Goal: Information Seeking & Learning: Learn about a topic

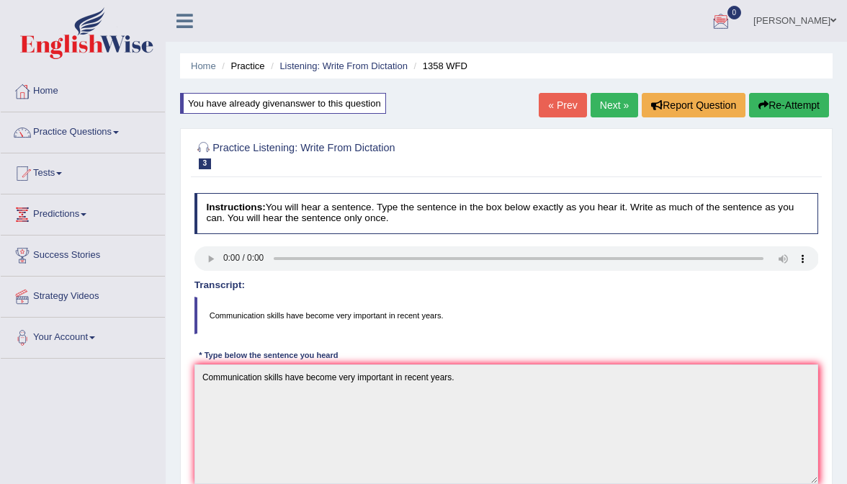
click at [783, 25] on link "Vidurshi Lambert" at bounding box center [794, 18] width 104 height 37
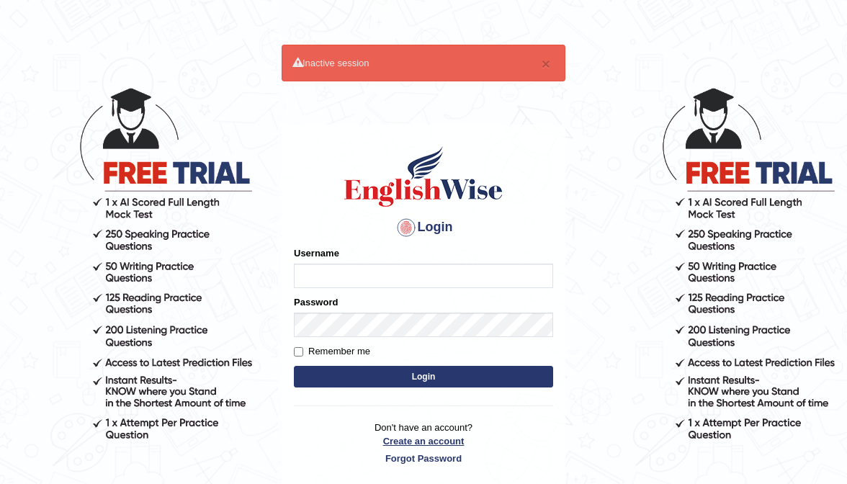
click at [417, 435] on link "Create an account" at bounding box center [423, 441] width 259 height 14
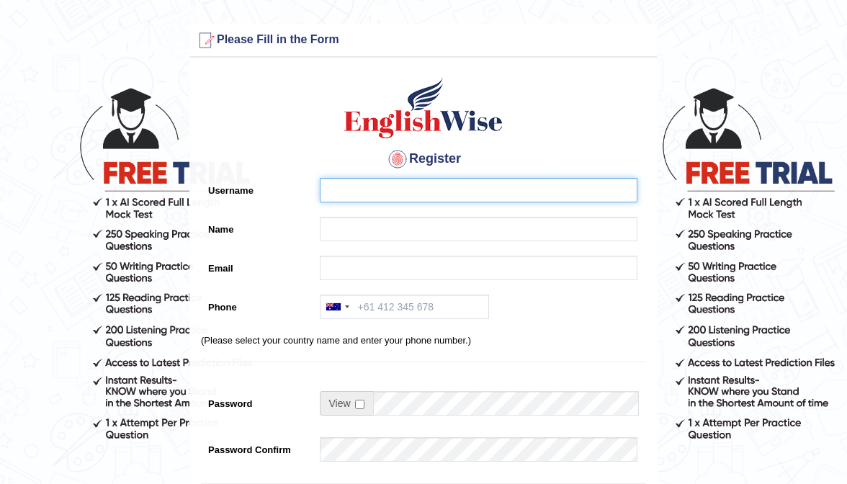
click at [452, 192] on input "Username" at bounding box center [479, 190] width 318 height 24
type input "0416300071"
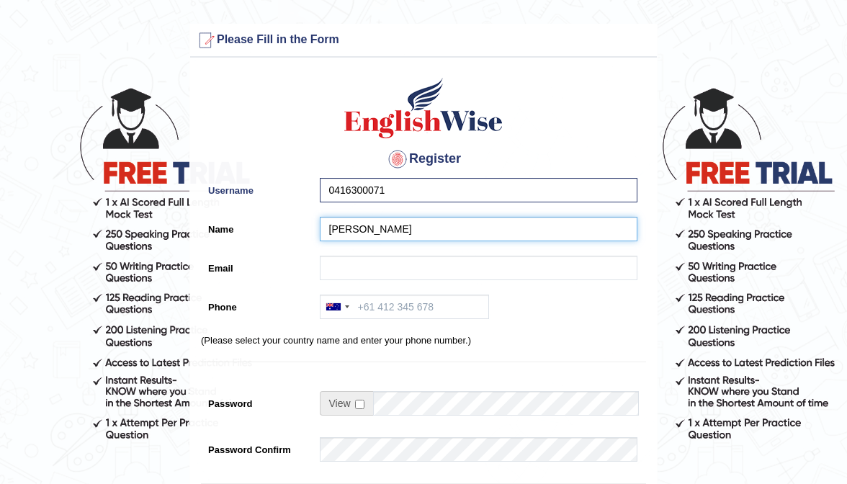
type input "[PERSON_NAME]"
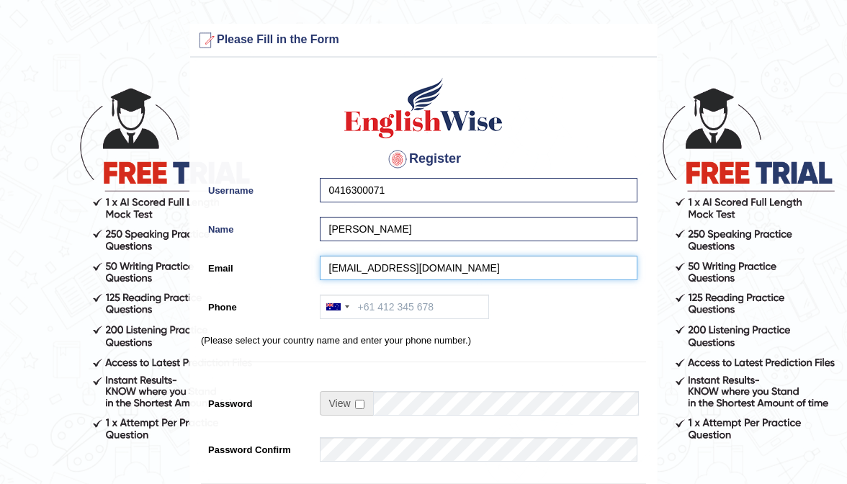
type input "espinosaalorinie@yahoo.com"
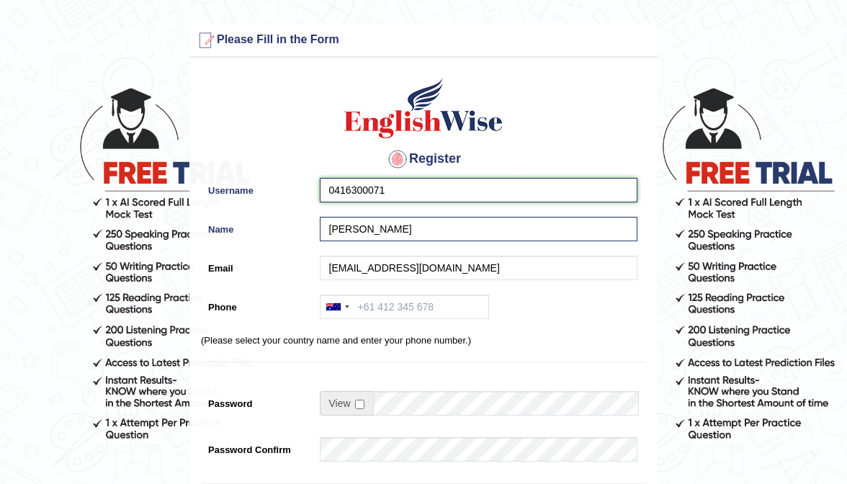
click at [391, 190] on input "0416300071" at bounding box center [479, 190] width 318 height 24
click at [390, 190] on input "0416300071" at bounding box center [479, 190] width 318 height 24
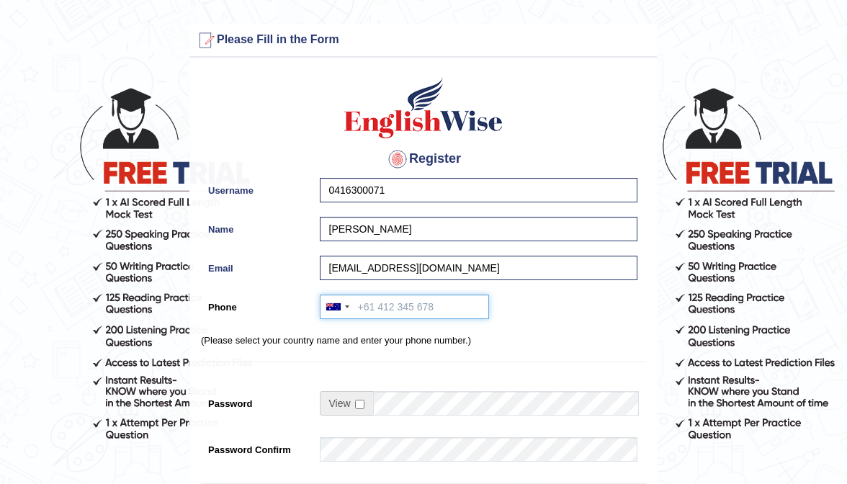
paste input "0416300071"
type input "0416300071"
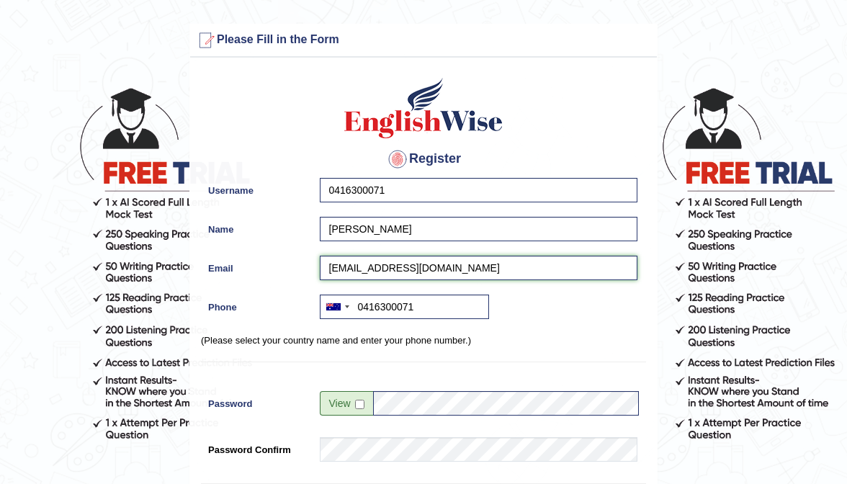
click at [377, 268] on input "espinosaalorinie@yahoo.com" at bounding box center [479, 268] width 318 height 24
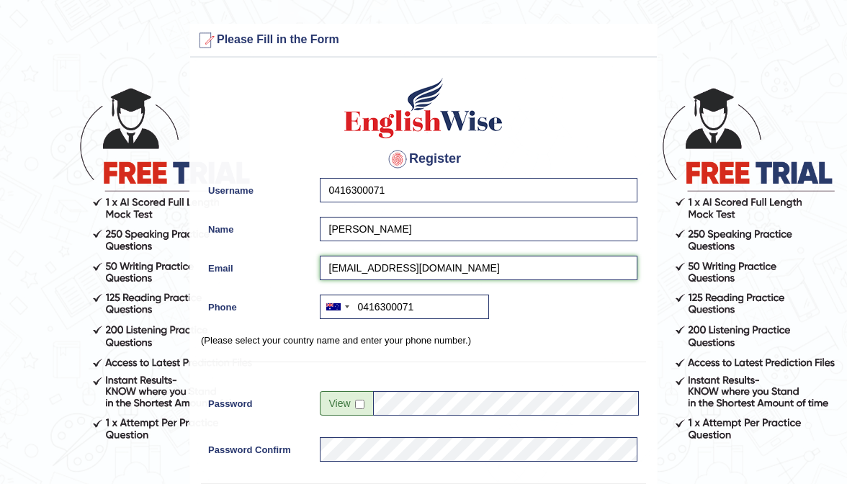
click at [369, 271] on input "espinosaalorinie@yahoo.com" at bounding box center [479, 268] width 318 height 24
click at [389, 272] on input "espinosalorinie@yahoo.com" at bounding box center [479, 268] width 318 height 24
click at [469, 271] on input "espinosalorinie@yahoo.com" at bounding box center [479, 268] width 318 height 24
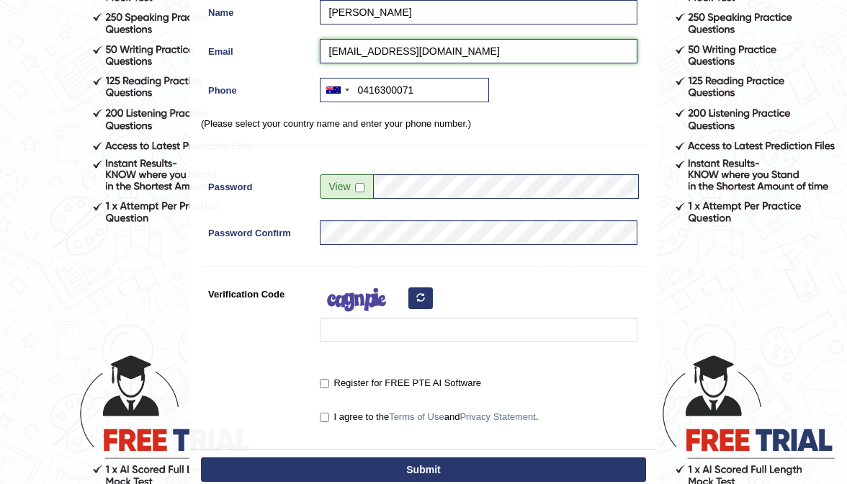
scroll to position [228, 0]
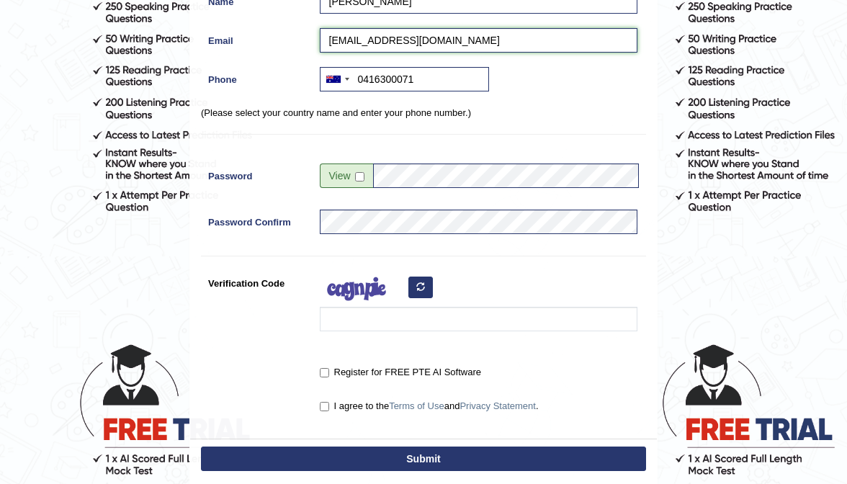
type input "espinosalorinie@yahoo.com"
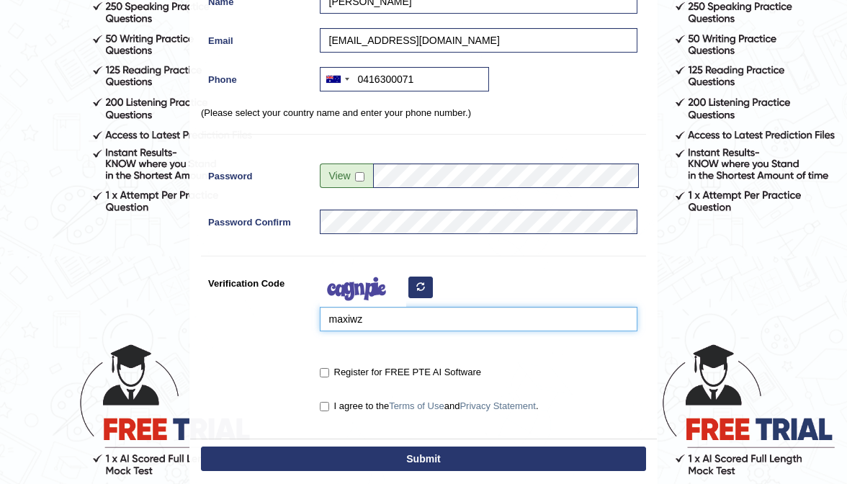
type input "maxiwz"
click at [324, 365] on label "Register for FREE PTE AI Software" at bounding box center [400, 372] width 161 height 14
click at [324, 368] on input "Register for FREE PTE AI Software" at bounding box center [324, 372] width 9 height 9
checkbox input "true"
click at [328, 402] on input "I agree to the Terms of Use and Privacy Statement ." at bounding box center [324, 406] width 9 height 9
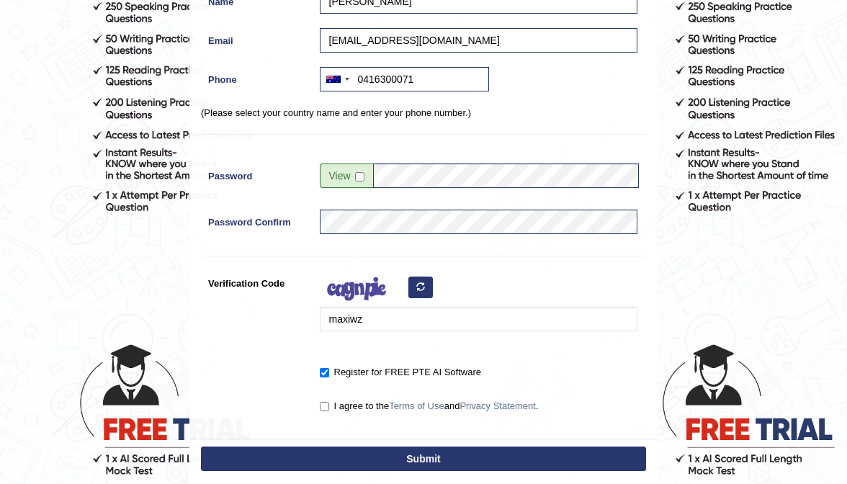
checkbox input "true"
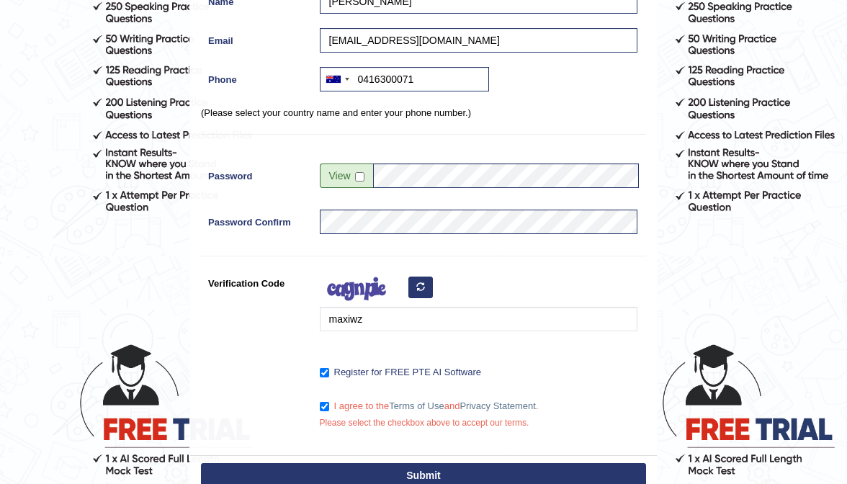
click at [361, 444] on div "Register Username 0416300071 Name Lorinie R. Espinosa Email espinosalorinie@yah…" at bounding box center [423, 146] width 467 height 618
click at [358, 475] on button "Submit" at bounding box center [423, 475] width 445 height 24
type input "+61416300071"
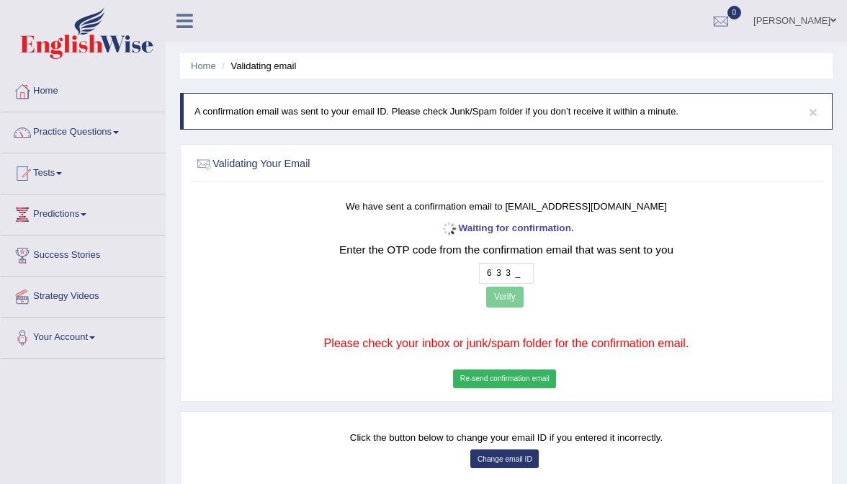
type input "6 3 3 4"
click at [510, 301] on button "Verify" at bounding box center [504, 297] width 37 height 21
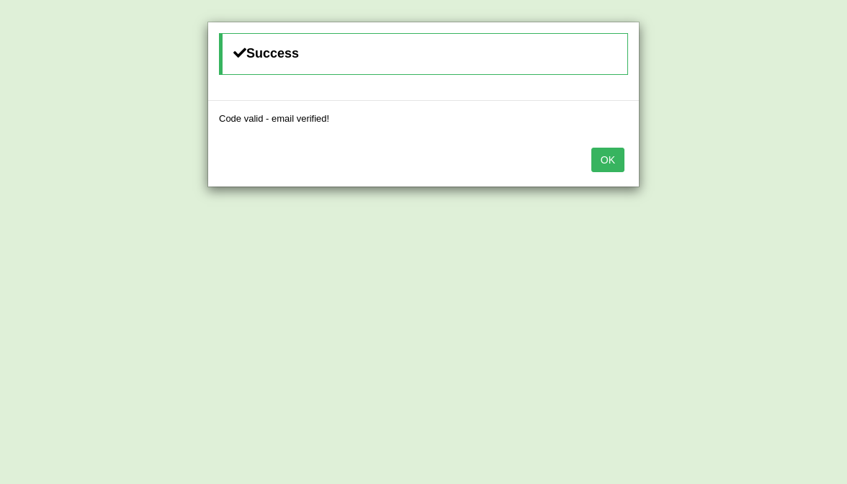
click at [621, 157] on button "OK" at bounding box center [607, 160] width 33 height 24
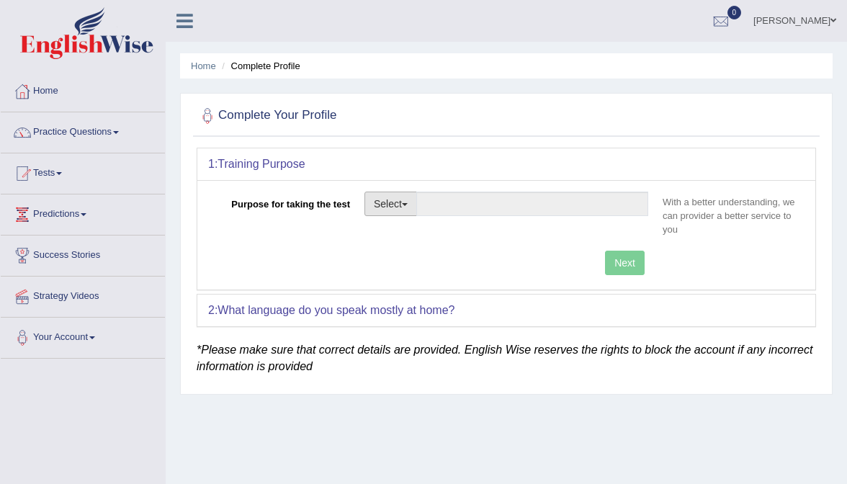
click at [374, 207] on button "Select" at bounding box center [390, 204] width 53 height 24
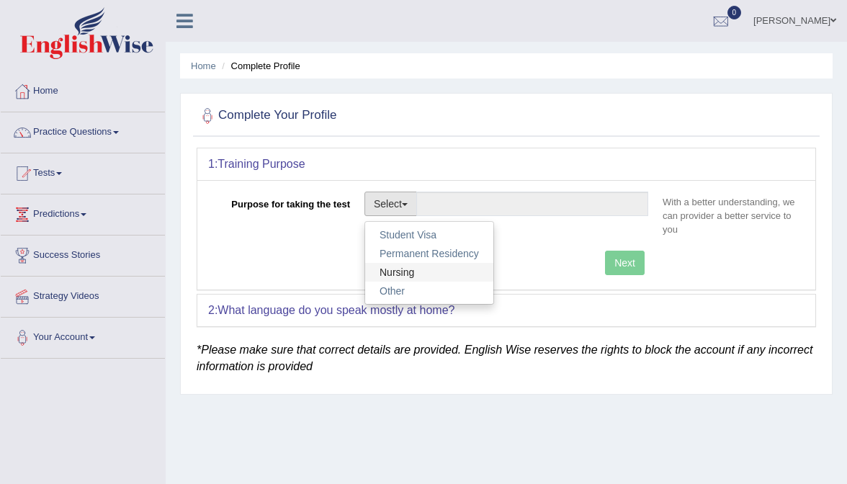
click at [401, 268] on link "Nursing" at bounding box center [429, 272] width 128 height 19
type input "Nursing"
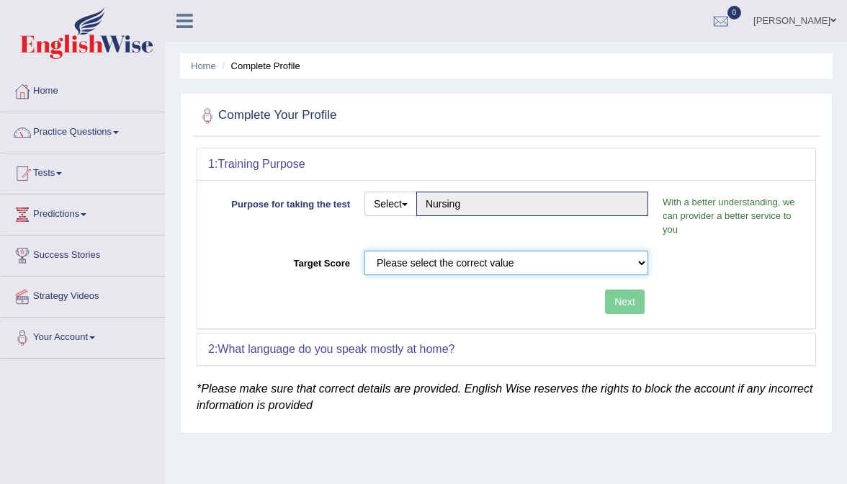
select select "65"
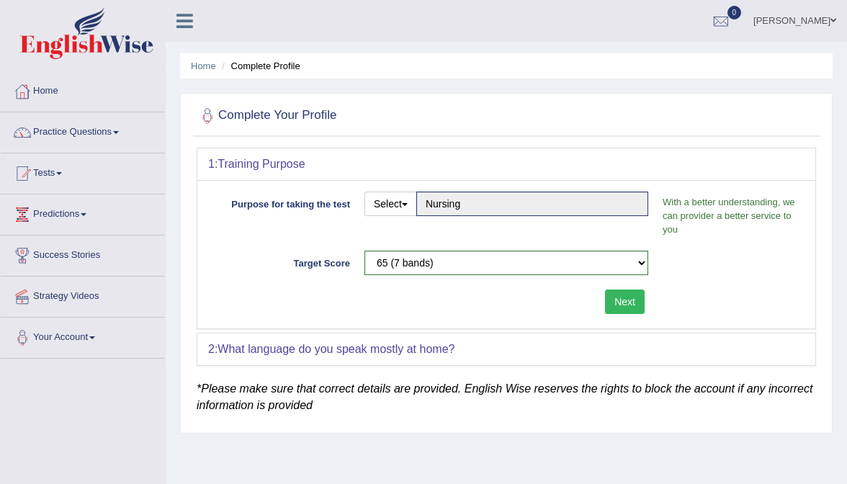
click at [626, 298] on button "Next" at bounding box center [625, 301] width 40 height 24
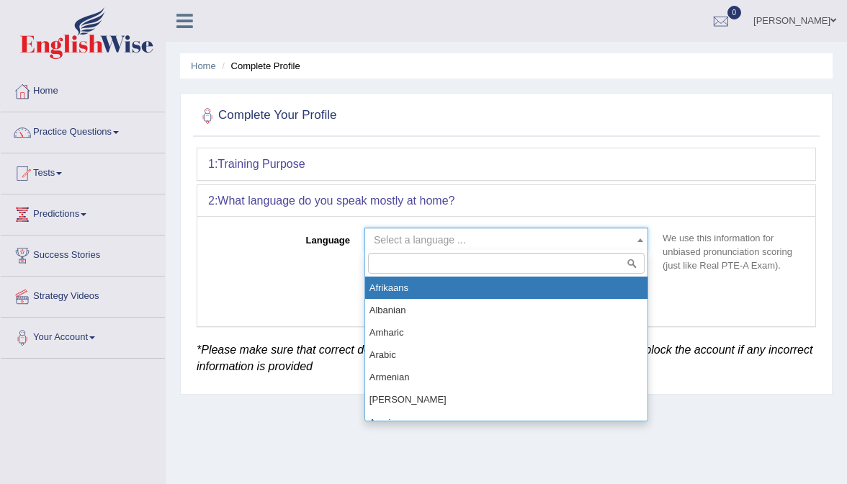
click at [498, 228] on span "Select a language ..." at bounding box center [506, 240] width 284 height 24
type input "ta"
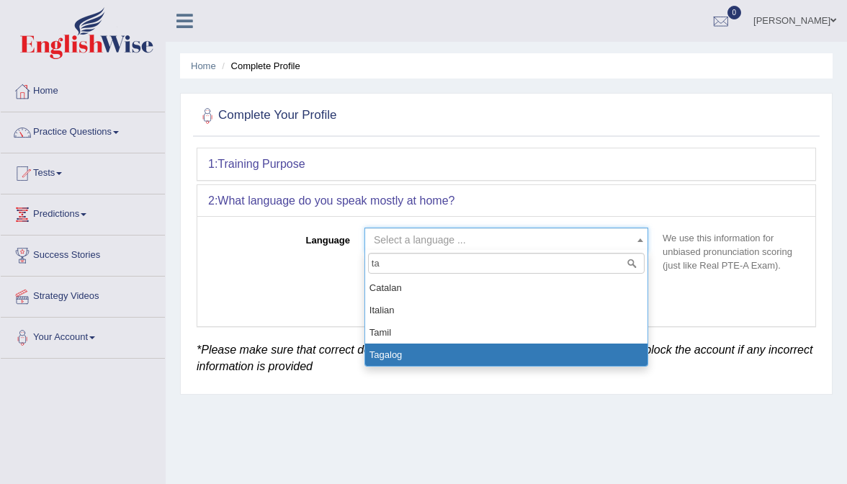
select select "Tagalog"
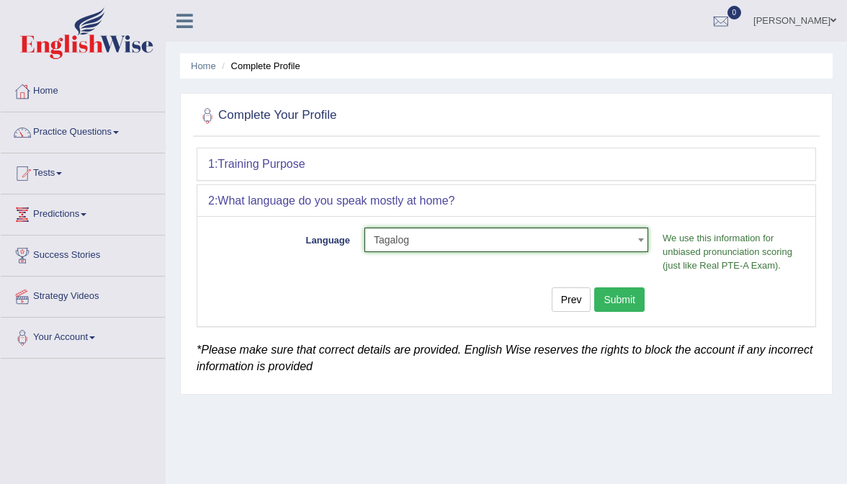
click at [633, 298] on button "Submit" at bounding box center [619, 299] width 50 height 24
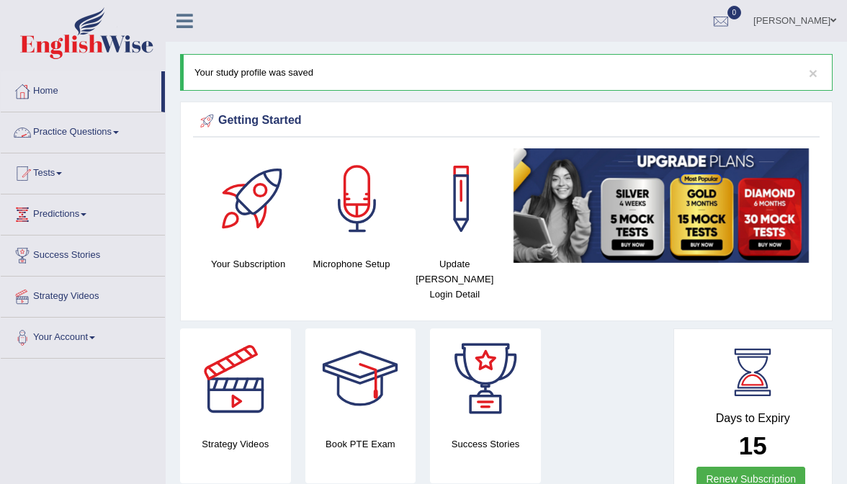
click at [68, 137] on link "Practice Questions" at bounding box center [83, 130] width 164 height 36
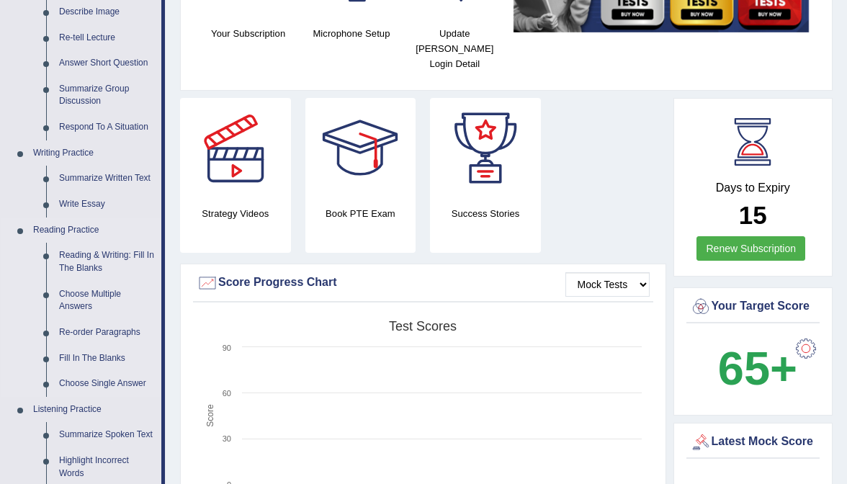
scroll to position [238, 0]
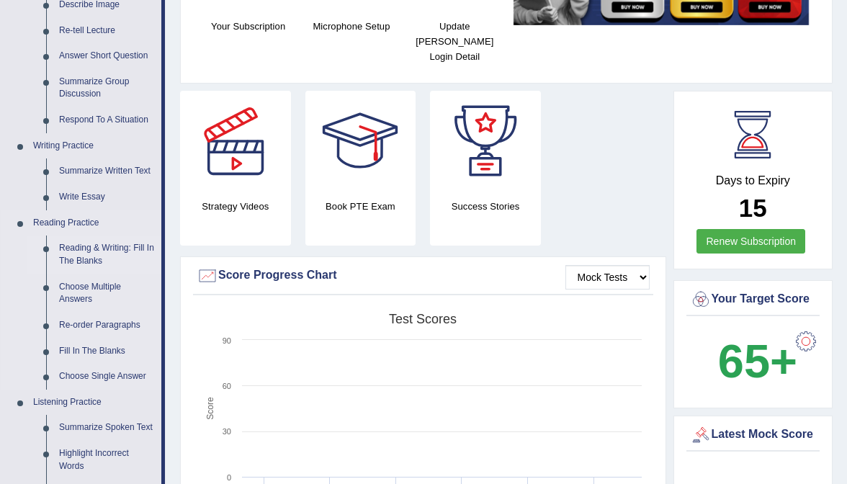
click at [82, 256] on link "Reading & Writing: Fill In The Blanks" at bounding box center [107, 254] width 109 height 38
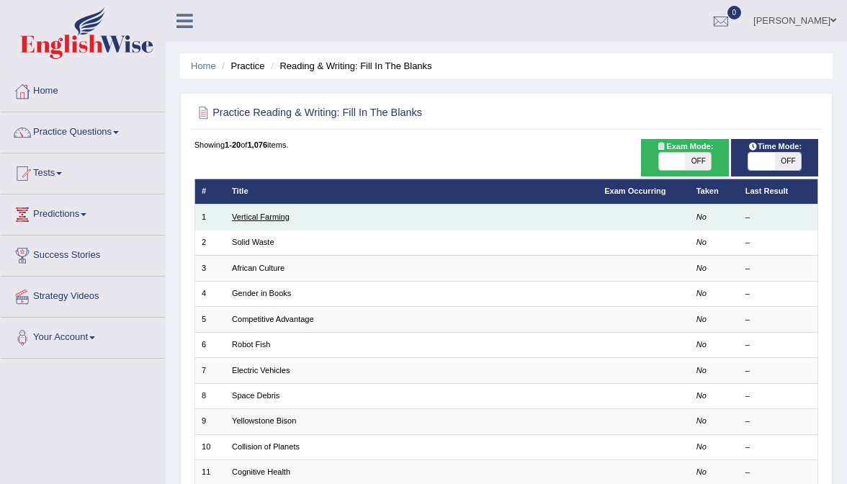
click at [253, 216] on link "Vertical Farming" at bounding box center [261, 216] width 58 height 9
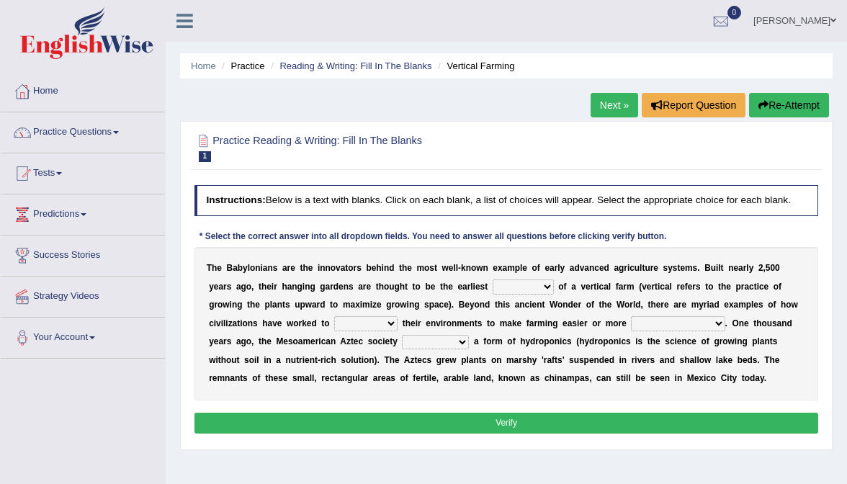
click at [487, 305] on div "T h e B a b y l o n i a n s a r e t h e i n n o v a t o r s b e h i n d t h e m…" at bounding box center [506, 323] width 624 height 153
select select "failure"
click at [596, 107] on link "Next »" at bounding box center [614, 105] width 48 height 24
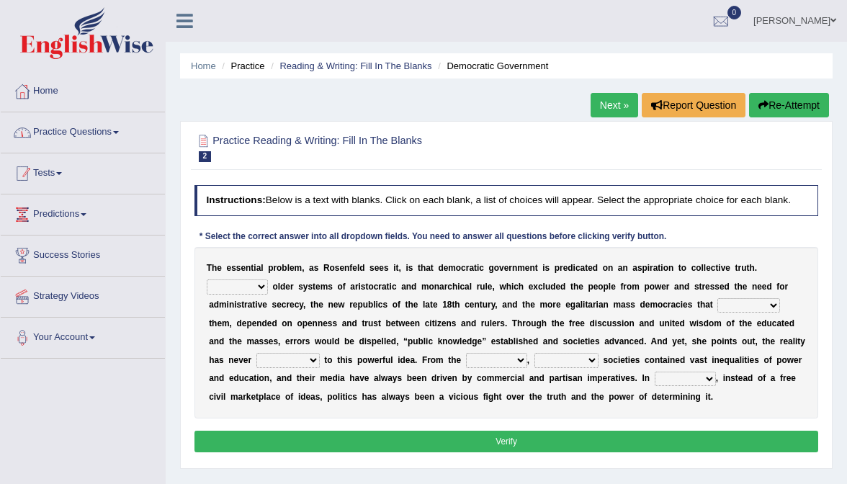
click at [86, 132] on link "Practice Questions" at bounding box center [83, 130] width 164 height 36
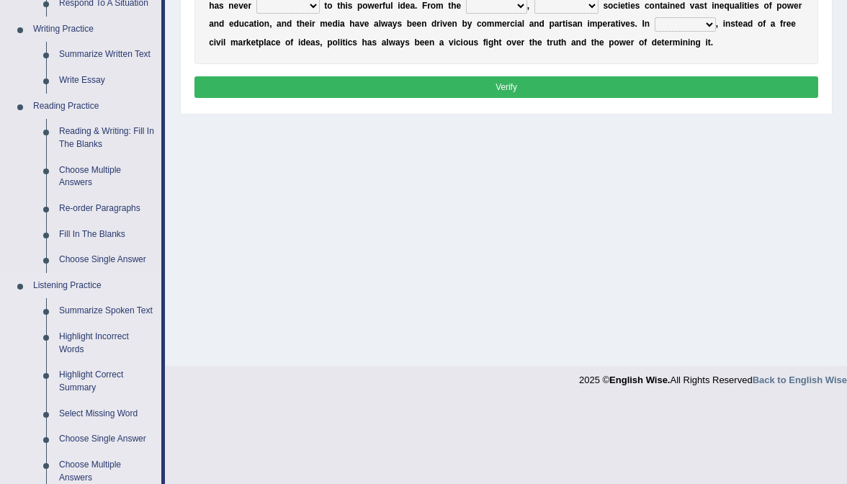
scroll to position [355, 0]
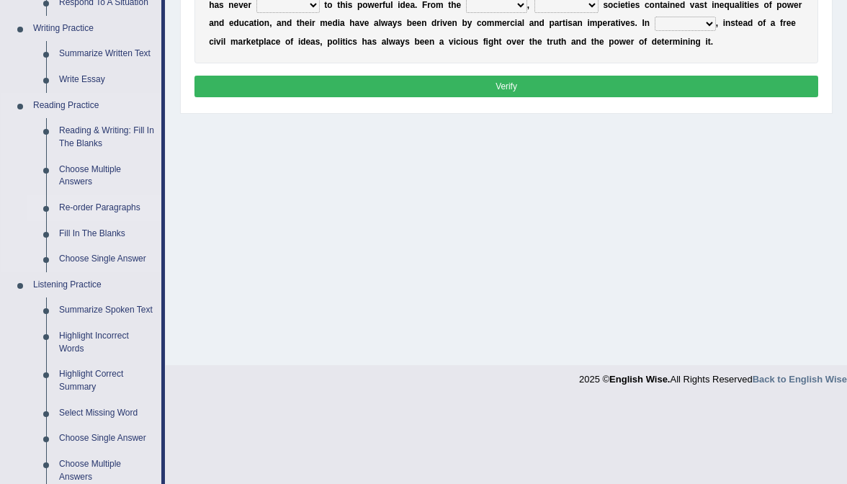
click at [106, 205] on link "Re-order Paragraphs" at bounding box center [107, 208] width 109 height 26
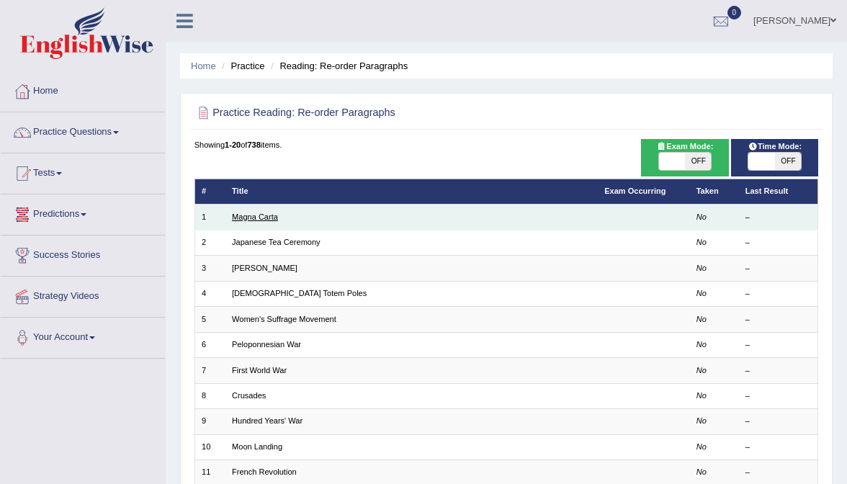
click at [245, 213] on link "Magna Carta" at bounding box center [255, 216] width 46 height 9
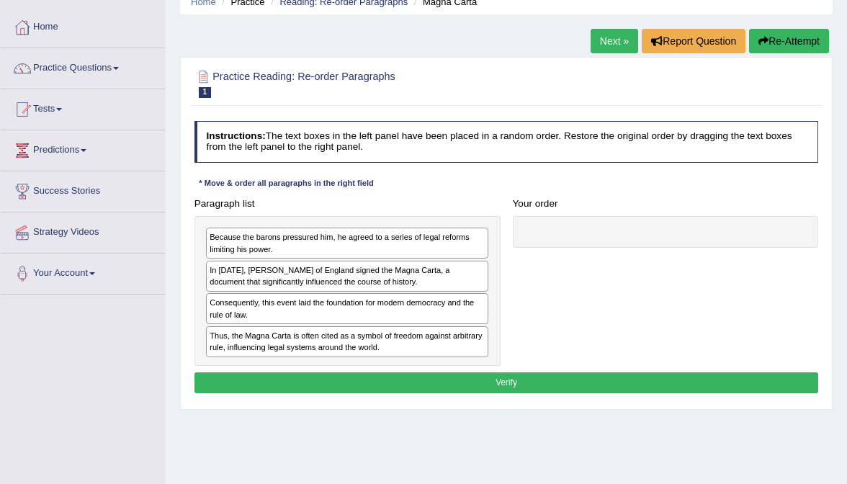
scroll to position [63, 0]
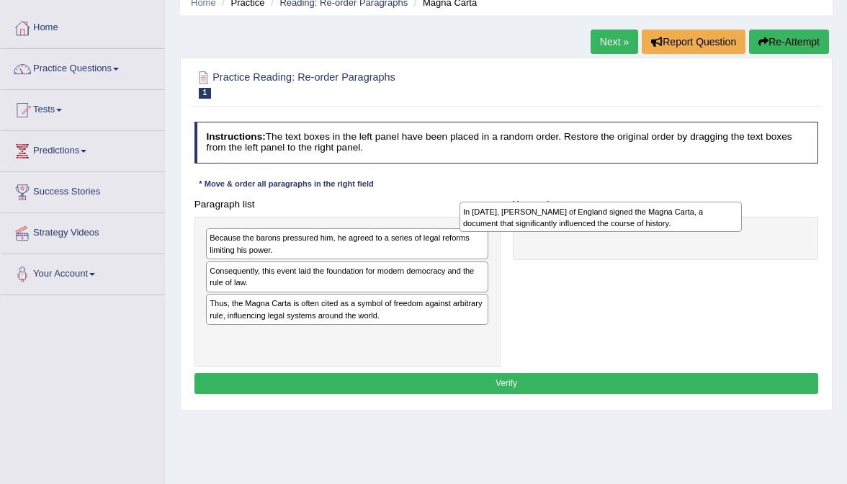
drag, startPoint x: 261, startPoint y: 269, endPoint x: 561, endPoint y: 201, distance: 307.9
click at [561, 202] on div "In 1215, King John of England signed the Magna Carta, a document that significa…" at bounding box center [600, 217] width 283 height 30
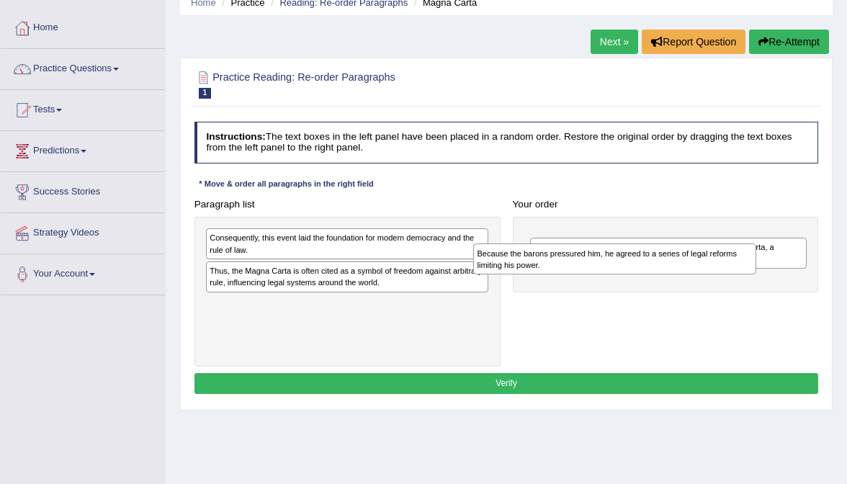
drag, startPoint x: 270, startPoint y: 240, endPoint x: 595, endPoint y: 266, distance: 325.7
click at [595, 266] on div "Because the barons pressured him, he agreed to a series of legal reforms limiti…" at bounding box center [614, 258] width 283 height 30
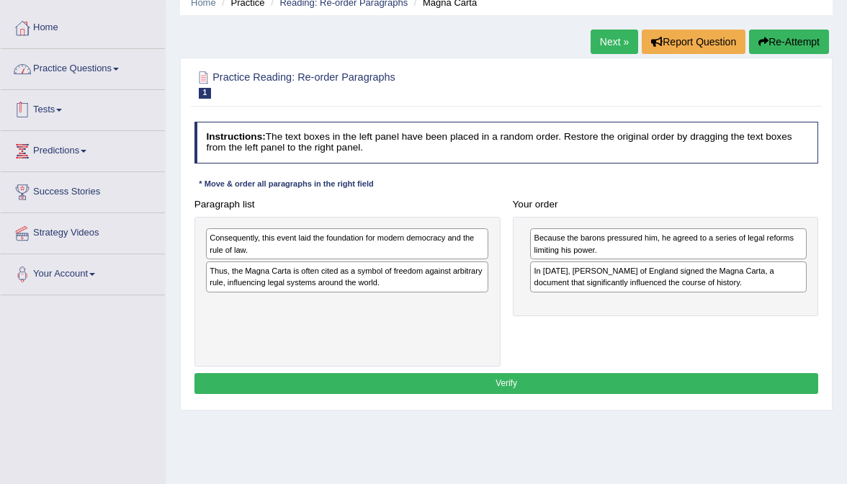
click at [104, 72] on link "Practice Questions" at bounding box center [83, 67] width 164 height 36
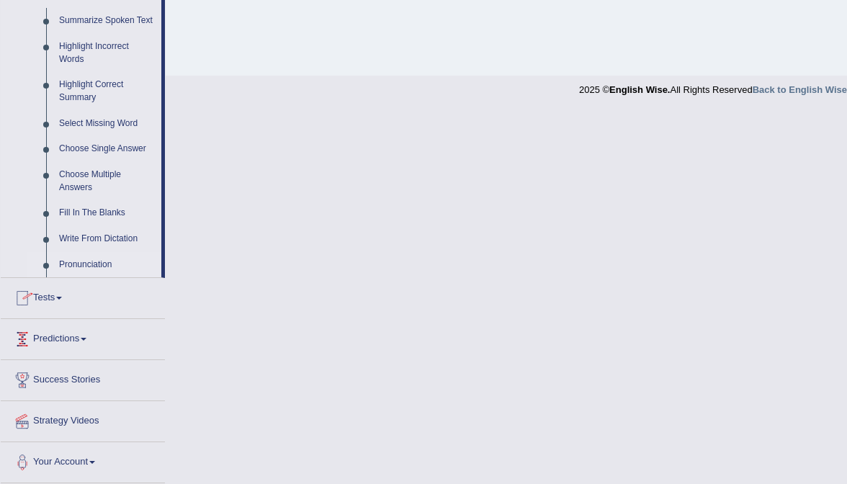
scroll to position [654, 0]
click at [113, 241] on link "Write From Dictation" at bounding box center [107, 239] width 109 height 26
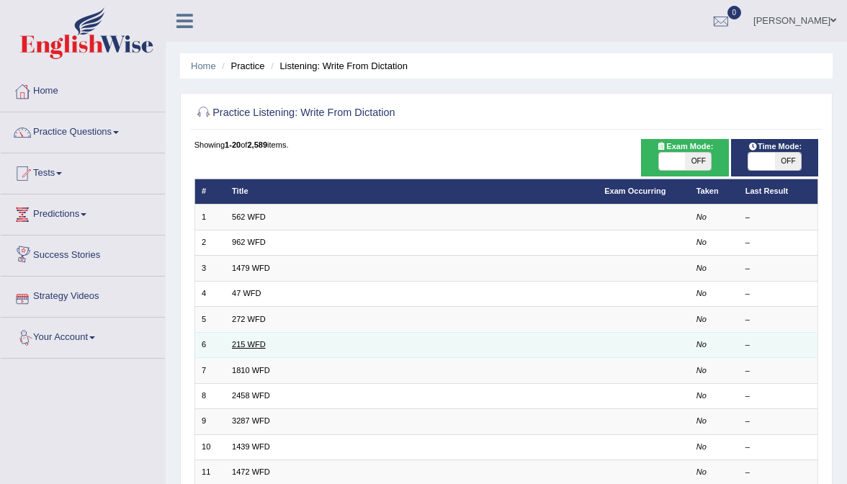
click at [240, 340] on link "215 WFD" at bounding box center [249, 344] width 34 height 9
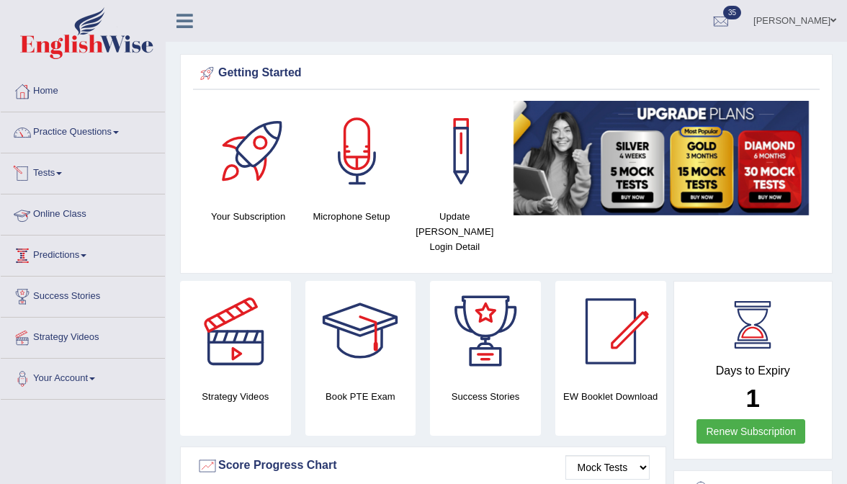
click at [51, 173] on link "Tests" at bounding box center [83, 171] width 164 height 36
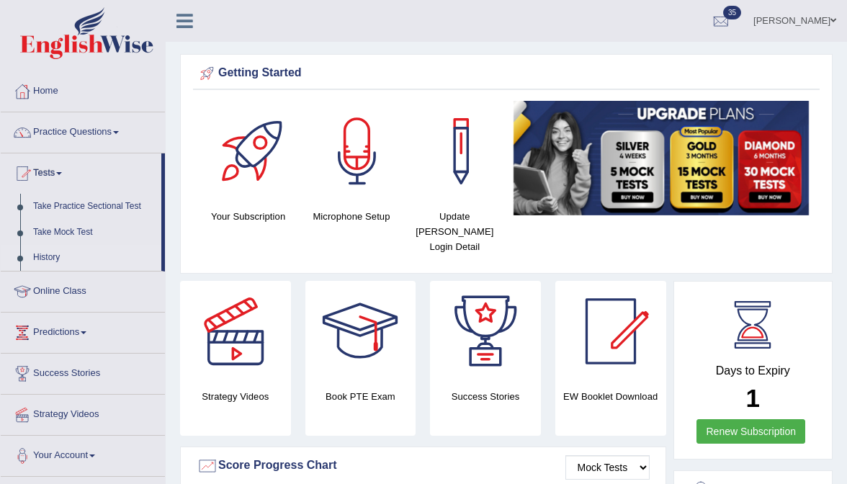
click at [54, 253] on link "History" at bounding box center [94, 258] width 135 height 26
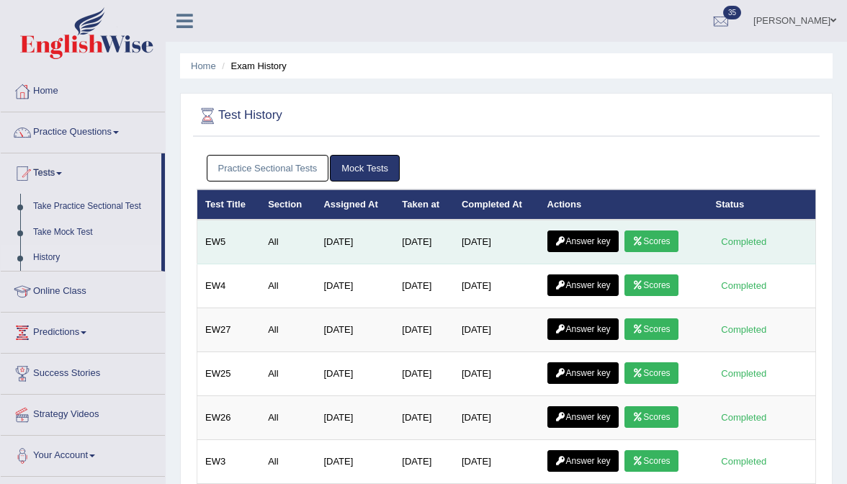
click at [657, 246] on link "Scores" at bounding box center [650, 241] width 53 height 22
click at [588, 246] on link "Answer key" at bounding box center [582, 241] width 71 height 22
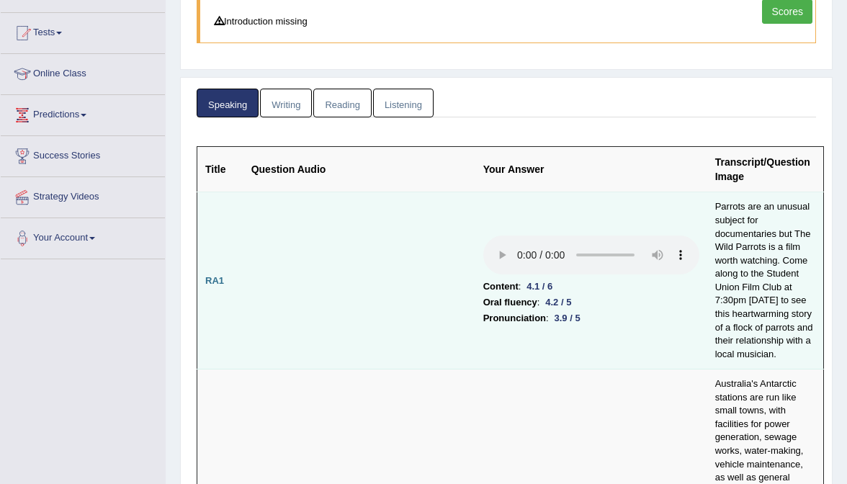
scroll to position [143, 0]
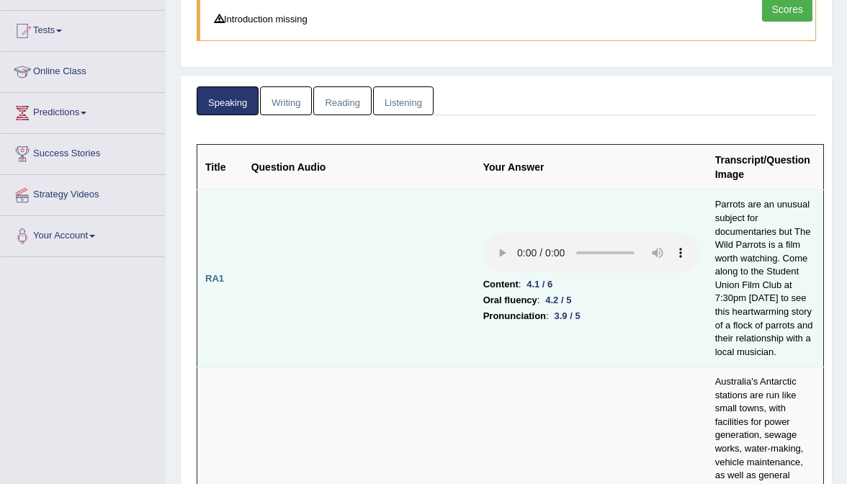
click at [483, 233] on audio at bounding box center [591, 252] width 216 height 39
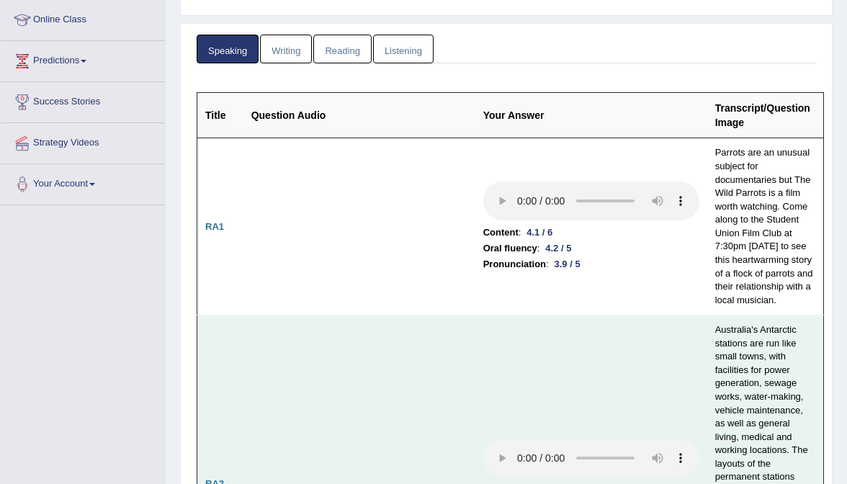
scroll to position [204, 0]
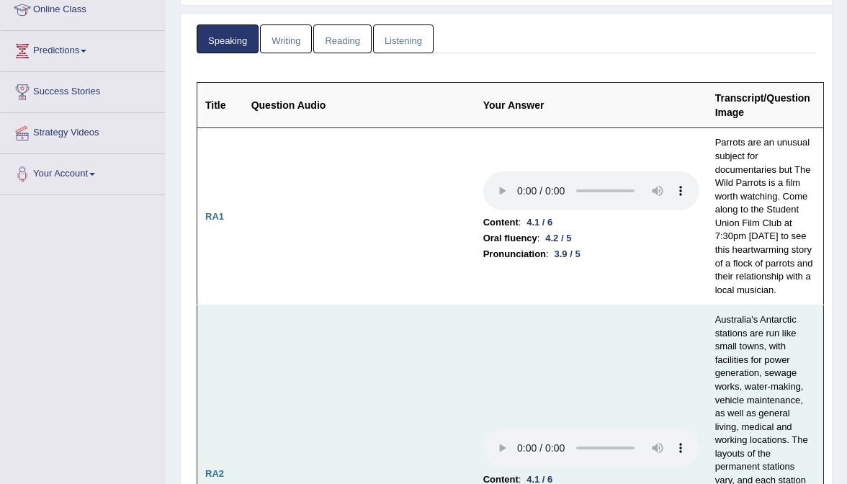
click at [483, 428] on audio at bounding box center [591, 447] width 216 height 39
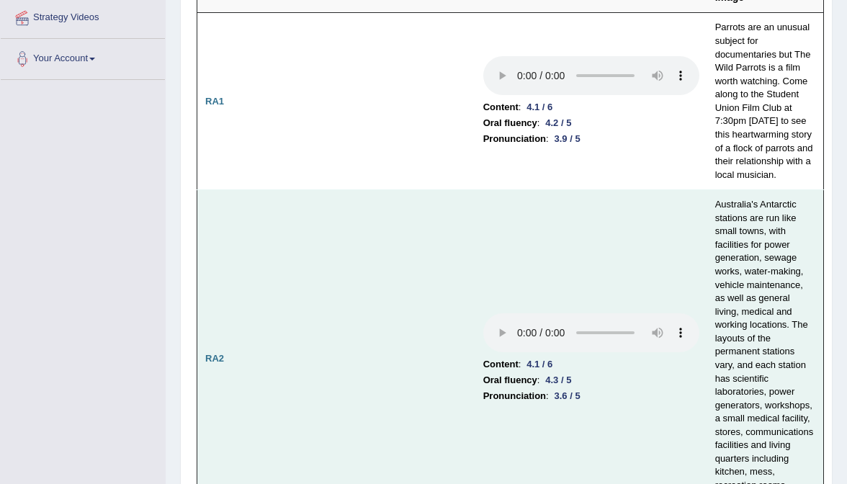
scroll to position [374, 0]
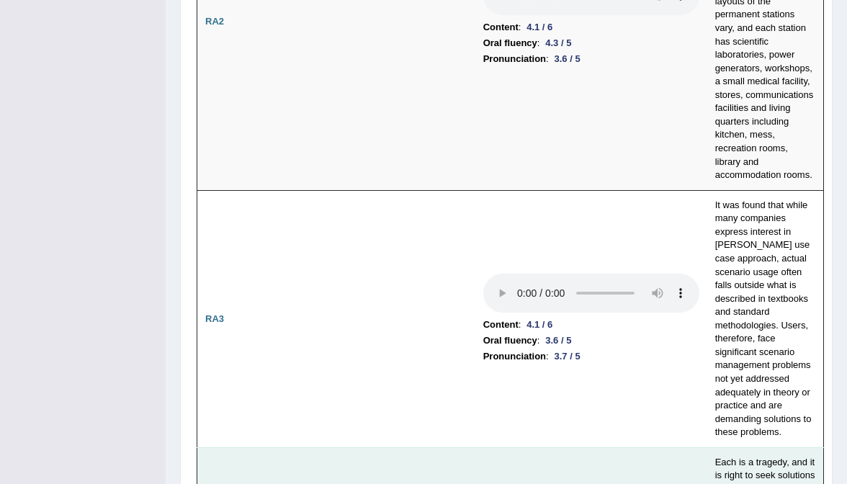
scroll to position [685, 0]
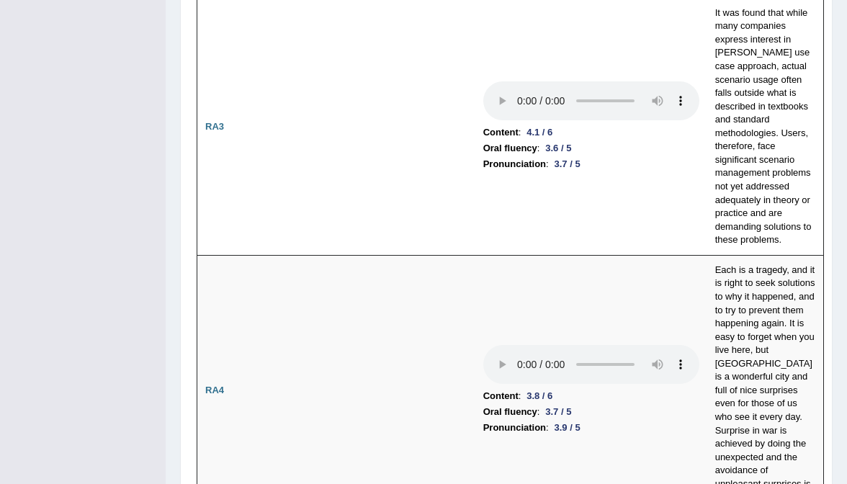
scroll to position [855, 0]
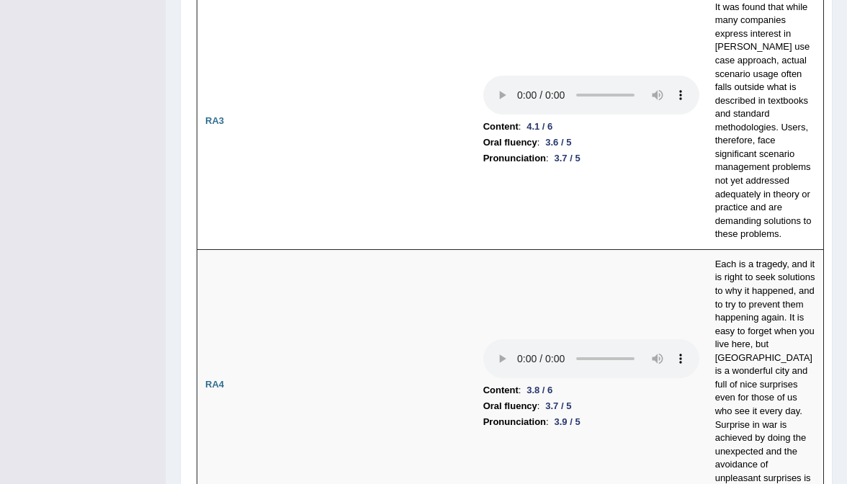
drag, startPoint x: 459, startPoint y: 339, endPoint x: 445, endPoint y: 318, distance: 25.4
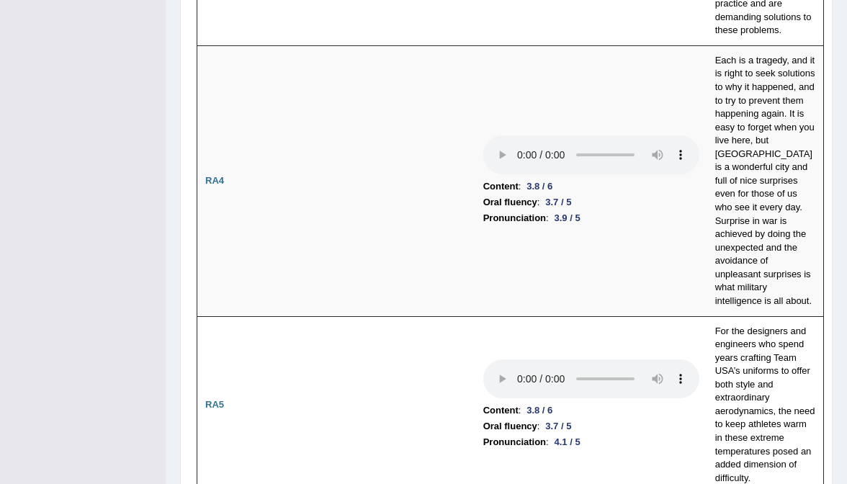
scroll to position [1066, 0]
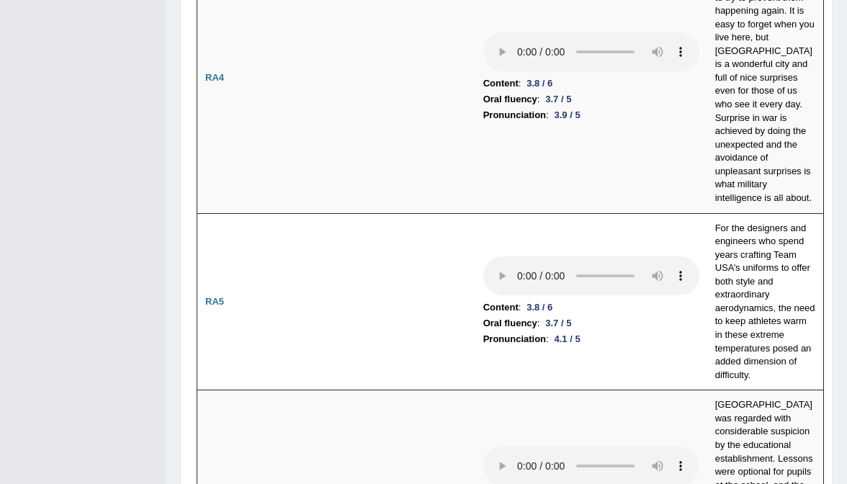
scroll to position [1161, 0]
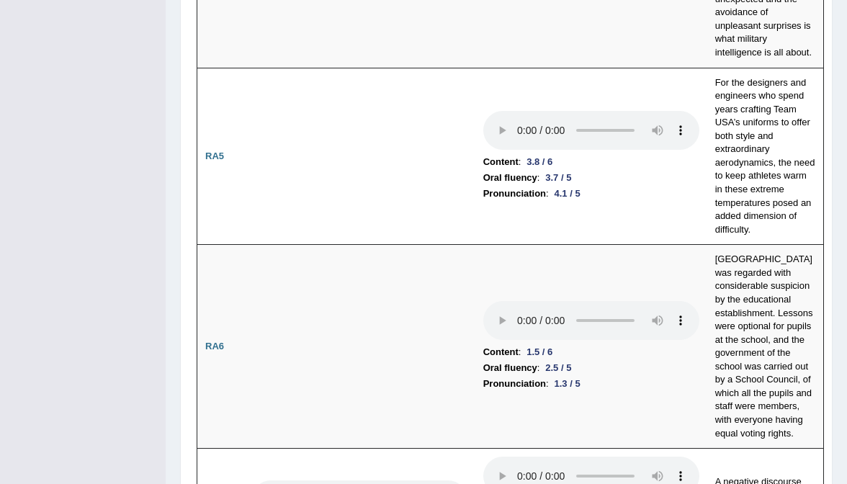
scroll to position [1305, 0]
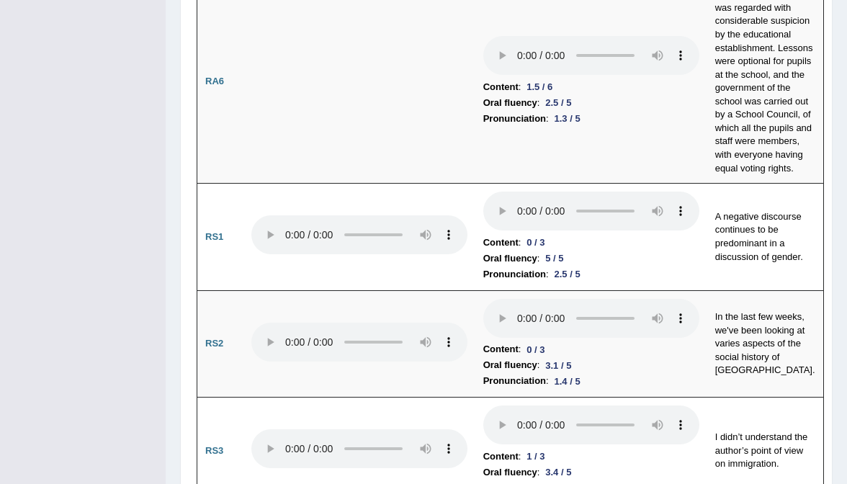
scroll to position [1612, 0]
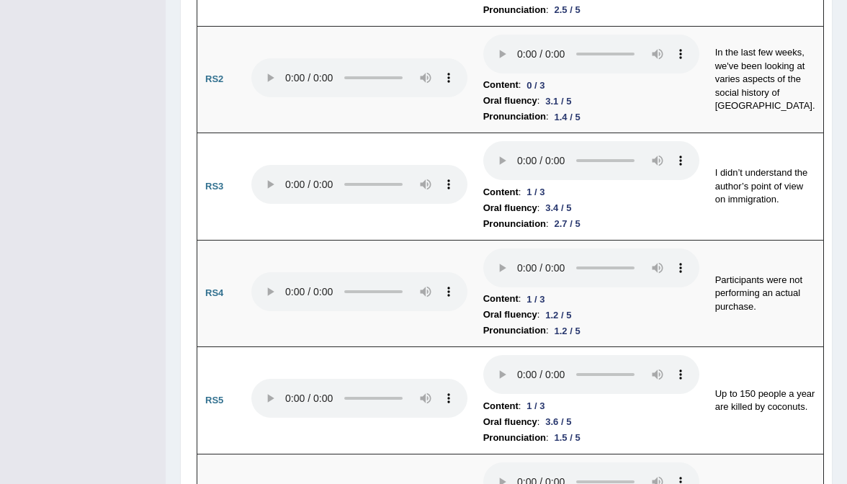
scroll to position [1837, 0]
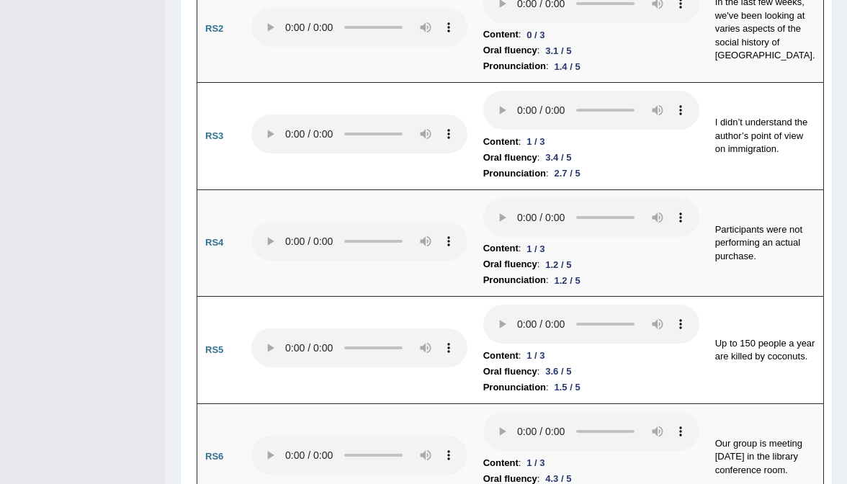
scroll to position [1923, 0]
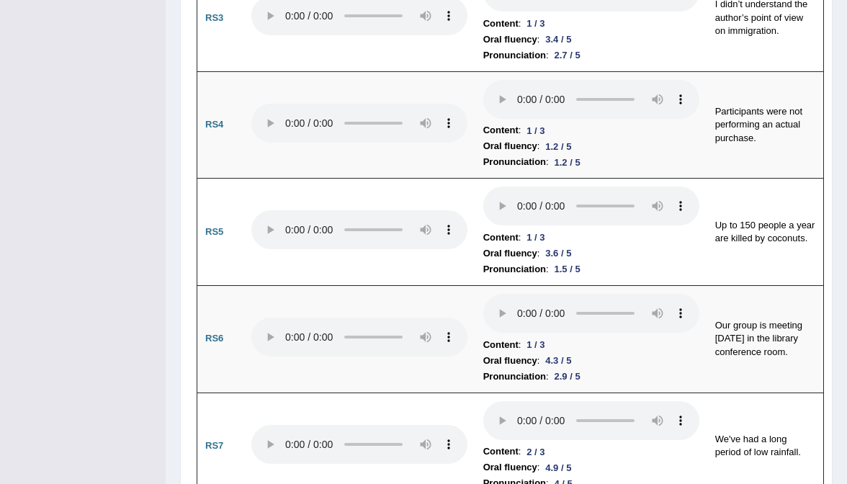
scroll to position [2033, 0]
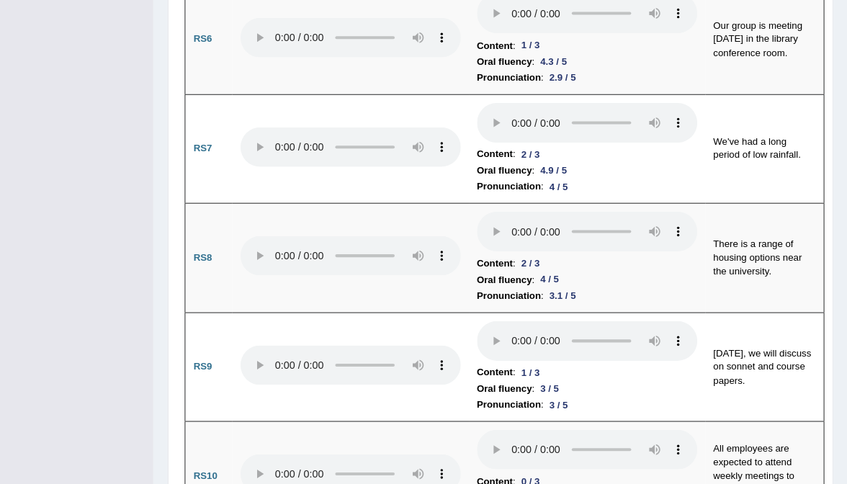
scroll to position [2295, 0]
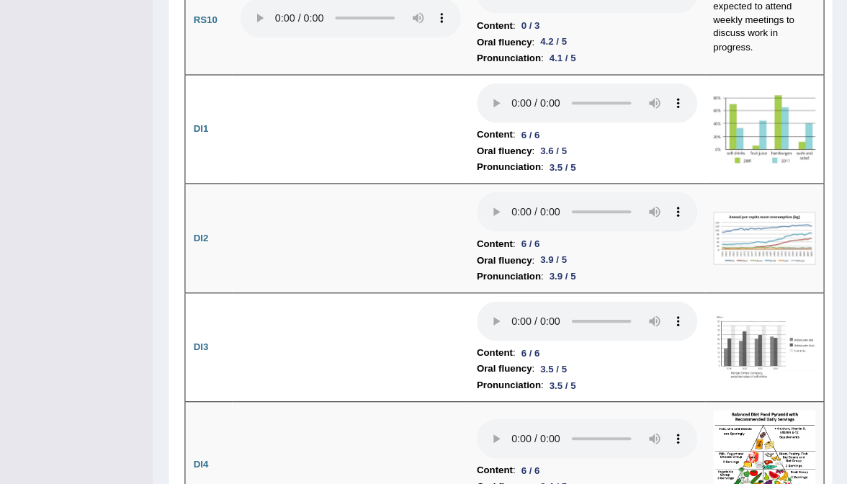
scroll to position [2762, 0]
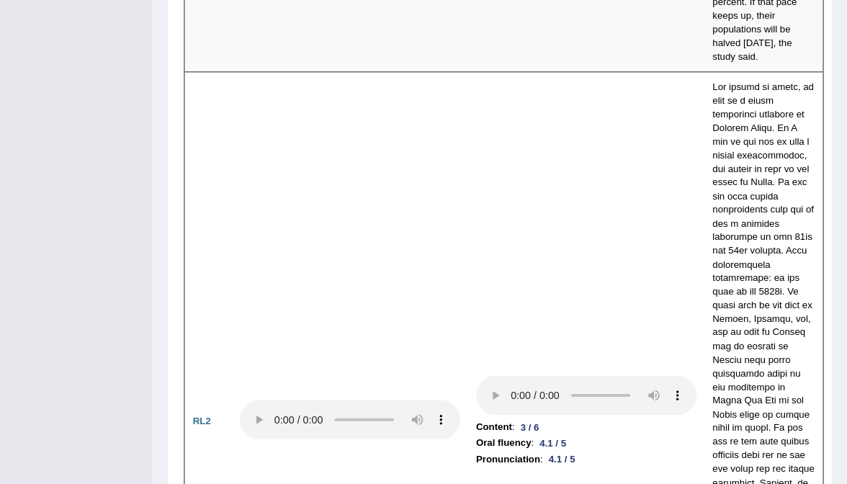
scroll to position [3985, 0]
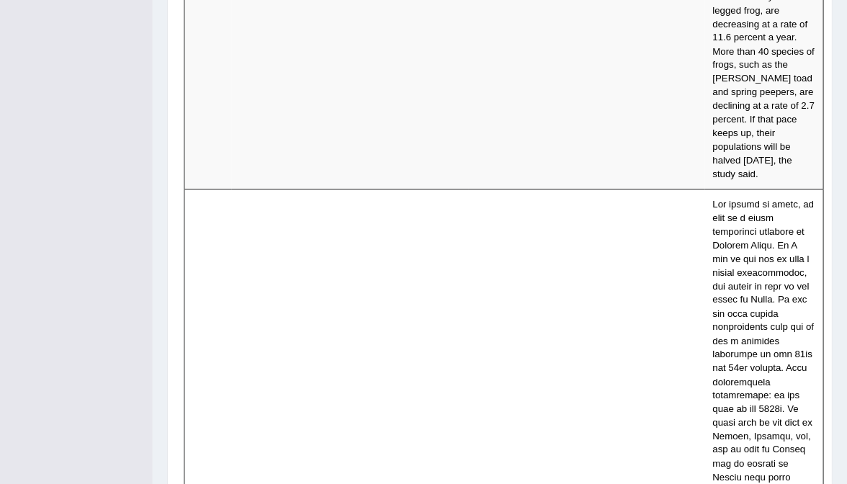
scroll to position [3870, 0]
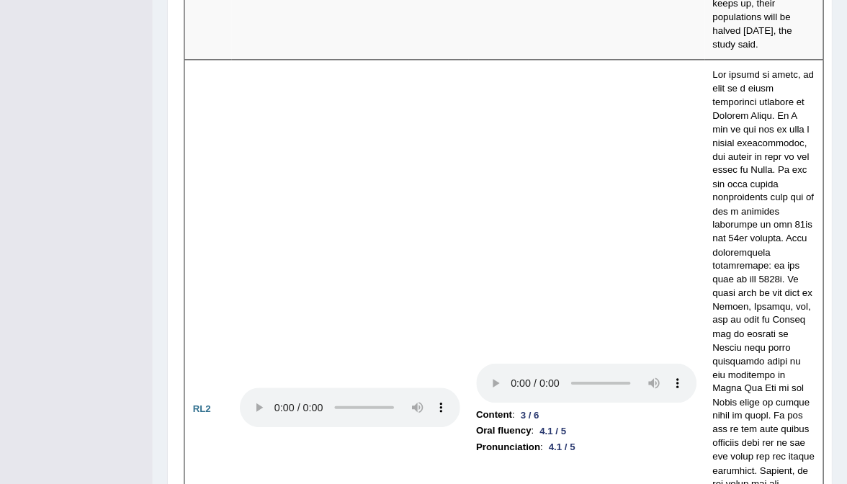
scroll to position [3995, 0]
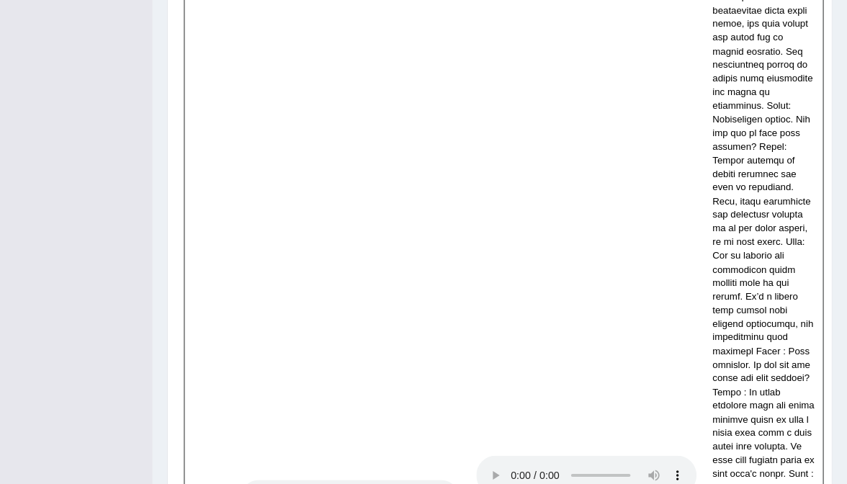
scroll to position [5357, 0]
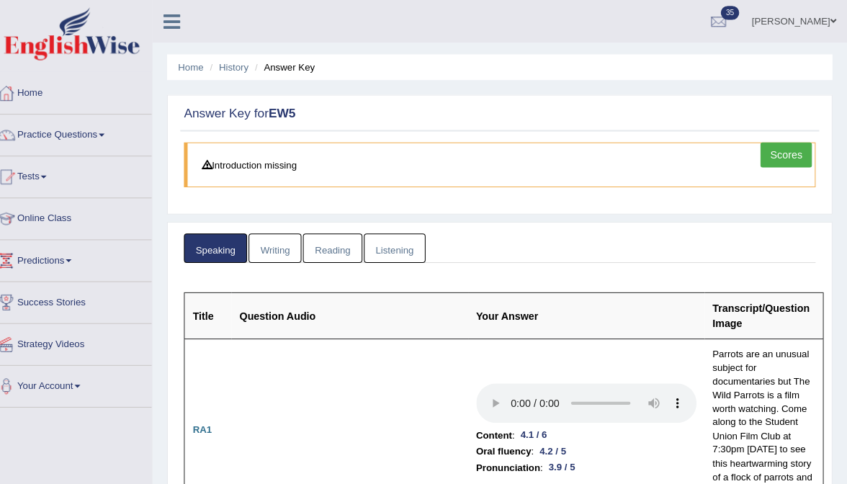
scroll to position [0, 0]
click at [274, 240] on link "Writing" at bounding box center [286, 244] width 52 height 30
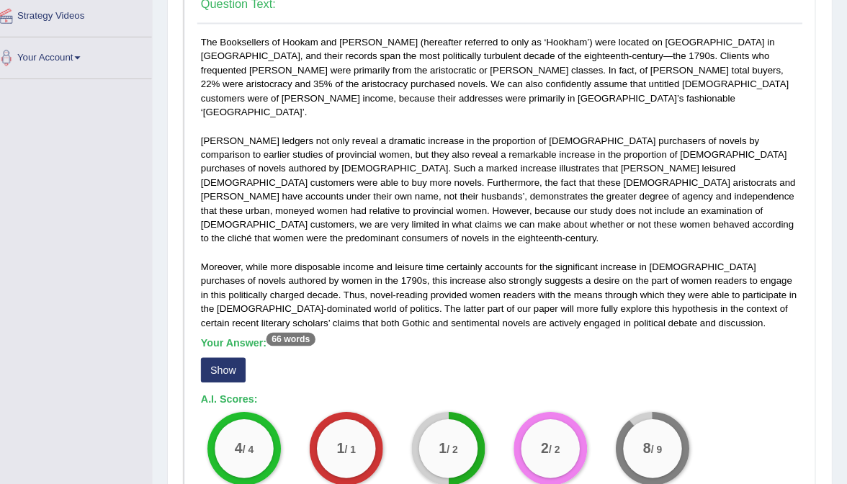
scroll to position [313, 0]
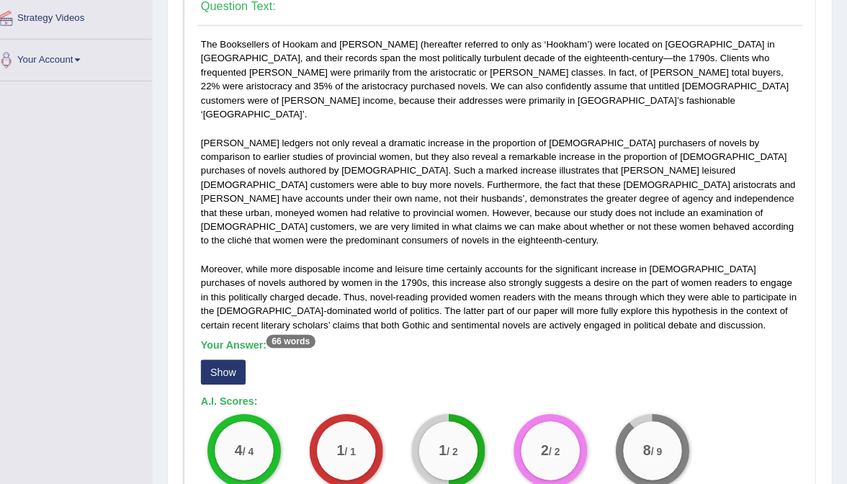
click at [225, 359] on button "Show" at bounding box center [235, 371] width 44 height 24
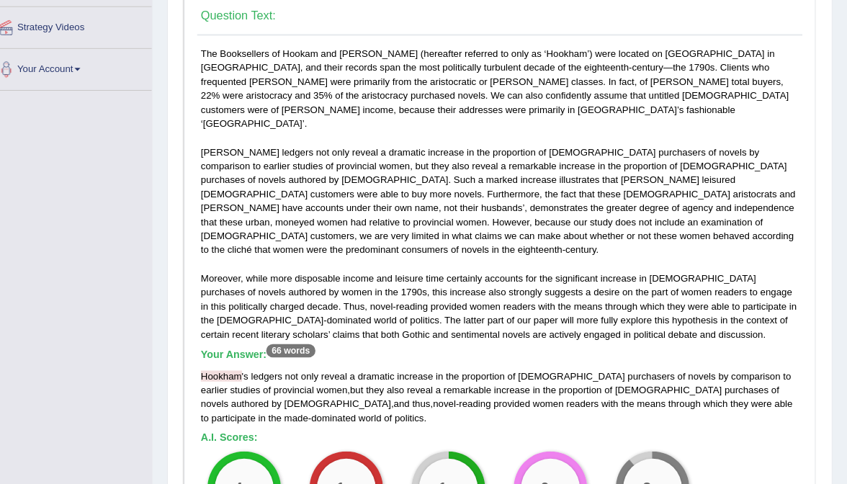
scroll to position [305, 0]
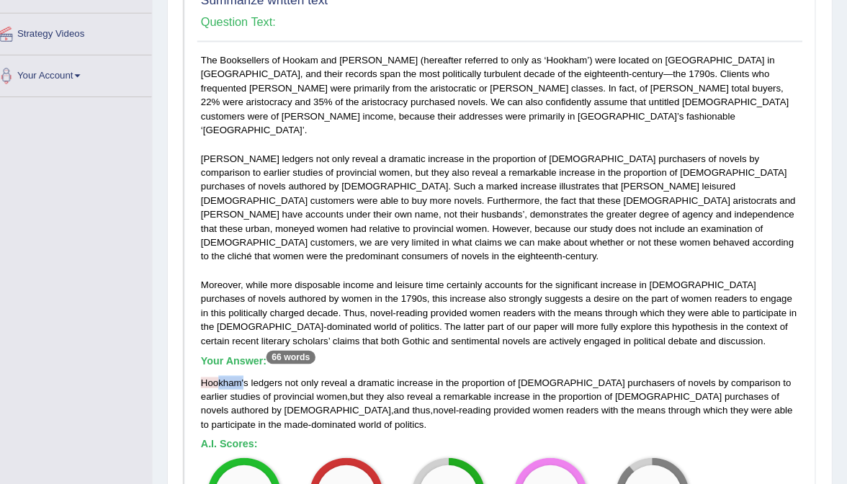
drag, startPoint x: 213, startPoint y: 335, endPoint x: 241, endPoint y: 335, distance: 28.1
click at [241, 368] on div "Hookham ' s ledgers not only reveal a dramatic increase in the proportion of fe…" at bounding box center [506, 395] width 586 height 55
drag, startPoint x: 277, startPoint y: 52, endPoint x: 335, endPoint y: 52, distance: 57.6
click at [335, 52] on div "The Booksellers of Hookam and Carpenter (hereafter referred to only as ‘Hookham…" at bounding box center [506, 299] width 593 height 494
drag, startPoint x: 215, startPoint y: 135, endPoint x: 261, endPoint y: 136, distance: 46.1
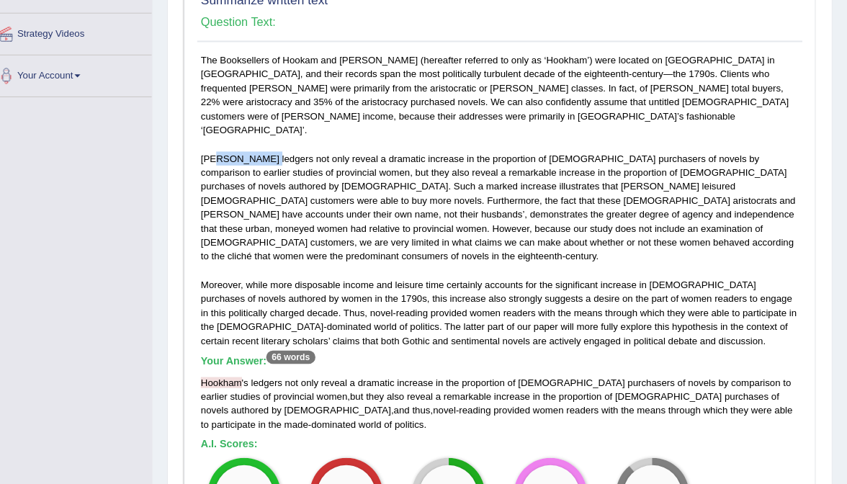
click at [262, 136] on div "The Booksellers of Hookam and Carpenter (hereafter referred to only as ‘Hookham…" at bounding box center [506, 299] width 593 height 494
click at [395, 383] on span "also" at bounding box center [403, 388] width 17 height 11
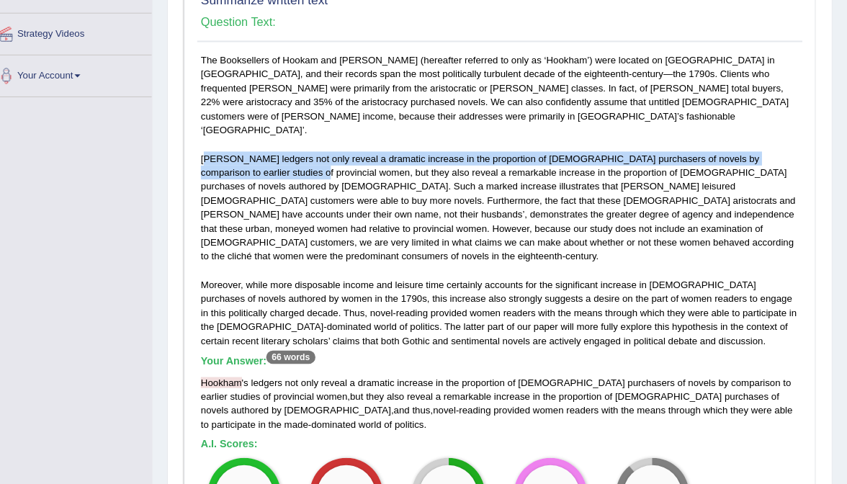
drag, startPoint x: 201, startPoint y: 133, endPoint x: 261, endPoint y: 145, distance: 61.6
click at [261, 145] on div "The Booksellers of Hookam and Carpenter (hereafter referred to only as ‘Hookham…" at bounding box center [506, 299] width 593 height 494
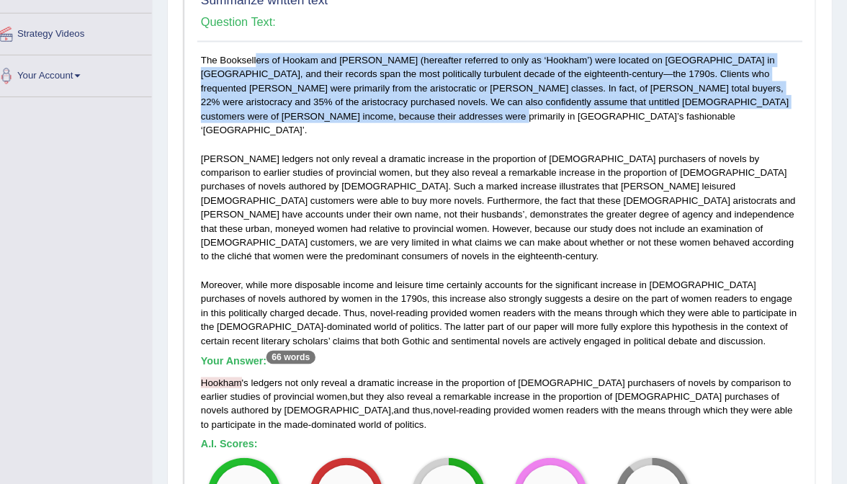
drag, startPoint x: 199, startPoint y: 55, endPoint x: 323, endPoint y: 100, distance: 131.9
click at [323, 100] on div "The Booksellers of Hookam and Carpenter (hereafter referred to only as ‘Hookham…" at bounding box center [506, 299] width 593 height 494
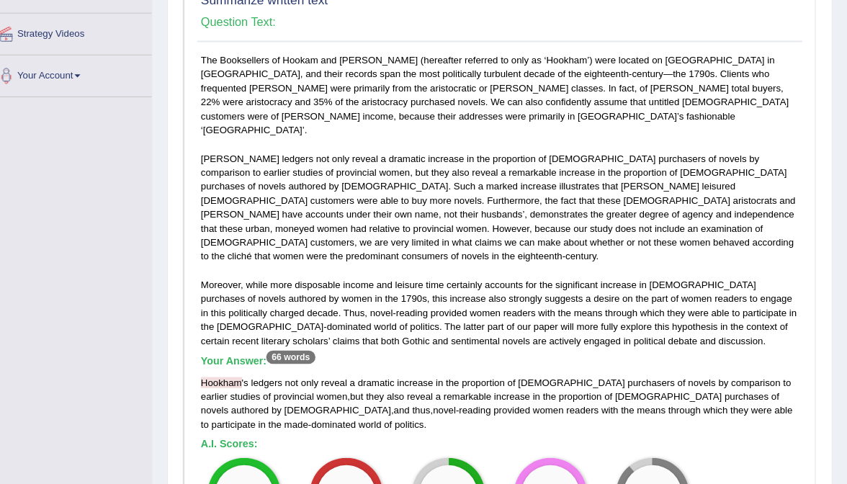
click at [342, 22] on h4 "Question Text:" at bounding box center [506, 21] width 586 height 13
click at [291, 69] on div "The Booksellers of Hookam and Carpenter (hereafter referred to only as ‘Hookham…" at bounding box center [506, 299] width 593 height 494
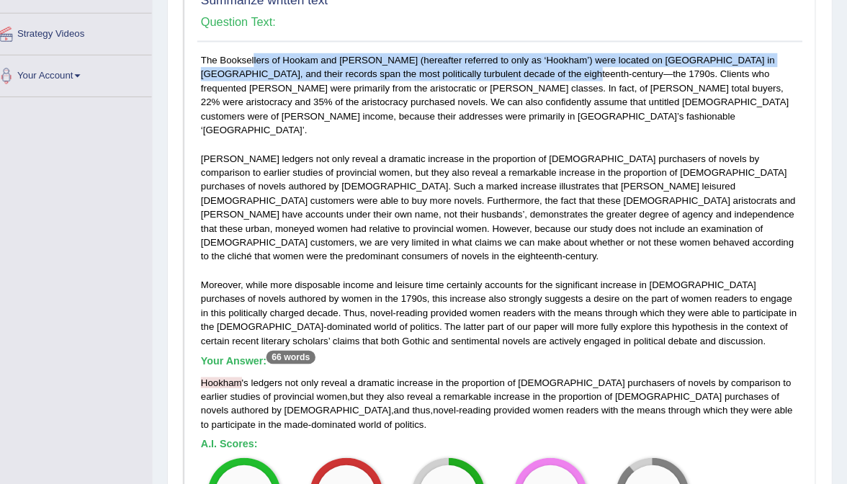
drag, startPoint x: 374, startPoint y: 45, endPoint x: 477, endPoint y: 73, distance: 106.0
click at [477, 73] on div "Summarize written text Question Text: The Booksellers of Hookam and Carpenter (…" at bounding box center [506, 268] width 619 height 572
click at [561, 44] on div "Summarize written text Question Text: The Booksellers of Hookam and Carpenter (…" at bounding box center [506, 268] width 619 height 572
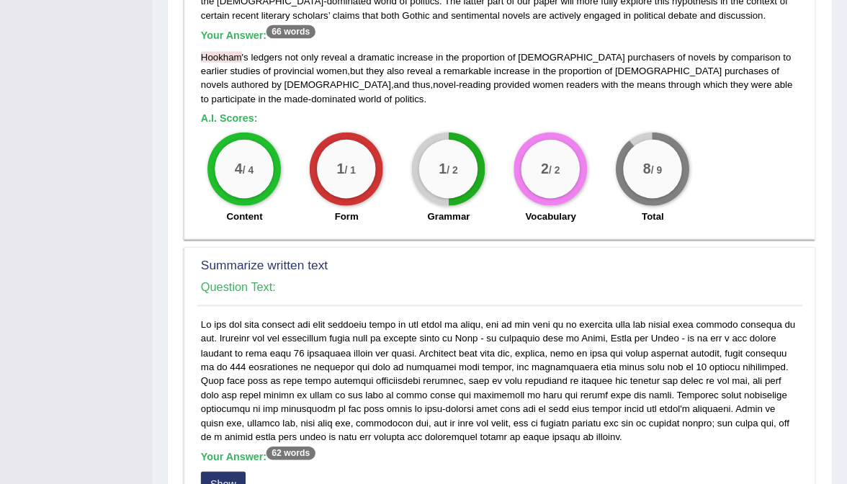
scroll to position [691, 0]
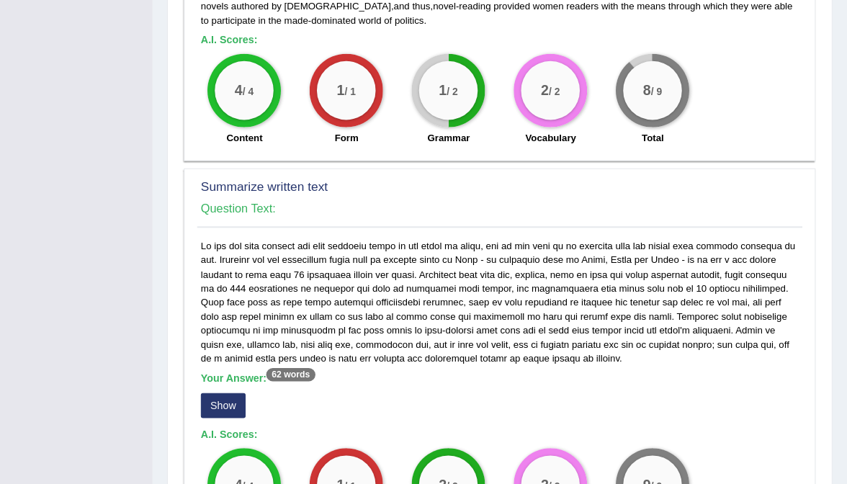
click at [228, 395] on button "Show" at bounding box center [235, 407] width 44 height 24
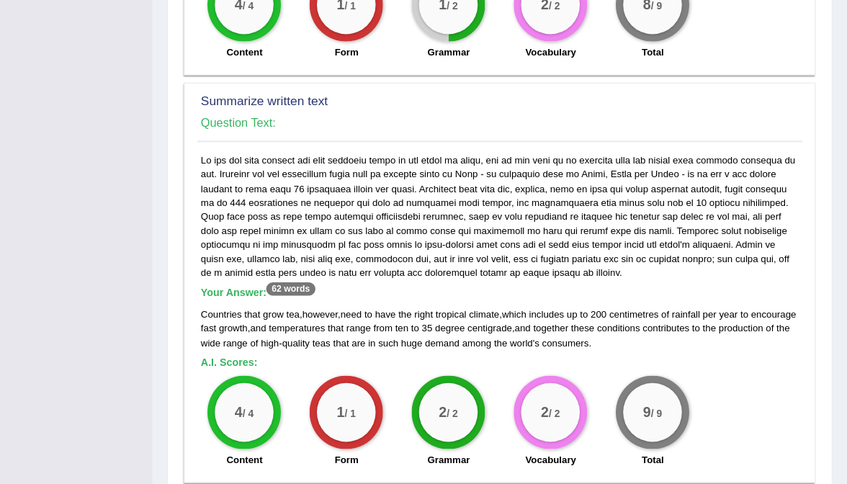
scroll to position [797, 0]
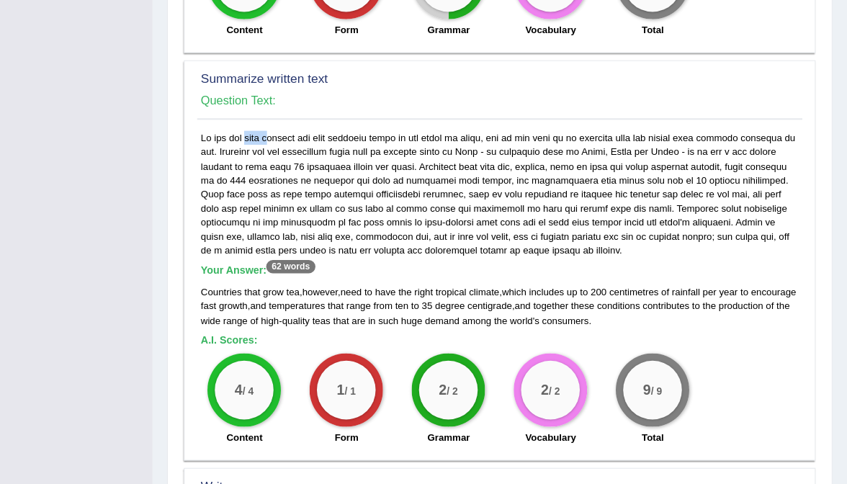
drag, startPoint x: 221, startPoint y: 78, endPoint x: 322, endPoint y: 61, distance: 102.3
click at [322, 68] on div "Summarize written text Question Text: Your Answer: 62 words Countries that grow…" at bounding box center [506, 264] width 619 height 392
drag, startPoint x: 513, startPoint y: 75, endPoint x: 643, endPoint y: 78, distance: 129.6
click at [643, 138] on div "Your Answer: 62 words Countries that grow tea , however , need to have the righ…" at bounding box center [506, 295] width 593 height 315
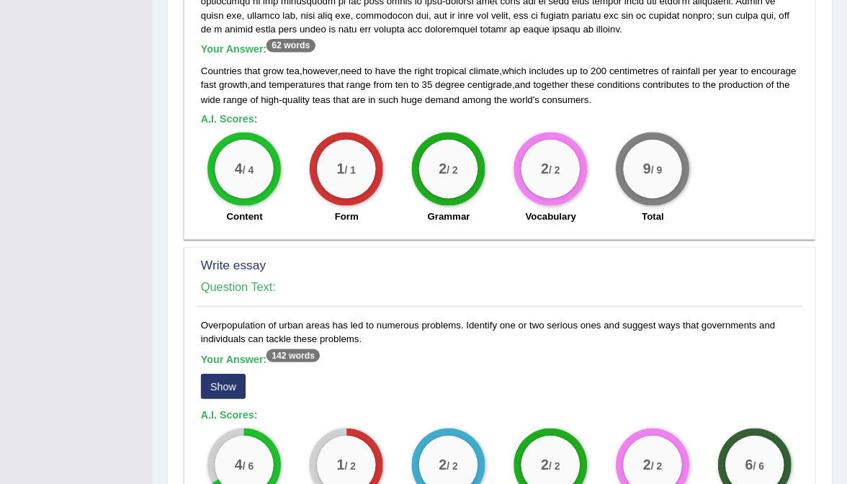
scroll to position [1031, 0]
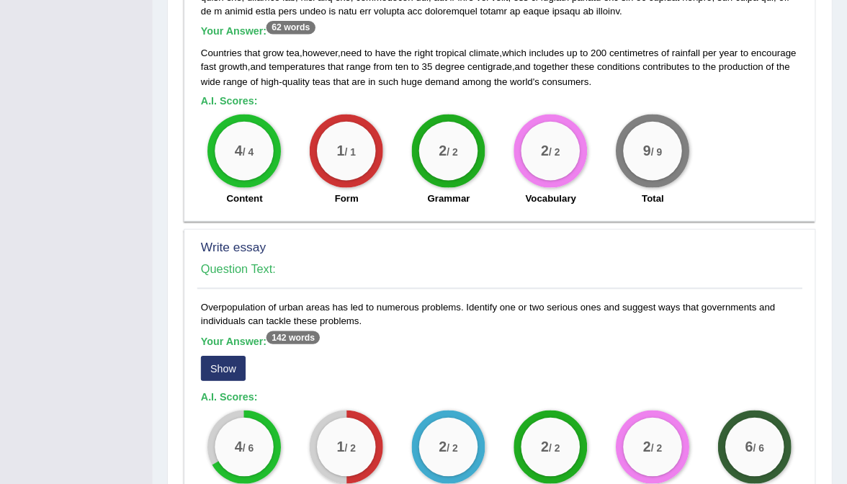
click at [227, 359] on button "Show" at bounding box center [235, 371] width 44 height 24
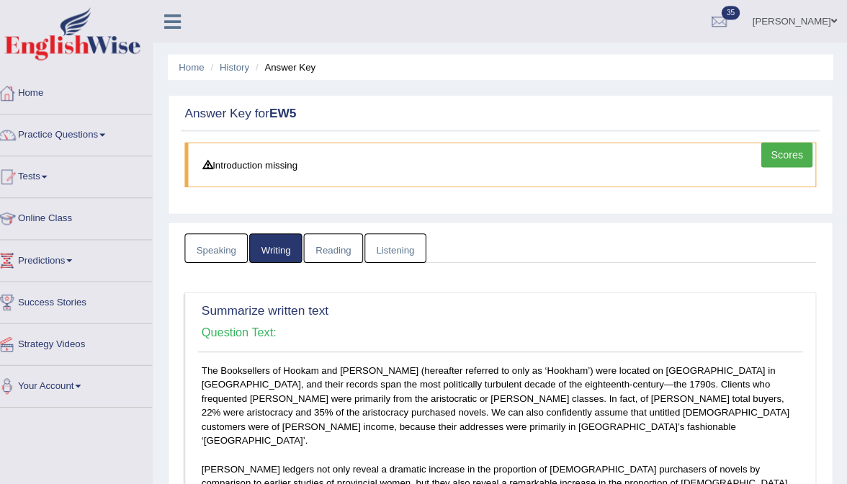
scroll to position [0, 0]
click at [324, 238] on link "Reading" at bounding box center [342, 244] width 58 height 30
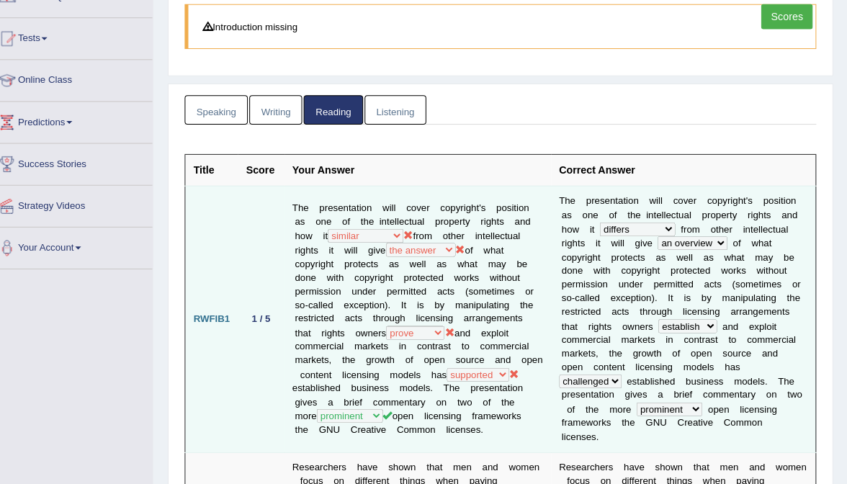
scroll to position [126, 0]
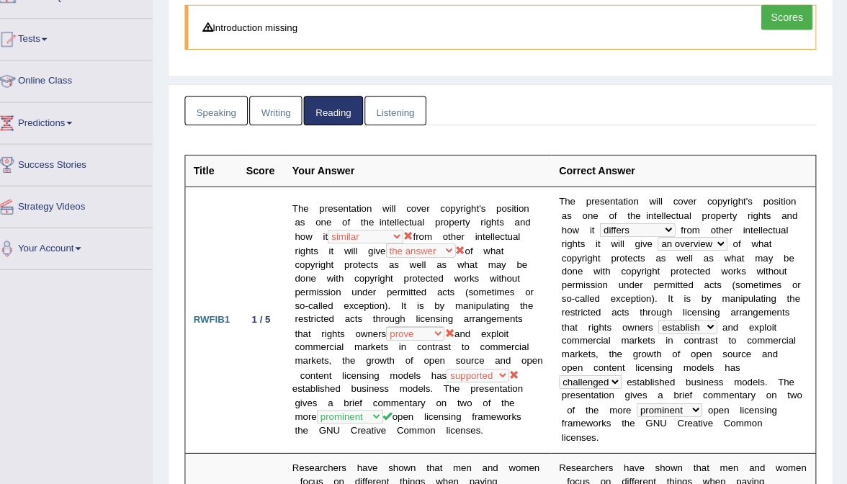
click at [404, 112] on link "Listening" at bounding box center [403, 118] width 60 height 30
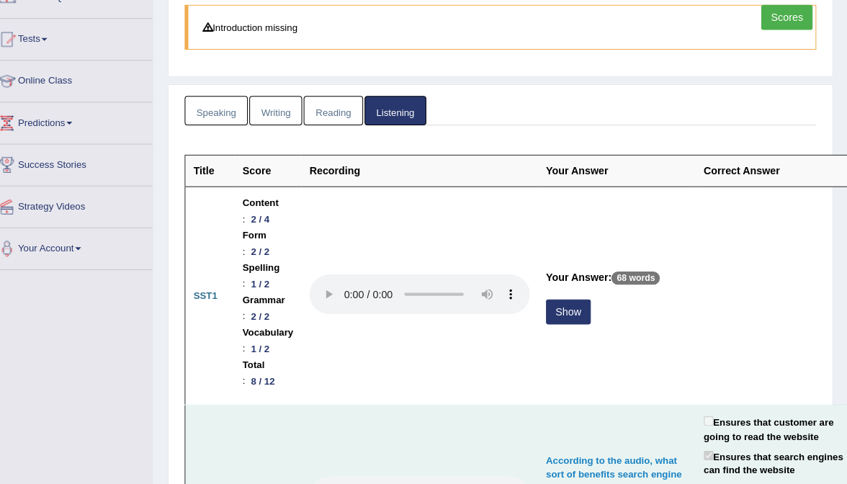
scroll to position [213, 0]
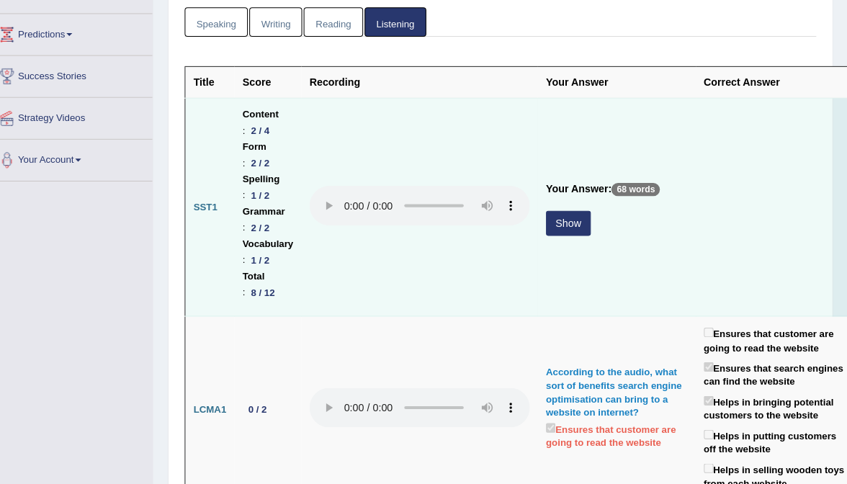
click at [580, 215] on button "Show" at bounding box center [573, 227] width 44 height 24
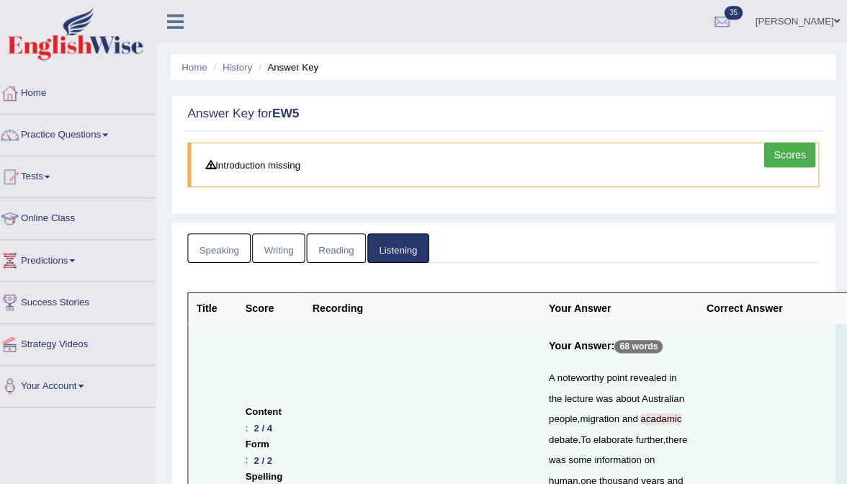
scroll to position [0, 0]
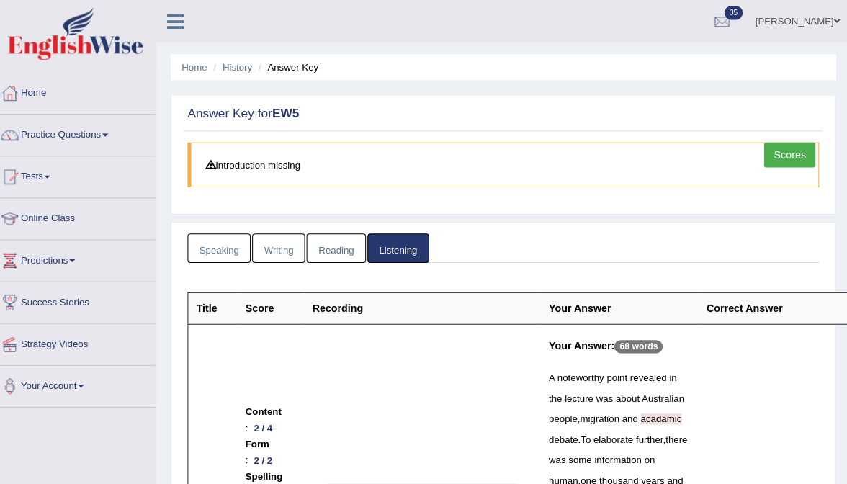
click at [791, 154] on link "Scores" at bounding box center [787, 152] width 50 height 24
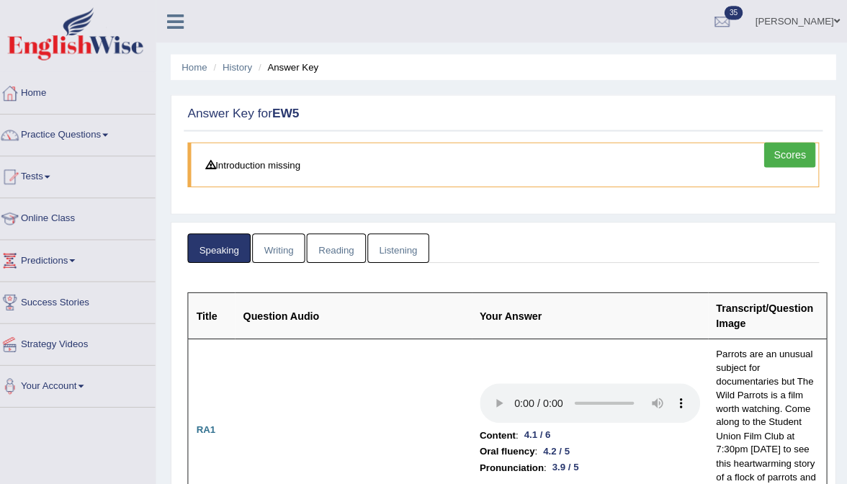
click at [323, 248] on link "Reading" at bounding box center [342, 244] width 58 height 30
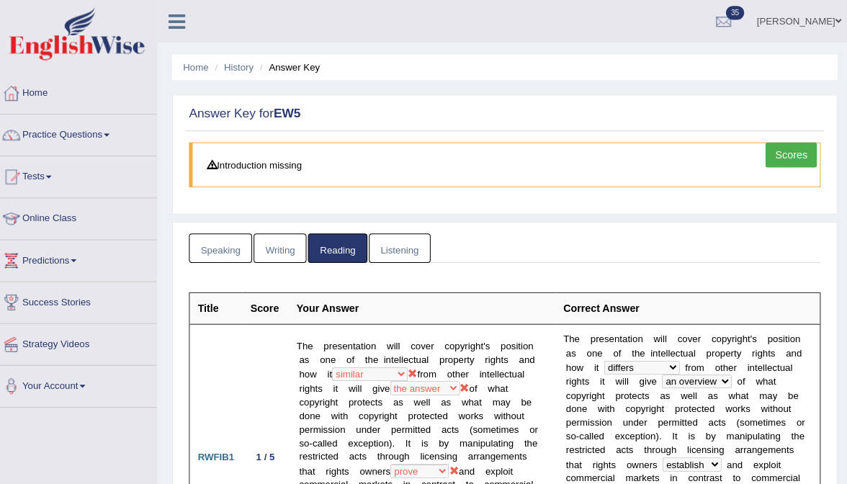
click at [293, 249] on link "Writing" at bounding box center [286, 244] width 52 height 30
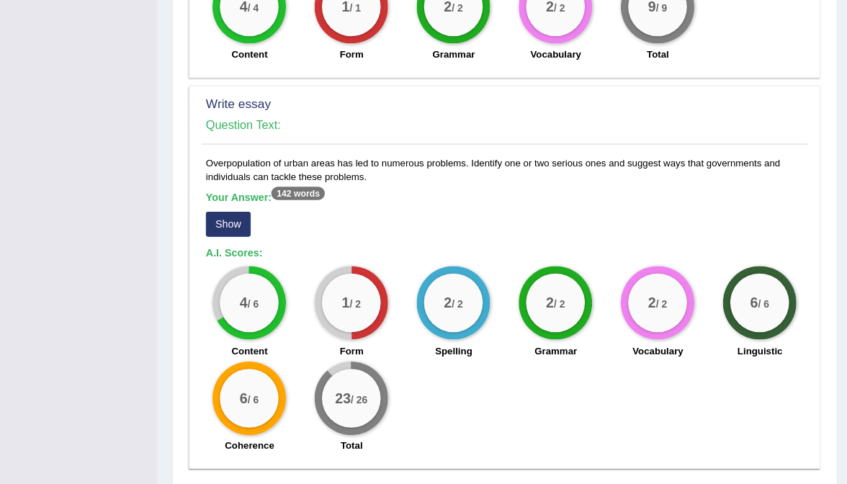
scroll to position [1132, 0]
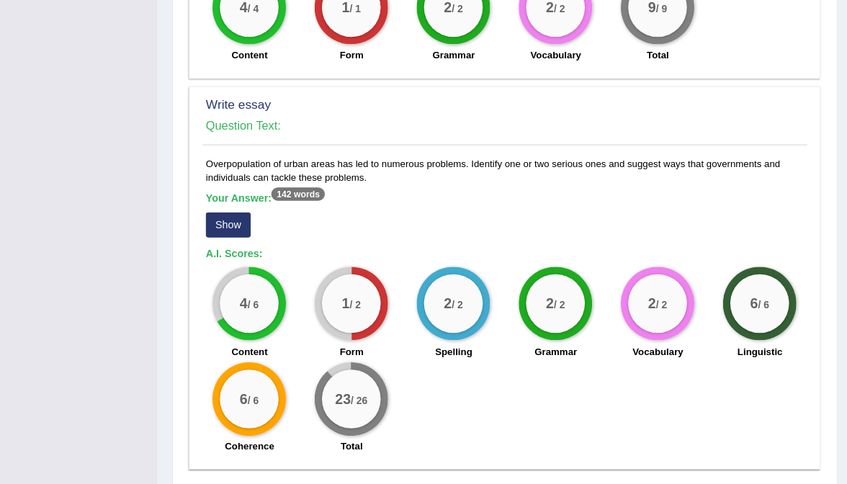
click at [225, 217] on button "Show" at bounding box center [235, 229] width 44 height 24
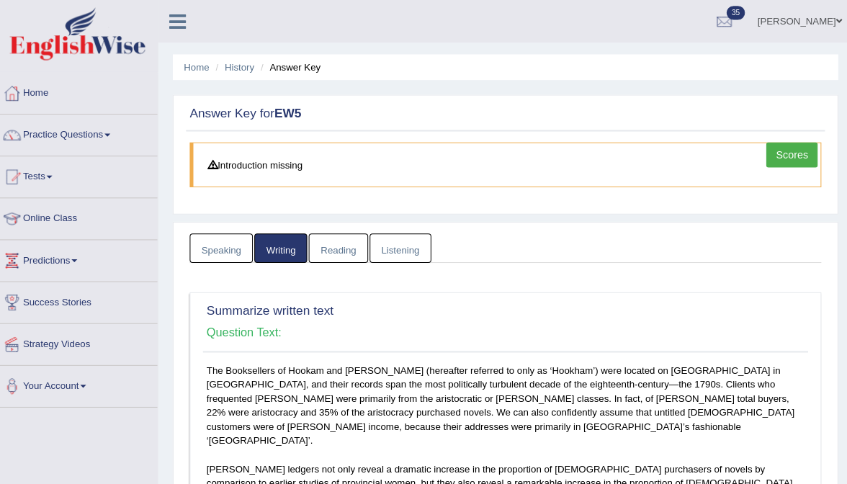
scroll to position [0, 0]
click at [42, 94] on link "Home" at bounding box center [83, 89] width 164 height 36
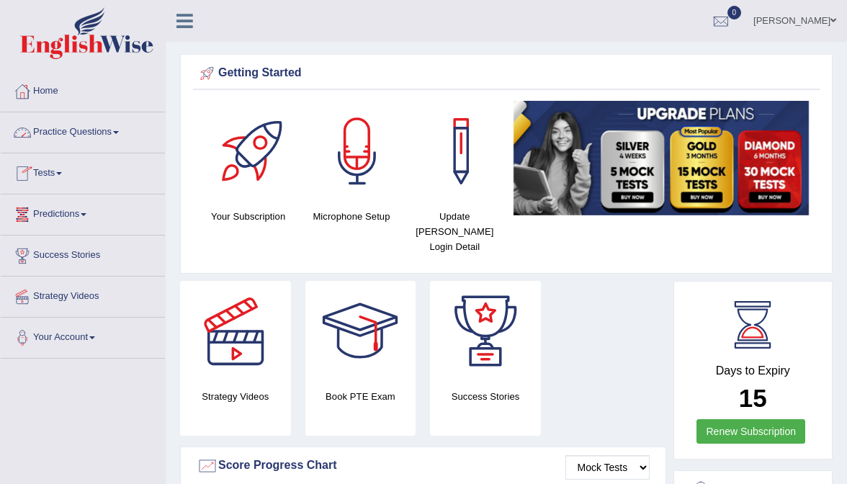
click at [69, 129] on link "Practice Questions" at bounding box center [83, 130] width 164 height 36
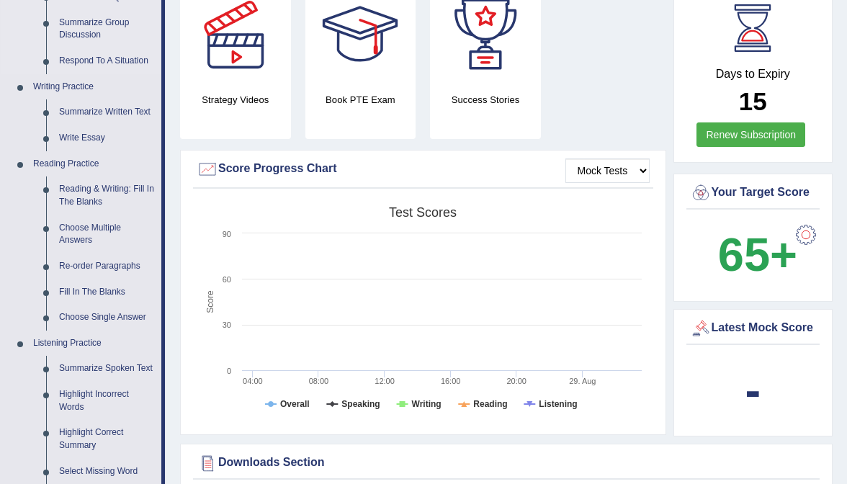
scroll to position [298, 0]
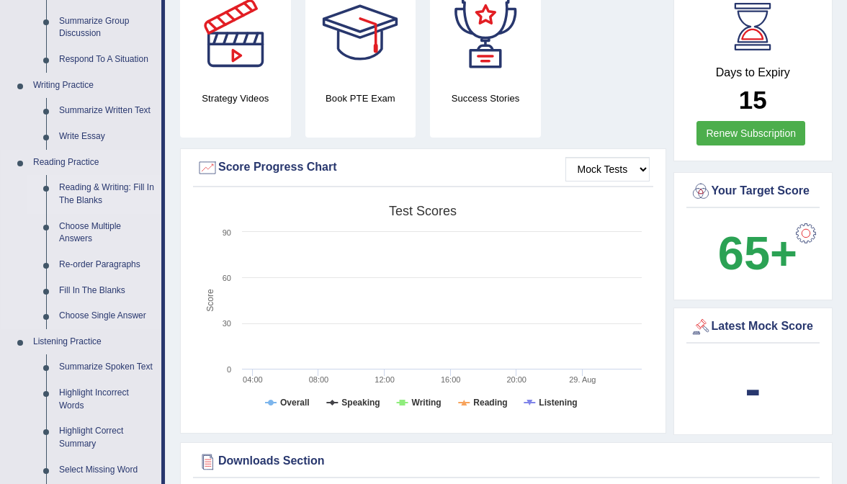
click at [96, 185] on link "Reading & Writing: Fill In The Blanks" at bounding box center [107, 194] width 109 height 38
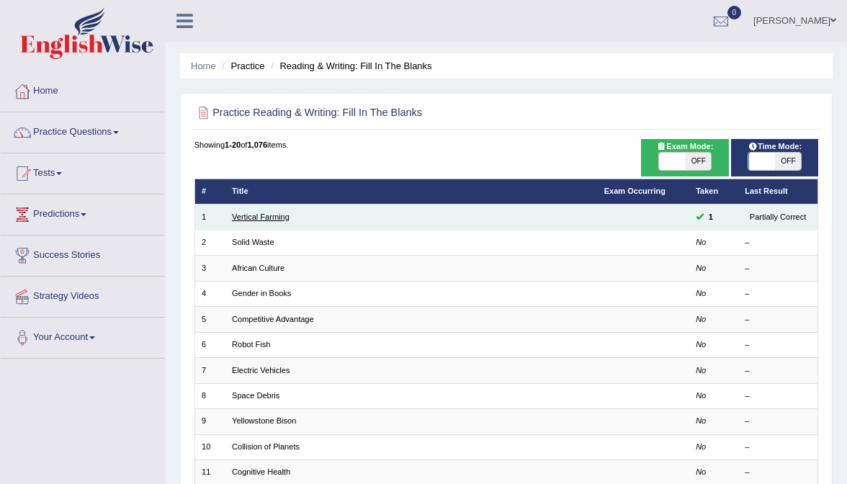
click at [274, 216] on link "Vertical Farming" at bounding box center [261, 216] width 58 height 9
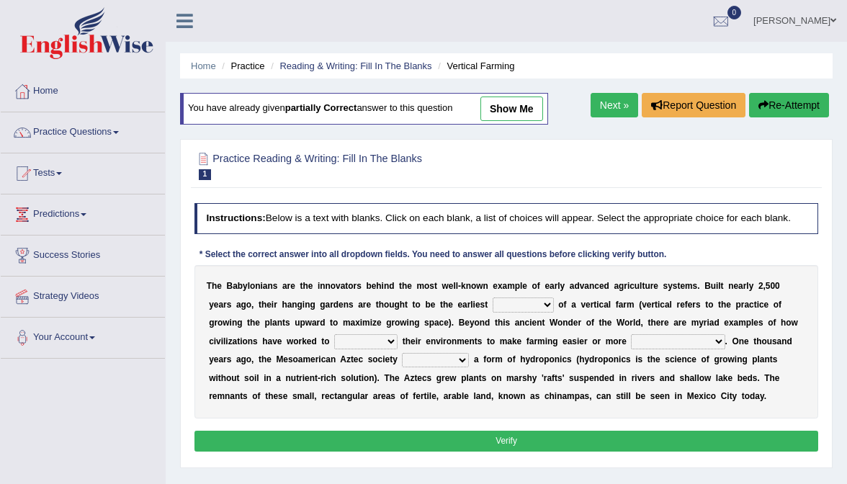
click at [521, 96] on link "show me" at bounding box center [511, 108] width 63 height 24
select select "prototype"
select select "manipulate"
select select "productive"
select select "engineered"
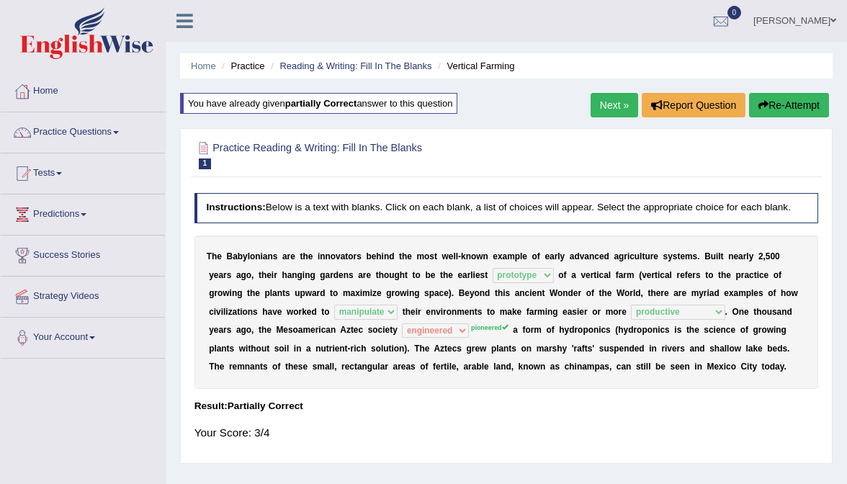
click at [609, 102] on link "Next »" at bounding box center [614, 105] width 48 height 24
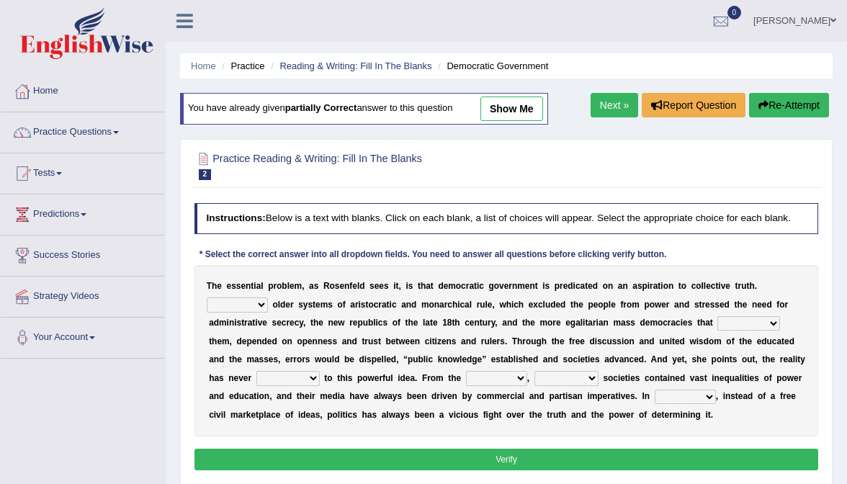
click at [516, 112] on link "show me" at bounding box center [511, 108] width 63 height 24
select select "Like"
select select "succeeded"
select select "lived up"
select select "ranged"
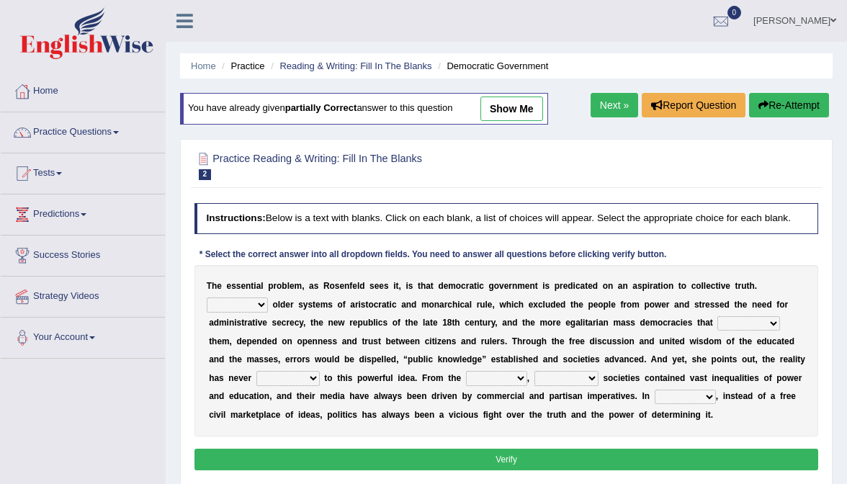
select select "democratic"
select select "practice"
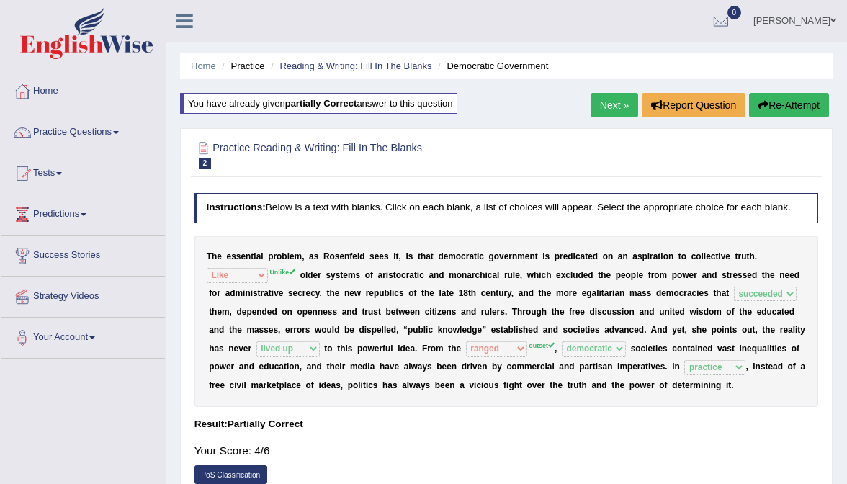
click at [608, 117] on div "Next » Report Question Re-Attempt" at bounding box center [711, 107] width 242 height 28
click at [608, 114] on link "Next »" at bounding box center [614, 105] width 48 height 24
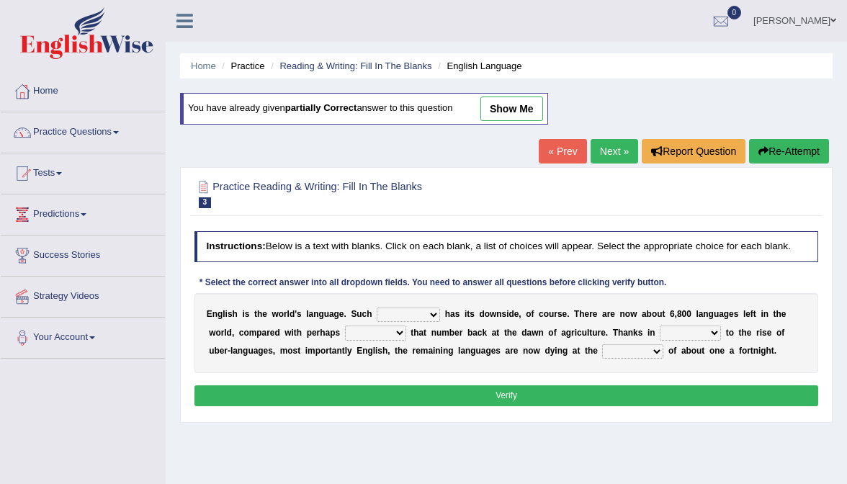
click at [523, 104] on link "show me" at bounding box center [511, 108] width 63 height 24
select select "dominance"
select select "twice"
select select "start"
select select "rate"
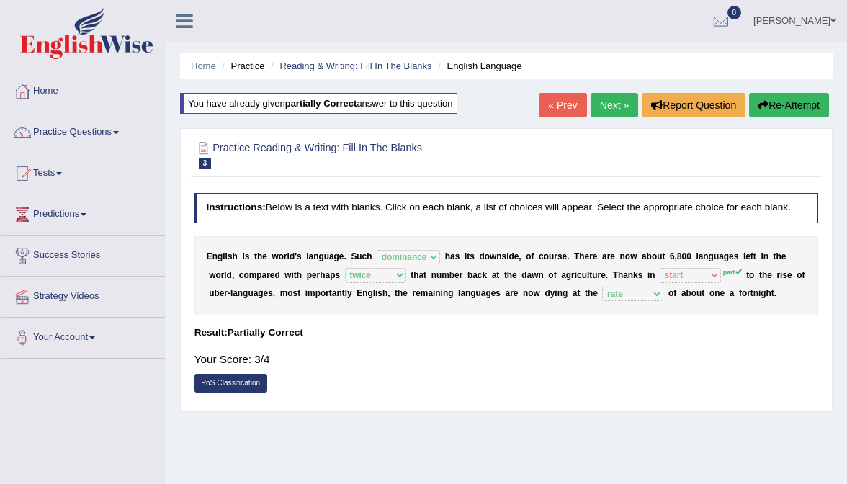
click at [611, 112] on link "Next »" at bounding box center [614, 105] width 48 height 24
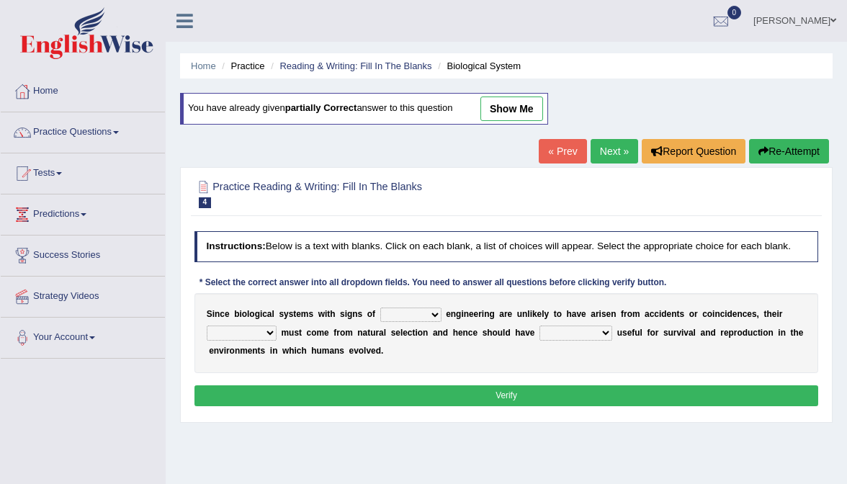
click at [523, 114] on link "show me" at bounding box center [511, 108] width 63 height 24
select select "complex"
select select "structures"
select select "functions"
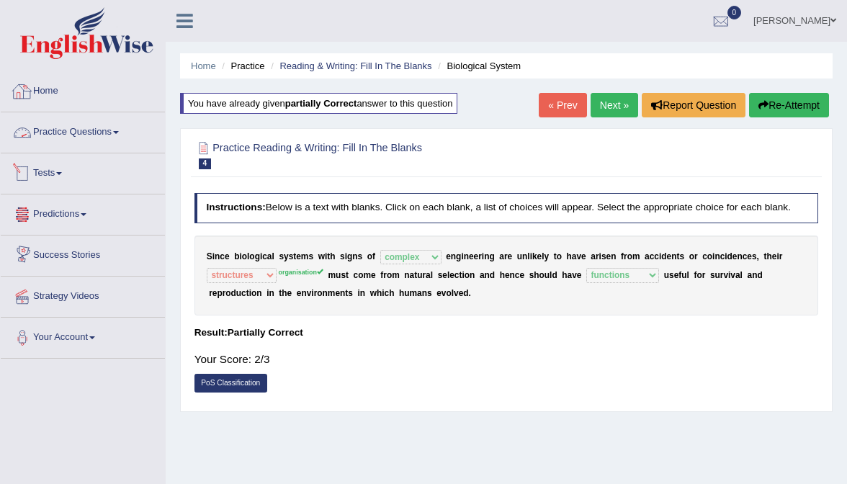
click at [44, 135] on link "Practice Questions" at bounding box center [83, 130] width 164 height 36
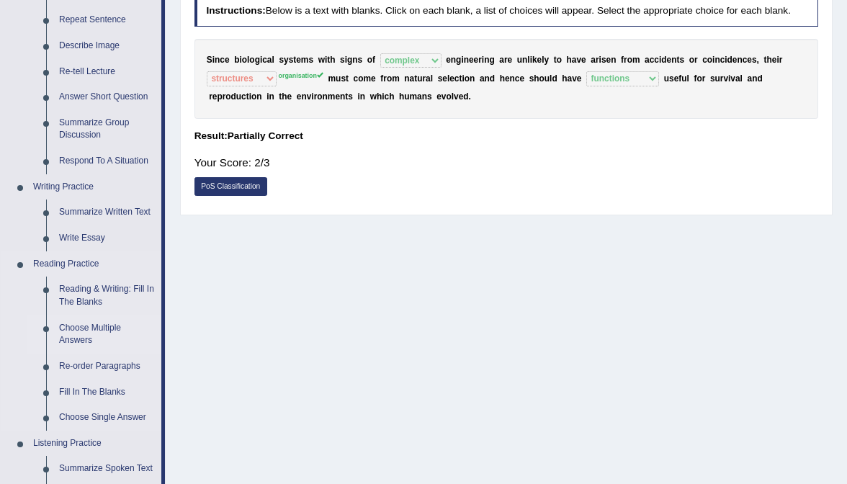
scroll to position [207, 0]
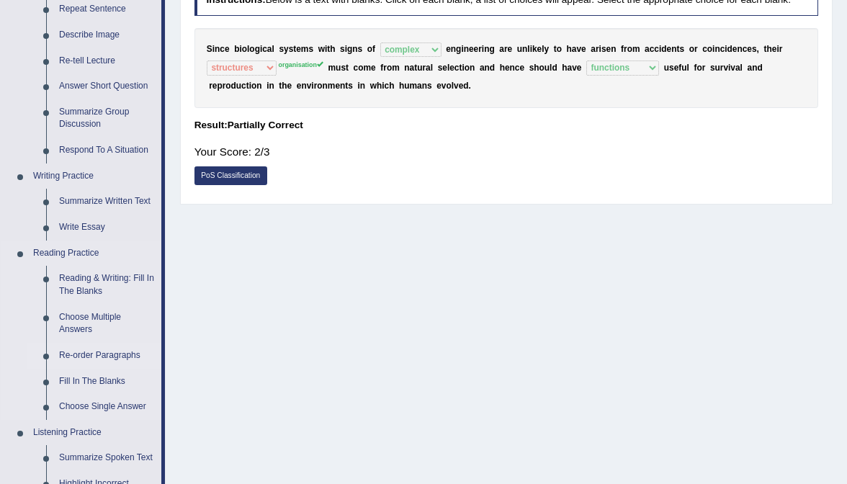
click at [99, 354] on link "Re-order Paragraphs" at bounding box center [107, 356] width 109 height 26
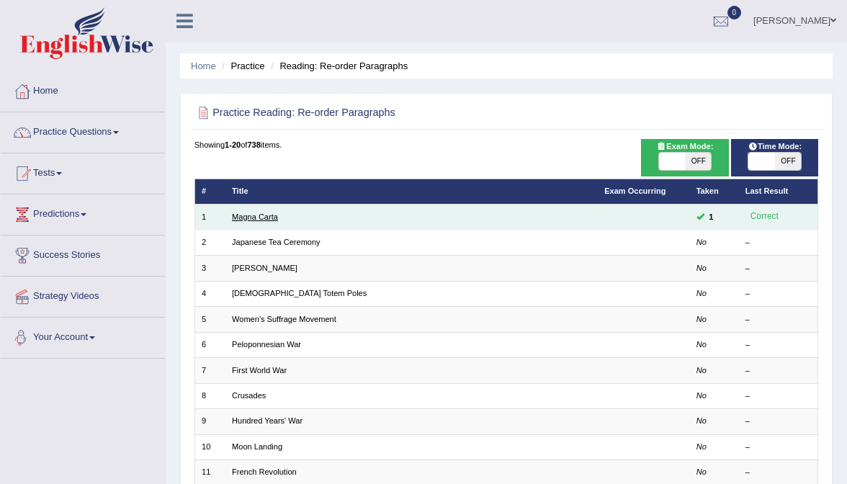
click at [259, 213] on link "Magna Carta" at bounding box center [255, 216] width 46 height 9
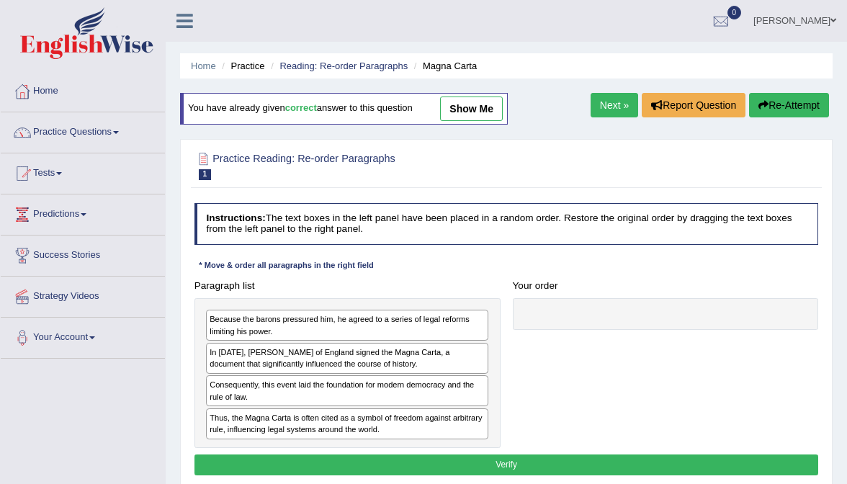
click at [478, 110] on link "show me" at bounding box center [471, 108] width 63 height 24
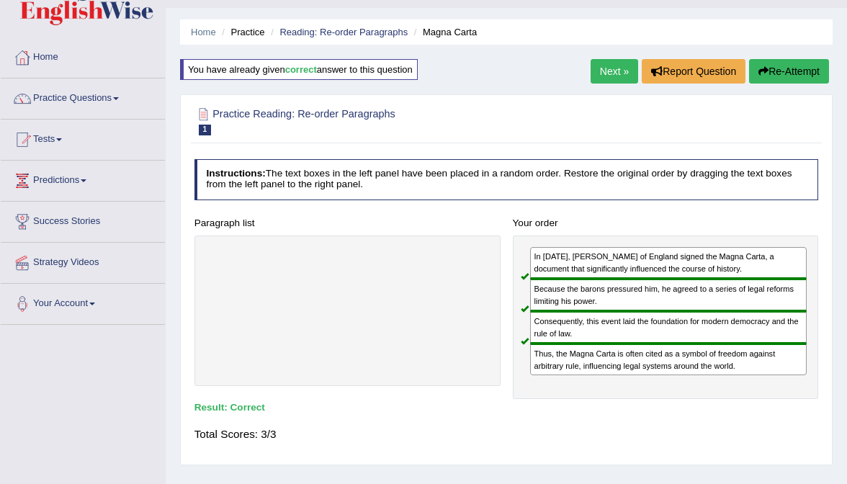
scroll to position [44, 0]
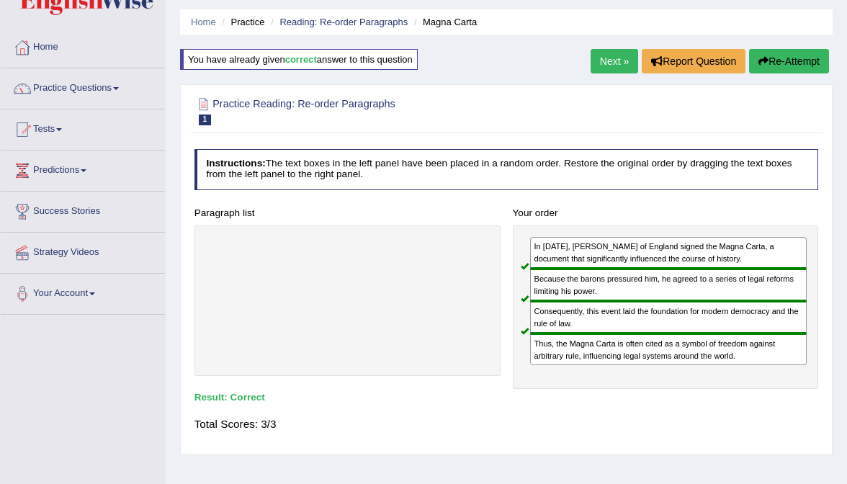
click at [610, 57] on link "Next »" at bounding box center [614, 61] width 48 height 24
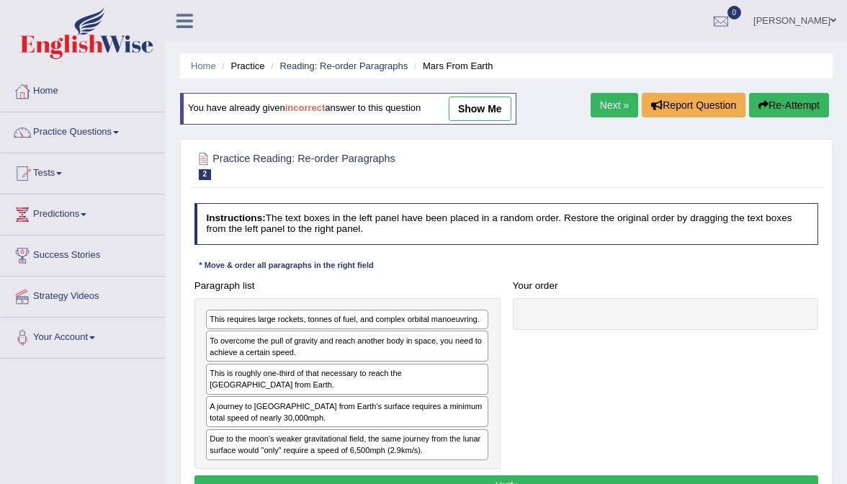
click at [458, 106] on link "show me" at bounding box center [480, 108] width 63 height 24
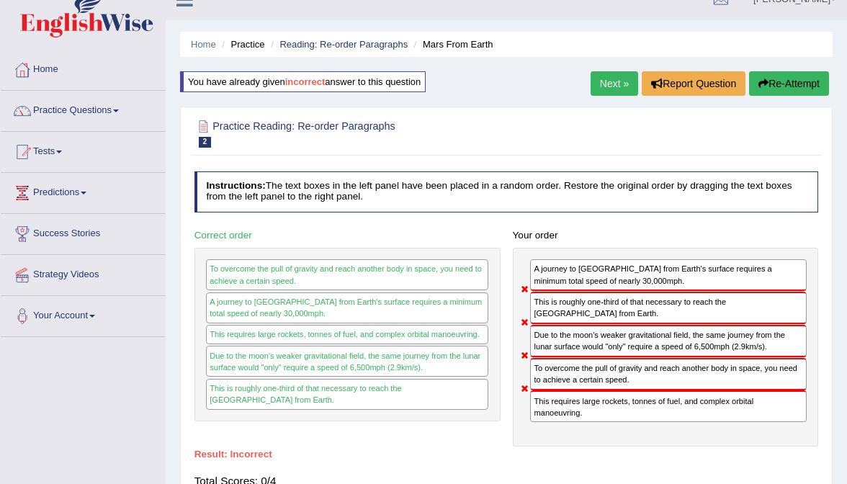
scroll to position [21, 0]
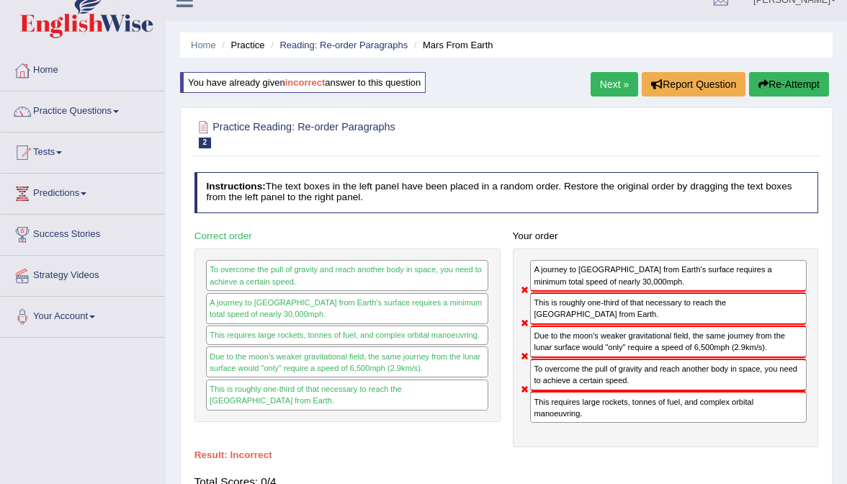
click at [604, 85] on link "Next »" at bounding box center [614, 84] width 48 height 24
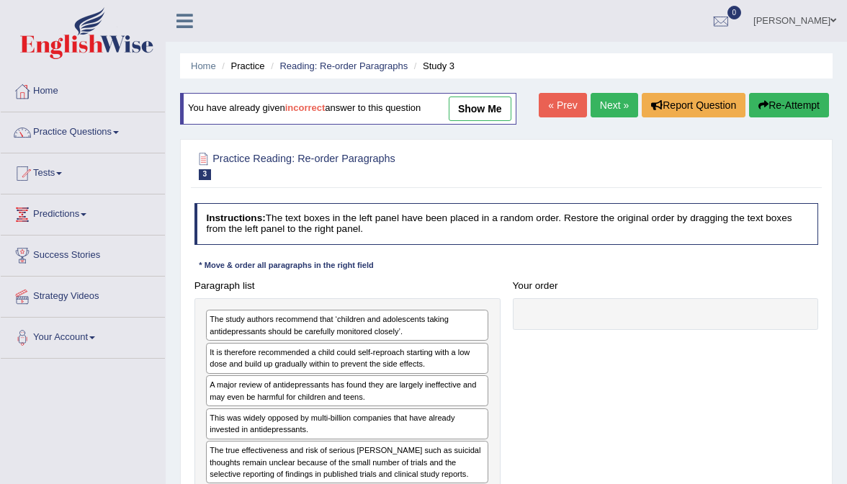
click at [495, 105] on link "show me" at bounding box center [480, 108] width 63 height 24
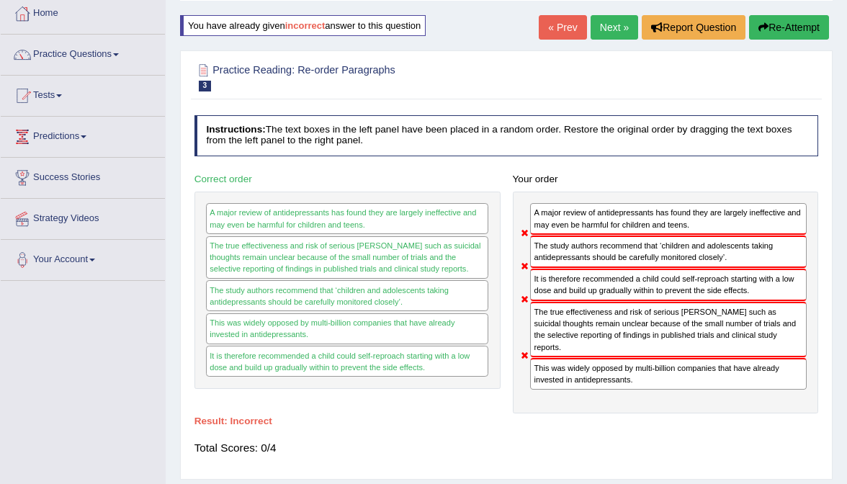
scroll to position [78, 0]
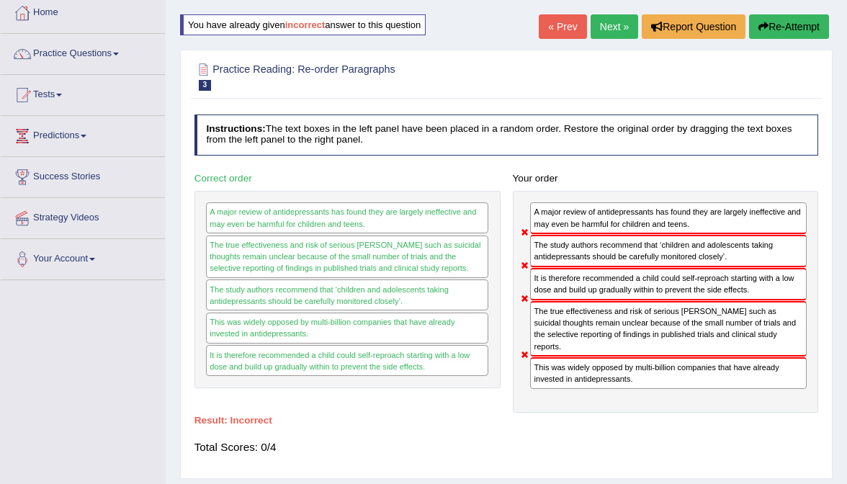
click at [602, 24] on link "Next »" at bounding box center [614, 26] width 48 height 24
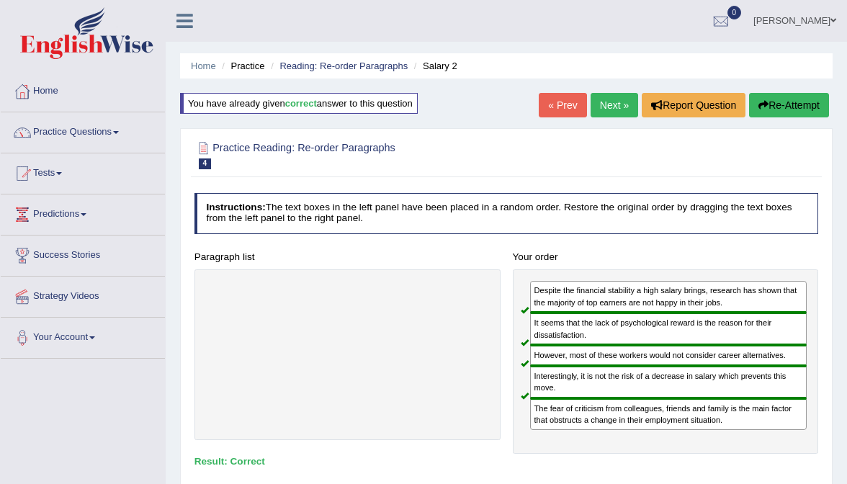
click at [611, 90] on div "Home Practice Reading: Re-order Paragraphs Salary 2 You have already given corr…" at bounding box center [506, 360] width 681 height 720
click at [611, 100] on link "Next »" at bounding box center [614, 105] width 48 height 24
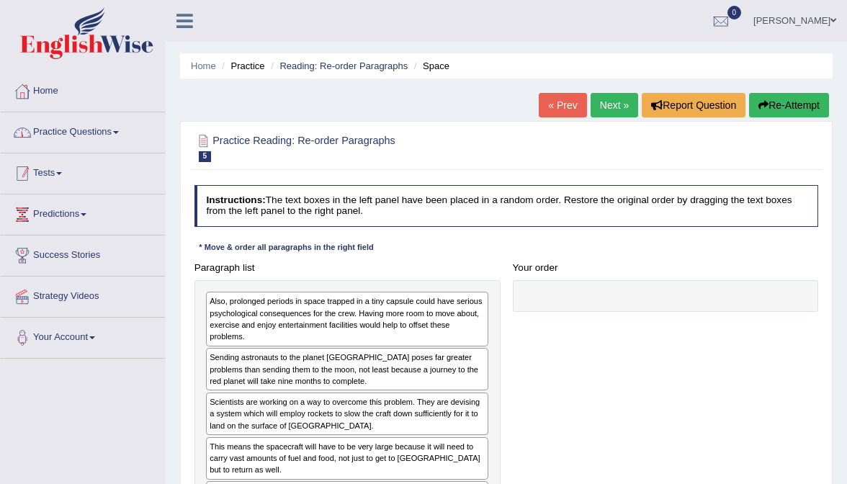
click at [107, 130] on link "Practice Questions" at bounding box center [83, 130] width 164 height 36
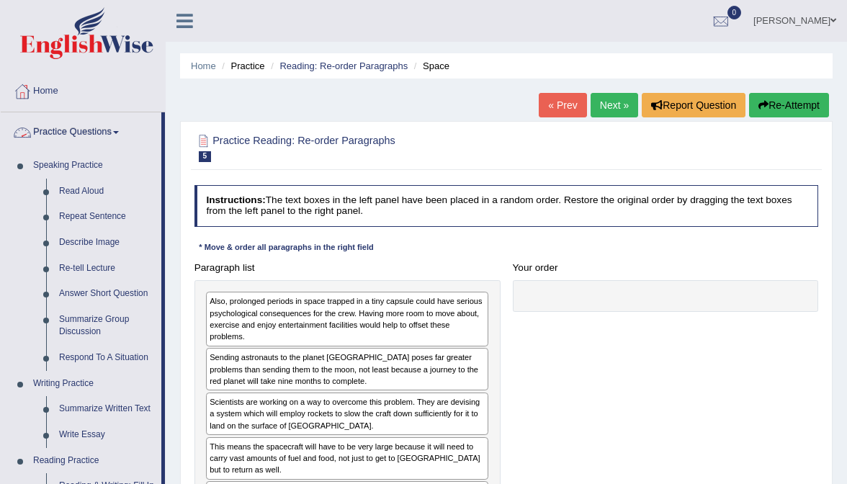
scroll to position [367, 0]
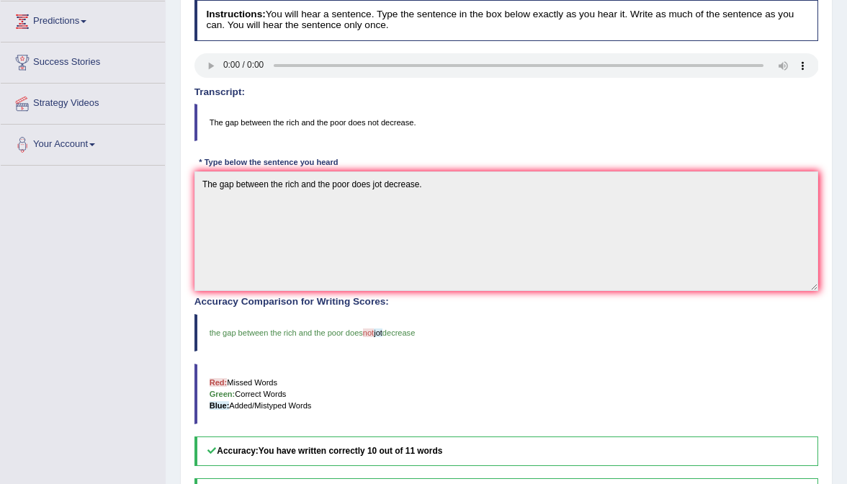
scroll to position [2, 0]
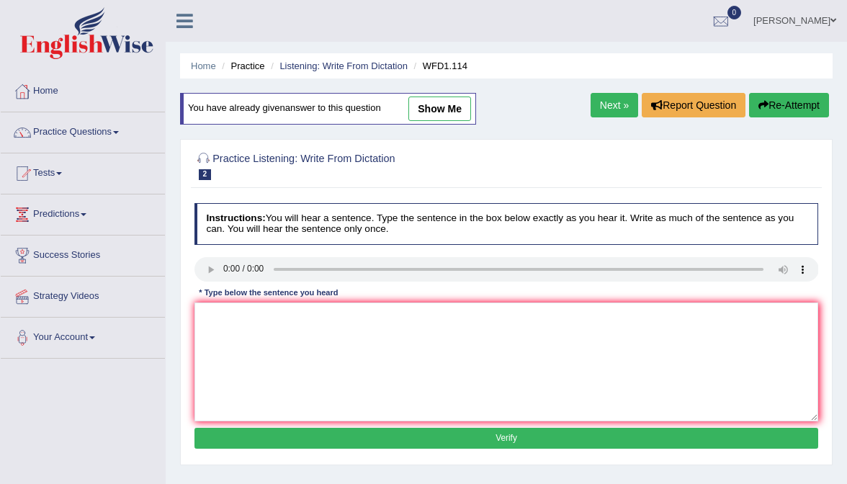
click at [431, 104] on link "show me" at bounding box center [439, 108] width 63 height 24
type textarea "The author's work are less experimental and more philosophical."
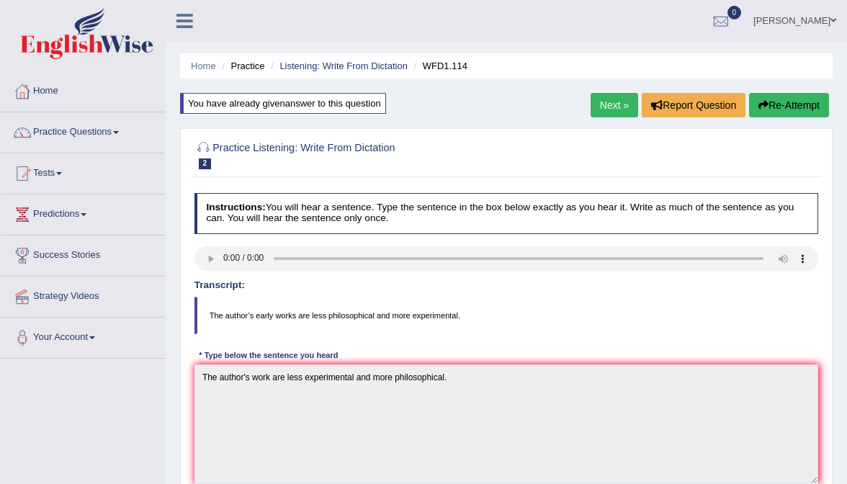
click at [602, 108] on link "Next »" at bounding box center [614, 105] width 48 height 24
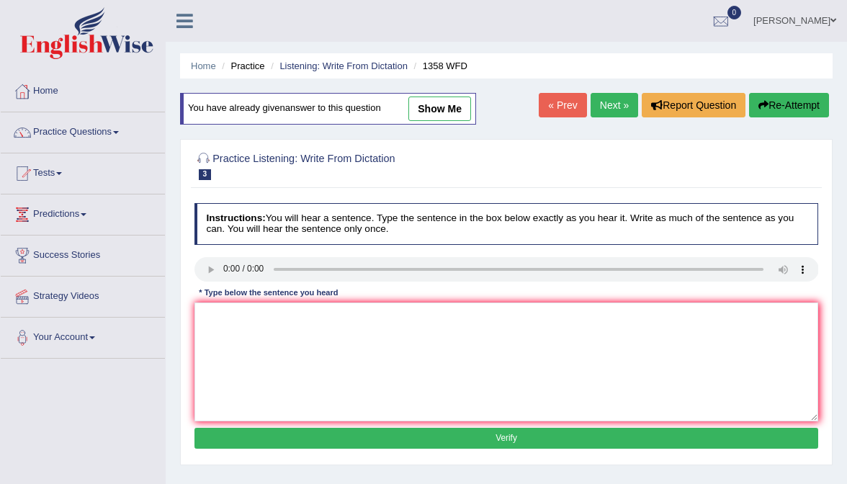
click at [455, 107] on link "show me" at bounding box center [439, 108] width 63 height 24
type textarea "Communication skills have become very improrant in recent years."
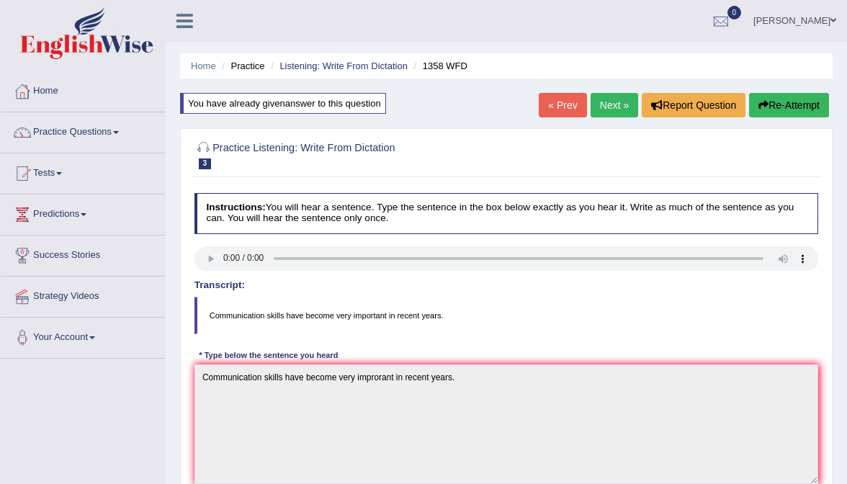
click at [598, 101] on link "Next »" at bounding box center [614, 105] width 48 height 24
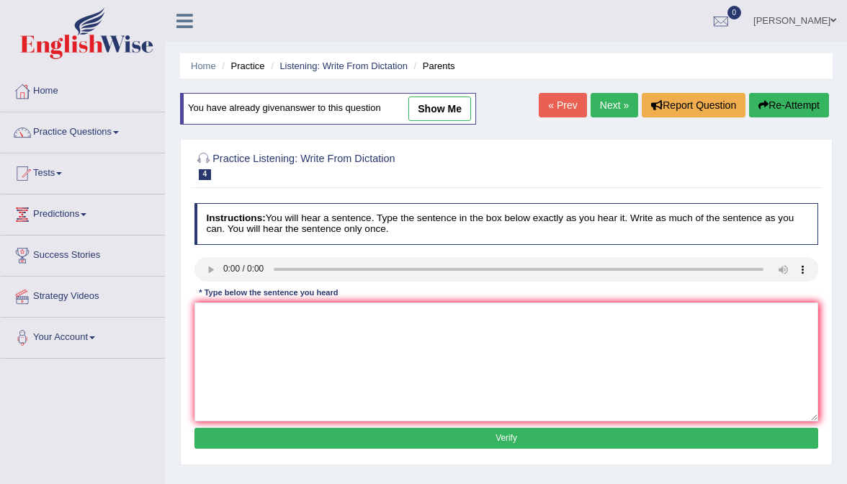
click at [447, 118] on link "show me" at bounding box center [439, 108] width 63 height 24
type textarea "Parents [DATE] have involved in the education of their children."
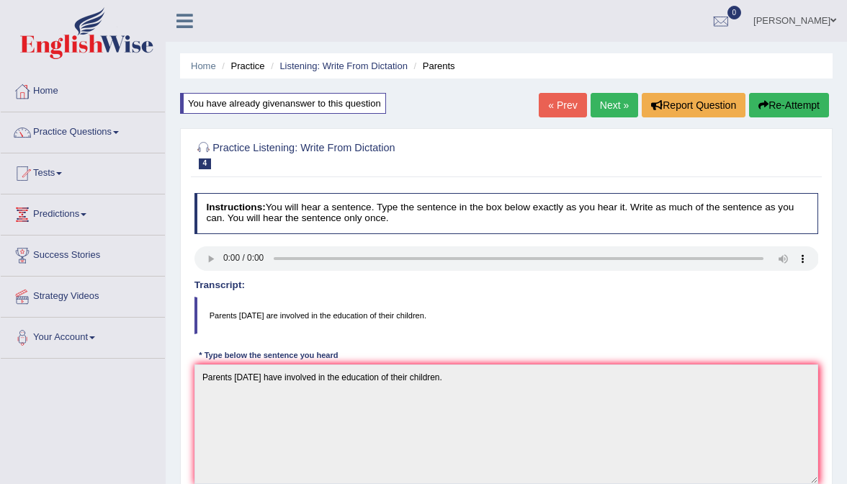
click at [604, 96] on link "Next »" at bounding box center [614, 105] width 48 height 24
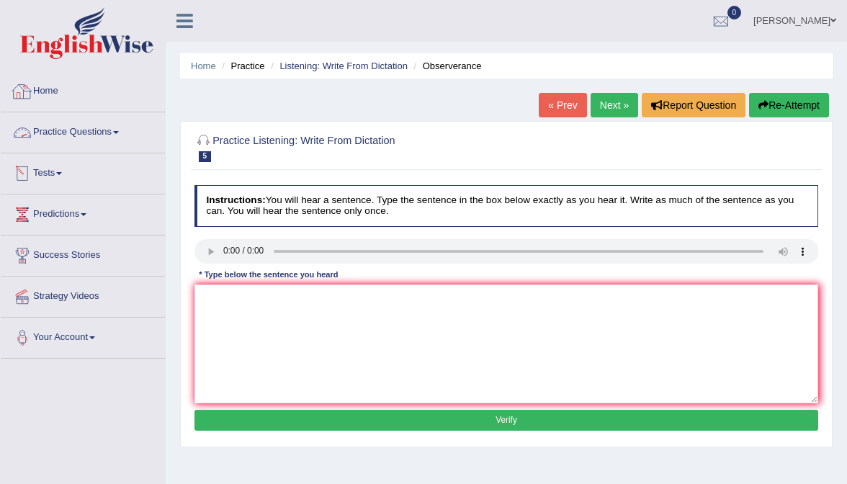
click at [46, 94] on link "Home" at bounding box center [83, 89] width 164 height 36
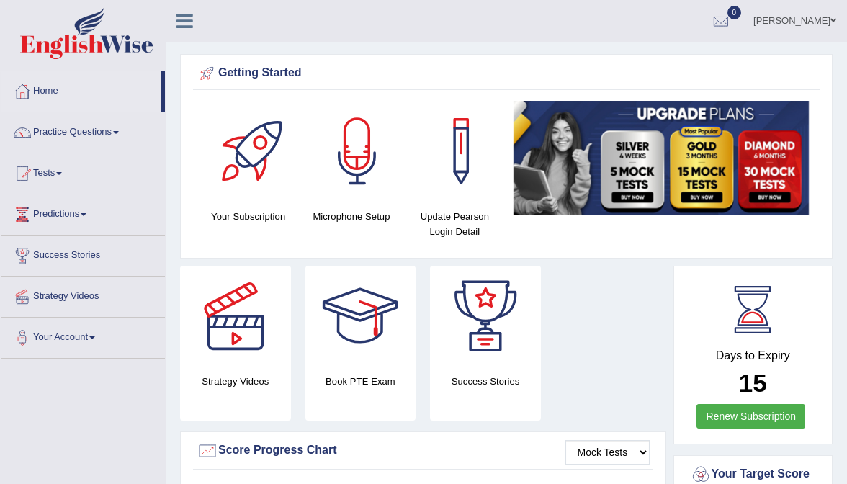
click at [783, 17] on link "Lorinie R. Espinosa" at bounding box center [794, 18] width 104 height 37
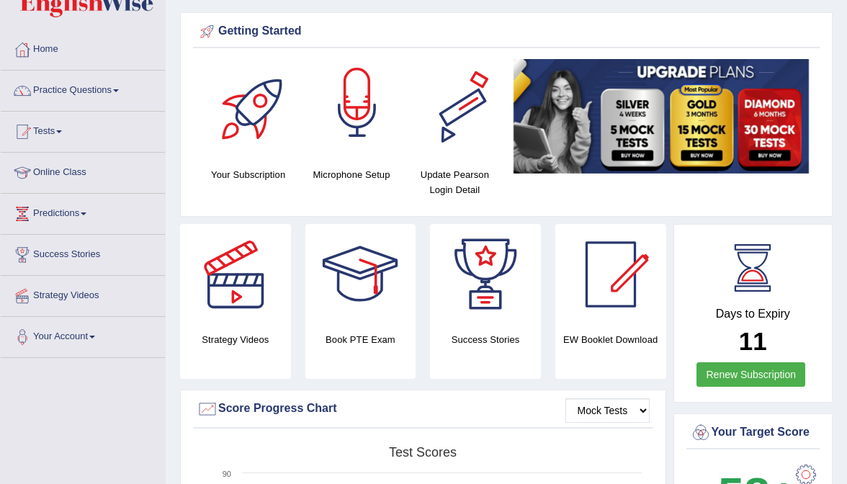
scroll to position [81, 0]
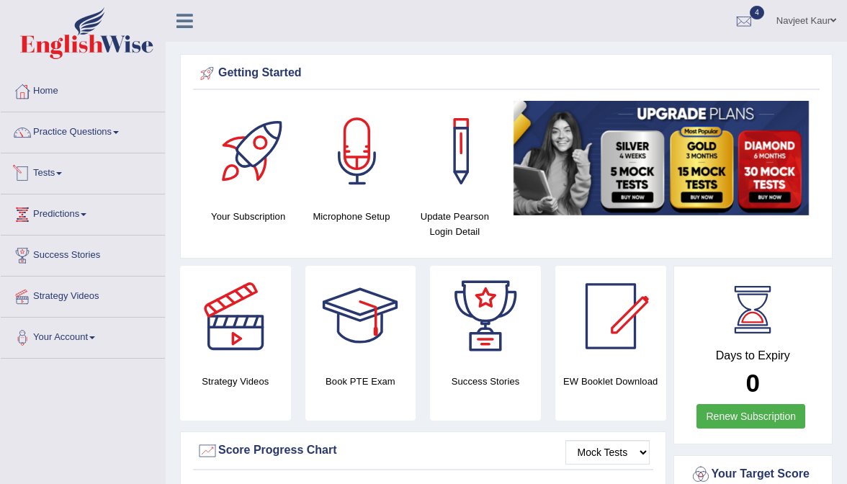
click at [72, 158] on link "Tests" at bounding box center [83, 171] width 164 height 36
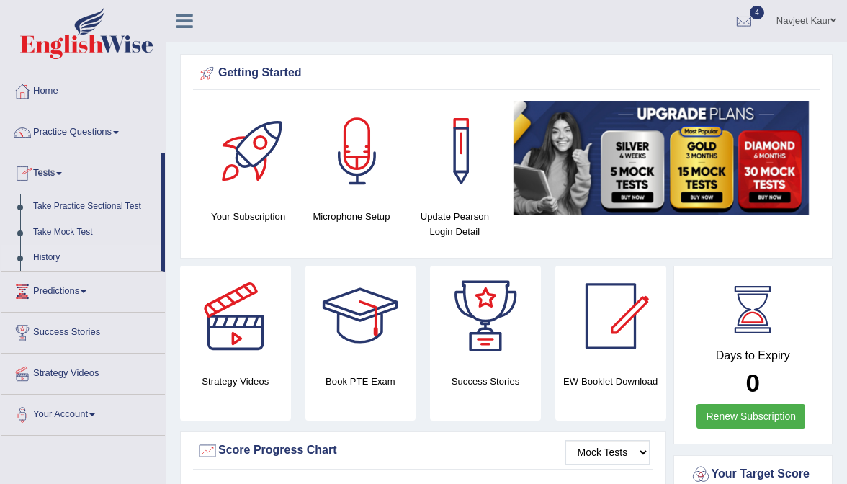
click at [48, 254] on link "History" at bounding box center [94, 258] width 135 height 26
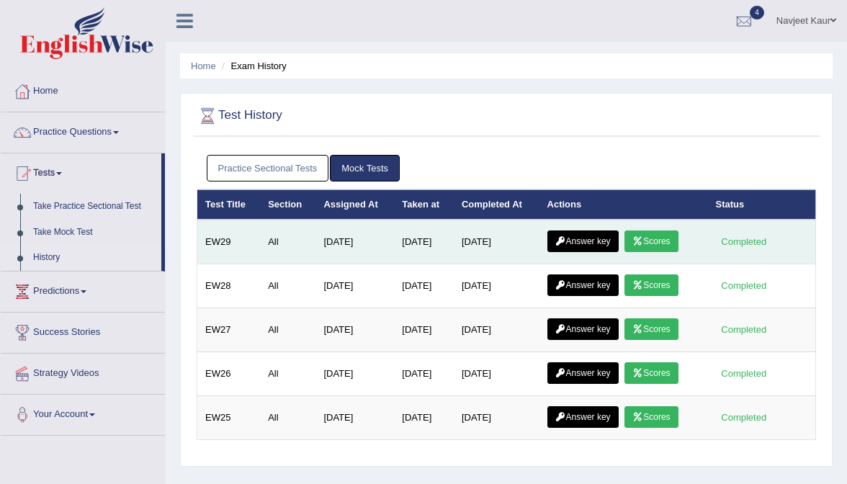
click at [595, 251] on td "Answer key Scores" at bounding box center [623, 242] width 168 height 45
click at [595, 245] on link "Answer key" at bounding box center [582, 241] width 71 height 22
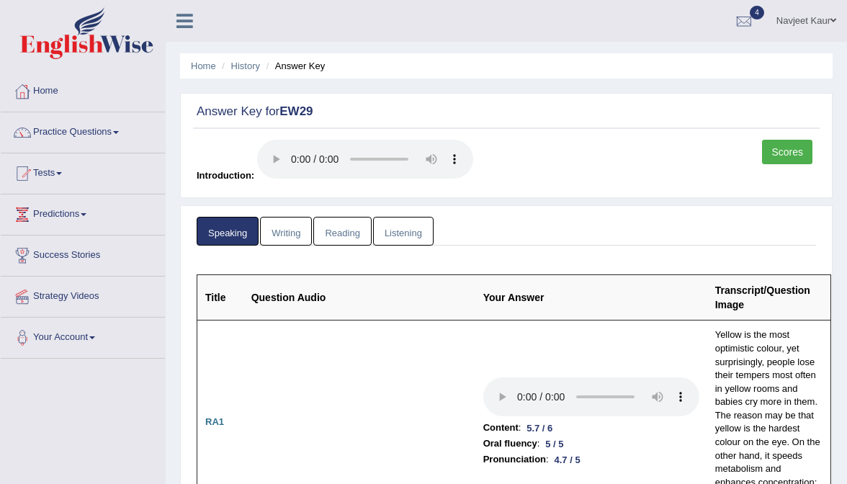
click at [285, 223] on link "Writing" at bounding box center [286, 232] width 52 height 30
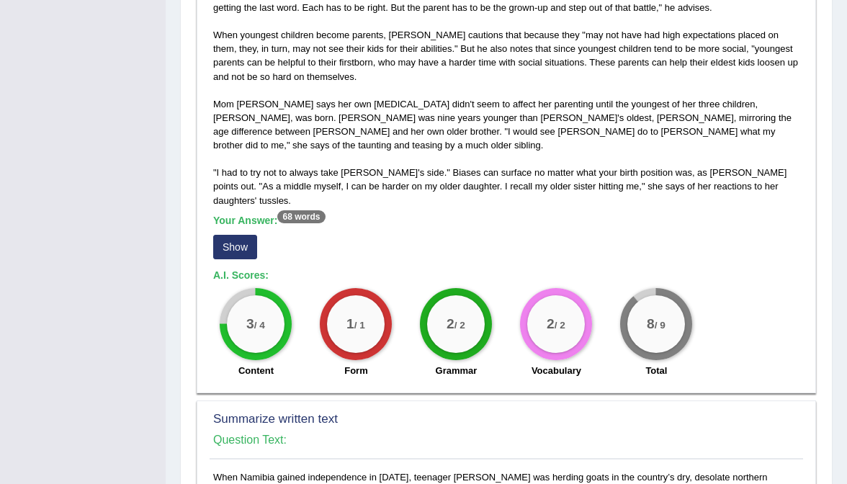
scroll to position [363, 0]
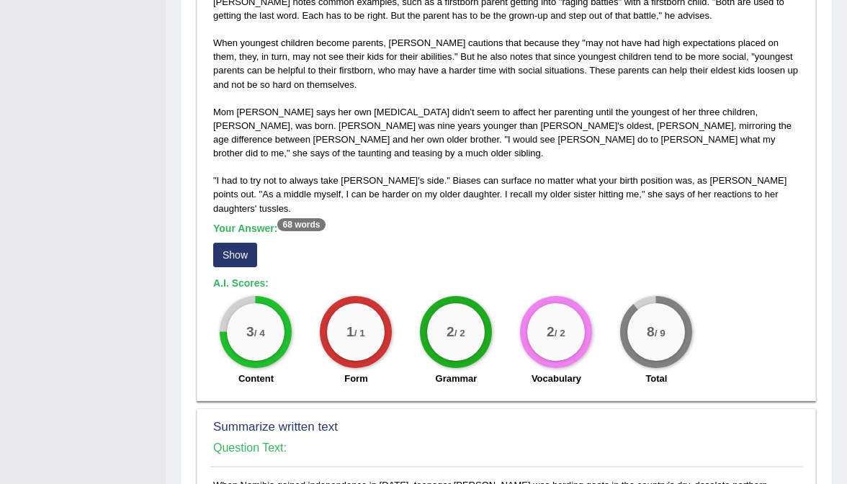
click at [233, 243] on button "Show" at bounding box center [235, 255] width 44 height 24
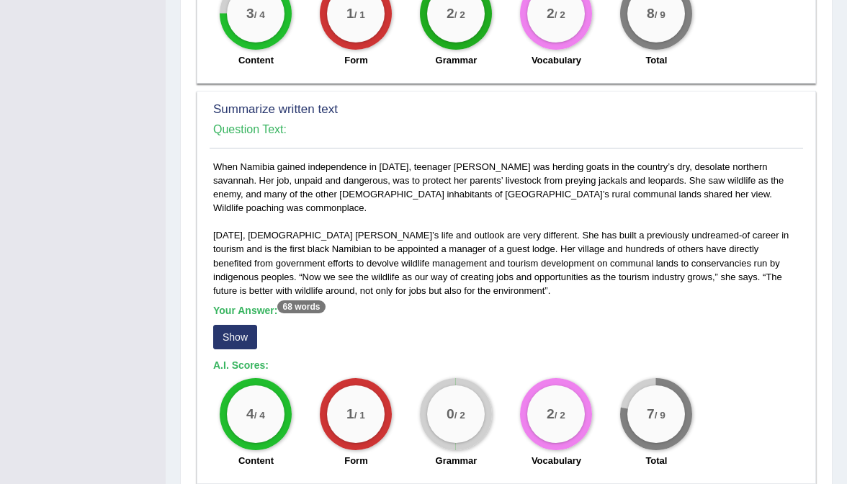
scroll to position [703, 0]
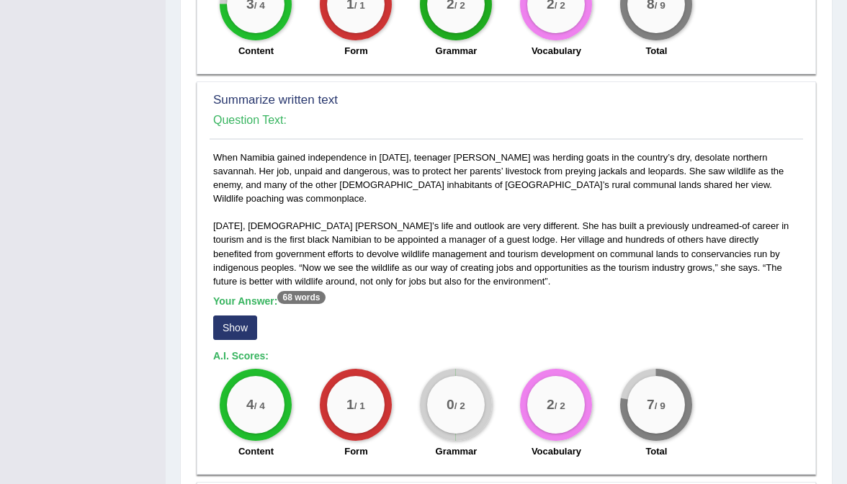
click at [242, 315] on button "Show" at bounding box center [235, 327] width 44 height 24
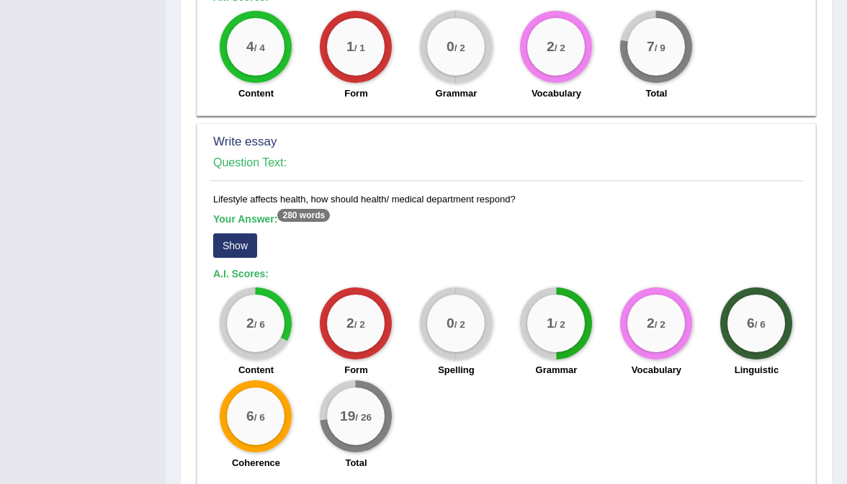
scroll to position [1088, 0]
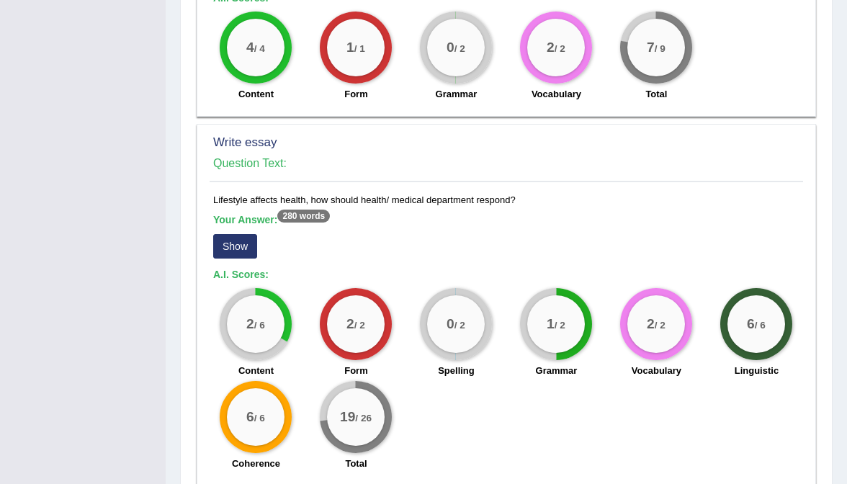
click at [243, 234] on button "Show" at bounding box center [235, 246] width 44 height 24
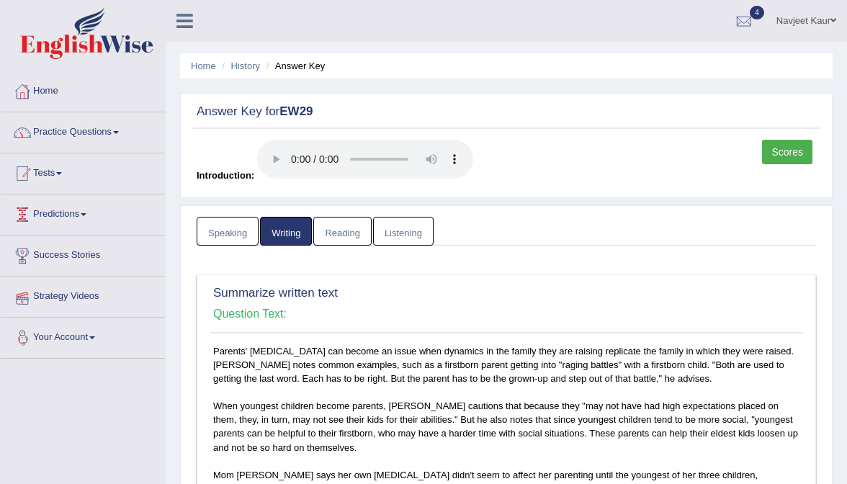
scroll to position [0, 0]
click at [45, 86] on link "Home" at bounding box center [83, 89] width 164 height 36
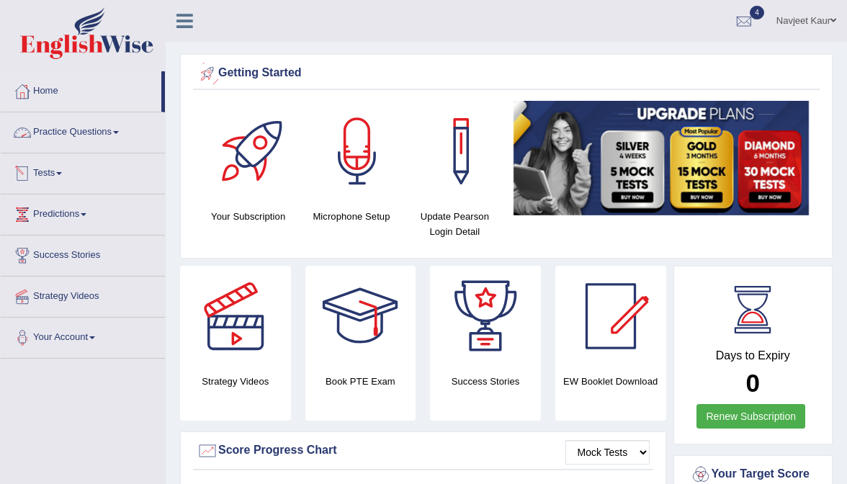
click at [77, 132] on link "Practice Questions" at bounding box center [83, 130] width 164 height 36
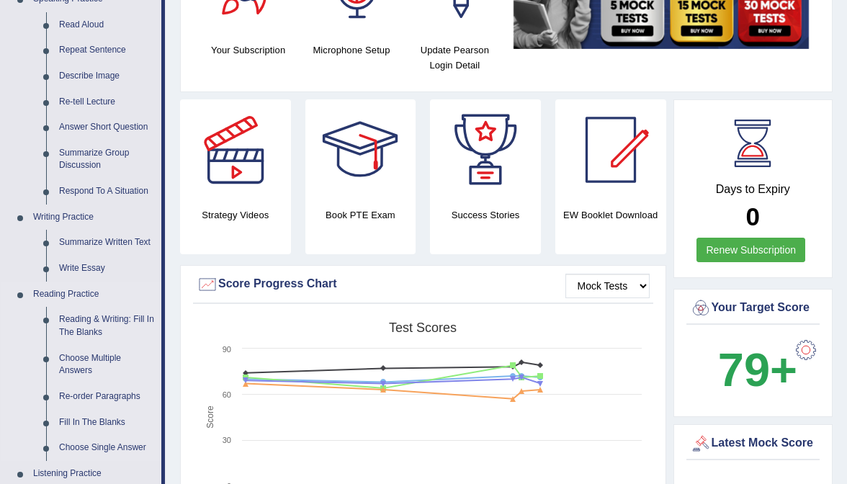
scroll to position [166, 0]
click at [104, 237] on link "Summarize Written Text" at bounding box center [107, 243] width 109 height 26
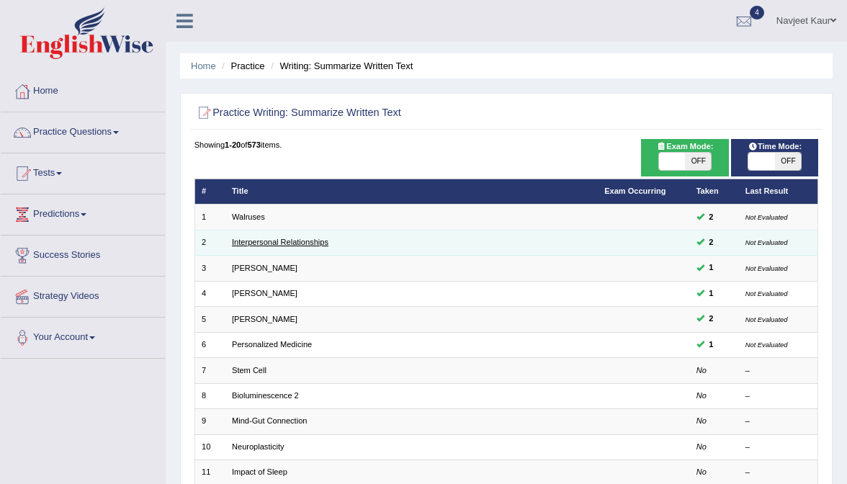
click at [268, 238] on link "Interpersonal Relationships" at bounding box center [280, 242] width 96 height 9
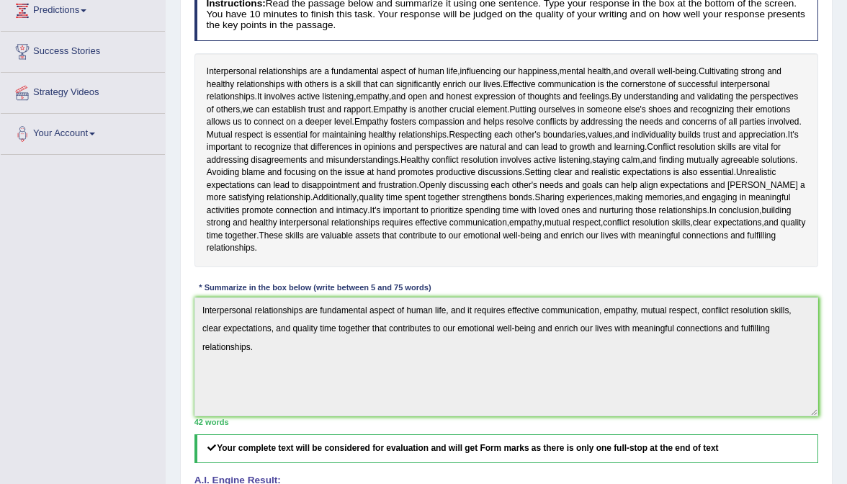
scroll to position [68, 0]
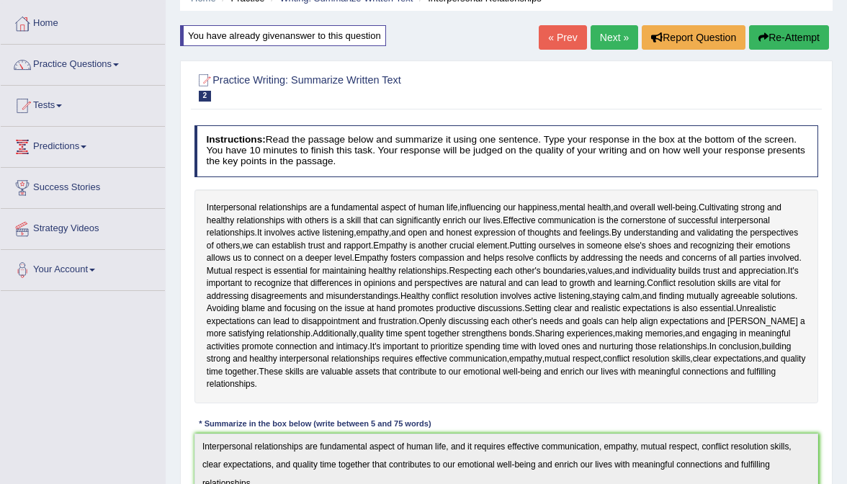
click at [606, 40] on link "Next »" at bounding box center [614, 37] width 48 height 24
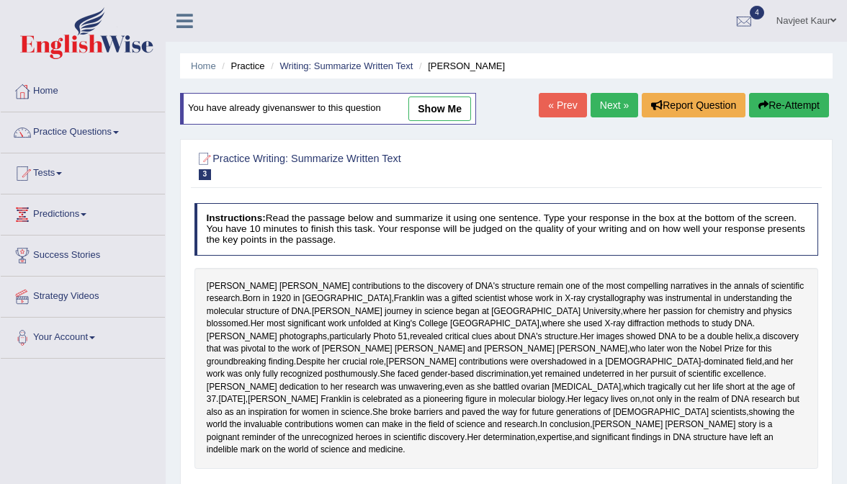
click at [444, 115] on link "show me" at bounding box center [439, 108] width 63 height 24
type textarea "Rosalind Franklin's contributions to the discovery of DNA's structure remain on…"
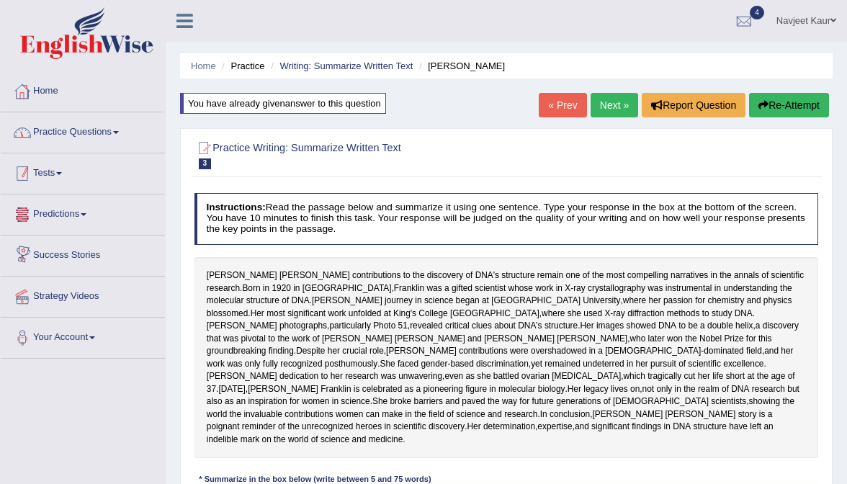
click at [45, 97] on link "Home" at bounding box center [83, 89] width 164 height 36
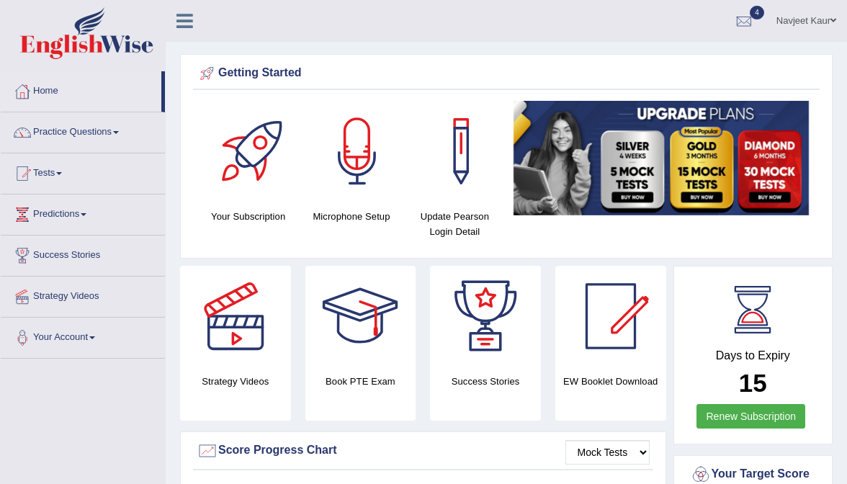
click at [806, 24] on link "Navjeet Kaur" at bounding box center [805, 18] width 81 height 37
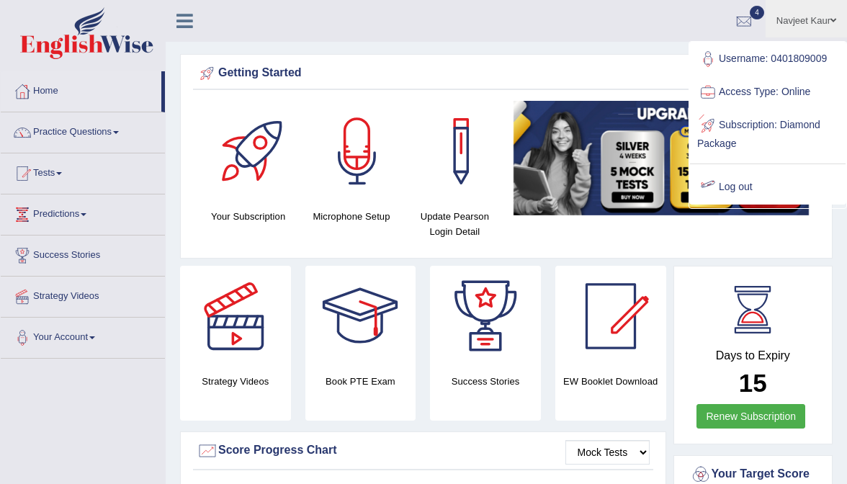
click at [747, 184] on link "Log out" at bounding box center [768, 187] width 156 height 33
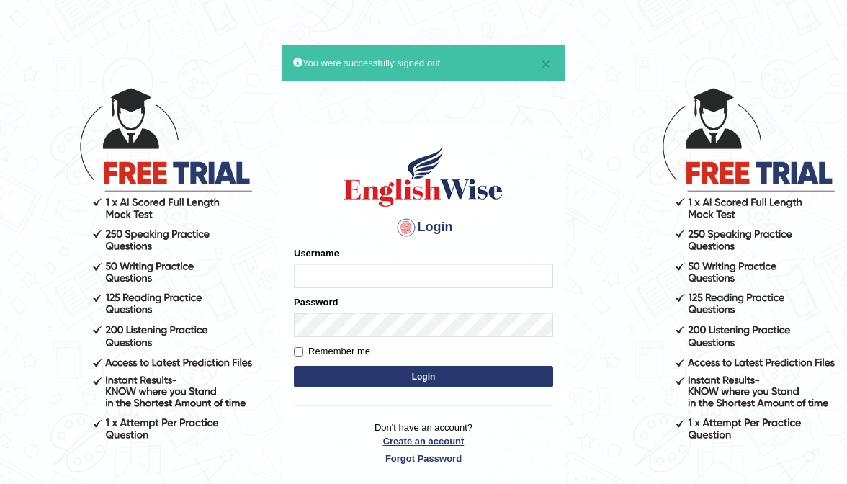
click at [423, 438] on link "Create an account" at bounding box center [423, 441] width 259 height 14
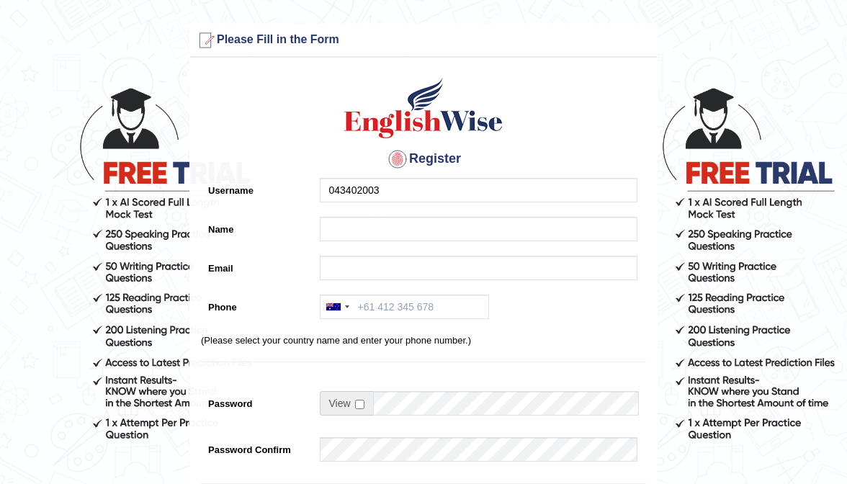
type input "0434020034"
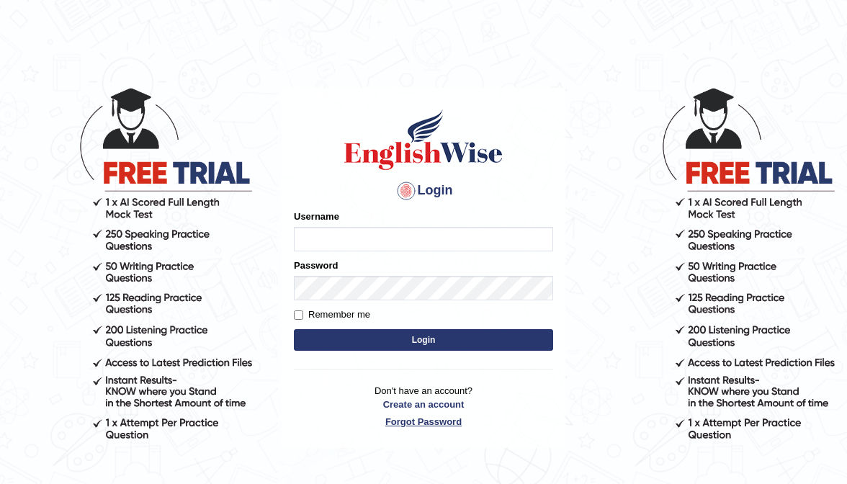
click at [433, 418] on link "Forgot Password" at bounding box center [423, 422] width 259 height 14
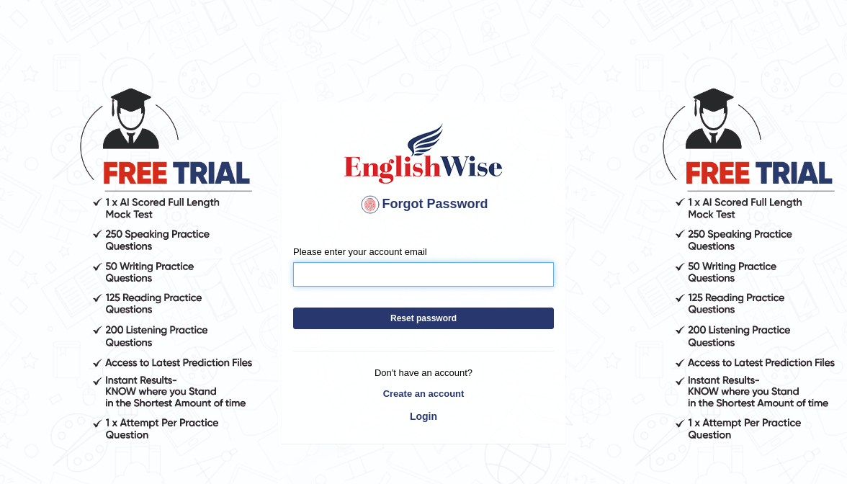
click at [397, 271] on input "Please enter your account email" at bounding box center [423, 274] width 261 height 24
paste input "jyotidhaliwal5976@gmail.com"
click at [471, 282] on input "jyotidhaliwal5976@gmail.com" at bounding box center [423, 274] width 261 height 24
type input "jyotidhaliwal5976@gmail.com"
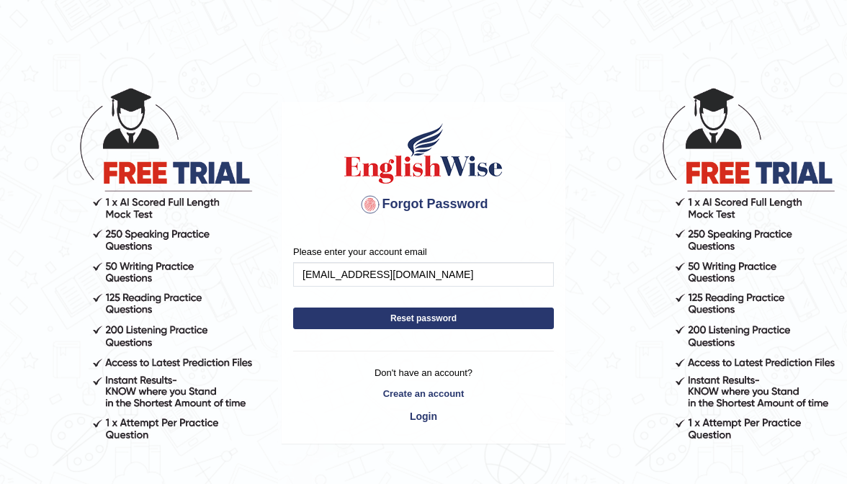
click at [452, 186] on div "Forgot Password" at bounding box center [423, 168] width 282 height 131
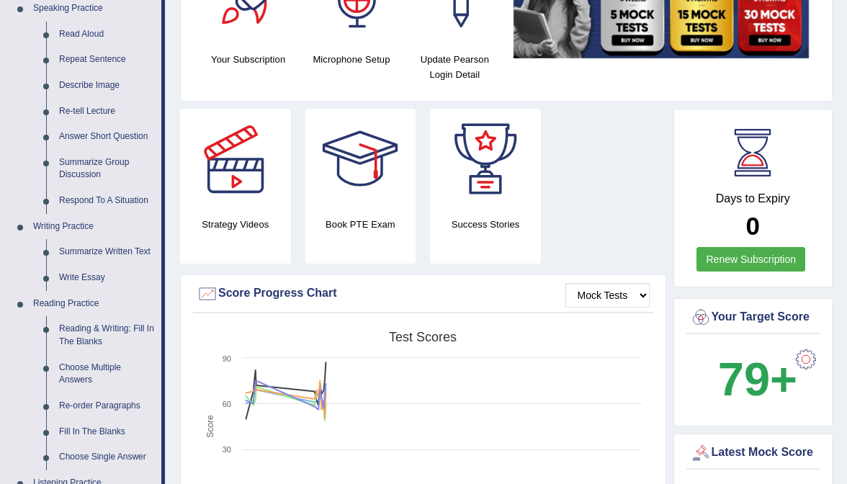
scroll to position [190, 0]
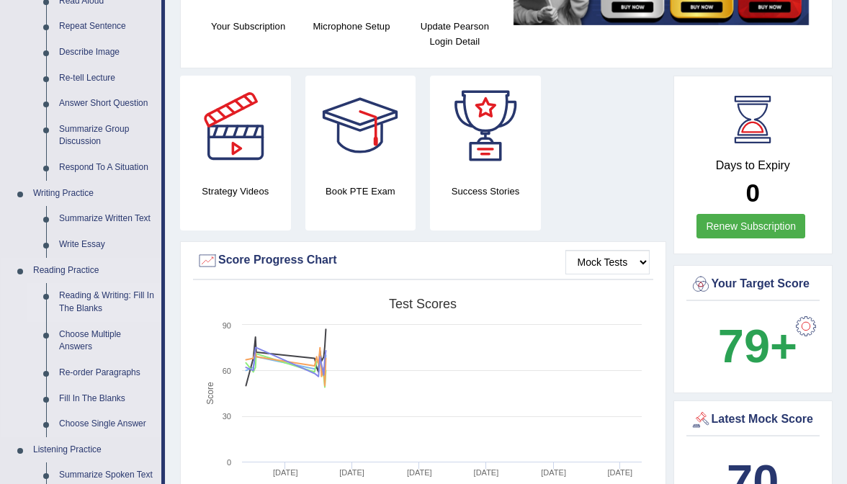
click at [94, 299] on link "Reading & Writing: Fill In The Blanks" at bounding box center [107, 302] width 109 height 38
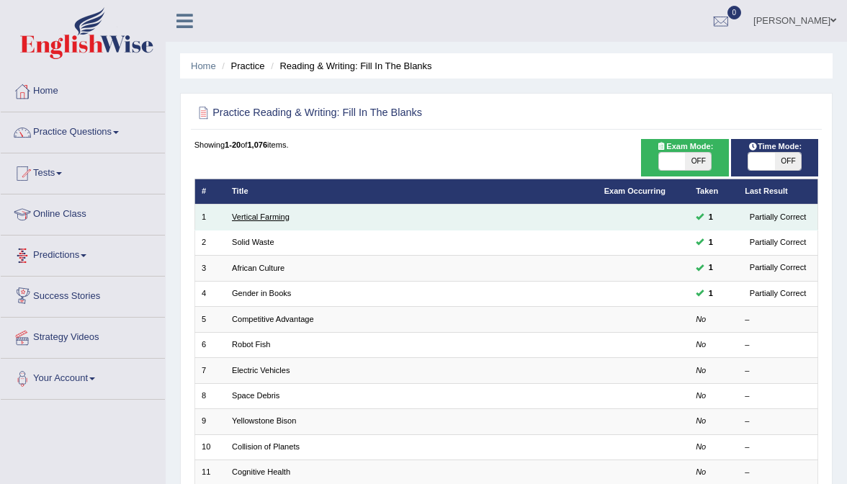
click at [264, 220] on link "Vertical Farming" at bounding box center [261, 216] width 58 height 9
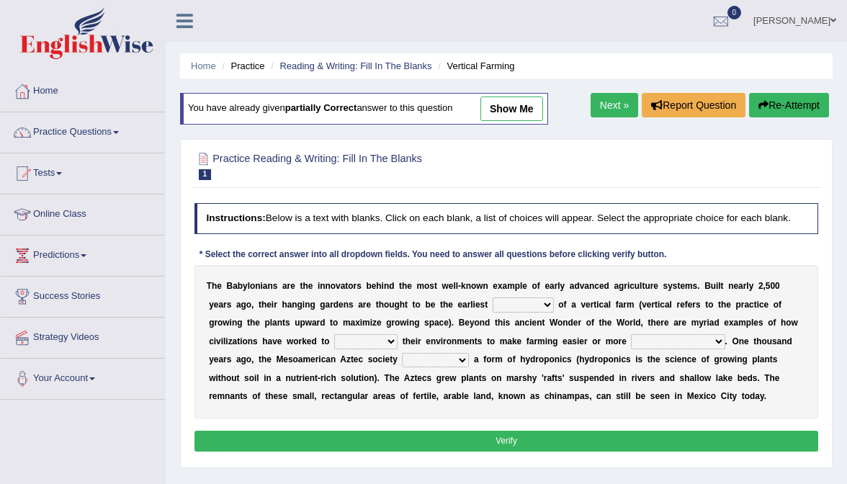
click at [516, 107] on link "show me" at bounding box center [511, 108] width 63 height 24
select select "prototype"
select select "escape"
select select "productive"
select select "volunteered"
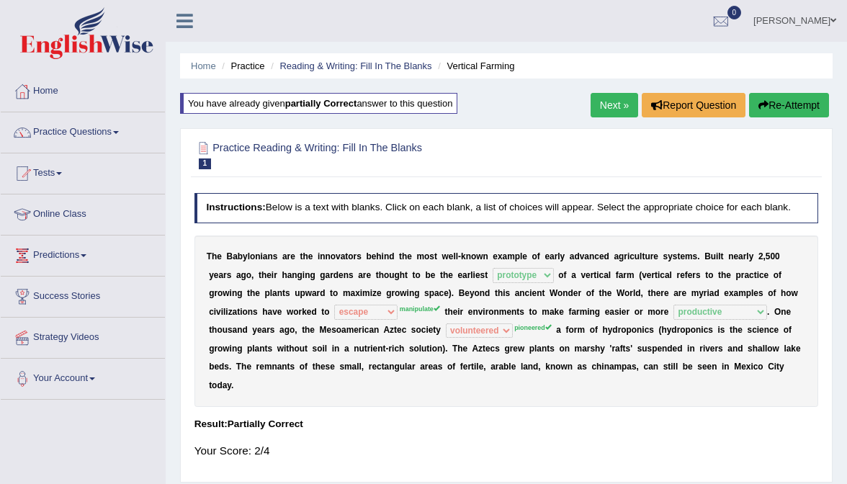
drag, startPoint x: 543, startPoint y: 265, endPoint x: 628, endPoint y: 264, distance: 85.0
click at [628, 264] on div "T h e B a b y l o n i a n s a r e t h e i n n o v a t o r s b e h i n d t h e m…" at bounding box center [506, 320] width 624 height 171
click at [602, 116] on link "Next »" at bounding box center [614, 105] width 48 height 24
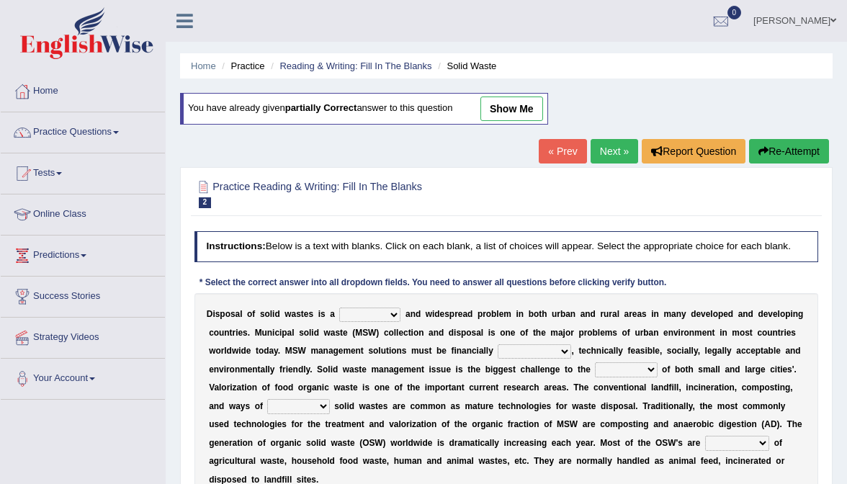
click at [494, 118] on link "show me" at bounding box center [511, 108] width 63 height 24
select select "shafting"
select select "sustainable"
select select "plants"
select select "handling"
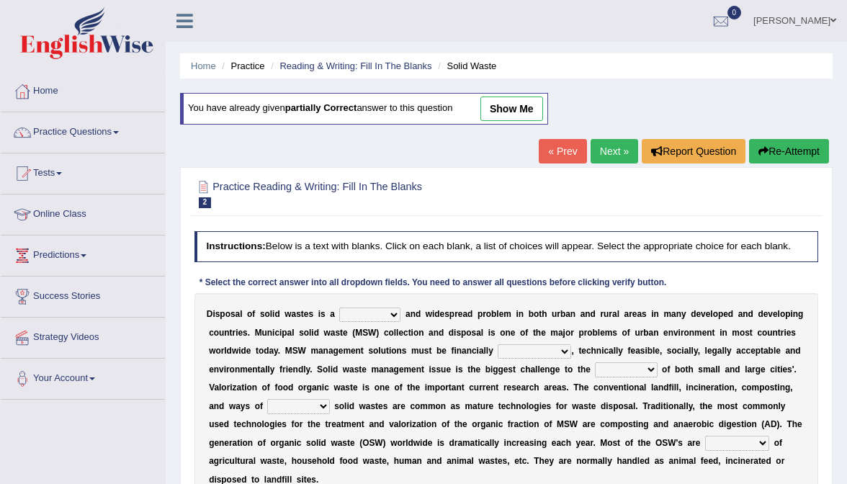
select select "composed"
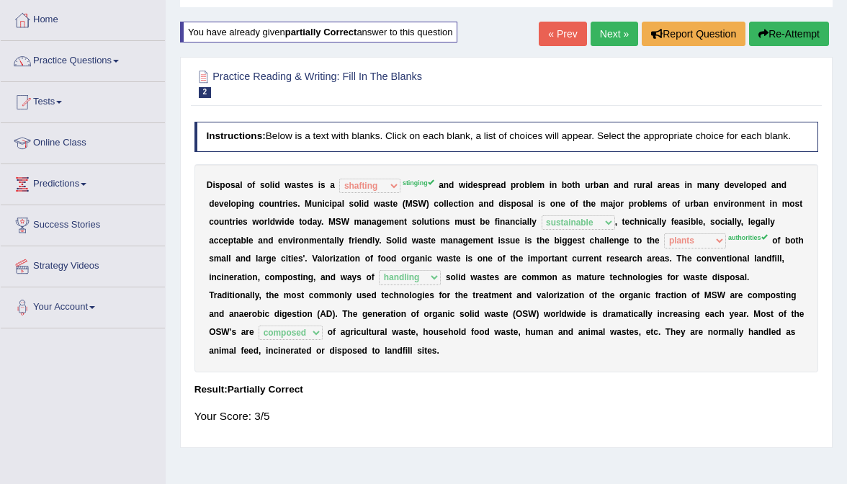
scroll to position [71, 0]
drag, startPoint x: 507, startPoint y: 199, endPoint x: 544, endPoint y: 202, distance: 37.5
click at [544, 202] on div "D i s p o s a l o f s o l i d w a s t e s i s a slanting stinging stalling shaf…" at bounding box center [506, 268] width 624 height 208
drag, startPoint x: 402, startPoint y: 189, endPoint x: 435, endPoint y: 189, distance: 32.4
click at [435, 189] on div "D i s p o s a l o f s o l i d w a s t e s i s a slanting stinging stalling shaf…" at bounding box center [506, 268] width 624 height 208
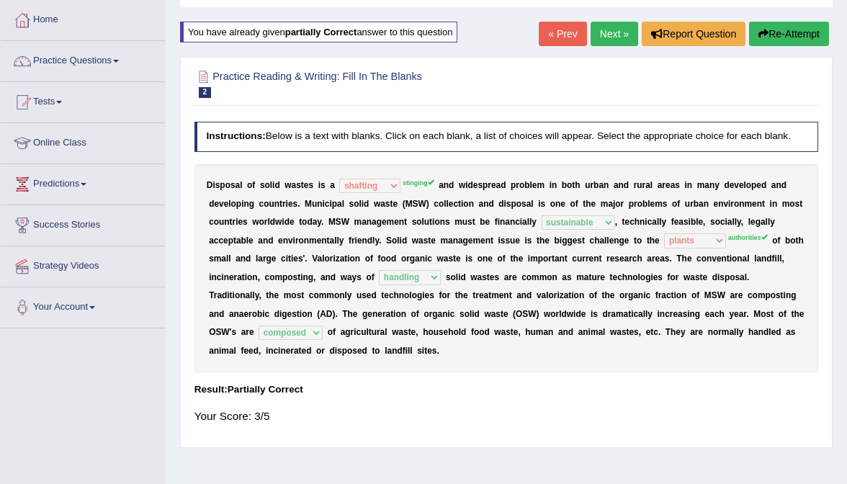
drag, startPoint x: 285, startPoint y: 264, endPoint x: 307, endPoint y: 267, distance: 22.5
click at [307, 267] on div "D i s p o s a l o f s o l i d w a s t e s i s a slanting stinging stalling shaf…" at bounding box center [506, 268] width 624 height 208
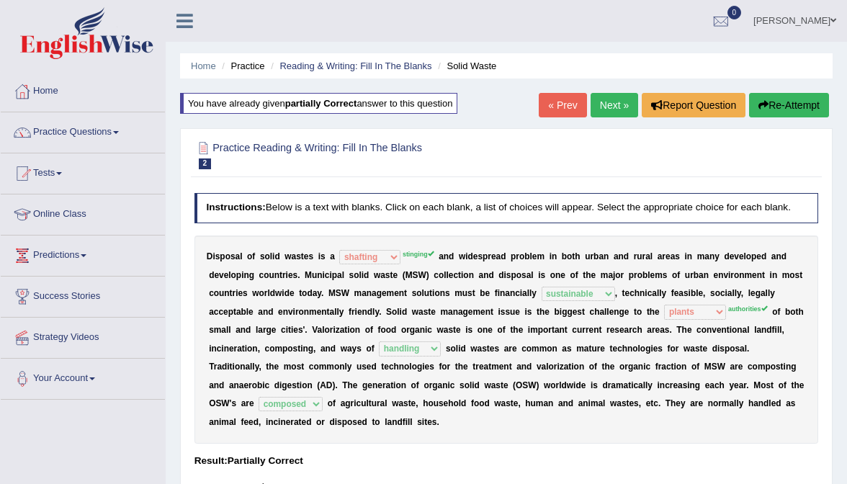
scroll to position [0, 0]
click at [608, 104] on link "Next »" at bounding box center [614, 105] width 48 height 24
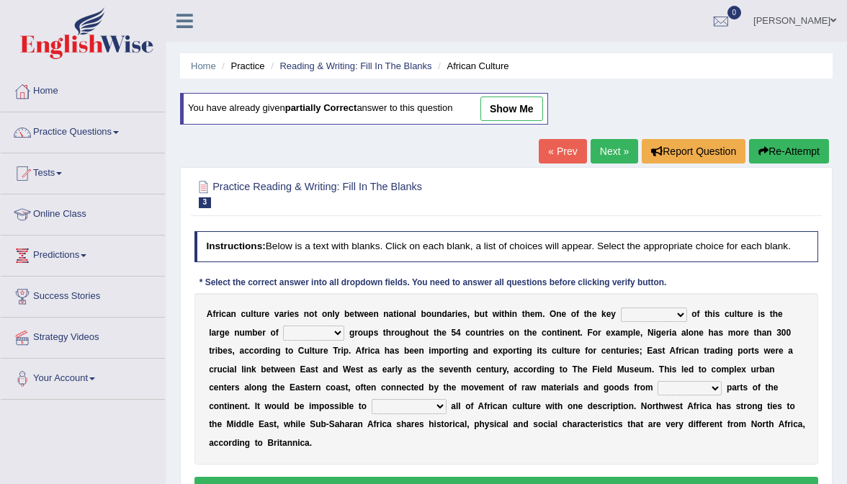
click at [524, 111] on link "show me" at bounding box center [511, 108] width 63 height 24
select select "features"
select select "ethnic"
select select "unlocked"
select select "characterize"
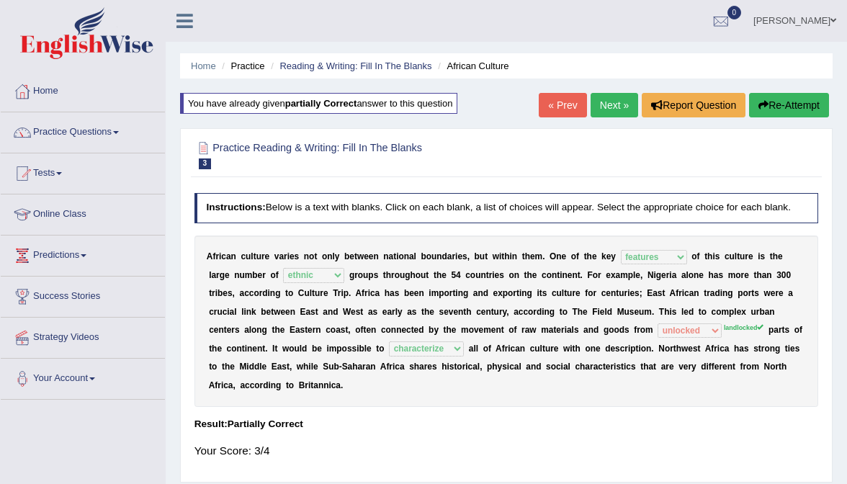
scroll to position [19, 0]
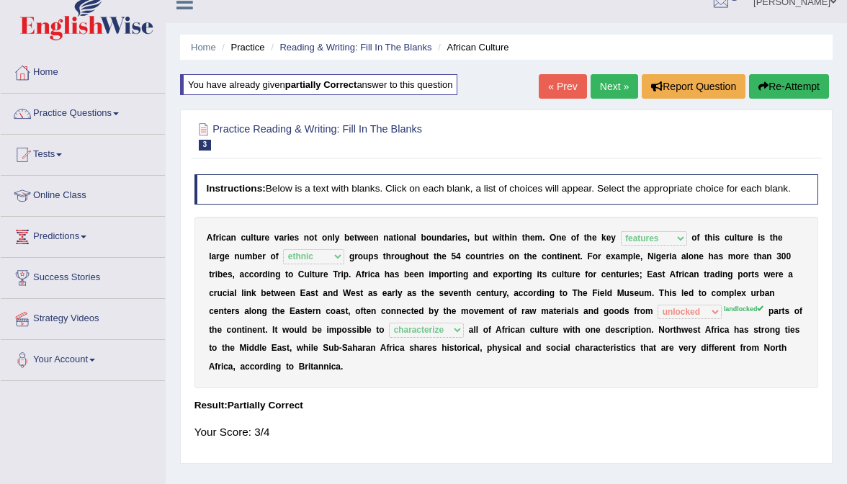
drag, startPoint x: 382, startPoint y: 319, endPoint x: 419, endPoint y: 312, distance: 37.4
click at [419, 312] on div "A f r i c a n c u l t u r e v a r i e s n o t o n l y b e t w e e n n a t i o n…" at bounding box center [506, 302] width 624 height 171
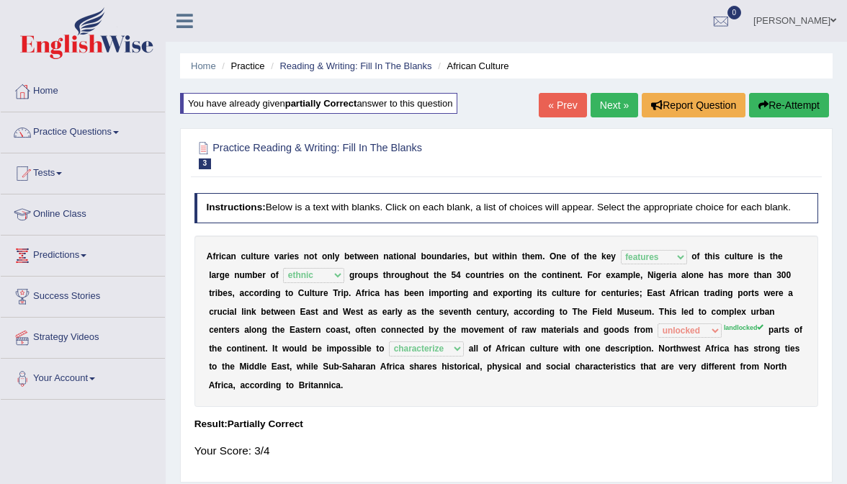
scroll to position [0, 0]
click at [612, 114] on link "Next »" at bounding box center [614, 105] width 48 height 24
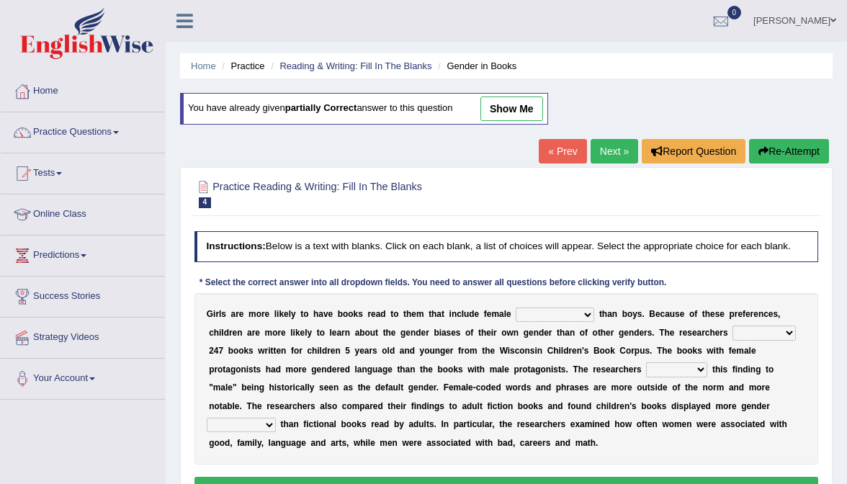
click at [520, 119] on link "show me" at bounding box center [511, 108] width 63 height 24
select select "agonists"
select select "analyzed"
select select "attribute"
select select "stereotypes"
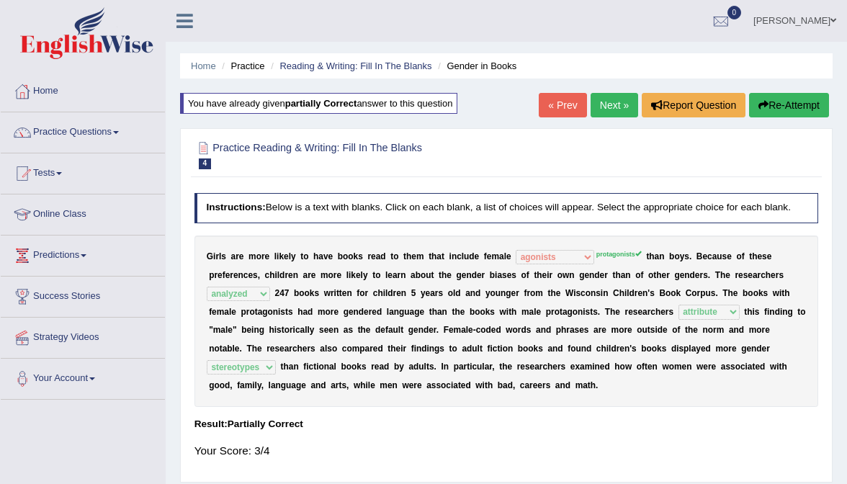
scroll to position [2, 0]
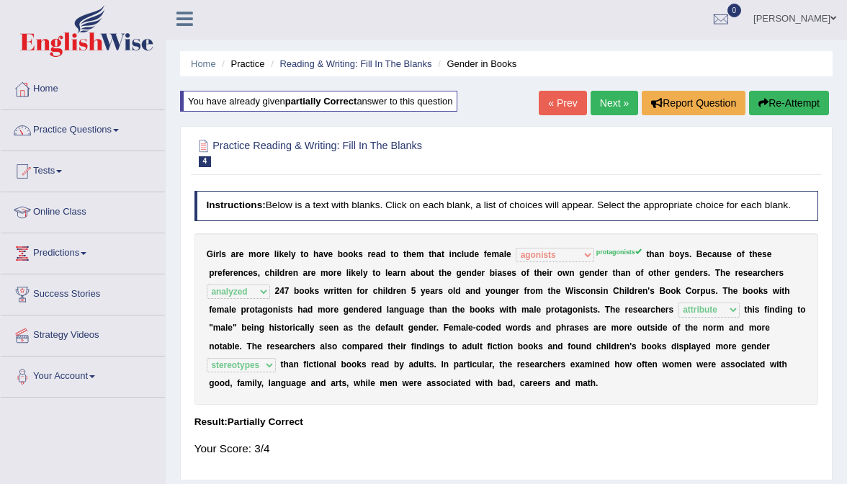
drag, startPoint x: 210, startPoint y: 318, endPoint x: 298, endPoint y: 318, distance: 87.8
click at [298, 318] on div "G i r l s a r e m o r e l i k e l y t o h a v e b o o k s r e a d t o t h e m t…" at bounding box center [506, 318] width 624 height 171
drag, startPoint x: 580, startPoint y: 313, endPoint x: 619, endPoint y: 154, distance: 163.8
click at [580, 312] on b "n" at bounding box center [579, 310] width 5 height 10
click at [611, 108] on link "Next »" at bounding box center [614, 103] width 48 height 24
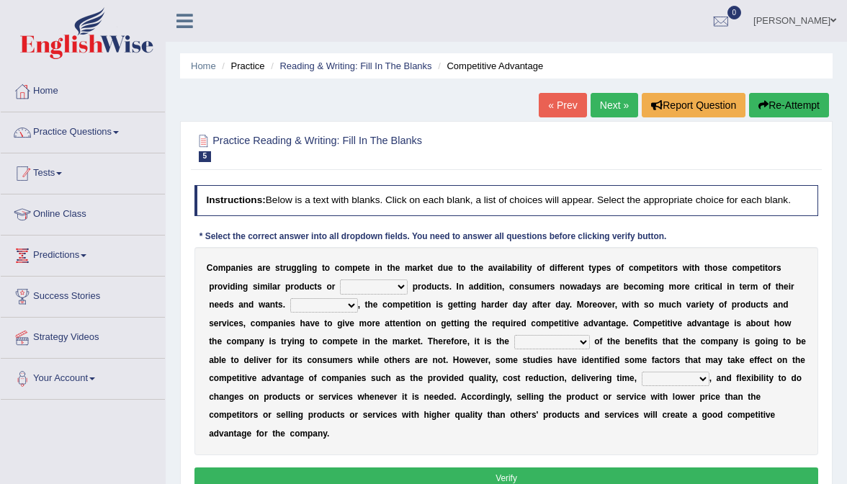
click at [89, 131] on link "Practice Questions" at bounding box center [83, 130] width 164 height 36
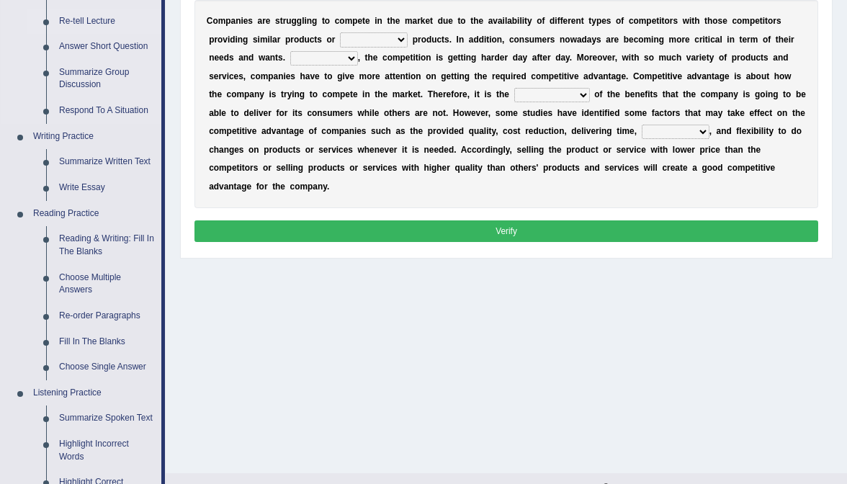
scroll to position [289, 0]
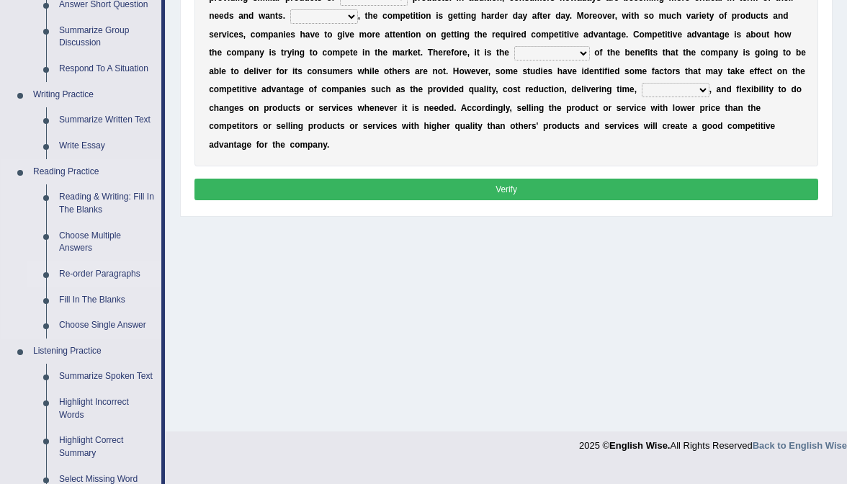
click at [92, 265] on link "Re-order Paragraphs" at bounding box center [107, 274] width 109 height 26
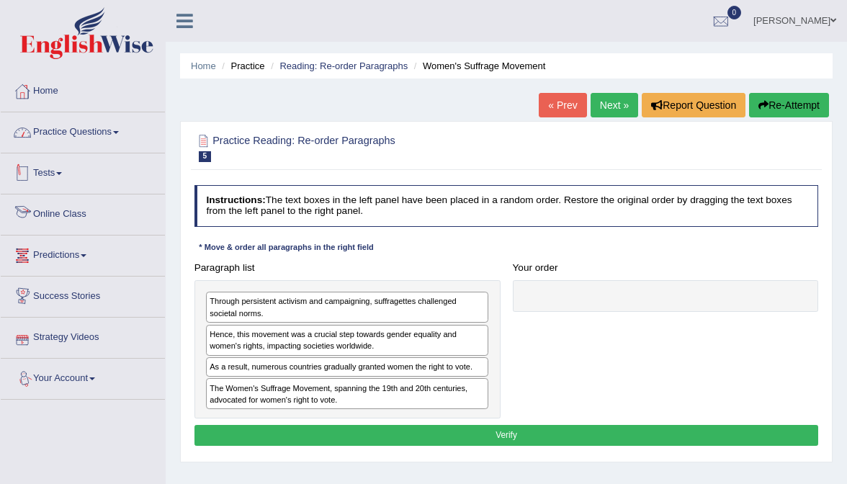
click at [90, 138] on link "Practice Questions" at bounding box center [83, 130] width 164 height 36
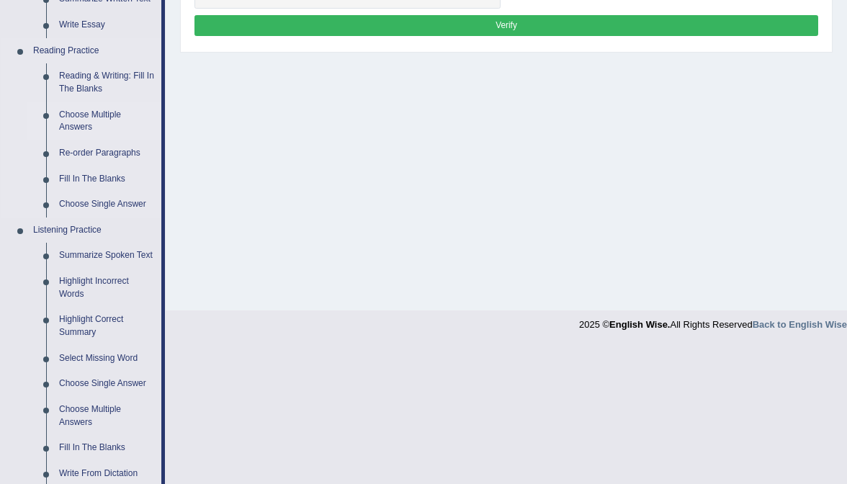
scroll to position [696, 0]
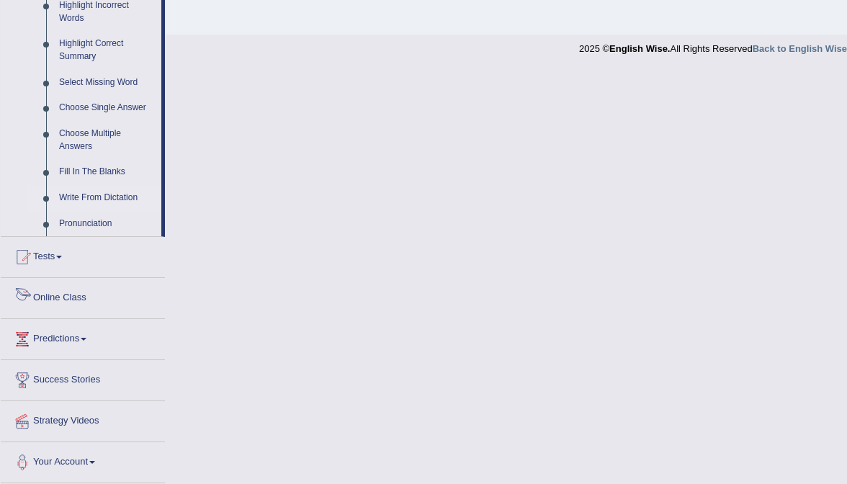
click at [93, 195] on link "Write From Dictation" at bounding box center [107, 198] width 109 height 26
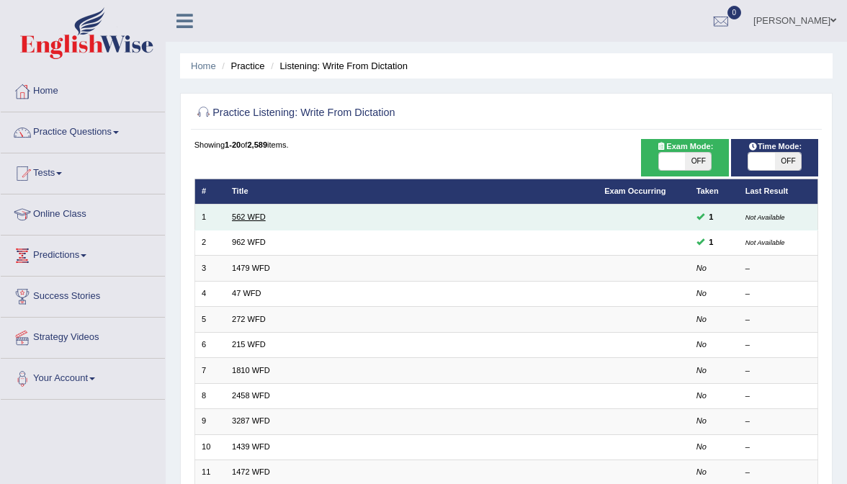
click at [262, 214] on link "562 WFD" at bounding box center [249, 216] width 34 height 9
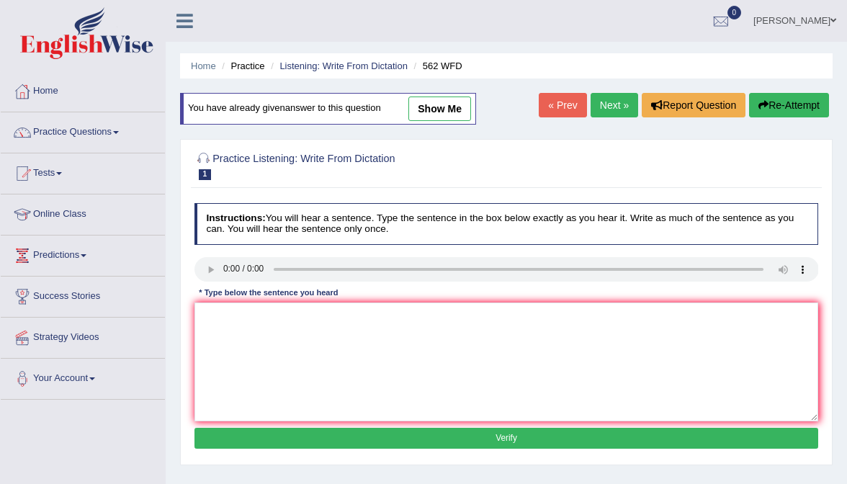
click at [444, 101] on link "show me" at bounding box center [439, 108] width 63 height 24
type textarea "The gap between the rich and poor does not decrease."
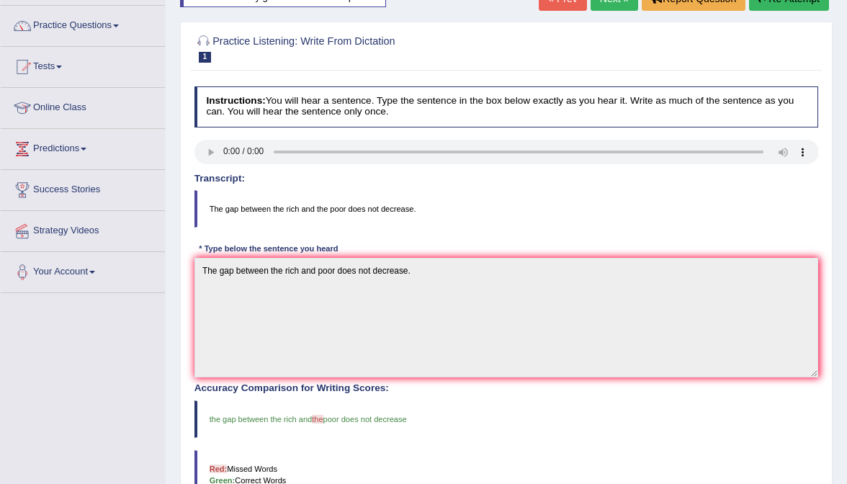
scroll to position [47, 0]
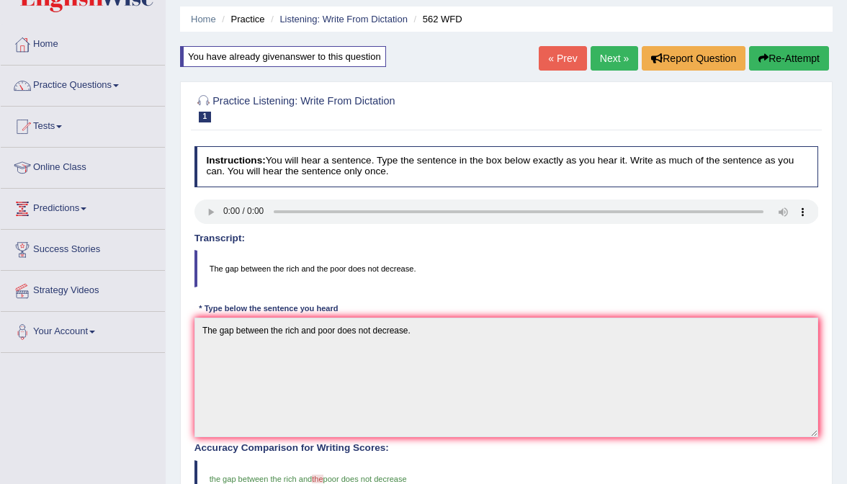
click at [599, 60] on link "Next »" at bounding box center [614, 58] width 48 height 24
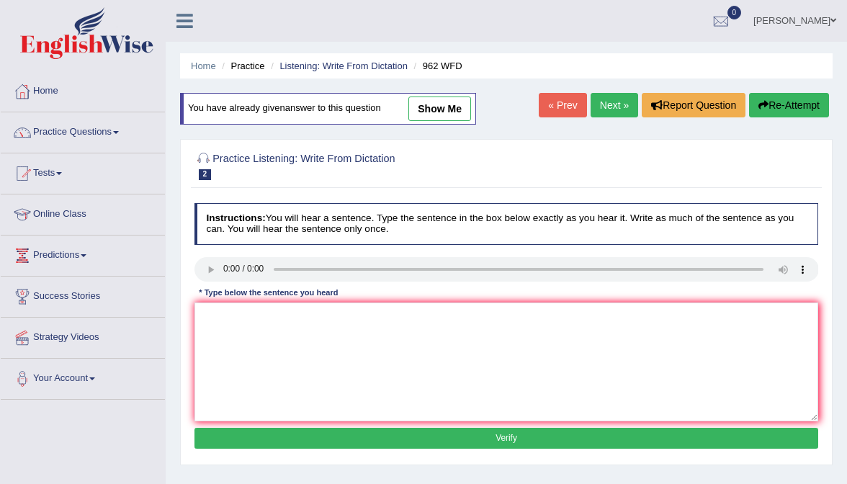
click at [423, 108] on link "show me" at bounding box center [439, 108] width 63 height 24
type textarea "If you have any questions about your exam, please raise your hand."
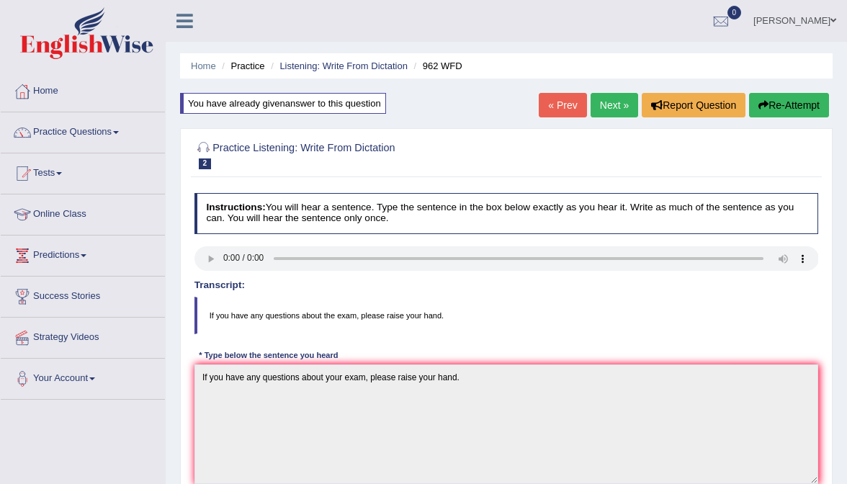
click at [614, 108] on link "Next »" at bounding box center [614, 105] width 48 height 24
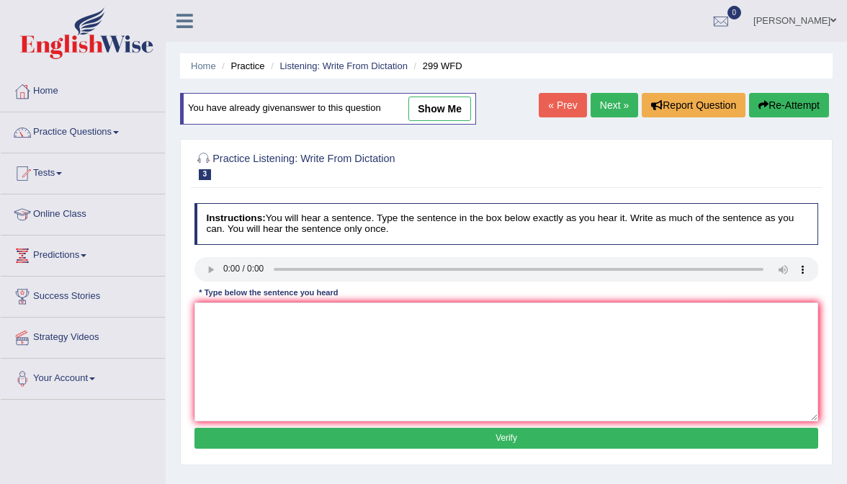
click at [455, 111] on link "show me" at bounding box center [439, 108] width 63 height 24
type textarea "Student representatives will be visiting the classes with boarding forms."
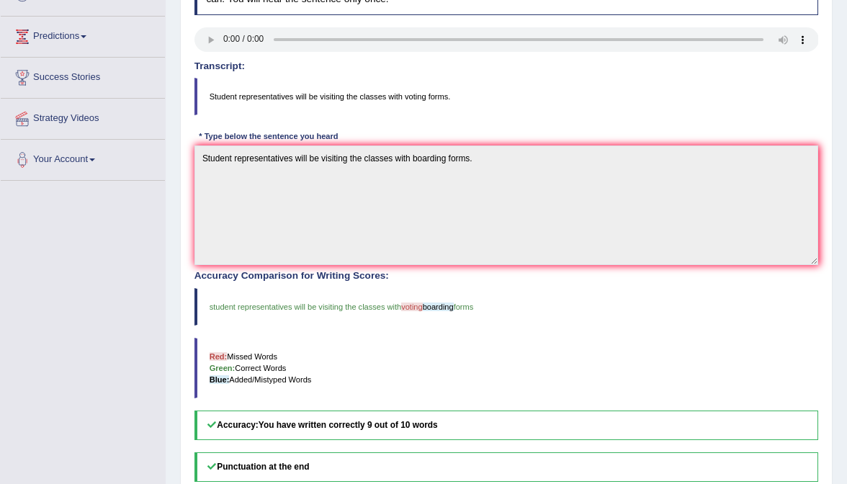
scroll to position [218, 0]
drag, startPoint x: 408, startPoint y: 303, endPoint x: 472, endPoint y: 323, distance: 67.2
click at [471, 321] on div "Accuracy Comparison for Writing Scores: student representatives will be visitin…" at bounding box center [506, 355] width 624 height 169
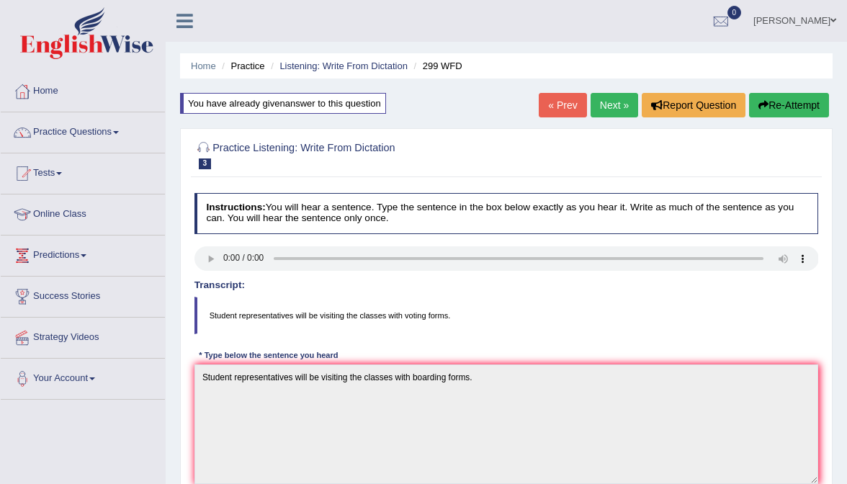
scroll to position [0, 0]
click at [612, 101] on link "Next »" at bounding box center [614, 105] width 48 height 24
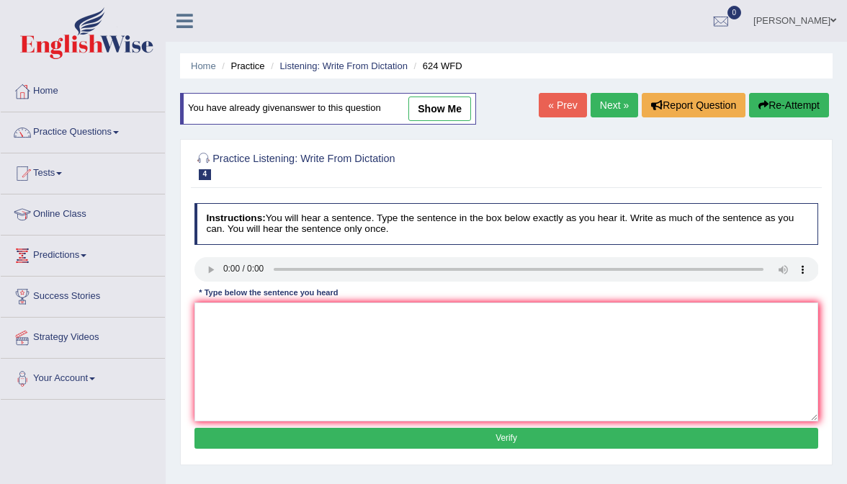
click at [449, 98] on link "show me" at bounding box center [439, 108] width 63 height 24
type textarea "Our courses help to improve critical thinking and independent learning skills."
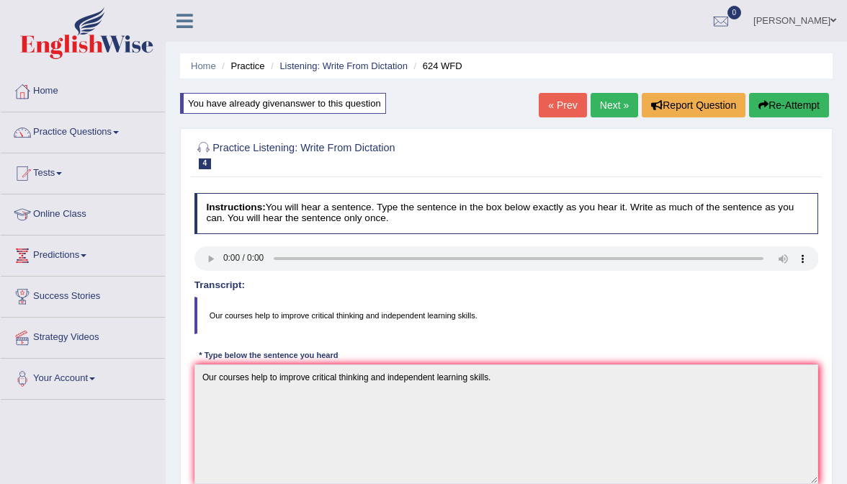
click at [68, 213] on link "Online Class" at bounding box center [83, 212] width 164 height 36
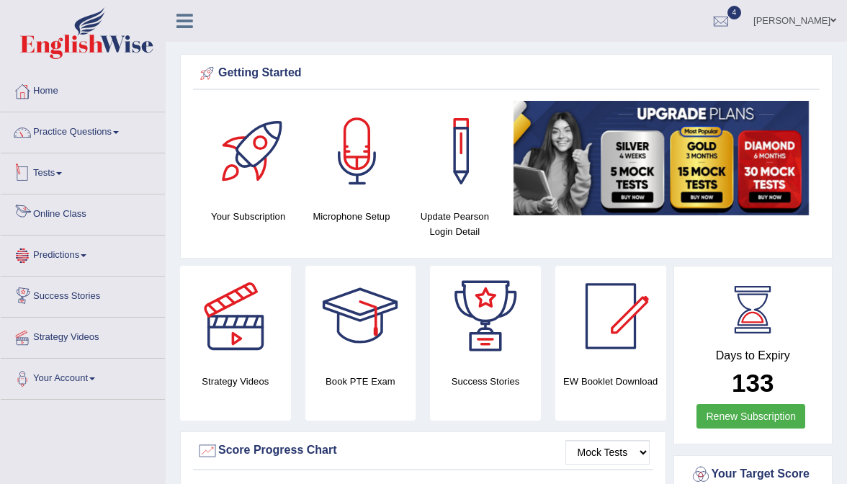
click at [62, 217] on link "Online Class" at bounding box center [83, 212] width 164 height 36
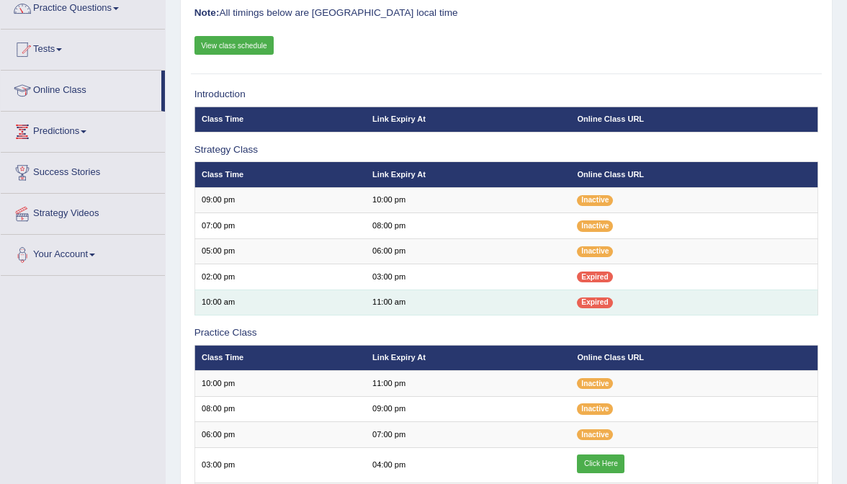
scroll to position [121, 0]
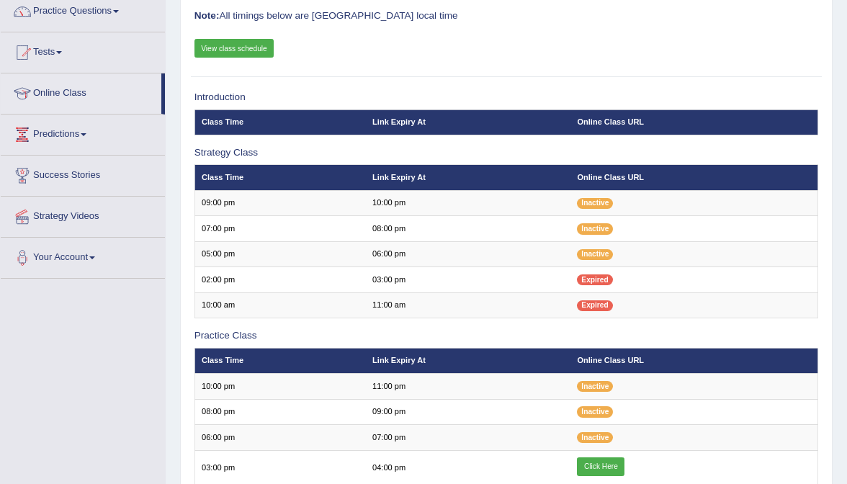
click at [256, 48] on link "View class schedule" at bounding box center [234, 48] width 80 height 19
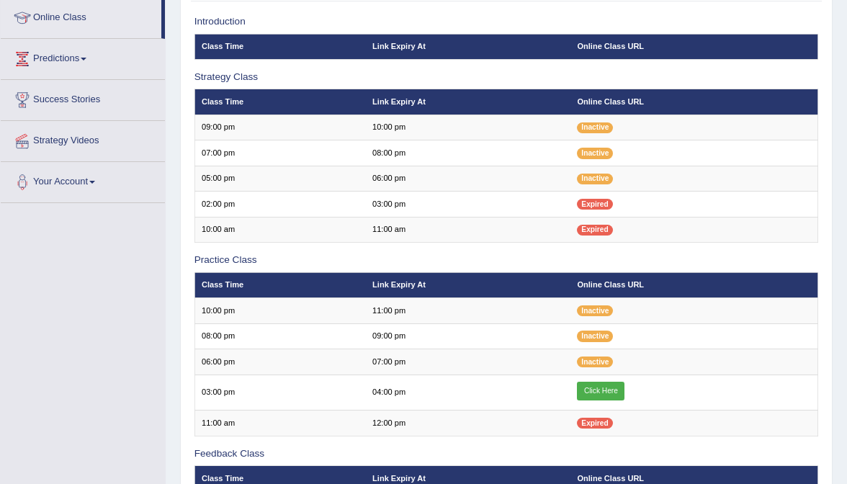
scroll to position [200, 0]
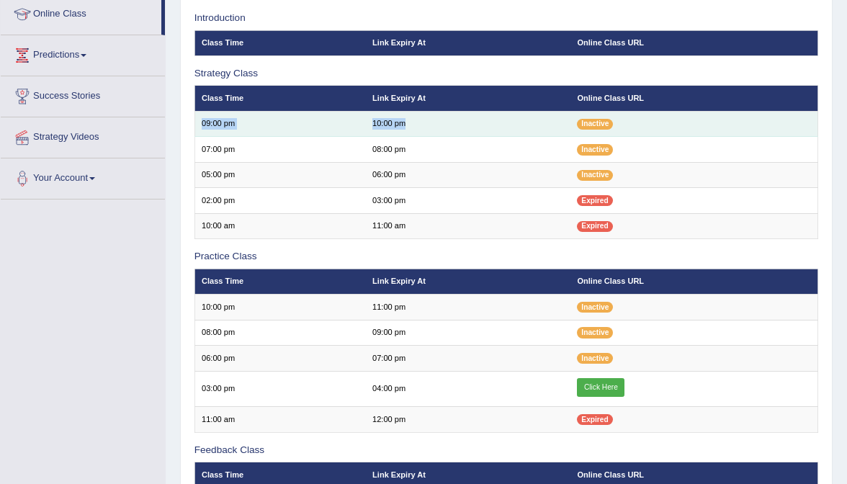
drag, startPoint x: 202, startPoint y: 120, endPoint x: 422, endPoint y: 125, distance: 220.4
click at [422, 125] on tr "09:00 pm 10:00 pm Inactive" at bounding box center [506, 123] width 624 height 25
click at [243, 132] on td "09:00 pm" at bounding box center [279, 123] width 171 height 25
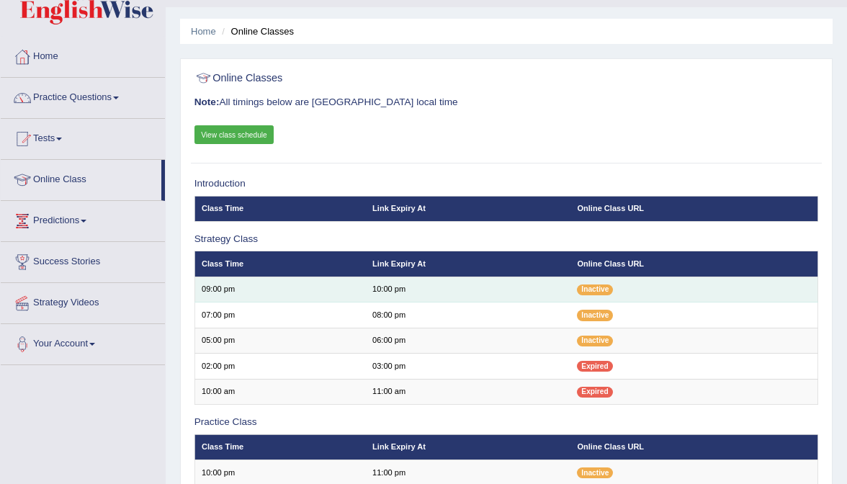
scroll to position [0, 0]
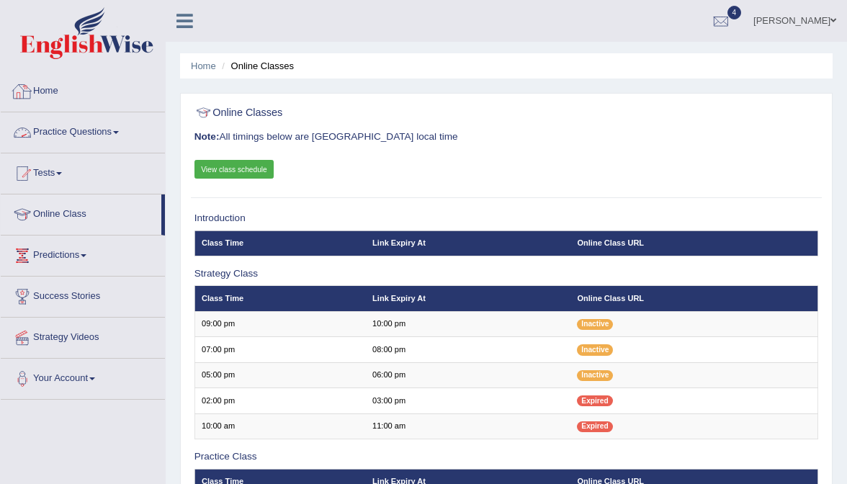
click at [48, 97] on link "Home" at bounding box center [83, 89] width 164 height 36
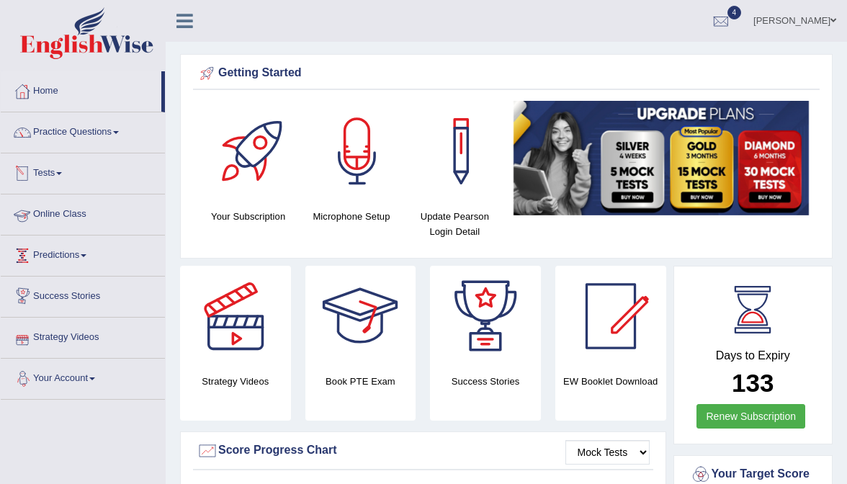
click at [61, 213] on link "Online Class" at bounding box center [83, 212] width 164 height 36
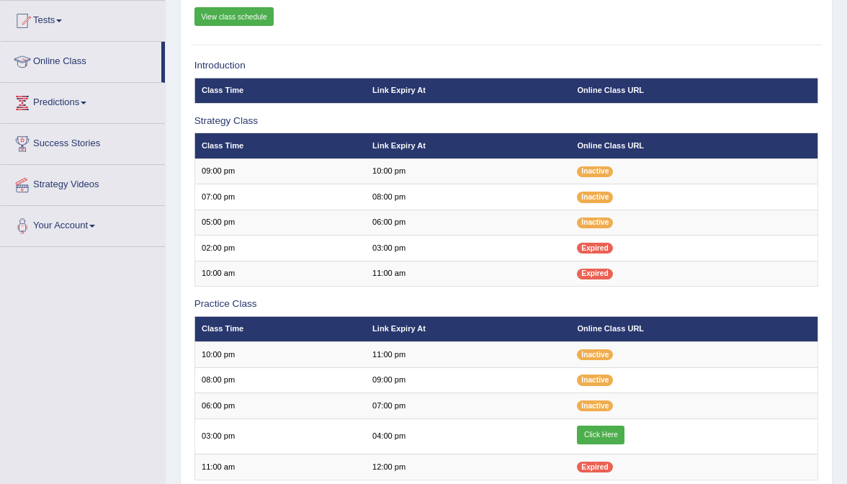
scroll to position [265, 0]
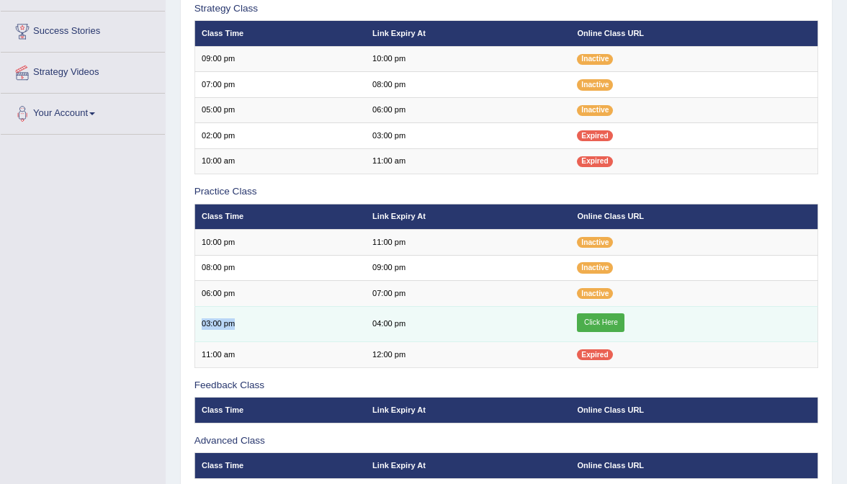
drag, startPoint x: 198, startPoint y: 317, endPoint x: 279, endPoint y: 318, distance: 81.4
click at [281, 318] on td "03:00 pm" at bounding box center [279, 324] width 171 height 36
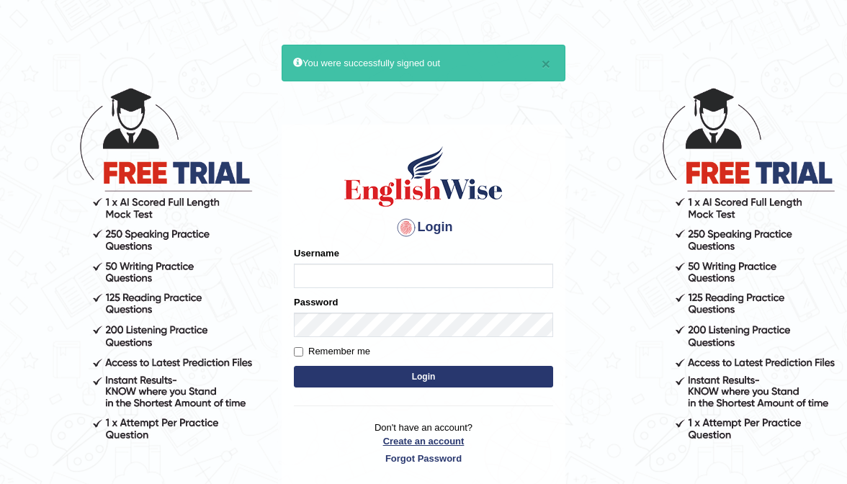
click at [395, 434] on link "Create an account" at bounding box center [423, 441] width 259 height 14
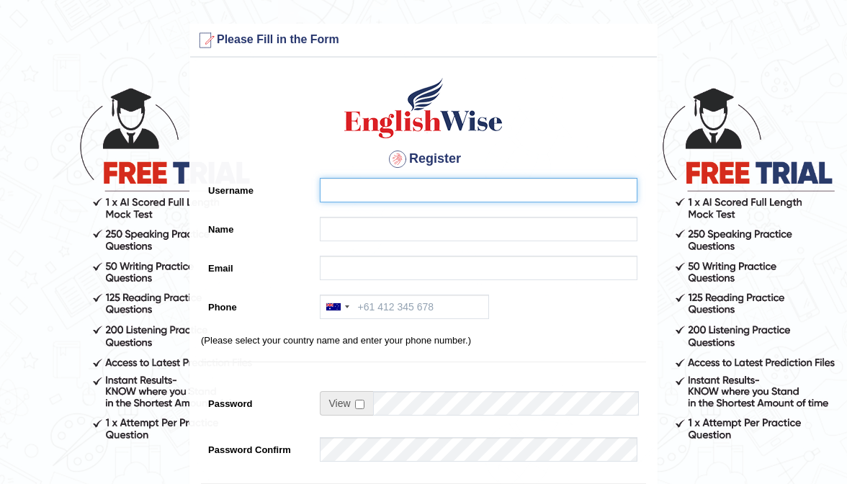
click at [374, 194] on input "Username" at bounding box center [479, 190] width 318 height 24
type input "0476473205"
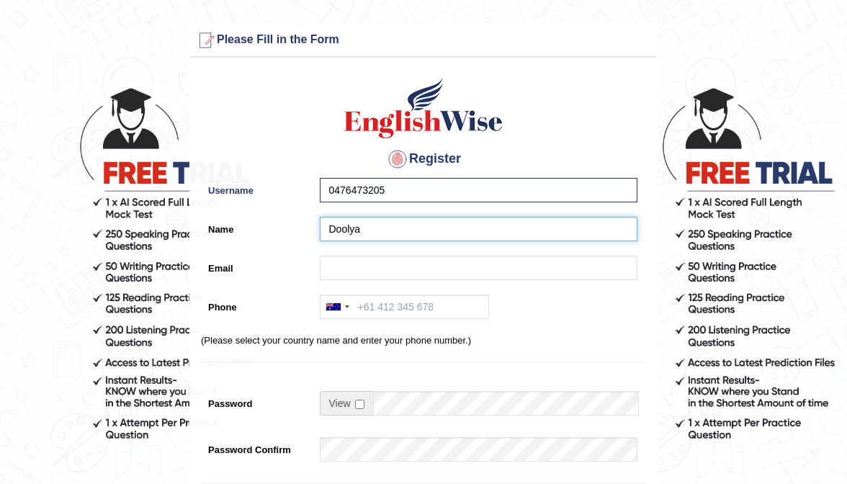
type input "Doolya"
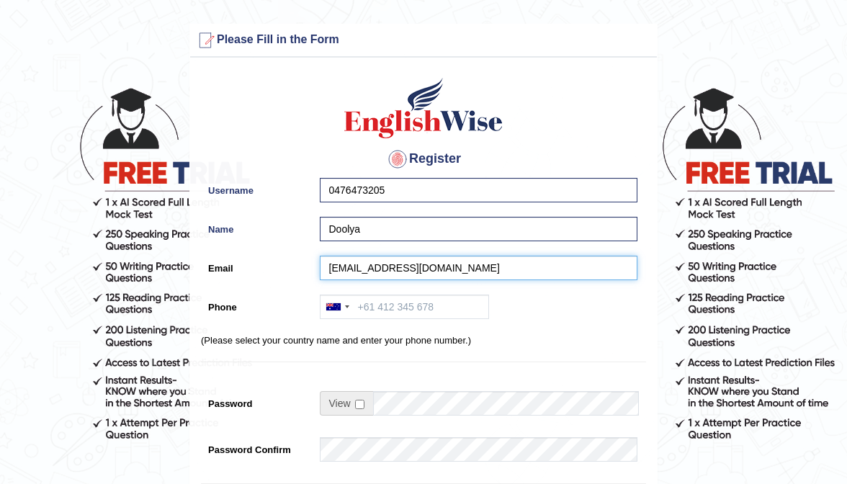
type input "doolyaed@gmail.com"
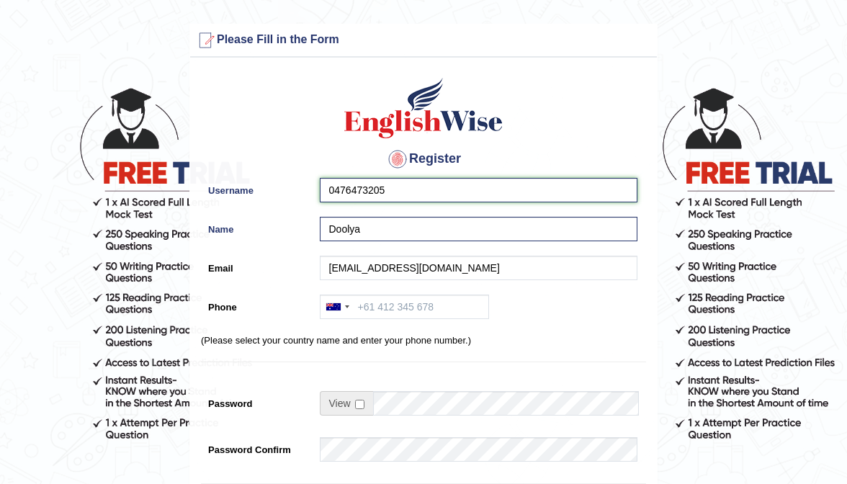
click at [435, 181] on input "0476473205" at bounding box center [479, 190] width 318 height 24
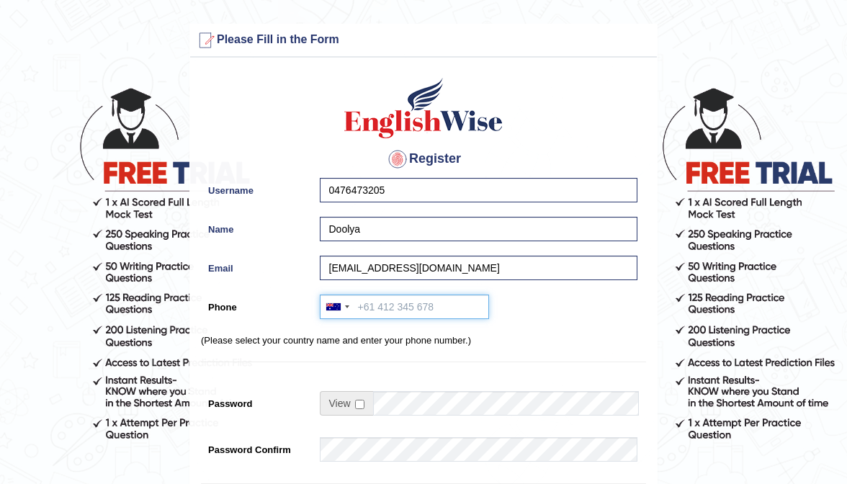
paste input "0476473205"
type input "0476473205"
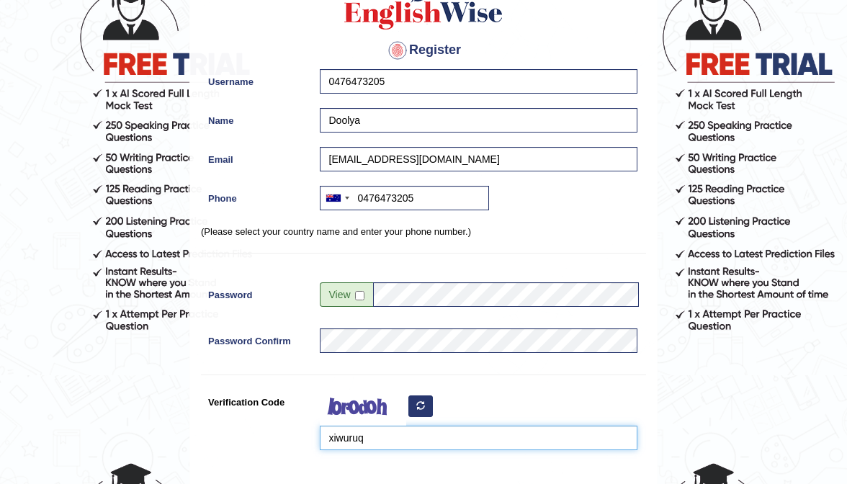
scroll to position [235, 0]
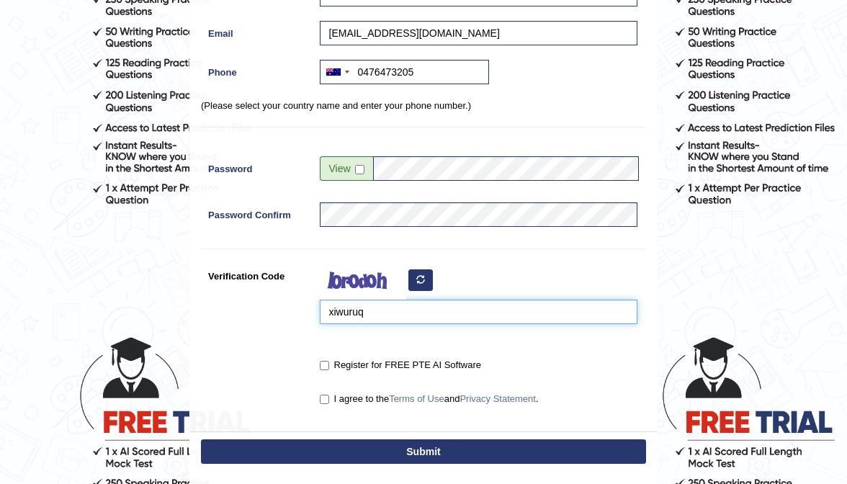
type input "xiwuruq"
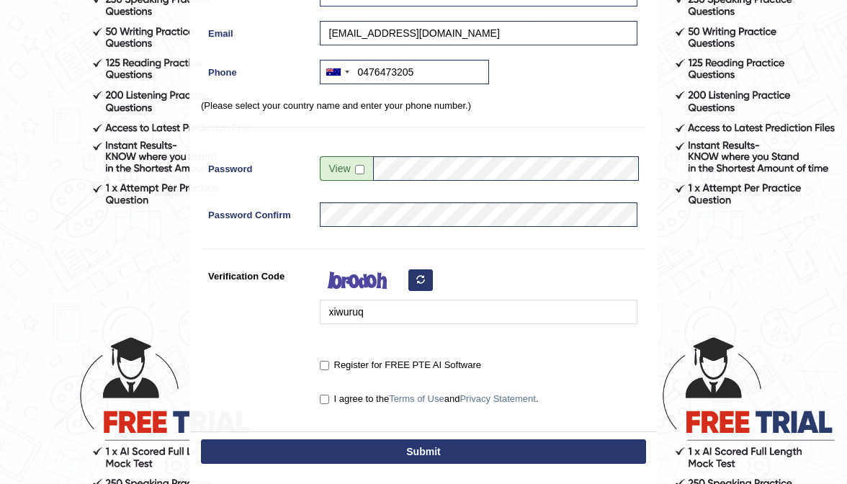
click at [312, 368] on div "Register for FREE PTE AI Software" at bounding box center [474, 366] width 325 height 27
click at [325, 368] on label "Register for FREE PTE AI Software" at bounding box center [400, 365] width 161 height 14
click at [325, 368] on input "Register for FREE PTE AI Software" at bounding box center [324, 365] width 9 height 9
checkbox input "true"
click at [325, 399] on input "I agree to the Terms of Use and Privacy Statement ." at bounding box center [324, 399] width 9 height 9
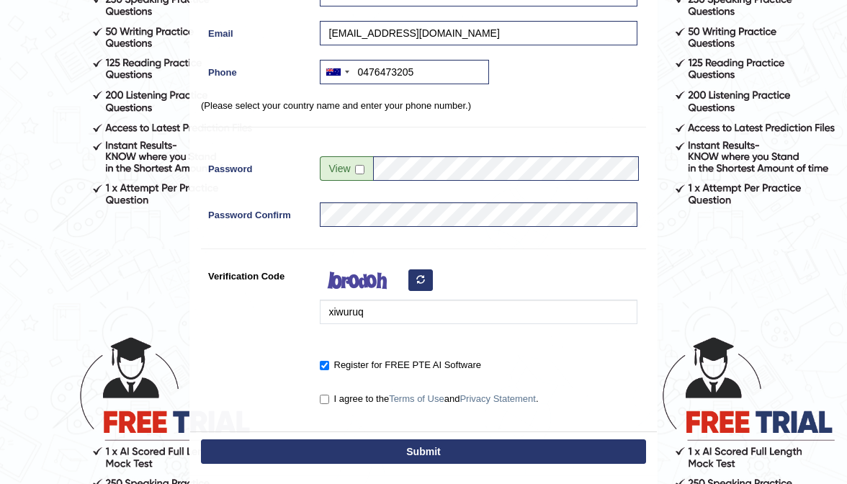
checkbox input "true"
click at [372, 442] on button "Submit" at bounding box center [423, 451] width 445 height 24
type input "+61476473205"
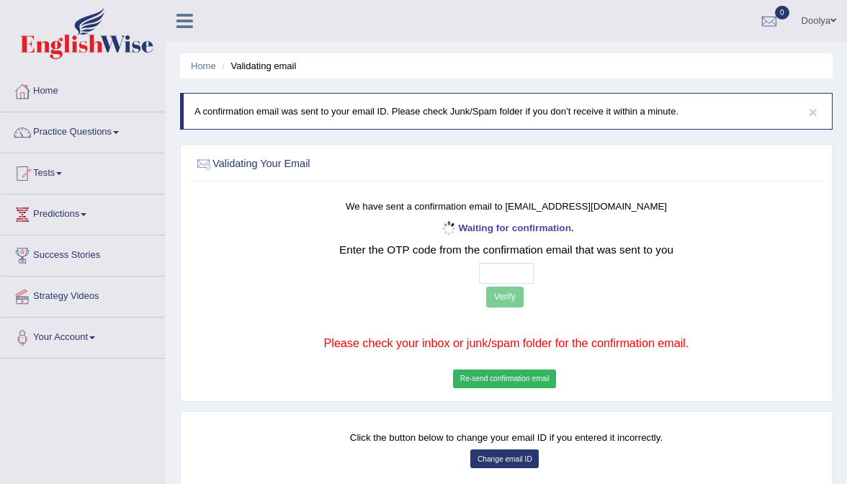
click at [492, 273] on input "text" at bounding box center [506, 273] width 55 height 21
type input "9 9 2 0"
click at [506, 300] on button "Verify" at bounding box center [504, 297] width 37 height 21
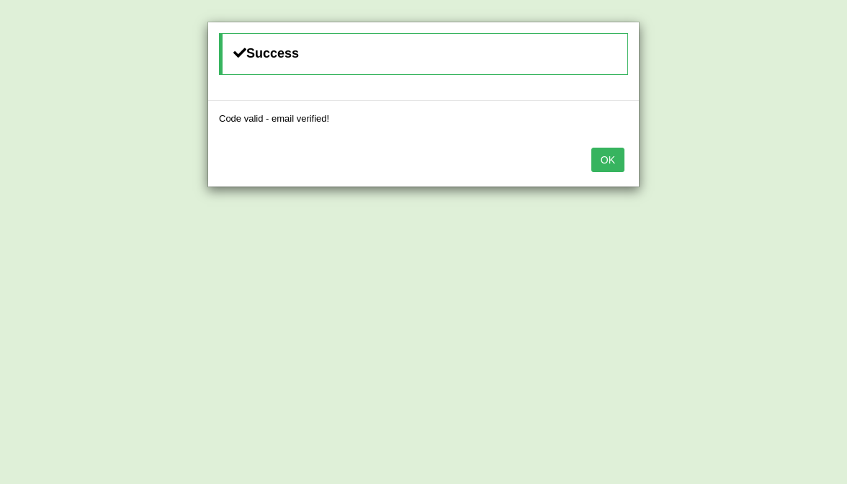
click at [605, 168] on button "OK" at bounding box center [607, 160] width 33 height 24
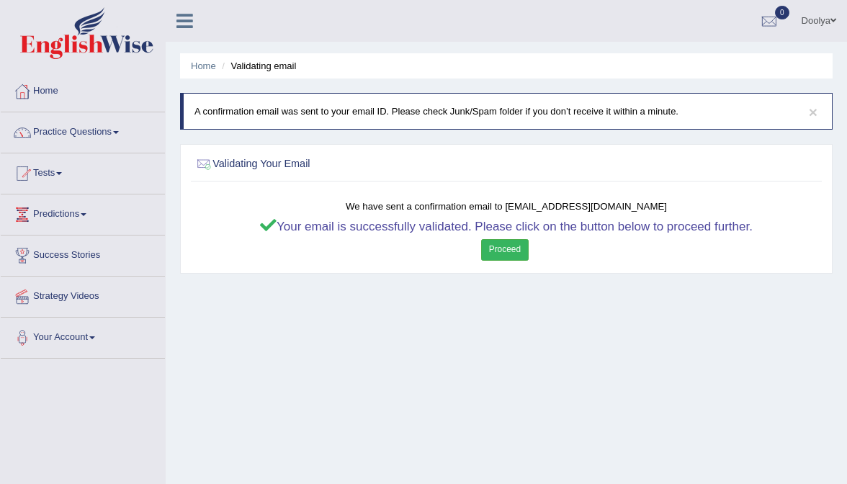
click at [510, 259] on link "Proceed" at bounding box center [505, 249] width 48 height 21
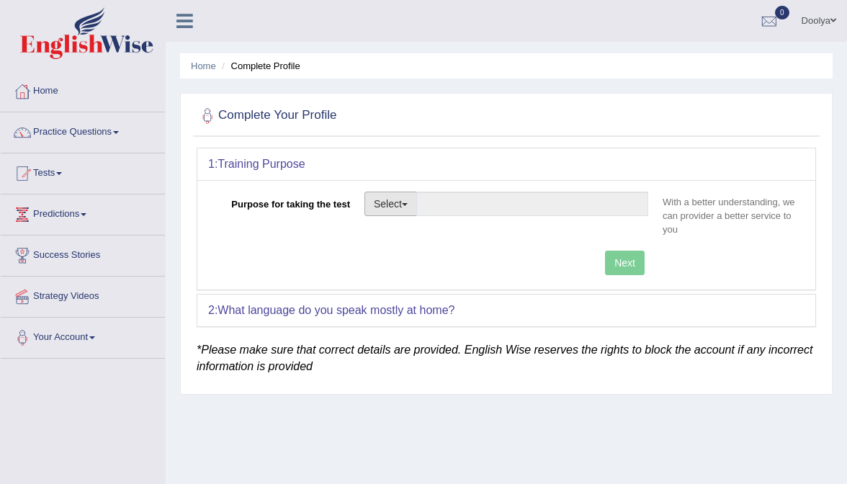
click at [400, 192] on button "Select" at bounding box center [390, 204] width 53 height 24
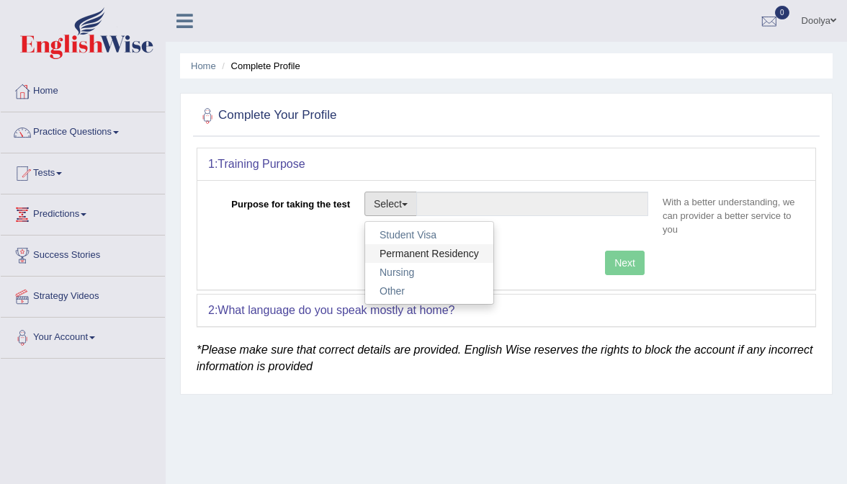
click at [400, 254] on link "Permanent Residency" at bounding box center [429, 253] width 128 height 19
type input "Permanent Residency"
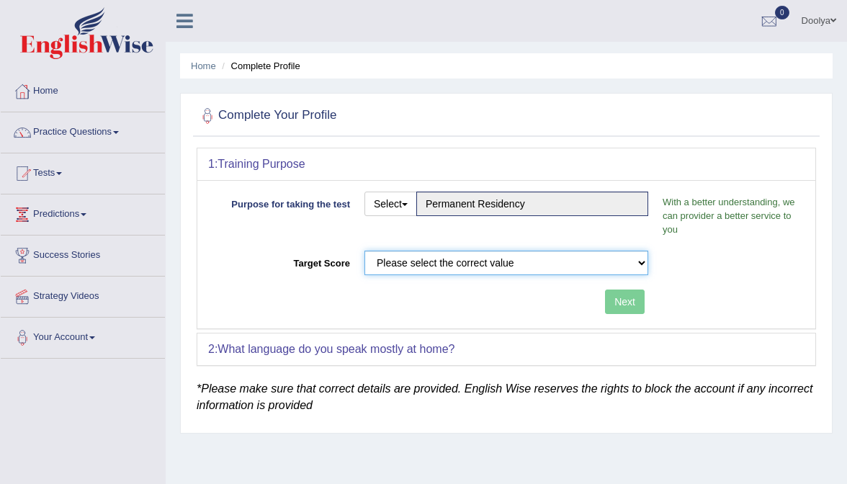
select select "79"
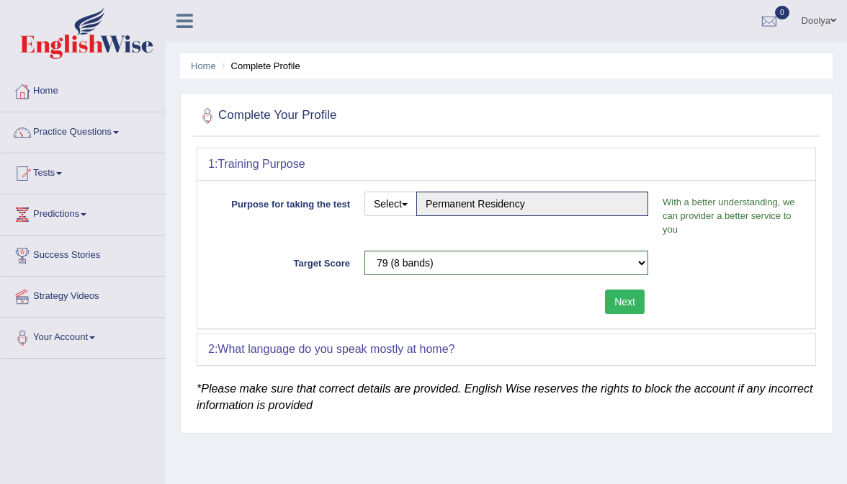
click at [612, 305] on button "Next" at bounding box center [625, 301] width 40 height 24
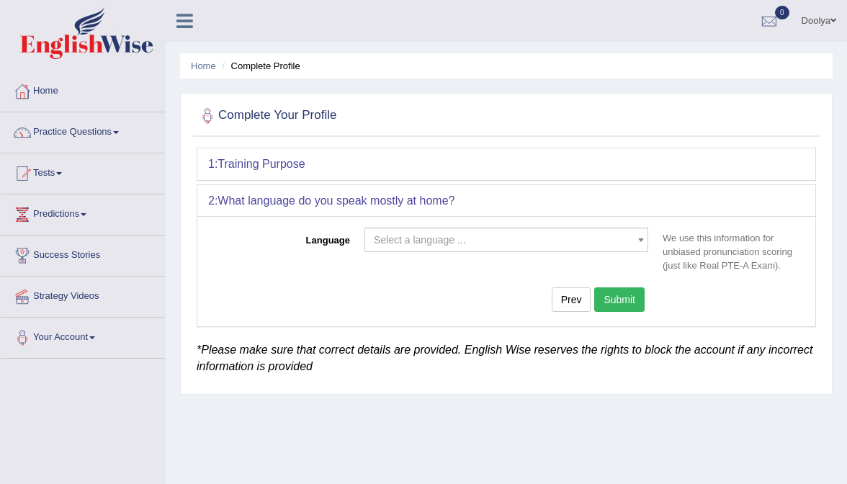
click at [477, 243] on span "Select a language ..." at bounding box center [502, 240] width 256 height 14
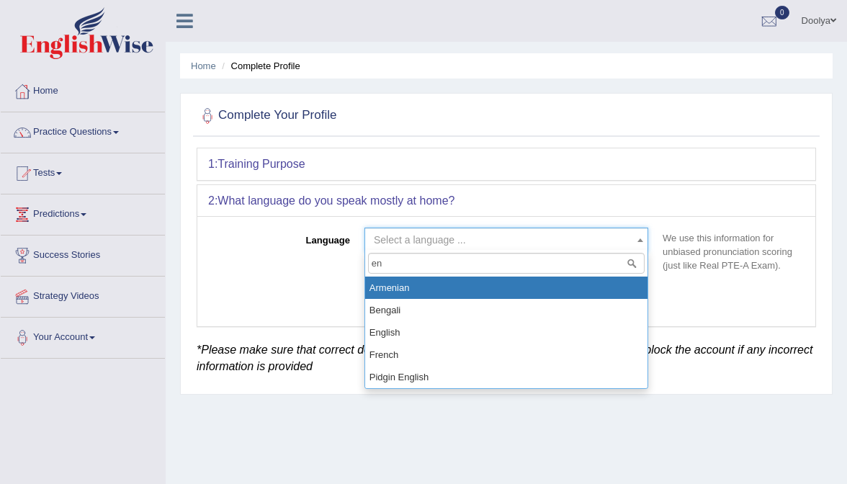
type input "eng"
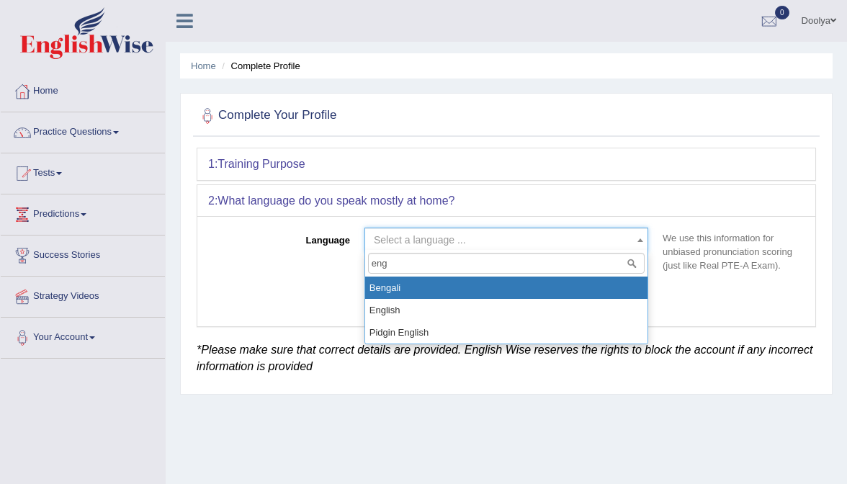
select select "Bengali"
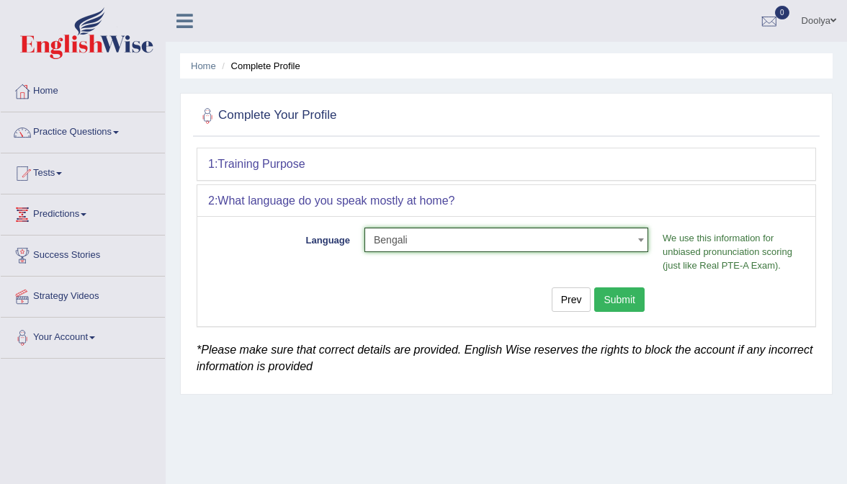
click at [524, 246] on span "Bengali" at bounding box center [506, 240] width 284 height 24
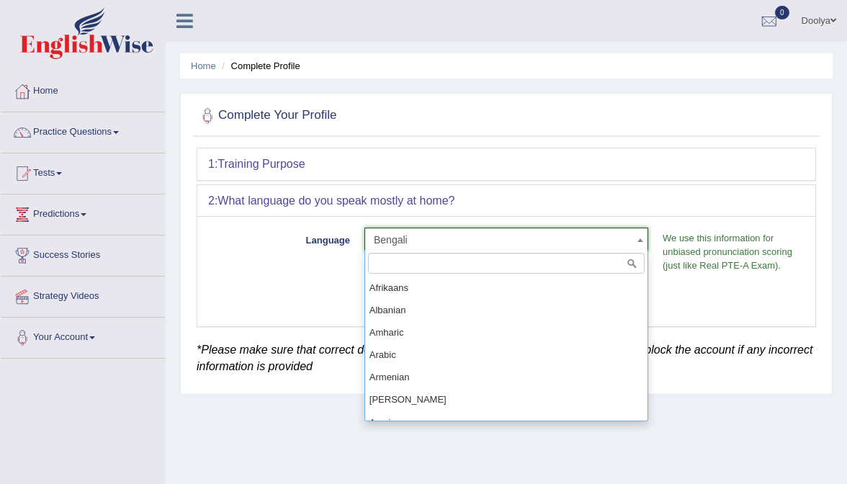
click at [524, 246] on span "Bengali" at bounding box center [506, 240] width 284 height 24
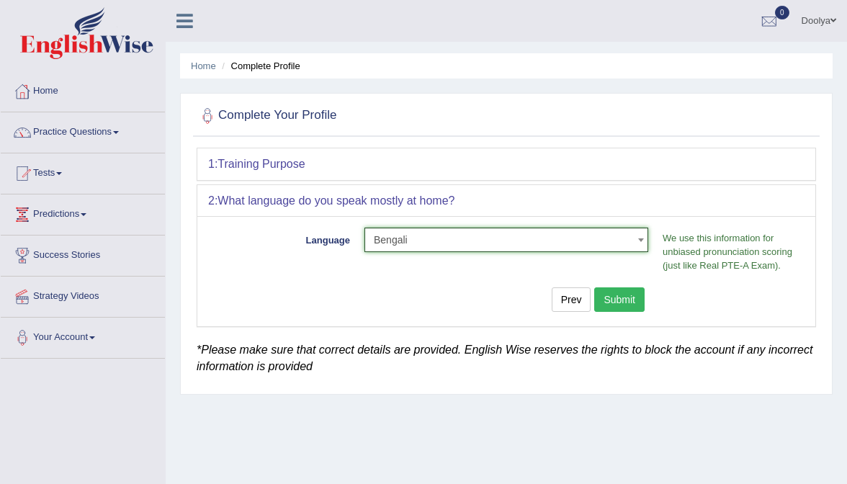
click at [523, 246] on span "Bengali" at bounding box center [506, 240] width 284 height 24
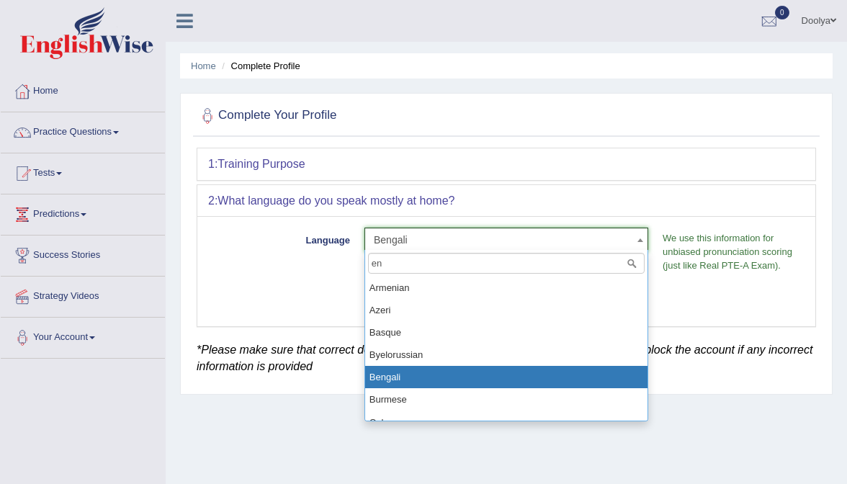
type input "e"
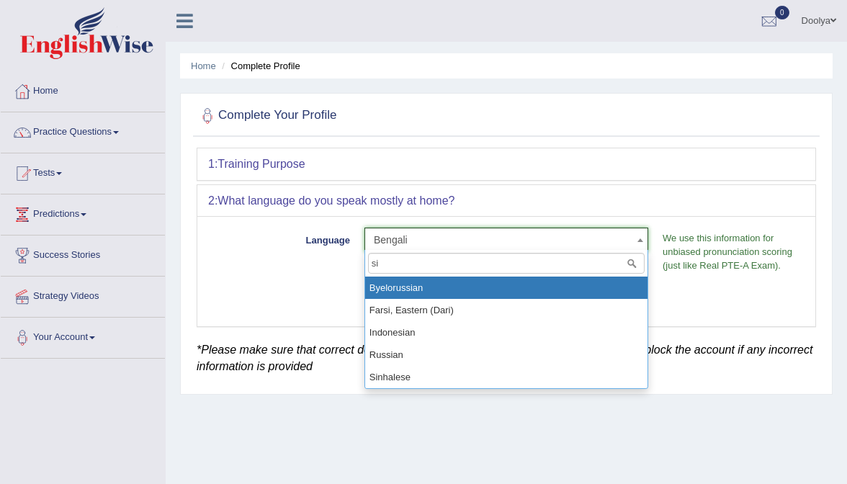
type input "sin"
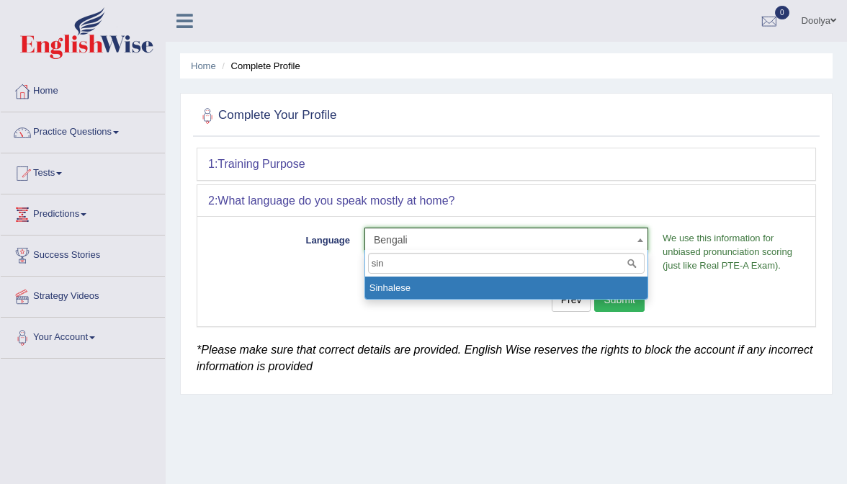
select select "Sinhalese"
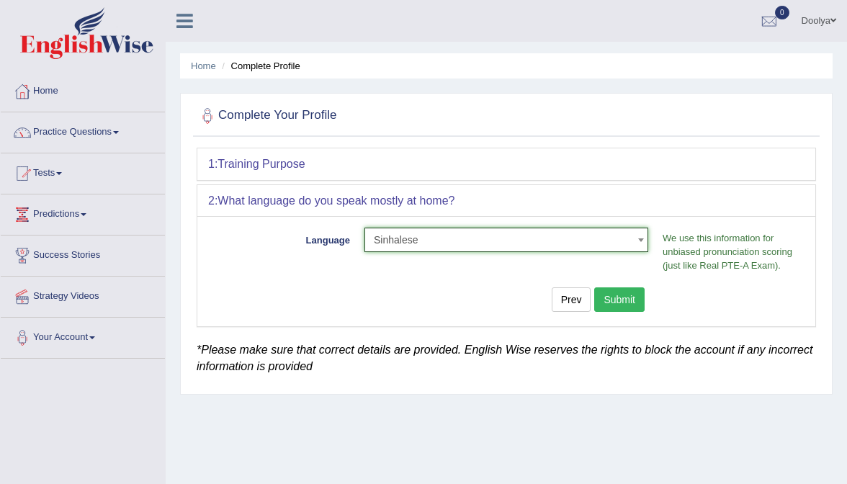
click at [611, 282] on div "Language Select a language ... Afrikaans Albanian Amharic Arabic Armenian Ashan…" at bounding box center [506, 270] width 618 height 109
click at [613, 291] on button "Submit" at bounding box center [619, 299] width 50 height 24
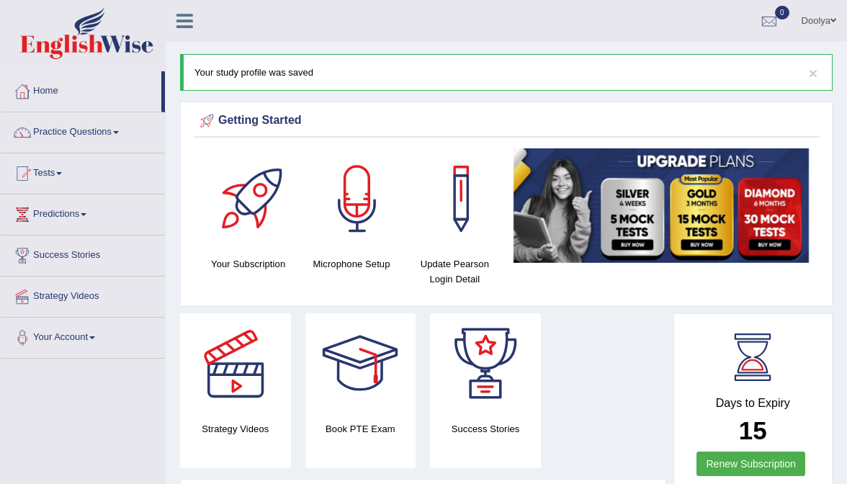
click at [76, 132] on link "Practice Questions" at bounding box center [83, 130] width 164 height 36
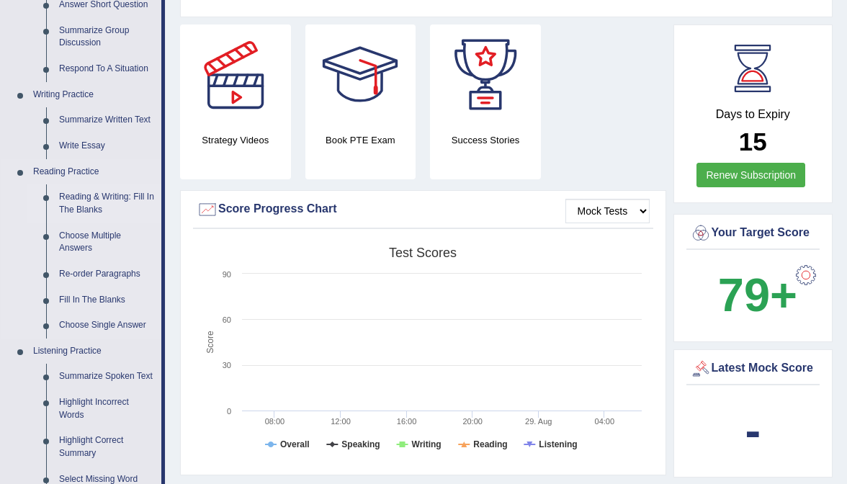
scroll to position [292, 0]
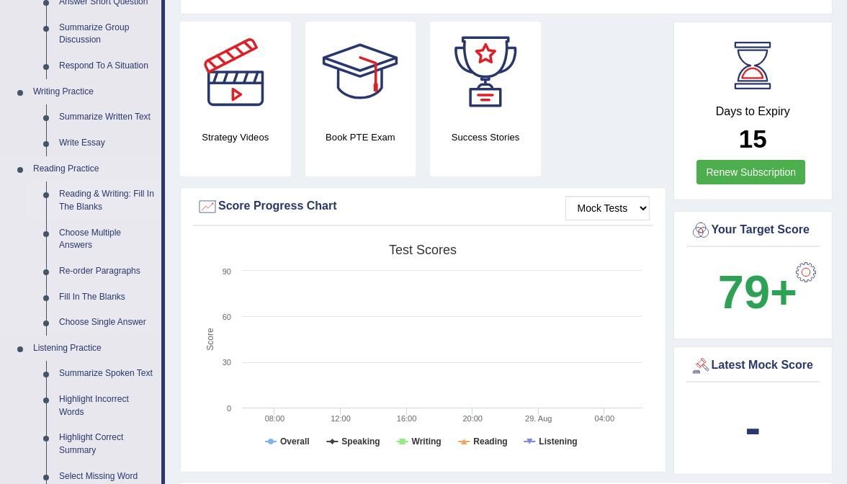
click at [84, 192] on link "Reading & Writing: Fill In The Blanks" at bounding box center [107, 200] width 109 height 38
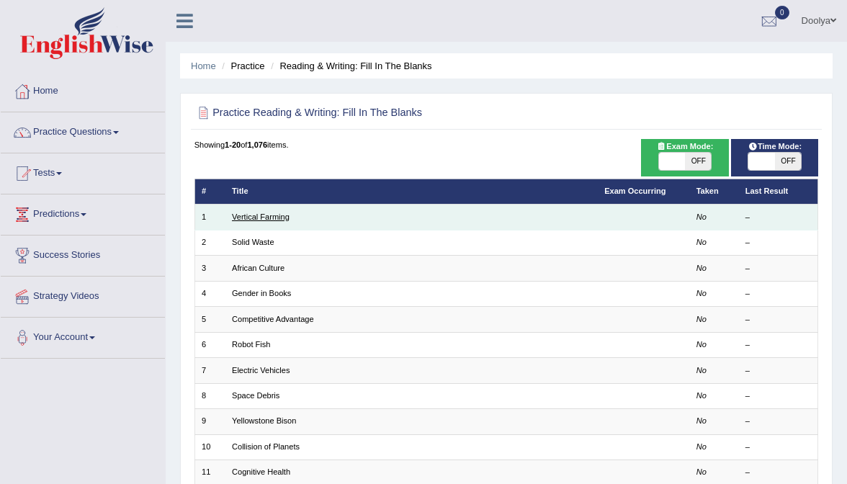
click at [266, 216] on link "Vertical Farming" at bounding box center [261, 216] width 58 height 9
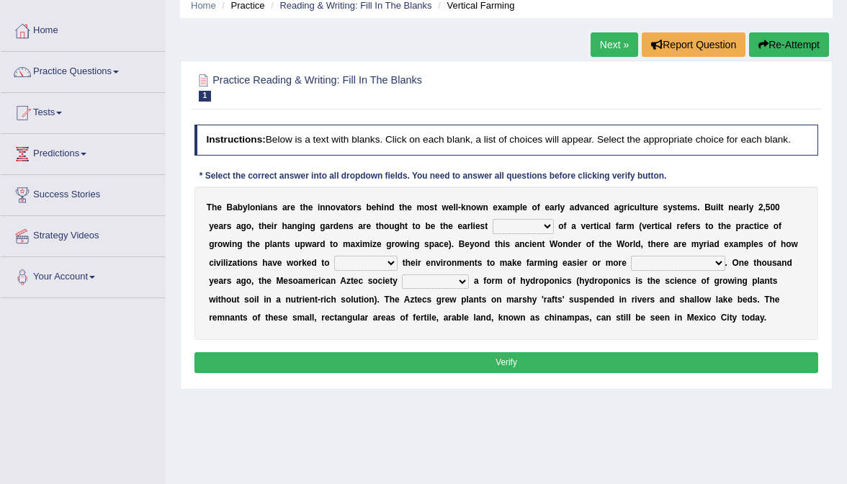
select select "prototype"
click at [121, 76] on link "Practice Questions" at bounding box center [83, 70] width 164 height 36
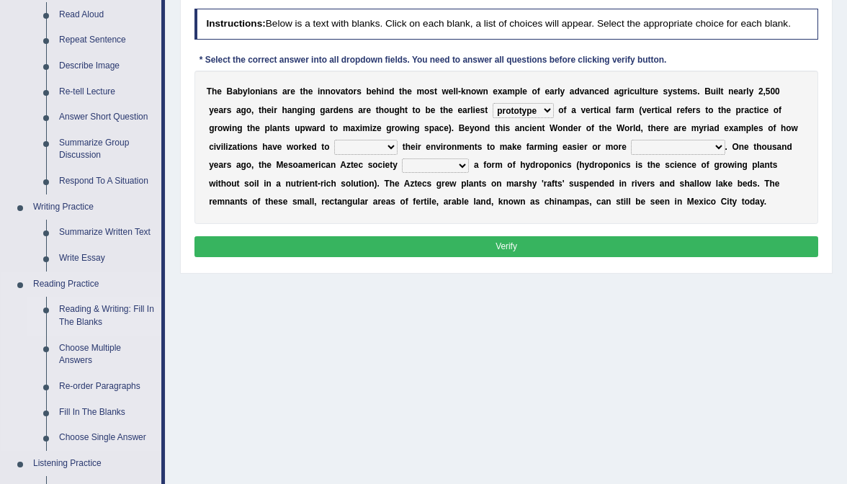
scroll to position [210, 0]
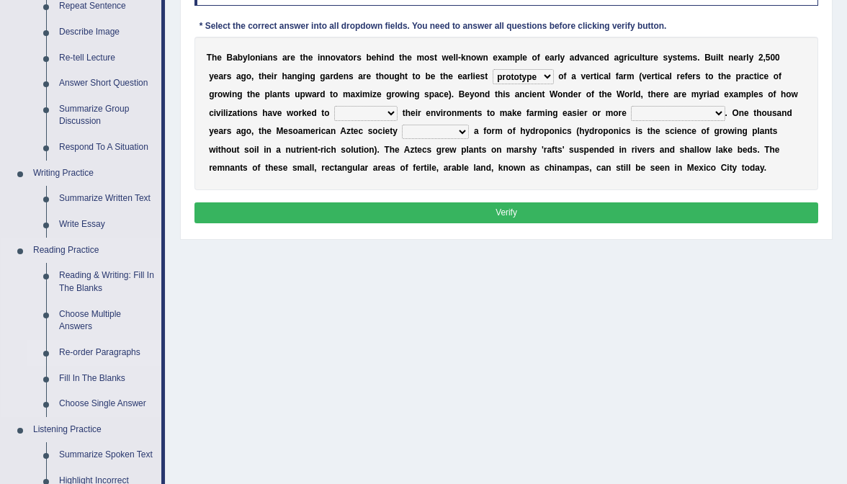
click at [96, 352] on link "Re-order Paragraphs" at bounding box center [107, 353] width 109 height 26
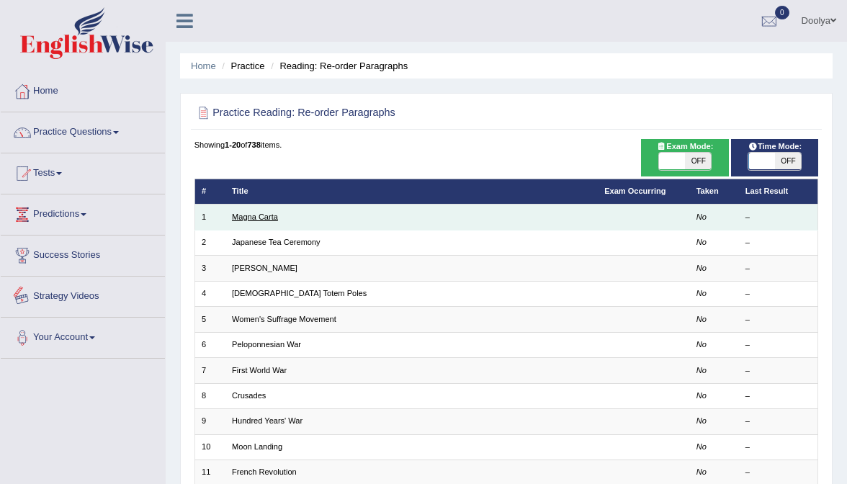
click at [249, 215] on link "Magna Carta" at bounding box center [255, 216] width 46 height 9
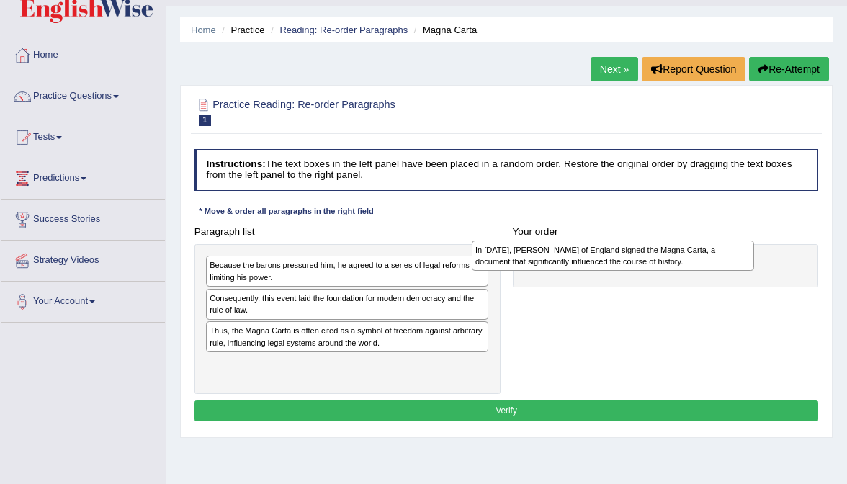
drag, startPoint x: 297, startPoint y: 290, endPoint x: 611, endPoint y: 233, distance: 318.3
click at [611, 233] on div "Paragraph list Because the barons pressured him, he agreed to a series of legal…" at bounding box center [506, 308] width 636 height 174
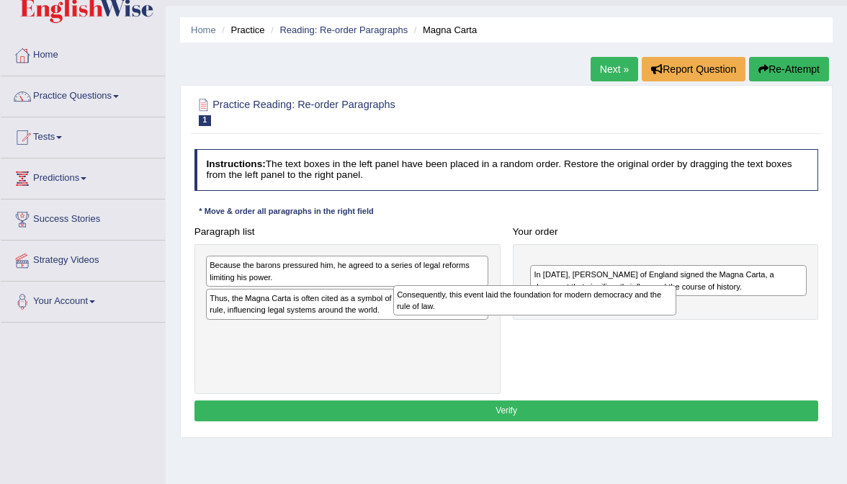
drag, startPoint x: 359, startPoint y: 300, endPoint x: 577, endPoint y: 298, distance: 218.9
click at [578, 298] on div "Consequently, this event laid the foundation for modern democracy and the rule …" at bounding box center [534, 300] width 283 height 30
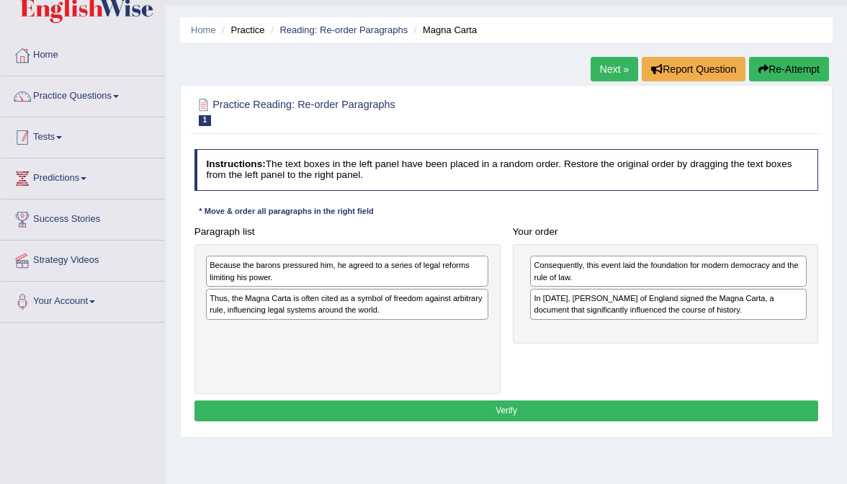
click at [94, 112] on li "Practice Questions Speaking Practice Read Aloud Repeat Sentence Describe Image …" at bounding box center [83, 96] width 164 height 41
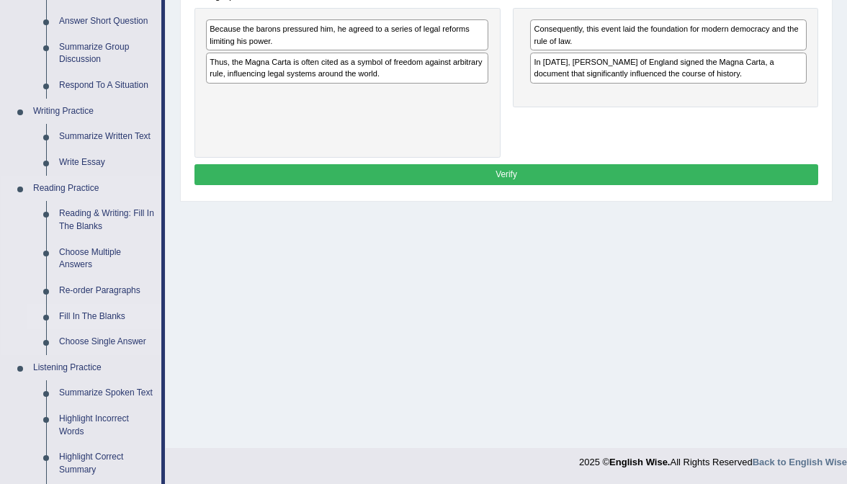
scroll to position [274, 0]
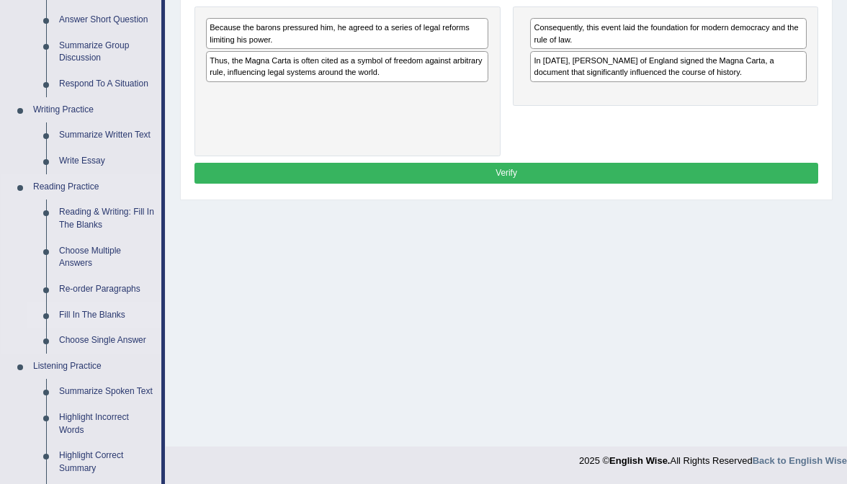
click at [81, 308] on link "Fill In The Blanks" at bounding box center [107, 315] width 109 height 26
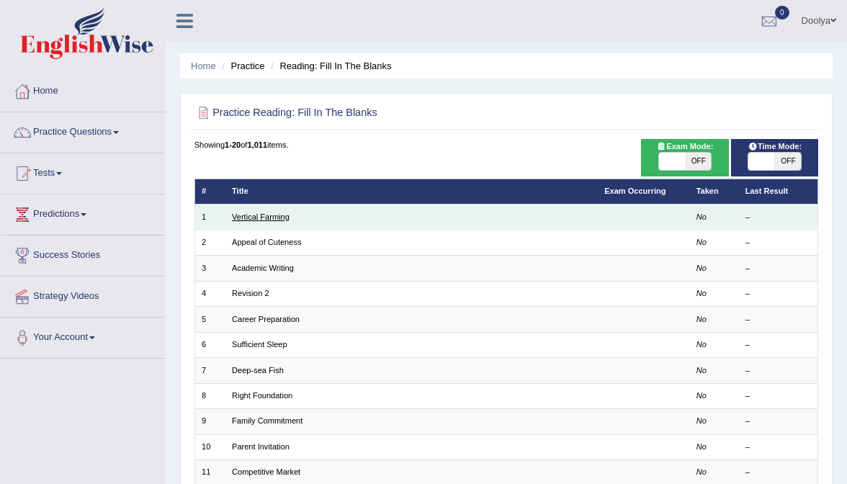
click at [266, 213] on link "Vertical Farming" at bounding box center [261, 216] width 58 height 9
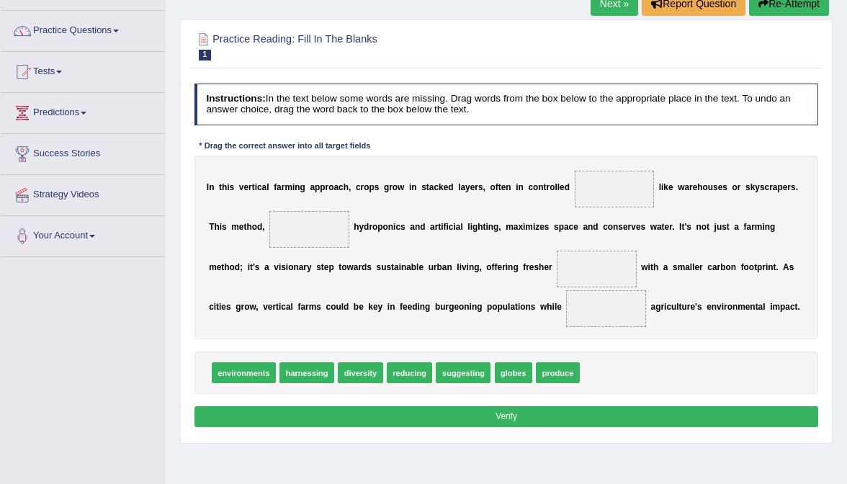
scroll to position [102, 0]
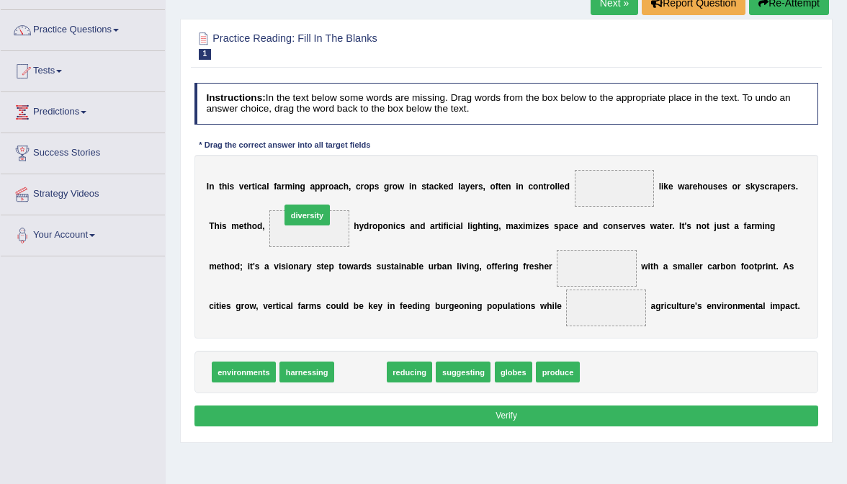
drag, startPoint x: 348, startPoint y: 366, endPoint x: 286, endPoint y: 184, distance: 192.6
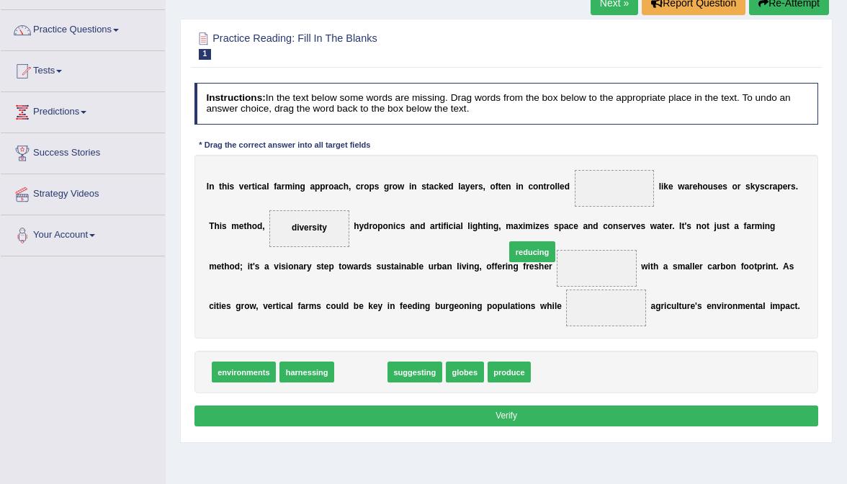
drag, startPoint x: 361, startPoint y: 372, endPoint x: 562, endPoint y: 231, distance: 246.1
click at [562, 231] on div "Instructions: In the text below some words are missing. Drag words from the box…" at bounding box center [506, 256] width 630 height 359
click at [84, 36] on link "Practice Questions" at bounding box center [83, 28] width 164 height 36
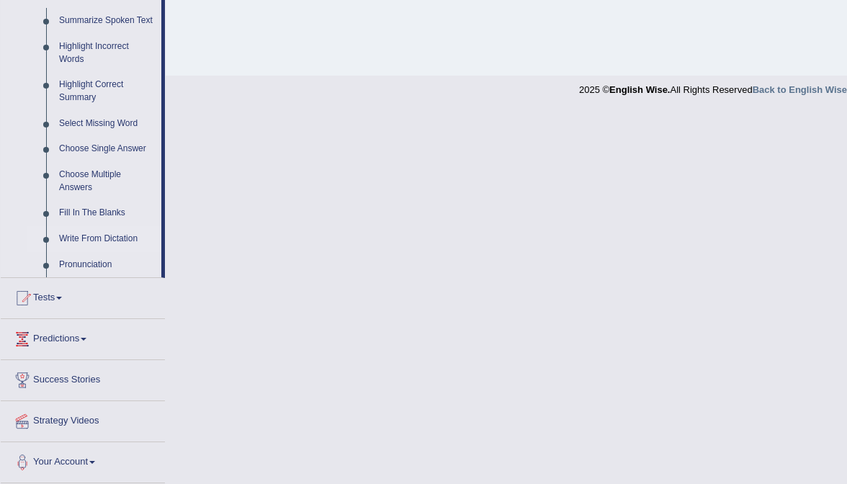
scroll to position [654, 0]
click at [92, 244] on link "Write From Dictation" at bounding box center [107, 239] width 109 height 26
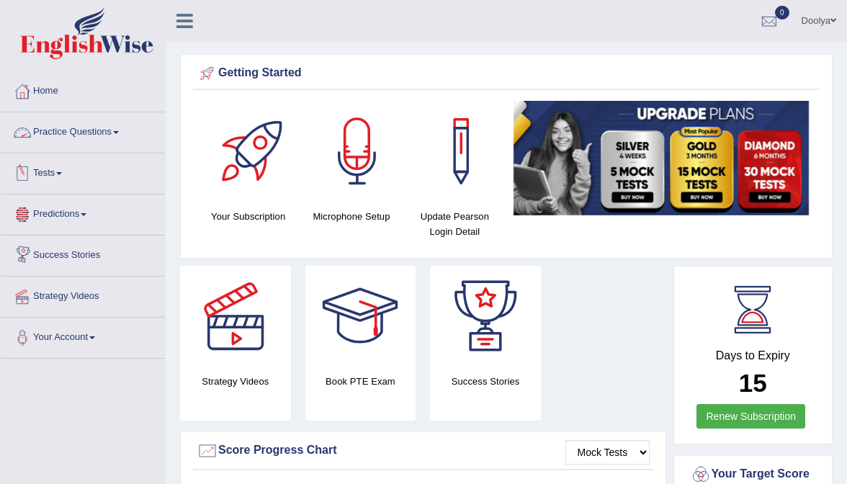
click at [71, 132] on link "Practice Questions" at bounding box center [83, 130] width 164 height 36
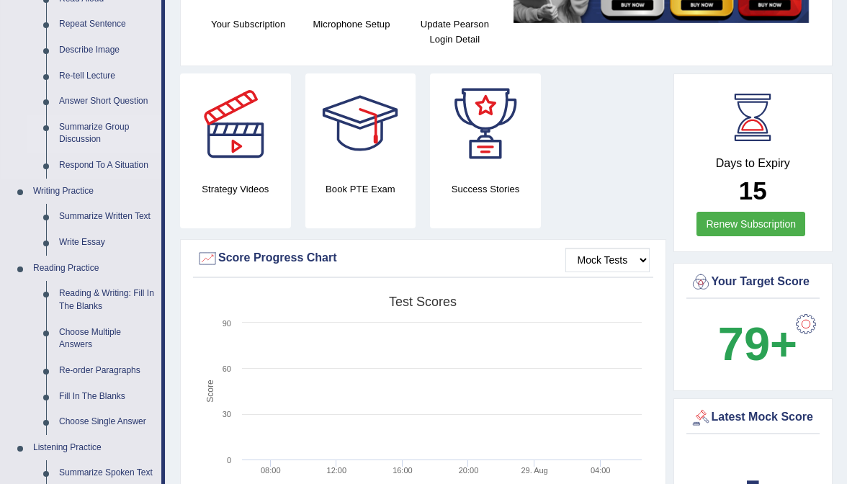
scroll to position [193, 0]
click at [84, 287] on link "Reading & Writing: Fill In The Blanks" at bounding box center [107, 299] width 109 height 38
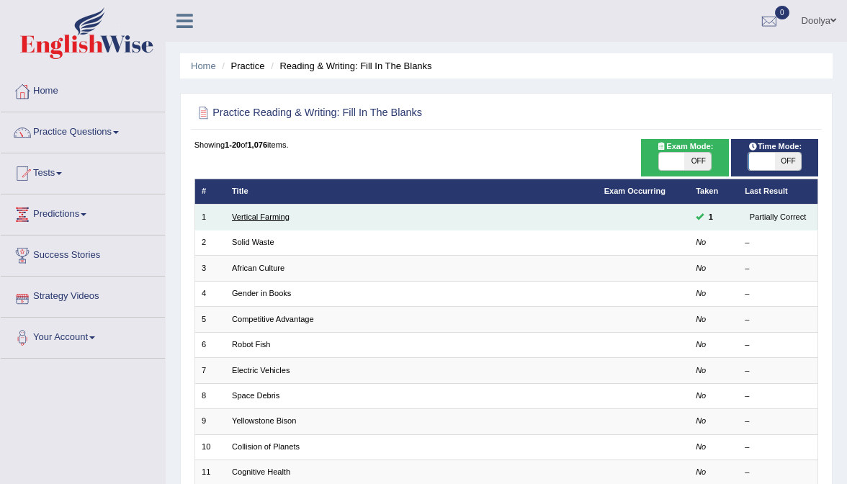
click at [262, 212] on link "Vertical Farming" at bounding box center [261, 216] width 58 height 9
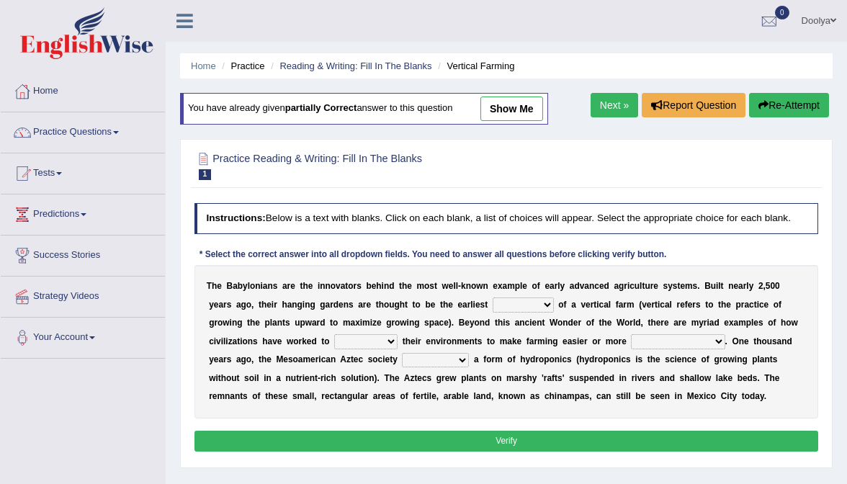
click at [513, 115] on link "show me" at bounding box center [511, 108] width 63 height 24
select select "protocol"
select select "manipulate"
select select "productive"
select select "engineered"
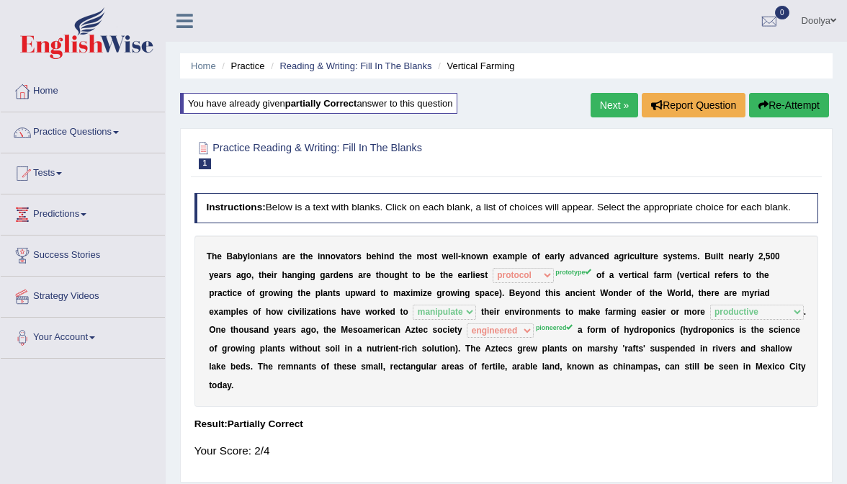
scroll to position [24, 0]
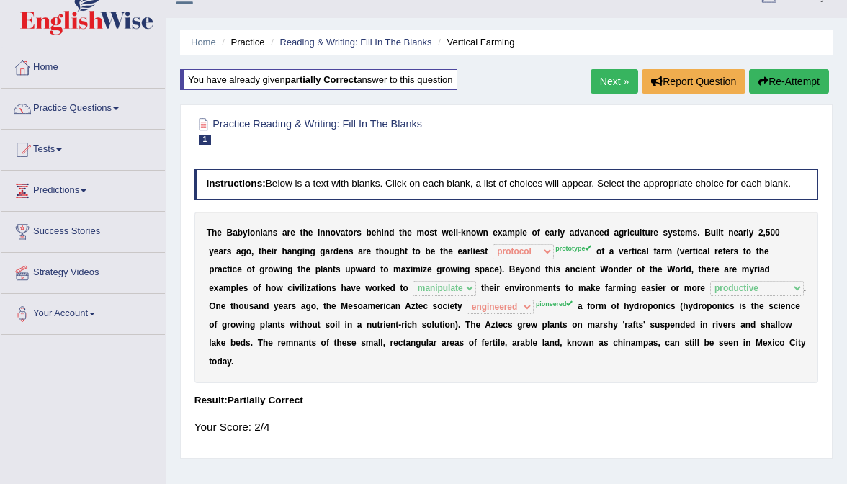
click at [461, 219] on div "Instructions: Below is a text with blanks. Click on each blank, a list of choic…" at bounding box center [506, 307] width 630 height 289
click at [621, 78] on link "Next »" at bounding box center [614, 81] width 48 height 24
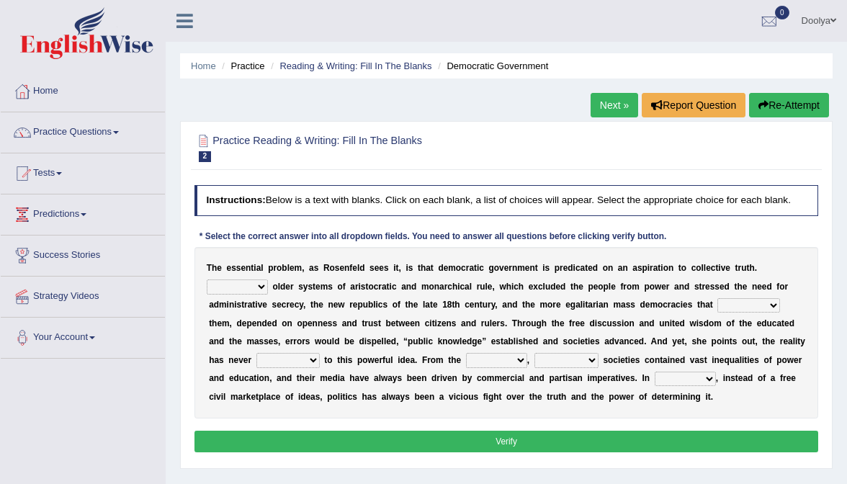
click at [613, 102] on link "Next »" at bounding box center [614, 105] width 48 height 24
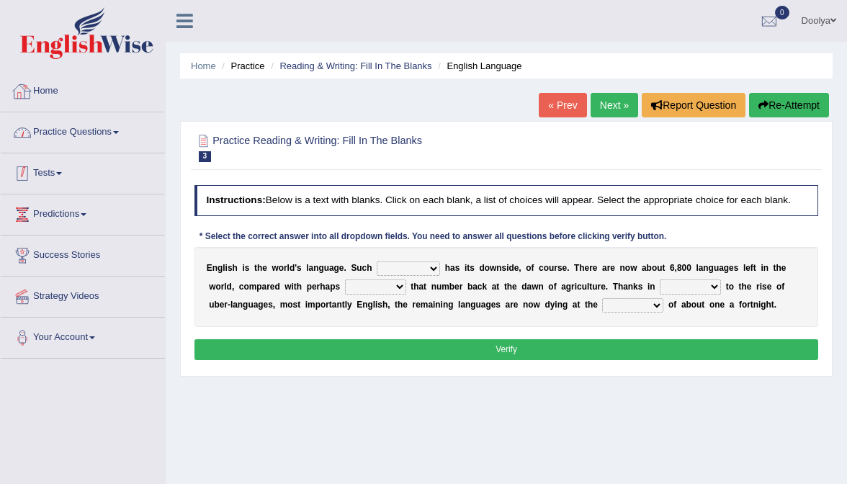
click at [81, 117] on link "Practice Questions" at bounding box center [83, 130] width 164 height 36
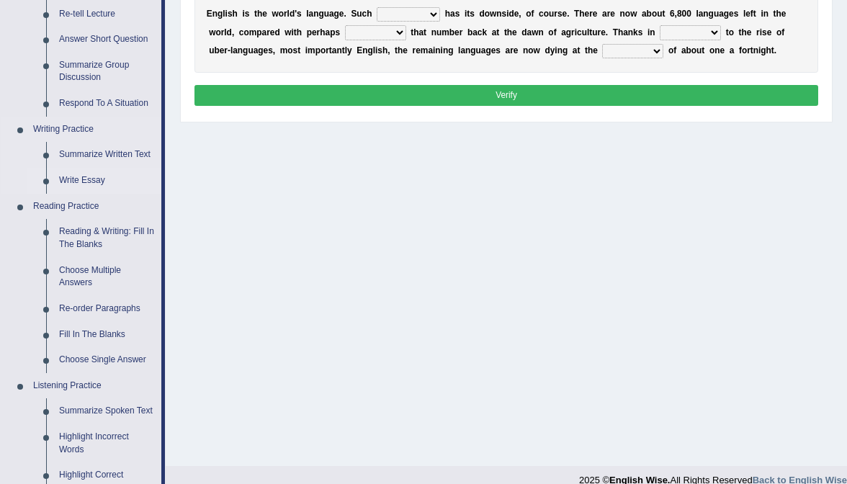
scroll to position [257, 0]
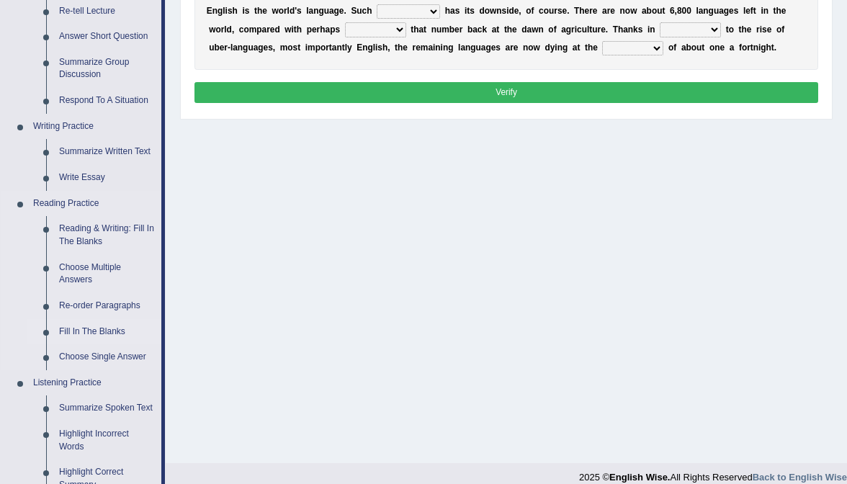
click at [105, 323] on link "Fill In The Blanks" at bounding box center [107, 332] width 109 height 26
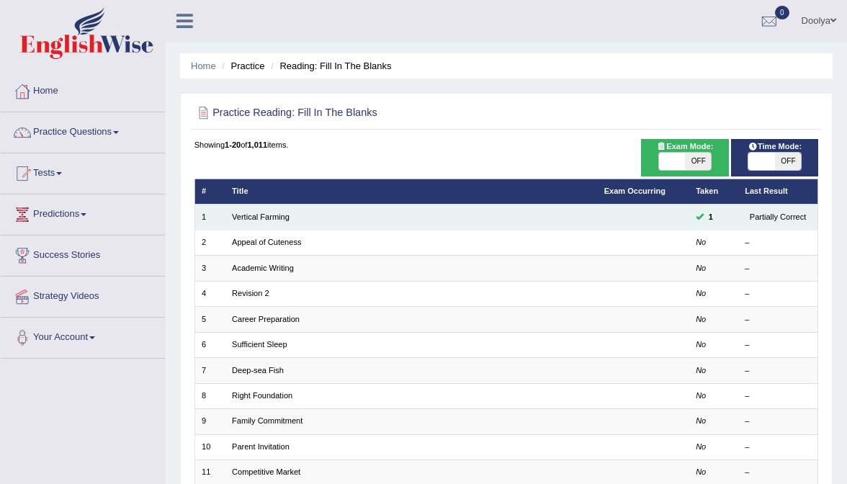
click at [262, 210] on td "Vertical Farming" at bounding box center [411, 216] width 372 height 25
click at [260, 214] on link "Vertical Farming" at bounding box center [261, 216] width 58 height 9
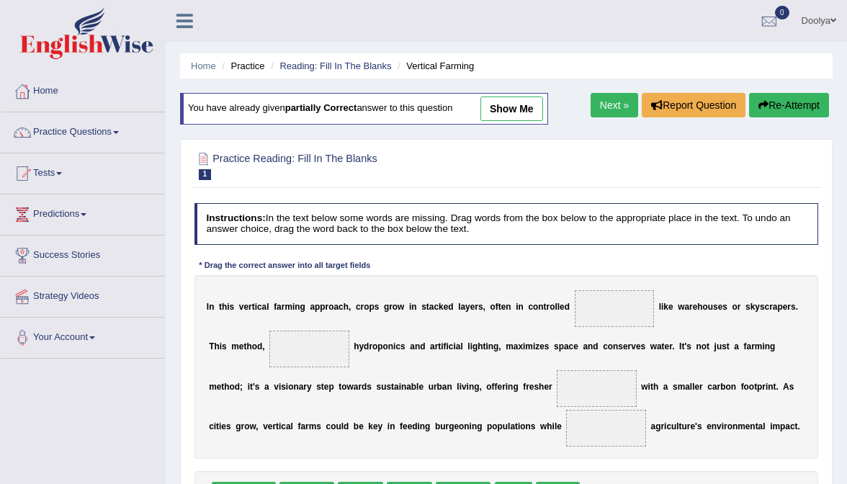
click at [516, 117] on link "show me" at bounding box center [511, 108] width 63 height 24
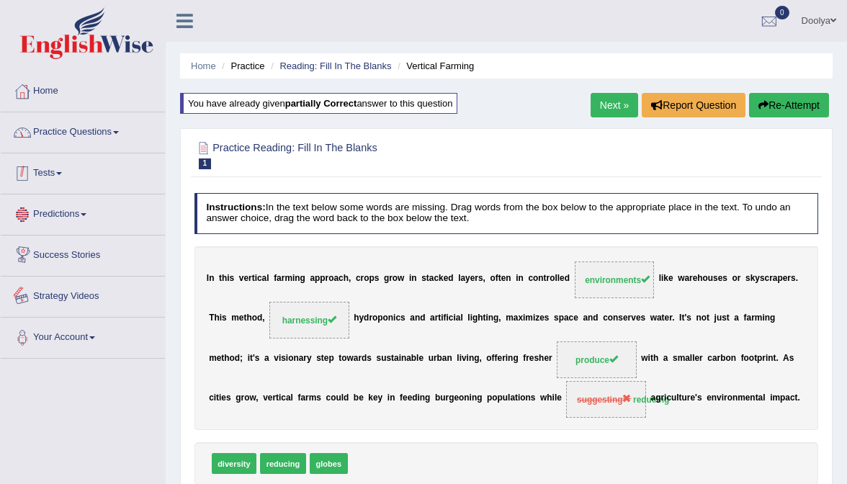
click at [104, 130] on link "Practice Questions" at bounding box center [83, 130] width 164 height 36
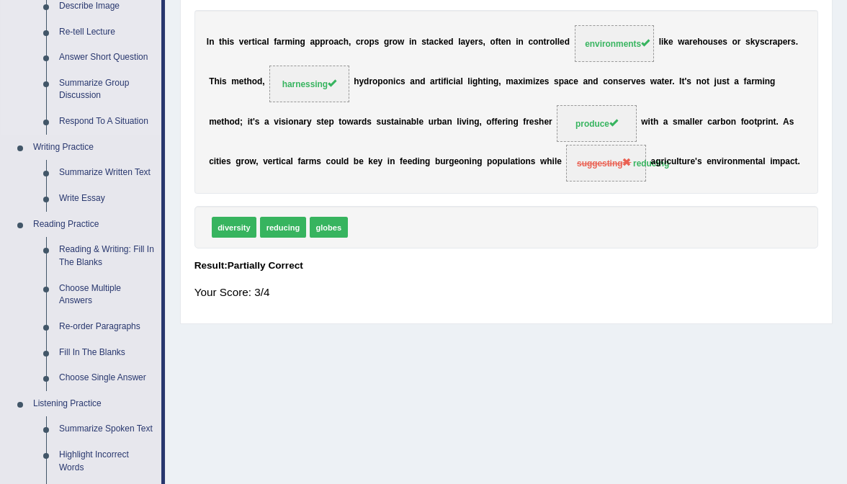
scroll to position [235, 0]
click at [99, 323] on link "Re-order Paragraphs" at bounding box center [107, 328] width 109 height 26
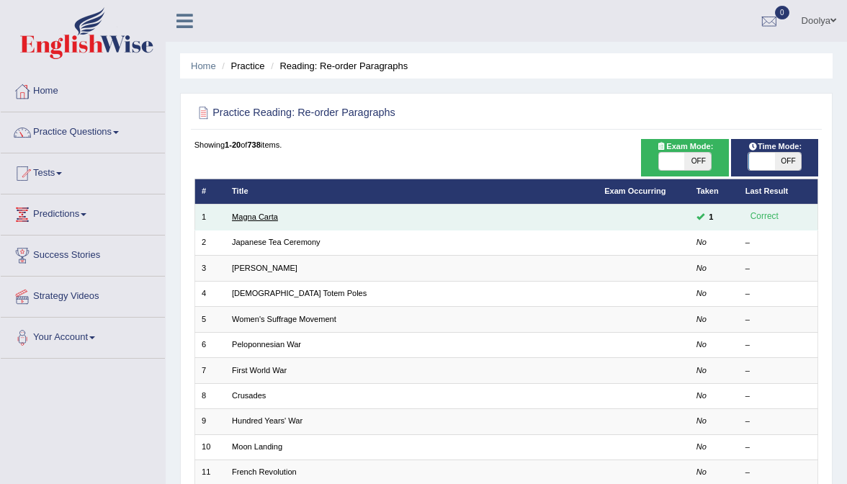
click at [256, 212] on link "Magna Carta" at bounding box center [255, 216] width 46 height 9
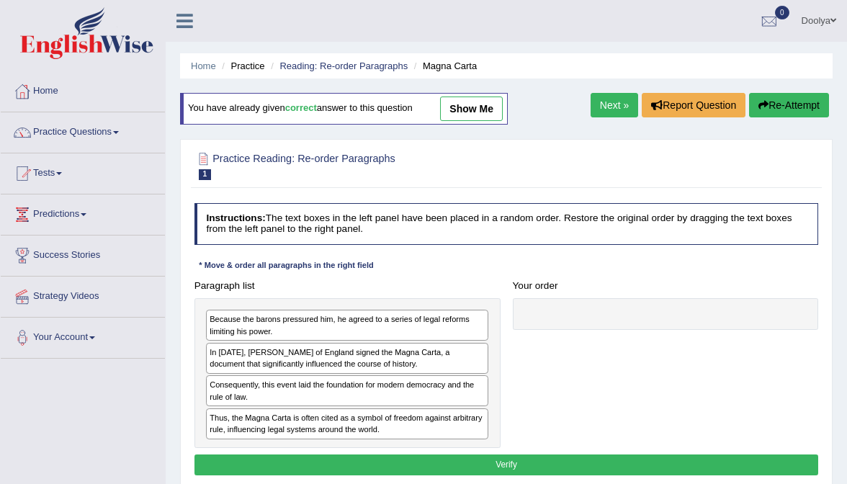
click at [485, 94] on div "You have already given correct answer to this question show me" at bounding box center [344, 109] width 328 height 32
click at [482, 112] on link "show me" at bounding box center [471, 108] width 63 height 24
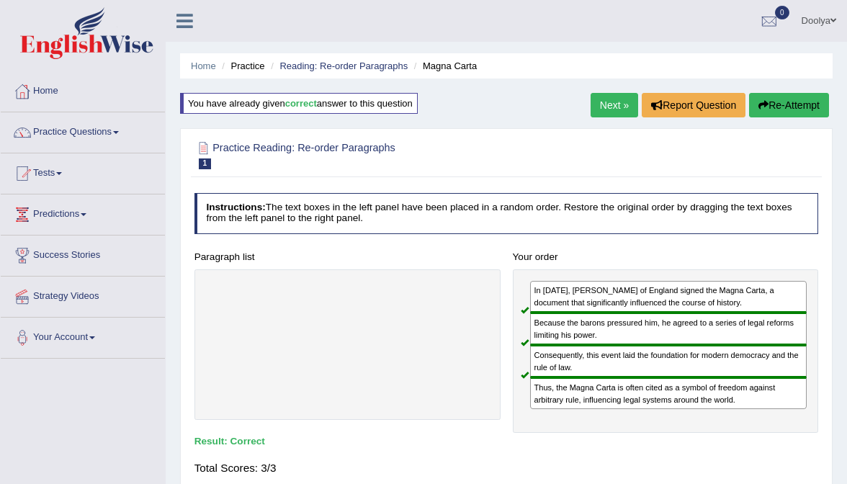
click at [611, 104] on link "Next »" at bounding box center [614, 105] width 48 height 24
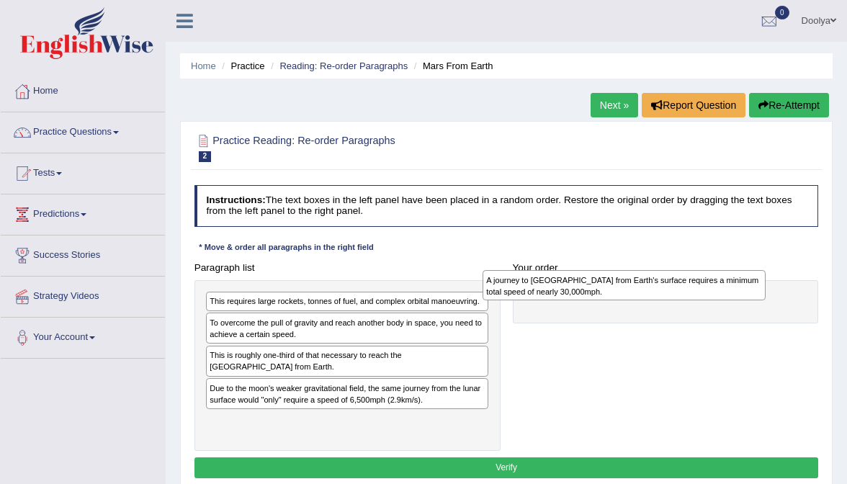
drag, startPoint x: 403, startPoint y: 395, endPoint x: 797, endPoint y: 269, distance: 413.7
click at [765, 270] on div "A journey to [GEOGRAPHIC_DATA] from Earth's surface requires a minimum total sp…" at bounding box center [623, 285] width 283 height 30
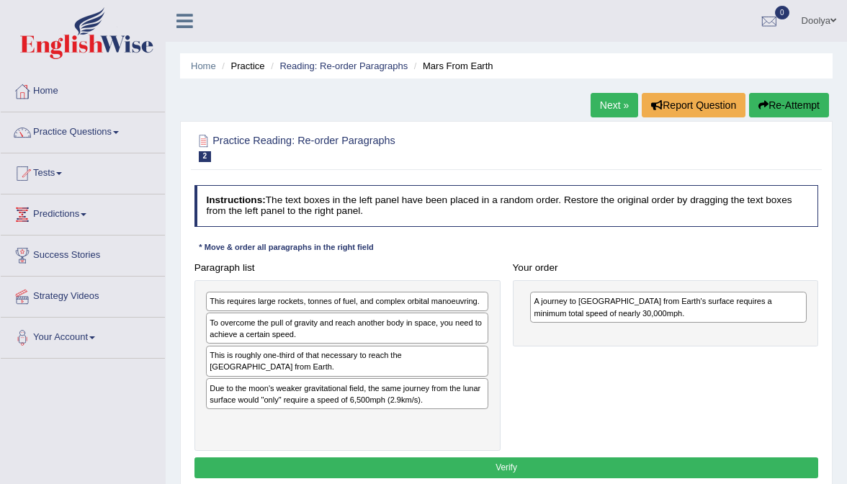
click at [638, 311] on div "A journey to Mars from Earth's surface requires a minimum total speed of nearly…" at bounding box center [668, 307] width 276 height 31
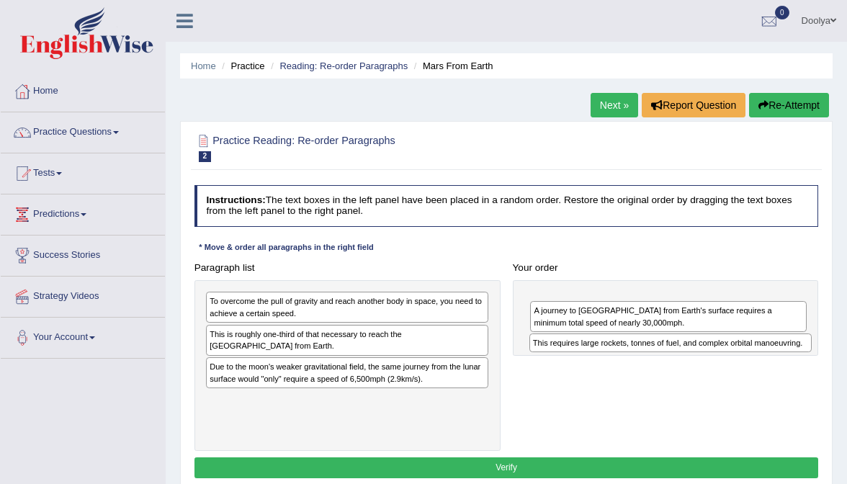
drag, startPoint x: 353, startPoint y: 306, endPoint x: 729, endPoint y: 358, distance: 380.1
click at [732, 356] on div "Paragraph list This requires large rockets, tonnes of fuel, and complex orbital…" at bounding box center [506, 354] width 636 height 194
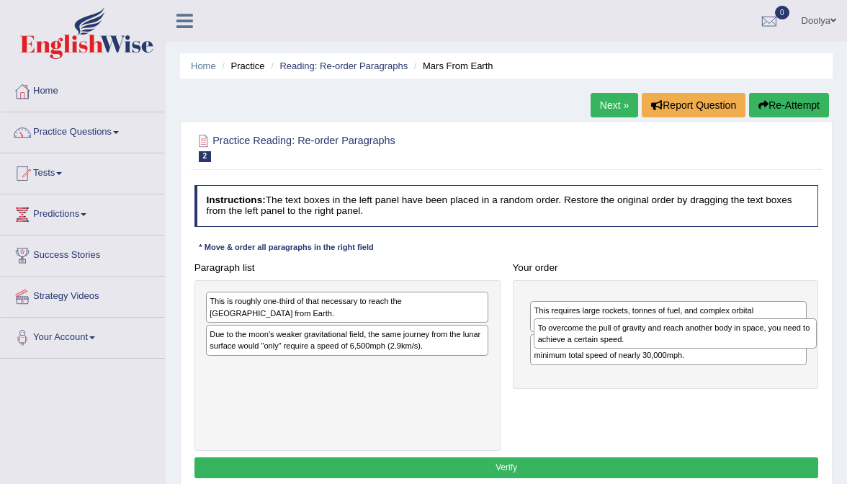
drag, startPoint x: 314, startPoint y: 305, endPoint x: 699, endPoint y: 334, distance: 386.3
click at [699, 334] on div "To overcome the pull of gravity and reach another body in space, you need to ac…" at bounding box center [675, 333] width 283 height 30
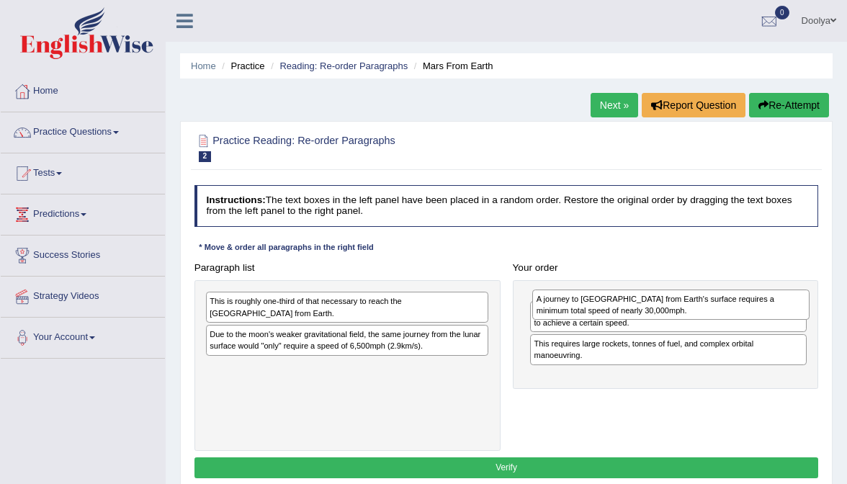
drag, startPoint x: 616, startPoint y: 368, endPoint x: 617, endPoint y: 288, distance: 79.9
click at [617, 289] on div "A journey to Mars from Earth's surface requires a minimum total speed of nearly…" at bounding box center [670, 304] width 276 height 30
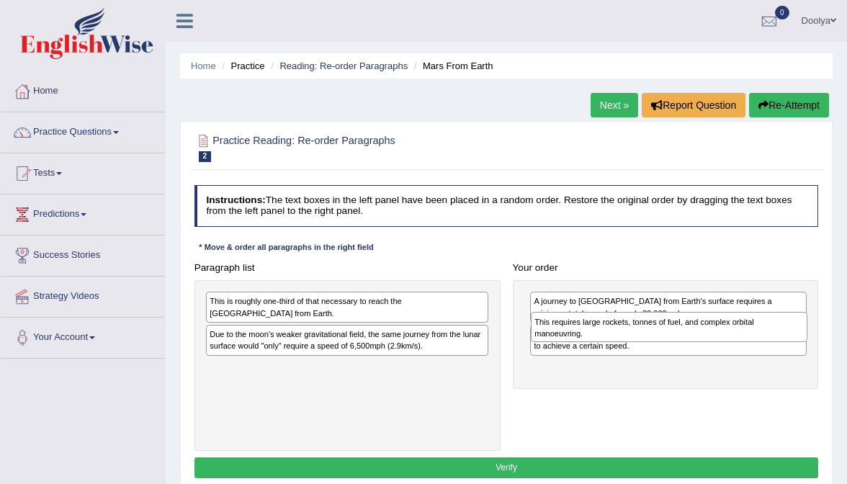
drag, startPoint x: 588, startPoint y: 366, endPoint x: 588, endPoint y: 314, distance: 51.8
click at [588, 314] on div "This requires large rockets, tonnes of fuel, and complex orbital manoeuvring." at bounding box center [669, 327] width 276 height 30
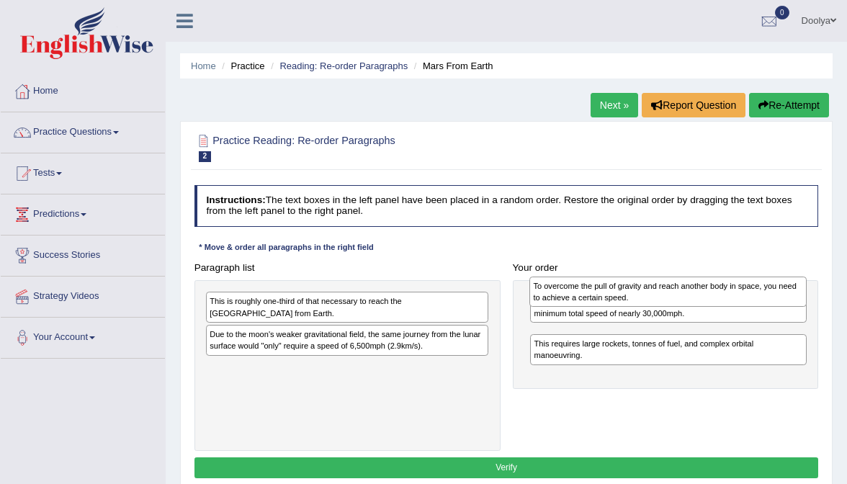
drag, startPoint x: 573, startPoint y: 337, endPoint x: 572, endPoint y: 282, distance: 55.4
click at [572, 282] on div "To overcome the pull of gravity and reach another body in space, you need to ac…" at bounding box center [667, 291] width 276 height 30
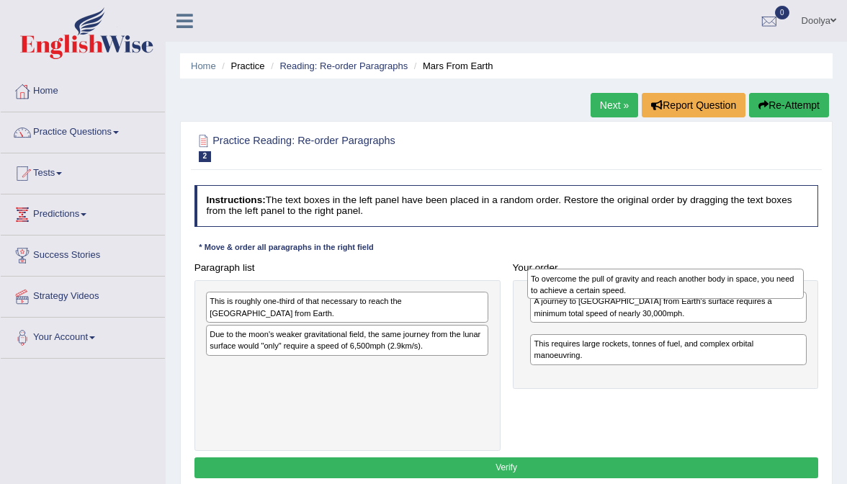
drag, startPoint x: 553, startPoint y: 340, endPoint x: 546, endPoint y: 274, distance: 65.8
click at [546, 274] on div "To overcome the pull of gravity and reach another body in space, you need to ac…" at bounding box center [665, 284] width 276 height 30
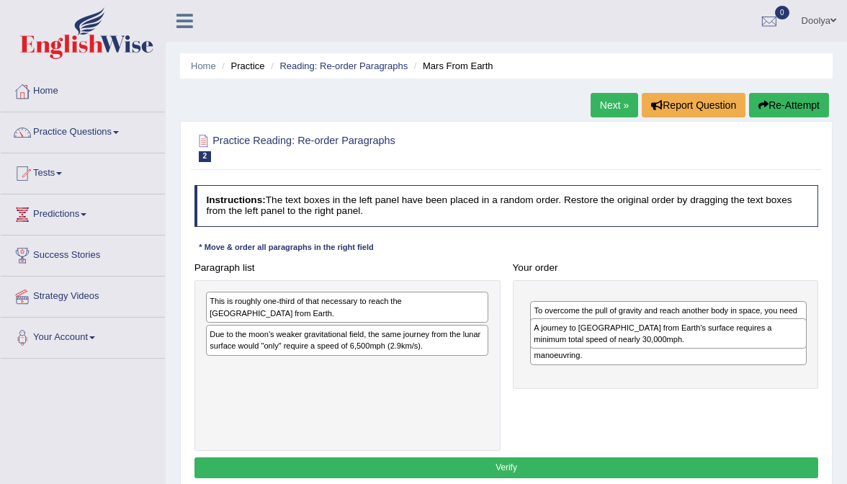
drag, startPoint x: 546, startPoint y: 300, endPoint x: 546, endPoint y: 332, distance: 31.7
click at [546, 332] on div "A journey to Mars from Earth's surface requires a minimum total speed of nearly…" at bounding box center [668, 333] width 276 height 30
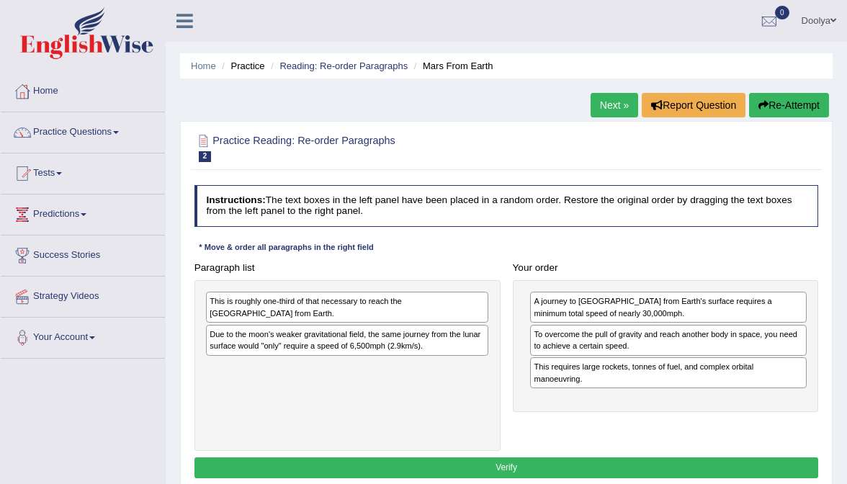
click at [557, 308] on div "A journey to Mars from Earth's surface requires a minimum total speed of nearly…" at bounding box center [668, 307] width 276 height 31
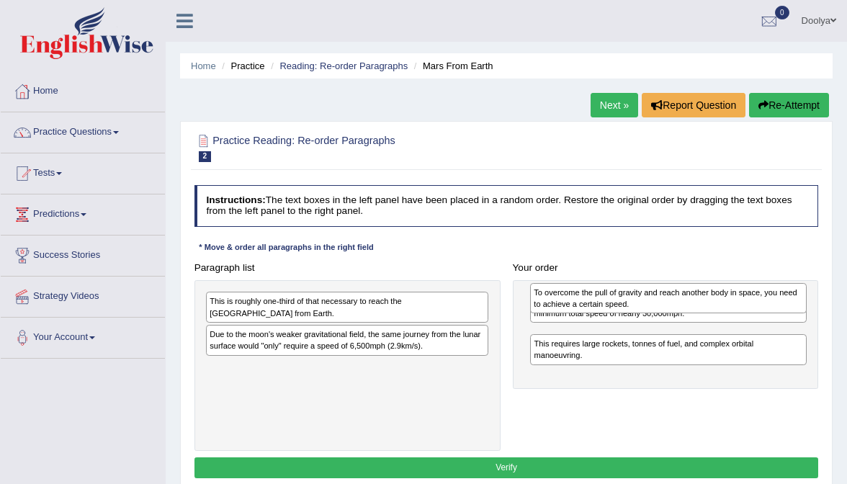
drag, startPoint x: 544, startPoint y: 338, endPoint x: 544, endPoint y: 291, distance: 47.5
click at [544, 291] on div "To overcome the pull of gravity and reach another body in space, you need to ac…" at bounding box center [668, 298] width 276 height 30
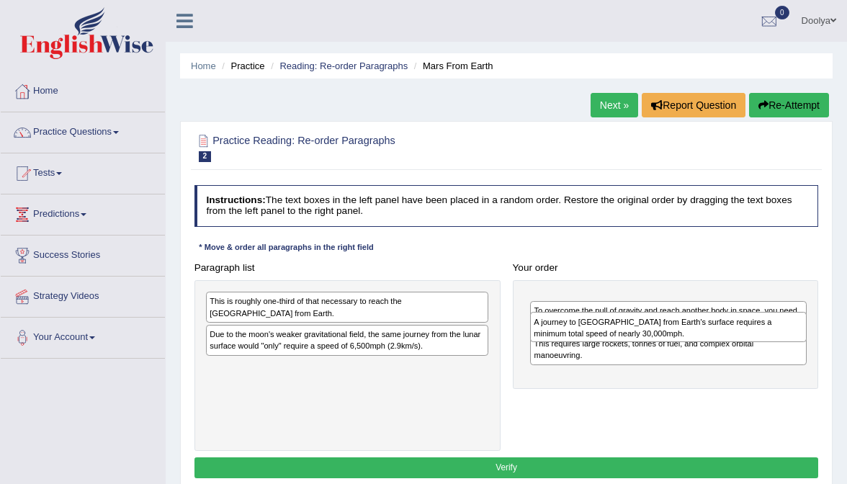
drag, startPoint x: 569, startPoint y: 307, endPoint x: 567, endPoint y: 336, distance: 28.1
click at [567, 336] on div "A journey to Mars from Earth's surface requires a minimum total speed of nearly…" at bounding box center [668, 327] width 276 height 30
drag, startPoint x: 566, startPoint y: 310, endPoint x: 567, endPoint y: 346, distance: 36.0
click at [567, 346] on div "A journey to Mars from Earth's surface requires a minimum total speed of nearly…" at bounding box center [669, 337] width 276 height 30
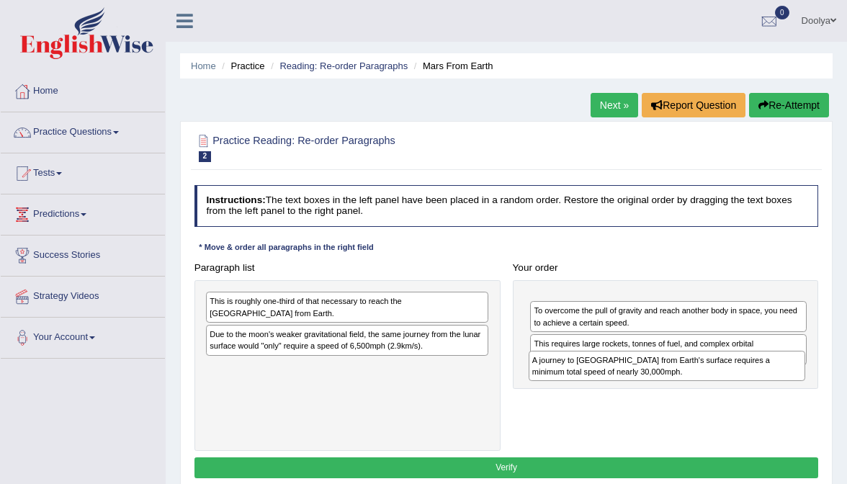
drag, startPoint x: 570, startPoint y: 310, endPoint x: 567, endPoint y: 380, distance: 69.9
click at [567, 380] on div "A journey to Mars from Earth's surface requires a minimum total speed of nearly…" at bounding box center [666, 334] width 306 height 109
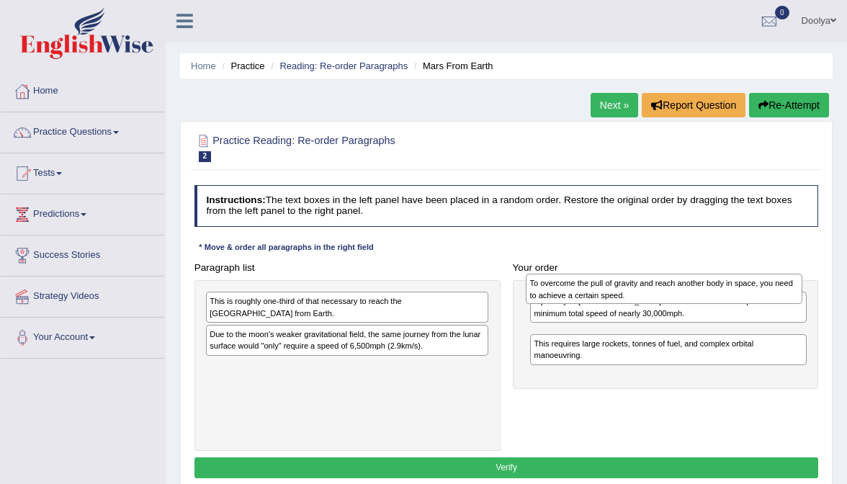
drag, startPoint x: 554, startPoint y: 333, endPoint x: 549, endPoint y: 275, distance: 58.5
click at [549, 275] on div "To overcome the pull of gravity and reach another body in space, you need to ac…" at bounding box center [664, 289] width 276 height 30
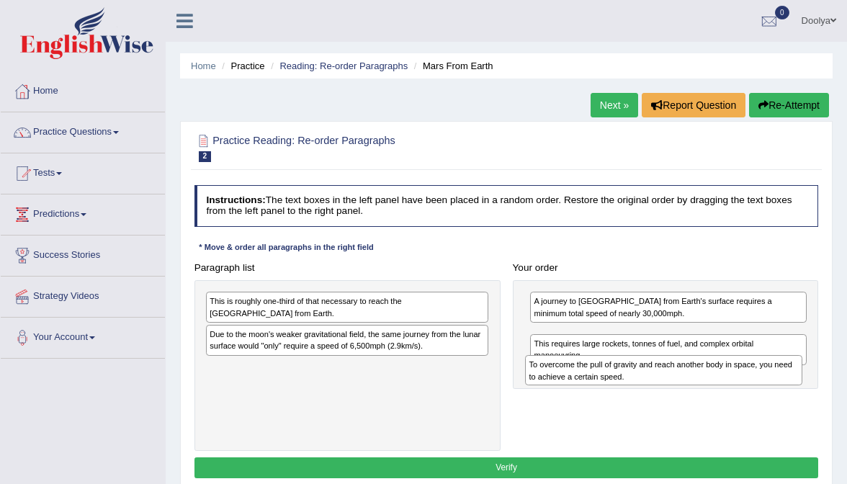
drag, startPoint x: 544, startPoint y: 334, endPoint x: 539, endPoint y: 373, distance: 39.3
click at [539, 373] on div "To overcome the pull of gravity and reach another body in space, you need to ac…" at bounding box center [663, 370] width 276 height 30
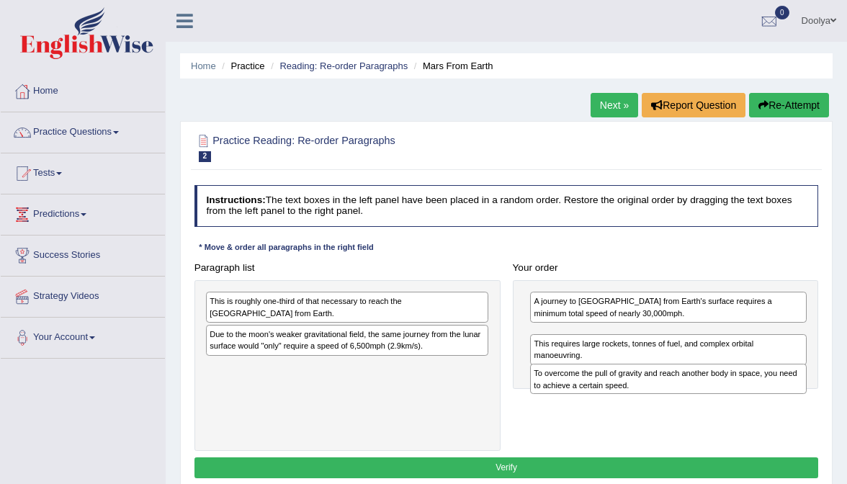
drag, startPoint x: 570, startPoint y: 332, endPoint x: 570, endPoint y: 379, distance: 47.5
click at [570, 379] on div "To overcome the pull of gravity and reach another body in space, you need to ac…" at bounding box center [668, 379] width 276 height 30
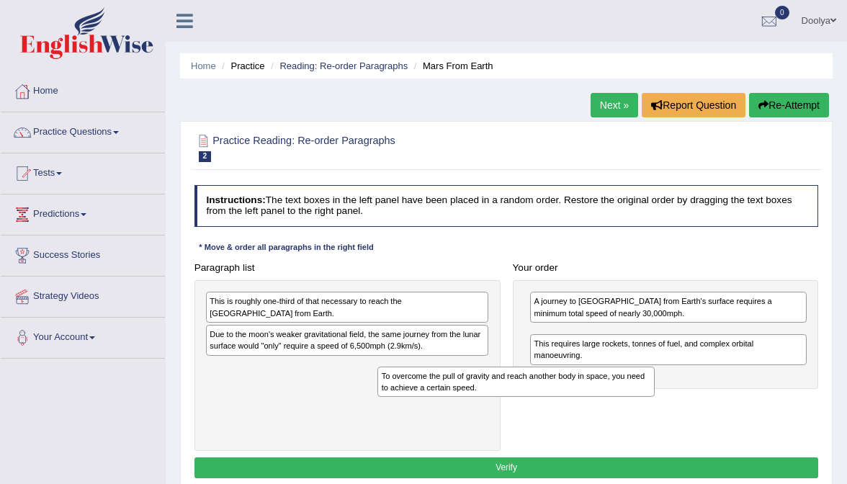
drag, startPoint x: 574, startPoint y: 348, endPoint x: 382, endPoint y: 388, distance: 195.7
click at [382, 388] on div "Paragraph list This is roughly one-third of that necessary to reach the Interna…" at bounding box center [506, 354] width 636 height 194
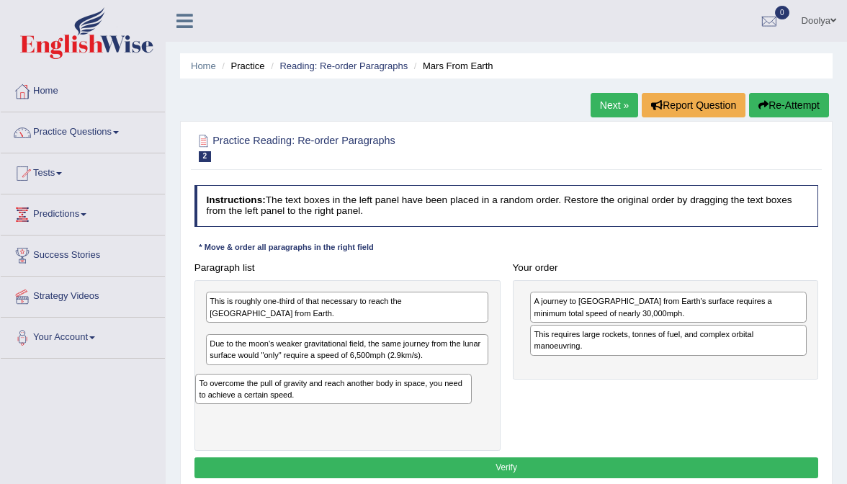
drag, startPoint x: 550, startPoint y: 345, endPoint x: 171, endPoint y: 405, distance: 384.1
click at [169, 405] on div "Home Practice Reading: Re-order Paragraphs Mars From Earth Next » Report Questi…" at bounding box center [506, 360] width 681 height 720
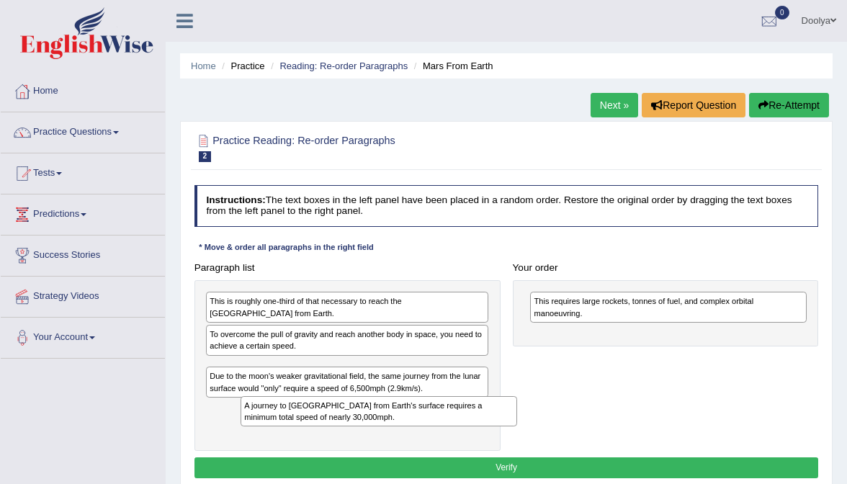
drag, startPoint x: 567, startPoint y: 316, endPoint x: 222, endPoint y: 443, distance: 368.1
click at [222, 443] on div "Paragraph list This is roughly one-third of that necessary to reach the Interna…" at bounding box center [506, 354] width 636 height 194
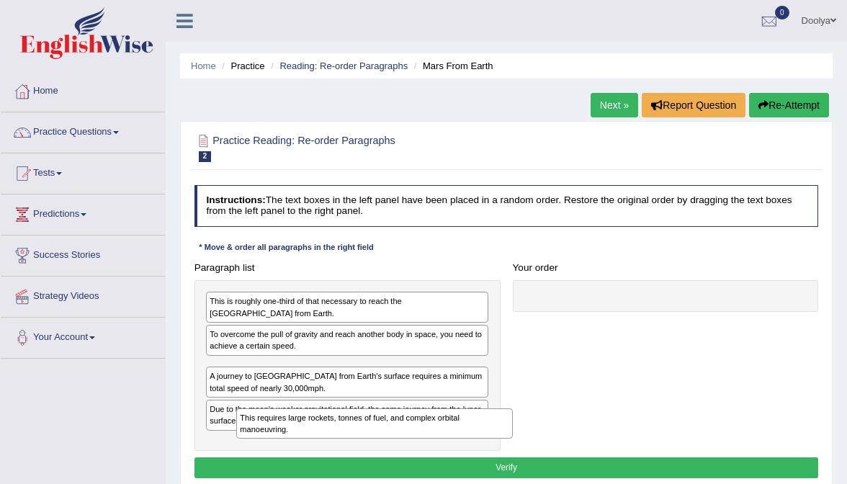
drag, startPoint x: 570, startPoint y: 310, endPoint x: 215, endPoint y: 451, distance: 382.0
click at [215, 451] on div "Instructions: The text boxes in the left panel have been placed in a random ord…" at bounding box center [506, 333] width 630 height 309
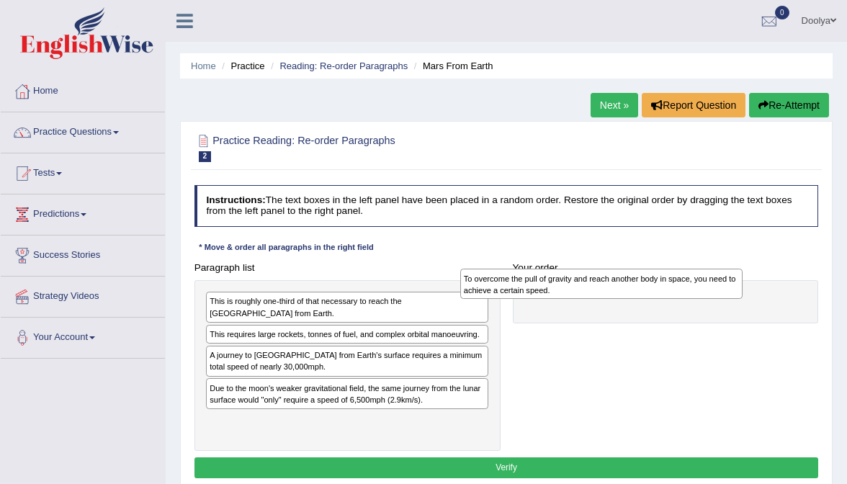
drag, startPoint x: 301, startPoint y: 348, endPoint x: 636, endPoint y: 299, distance: 339.1
click at [636, 299] on div "To overcome the pull of gravity and reach another body in space, you need to ac…" at bounding box center [601, 284] width 283 height 30
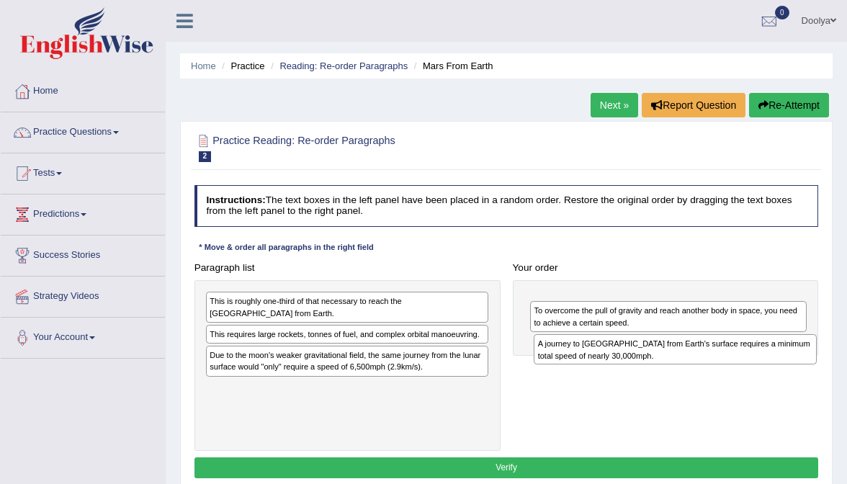
drag, startPoint x: 368, startPoint y: 369, endPoint x: 754, endPoint y: 356, distance: 386.1
click at [754, 356] on div "A journey to Mars from Earth's surface requires a minimum total speed of nearly…" at bounding box center [675, 349] width 283 height 30
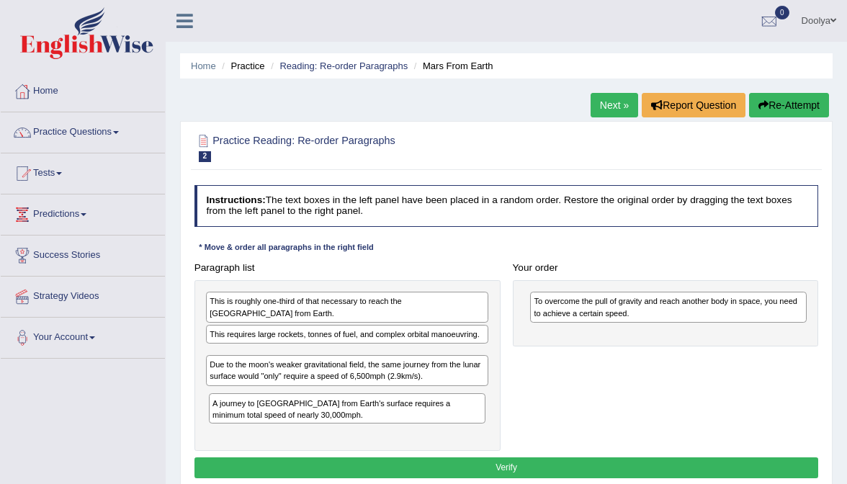
drag, startPoint x: 616, startPoint y: 303, endPoint x: 241, endPoint y: 418, distance: 392.2
click at [241, 418] on div "Paragraph list This is roughly one-third of that necessary to reach the Interna…" at bounding box center [506, 354] width 636 height 194
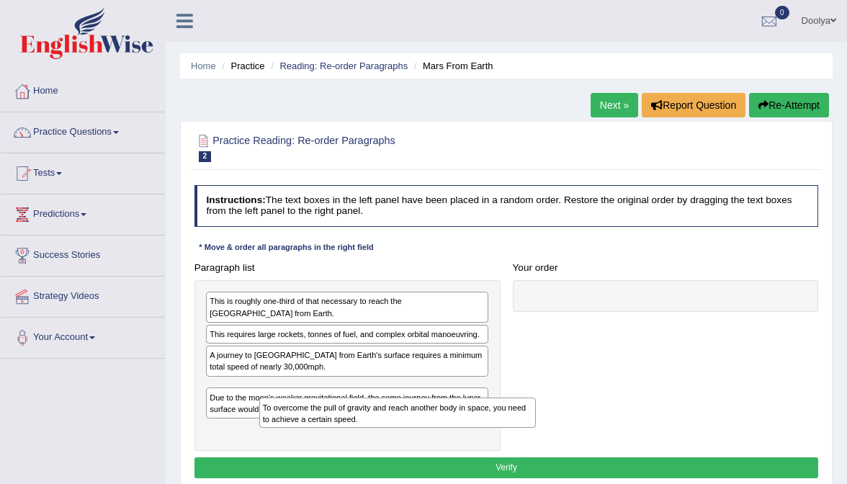
drag, startPoint x: 534, startPoint y: 315, endPoint x: 210, endPoint y: 444, distance: 348.4
click at [215, 441] on div "Paragraph list This is roughly one-third of that necessary to reach the Interna…" at bounding box center [506, 354] width 636 height 194
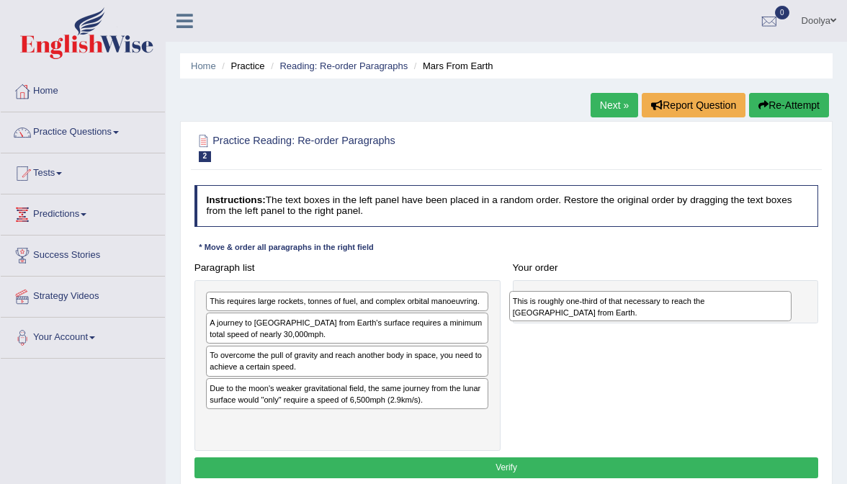
drag, startPoint x: 366, startPoint y: 308, endPoint x: 722, endPoint y: 308, distance: 356.4
click at [722, 308] on div "This is roughly one-third of that necessary to reach the International Space St…" at bounding box center [650, 306] width 283 height 30
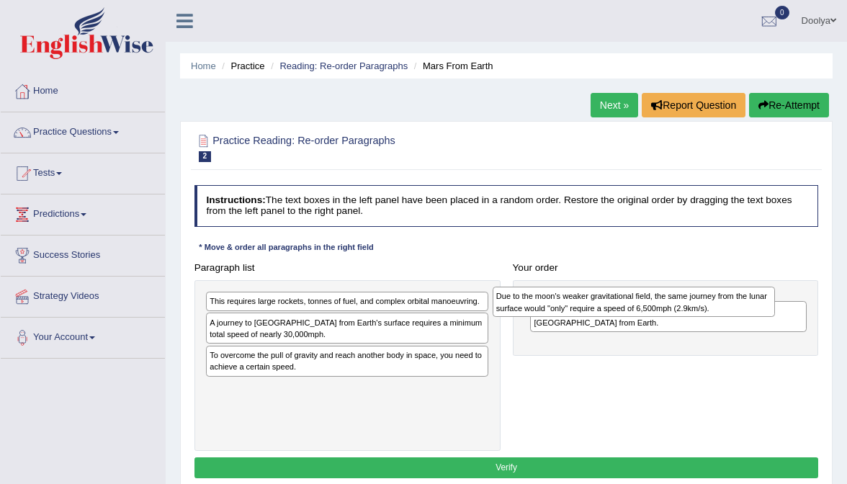
drag, startPoint x: 436, startPoint y: 392, endPoint x: 773, endPoint y: 287, distance: 353.0
click at [773, 287] on div "Due to the moon's weaker gravitational field, the same journey from the lunar s…" at bounding box center [633, 302] width 283 height 30
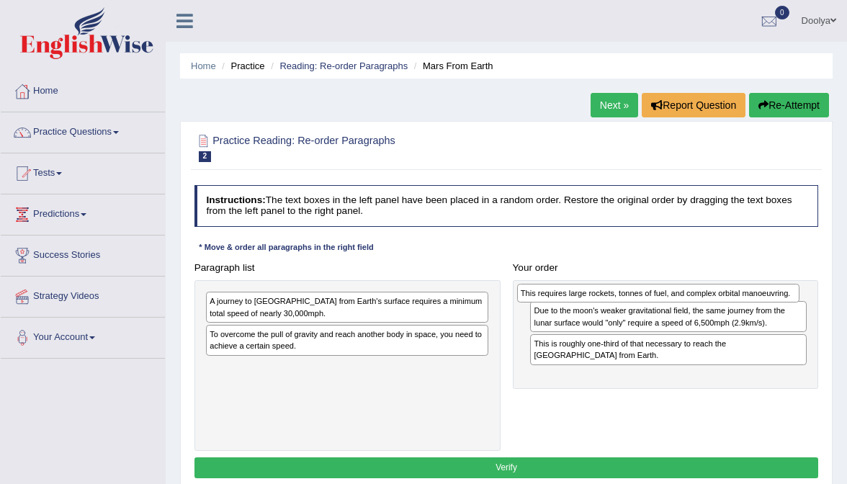
drag, startPoint x: 480, startPoint y: 297, endPoint x: 845, endPoint y: 287, distance: 364.4
click at [845, 287] on div "Home Practice Reading: Re-order Paragraphs Mars From Earth Next » Report Questi…" at bounding box center [506, 360] width 681 height 720
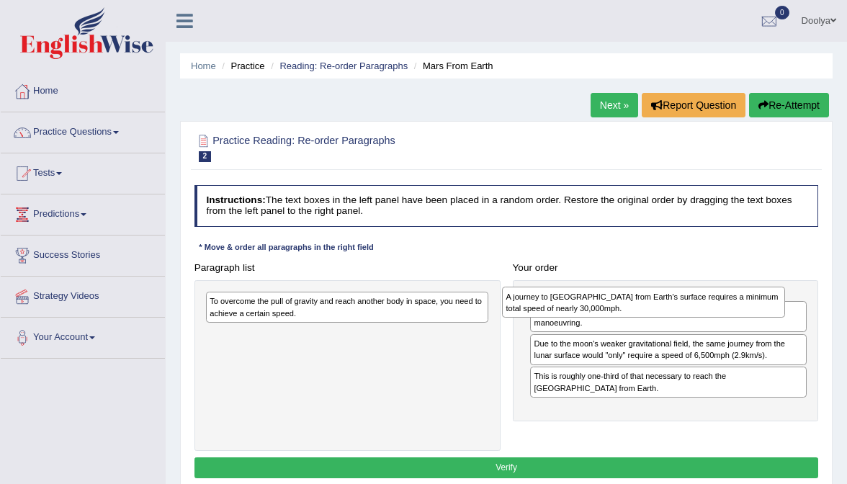
drag, startPoint x: 447, startPoint y: 291, endPoint x: 796, endPoint y: 286, distance: 348.5
click at [796, 286] on div "Paragraph list A journey to Mars from Earth's surface requires a minimum total …" at bounding box center [506, 354] width 636 height 194
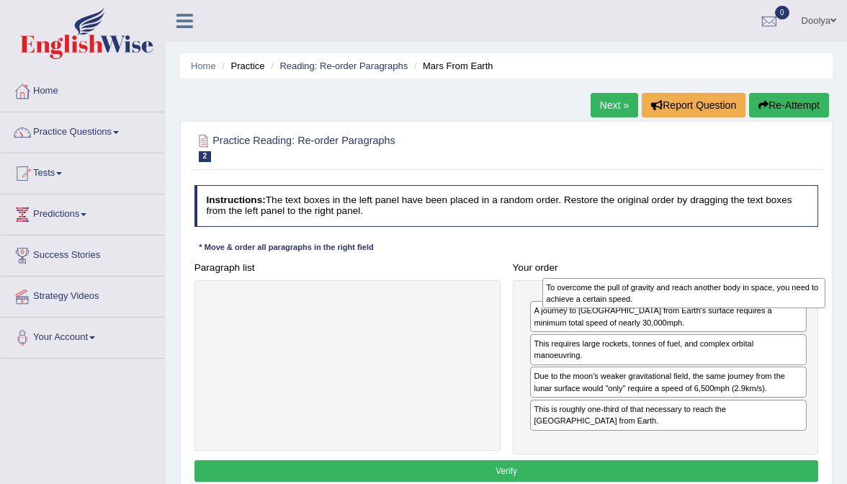
drag, startPoint x: 450, startPoint y: 302, endPoint x: 846, endPoint y: 287, distance: 396.3
click at [846, 287] on div "Home Practice Reading: Re-order Paragraphs Mars From Earth Next » Report Questi…" at bounding box center [506, 360] width 681 height 720
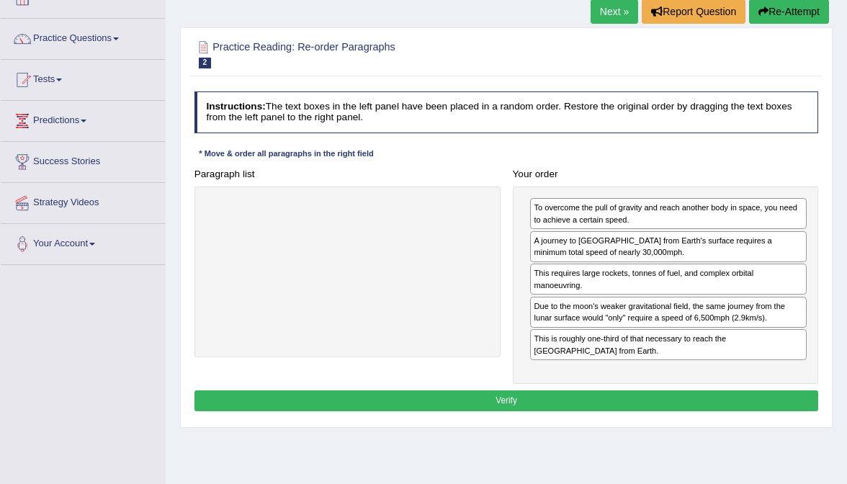
scroll to position [98, 0]
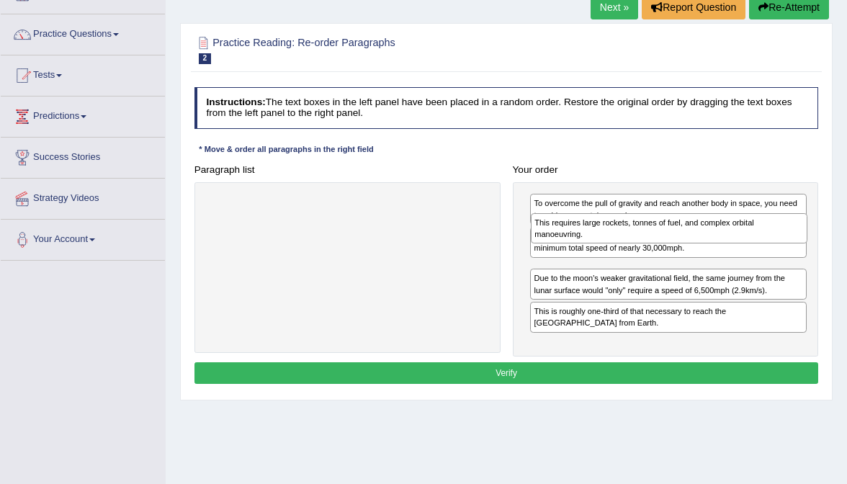
drag, startPoint x: 587, startPoint y: 276, endPoint x: 588, endPoint y: 222, distance: 54.0
click at [588, 221] on div "This requires large rockets, tonnes of fuel, and complex orbital manoeuvring." at bounding box center [669, 228] width 276 height 30
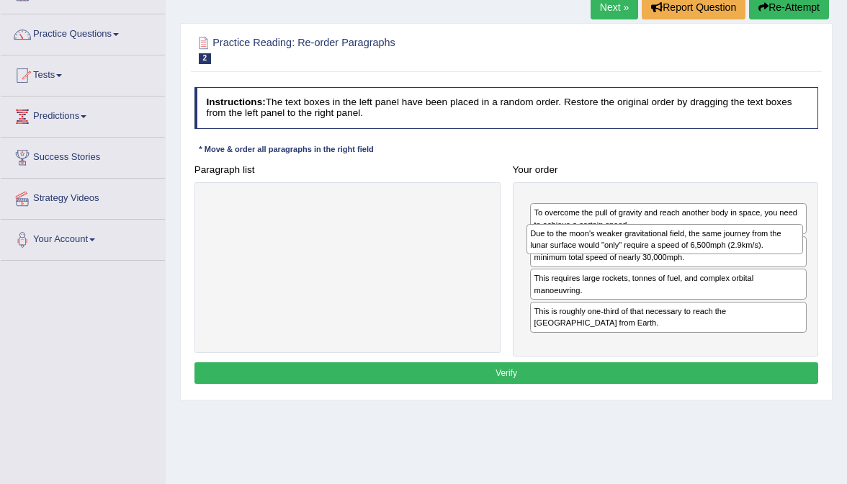
drag, startPoint x: 635, startPoint y: 305, endPoint x: 631, endPoint y: 227, distance: 78.6
click at [631, 227] on div "Due to the moon's weaker gravitational field, the same journey from the lunar s…" at bounding box center [664, 239] width 276 height 30
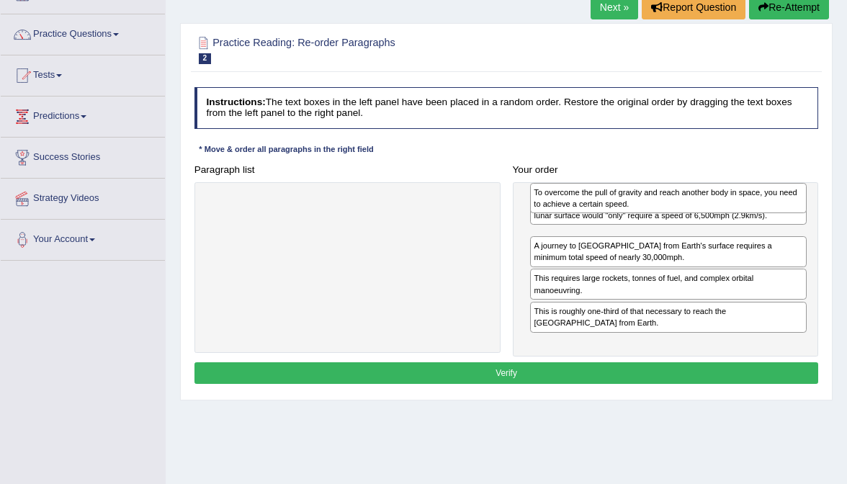
drag, startPoint x: 608, startPoint y: 235, endPoint x: 608, endPoint y: 185, distance: 50.4
click at [608, 185] on div "To overcome the pull of gravity and reach another body in space, you need to ac…" at bounding box center [668, 198] width 276 height 30
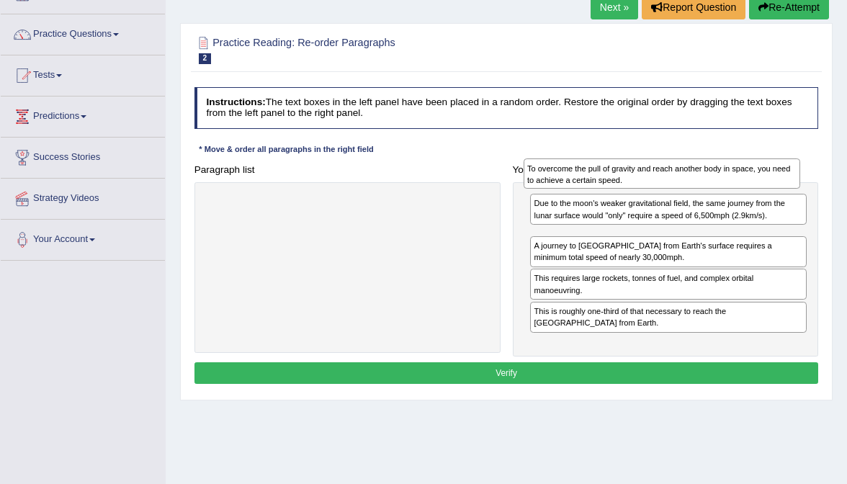
drag, startPoint x: 570, startPoint y: 227, endPoint x: 562, endPoint y: 148, distance: 78.9
click at [562, 148] on div "Instructions: The text boxes in the left panel have been placed in a random ord…" at bounding box center [506, 237] width 630 height 312
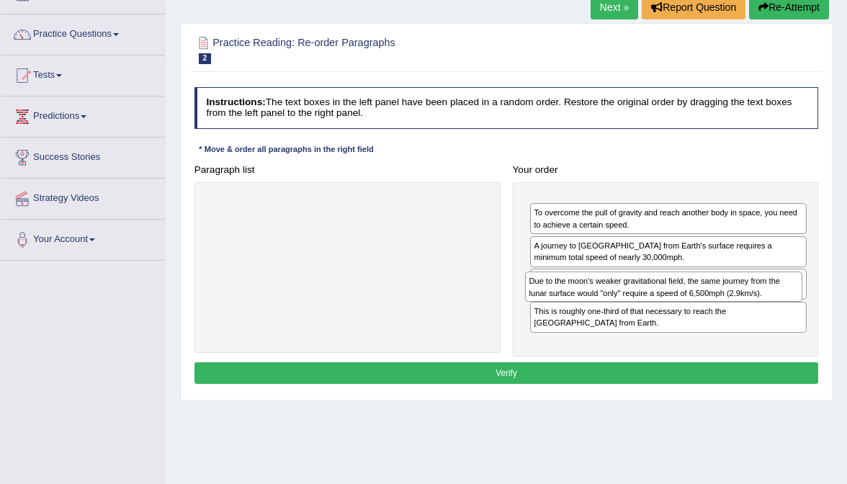
drag, startPoint x: 554, startPoint y: 204, endPoint x: 549, endPoint y: 296, distance: 92.3
click at [549, 296] on div "Due to the moon's weaker gravitational field, the same journey from the lunar s…" at bounding box center [663, 286] width 276 height 30
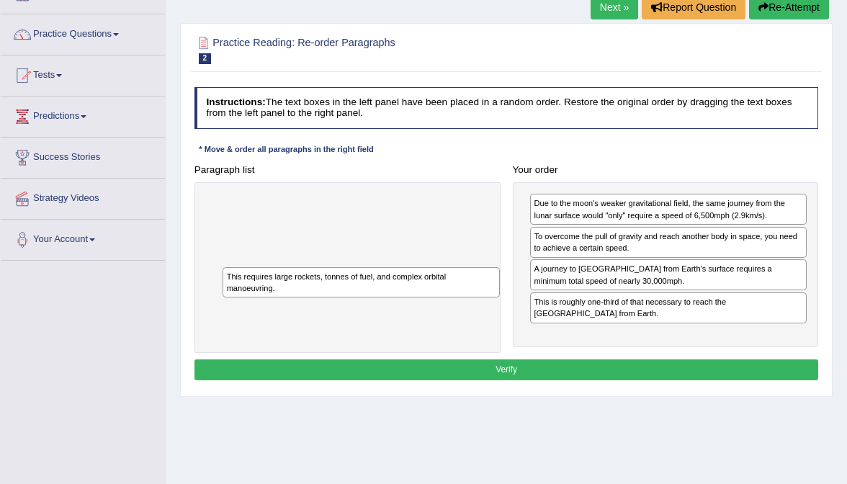
drag, startPoint x: 580, startPoint y: 307, endPoint x: 219, endPoint y: 281, distance: 362.4
click at [219, 281] on div "Paragraph list Correct order To overcome the pull of gravity and reach another …" at bounding box center [506, 256] width 636 height 194
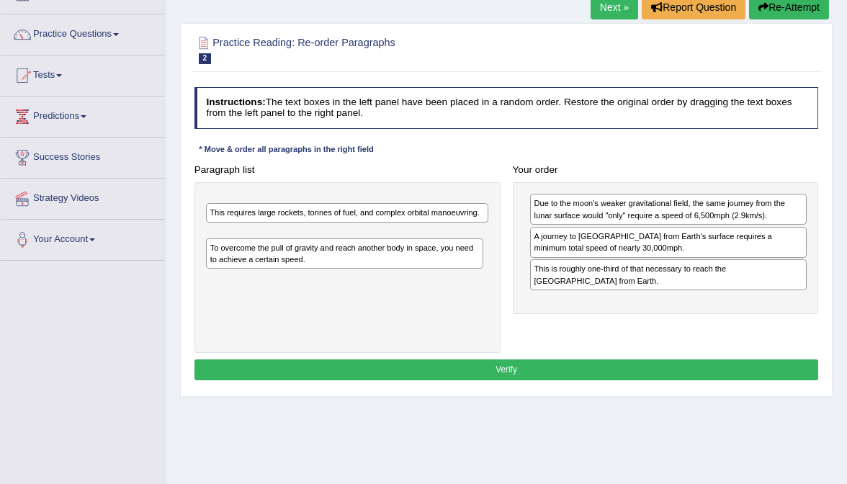
drag, startPoint x: 582, startPoint y: 247, endPoint x: 201, endPoint y: 262, distance: 381.2
click at [201, 262] on div "Paragraph list This requires large rockets, tonnes of fuel, and complex orbital…" at bounding box center [506, 256] width 636 height 194
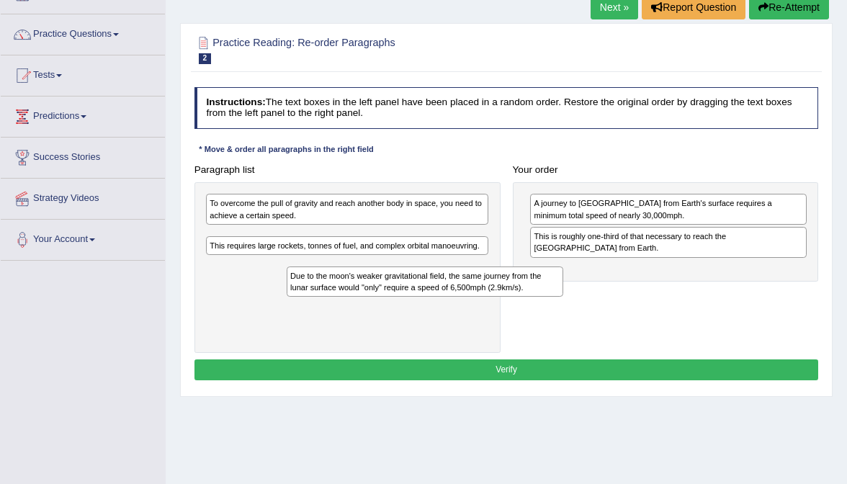
drag, startPoint x: 547, startPoint y: 213, endPoint x: 251, endPoint y: 303, distance: 309.3
click at [251, 303] on div "Paragraph list To overcome the pull of gravity and reach another body in space,…" at bounding box center [506, 256] width 636 height 194
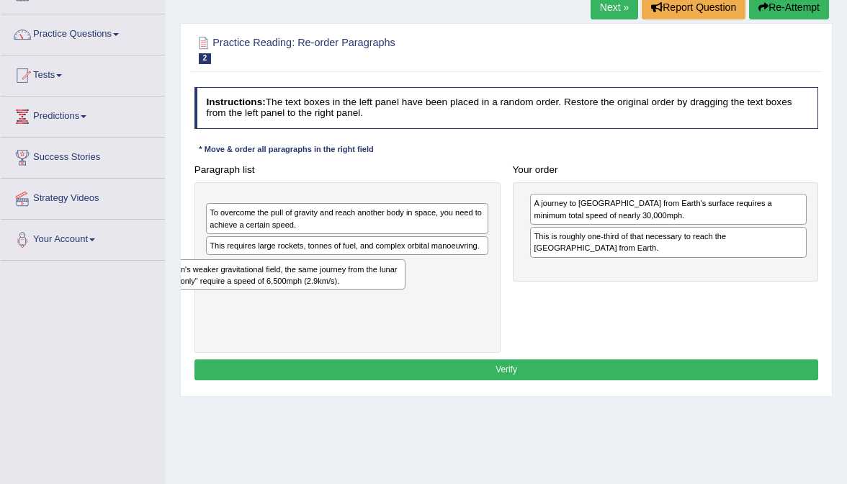
drag, startPoint x: 330, startPoint y: 261, endPoint x: 253, endPoint y: 270, distance: 77.5
click at [255, 270] on div "Due to the moon's weaker gravitational field, the same journey from the lunar s…" at bounding box center [263, 274] width 283 height 30
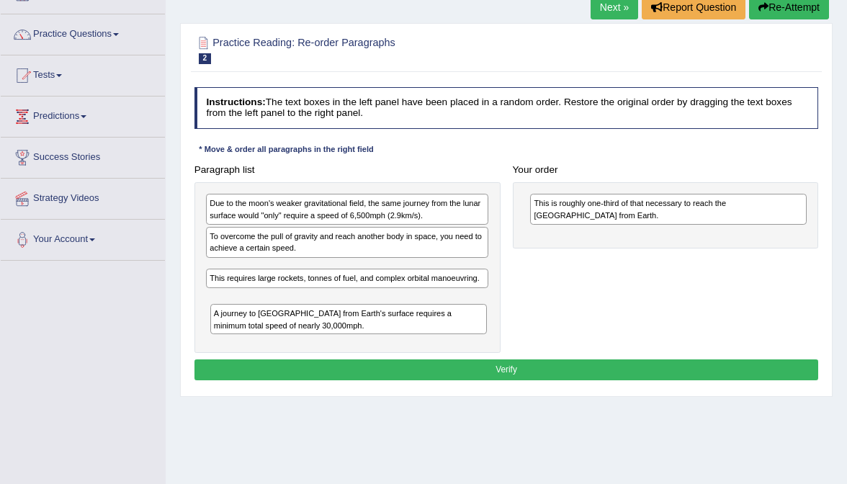
drag, startPoint x: 549, startPoint y: 212, endPoint x: 166, endPoint y: 346, distance: 405.5
click at [166, 346] on div "Home Practice Reading: Re-order Paragraphs Mars From Earth Next » Report Questi…" at bounding box center [506, 262] width 681 height 720
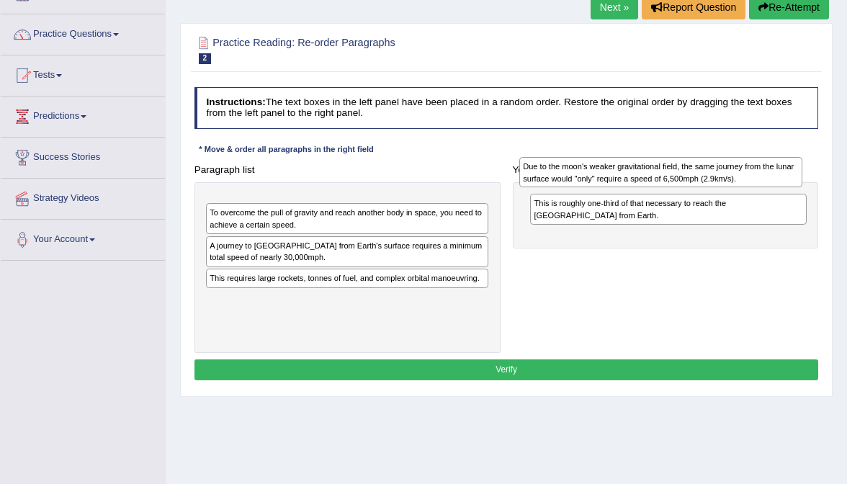
drag, startPoint x: 374, startPoint y: 205, endPoint x: 733, endPoint y: 164, distance: 361.6
click at [734, 164] on div "Due to the moon's weaker gravitational field, the same journey from the lunar s…" at bounding box center [660, 172] width 283 height 30
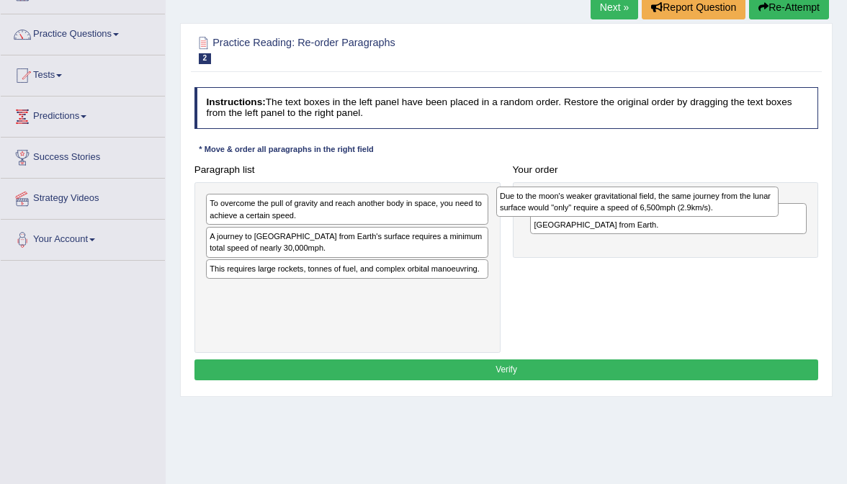
drag, startPoint x: 480, startPoint y: 204, endPoint x: 828, endPoint y: 198, distance: 348.5
click at [827, 198] on div "Practice Reading: Re-order Paragraphs 2 Mars From Earth Instructions: The text …" at bounding box center [506, 210] width 652 height 374
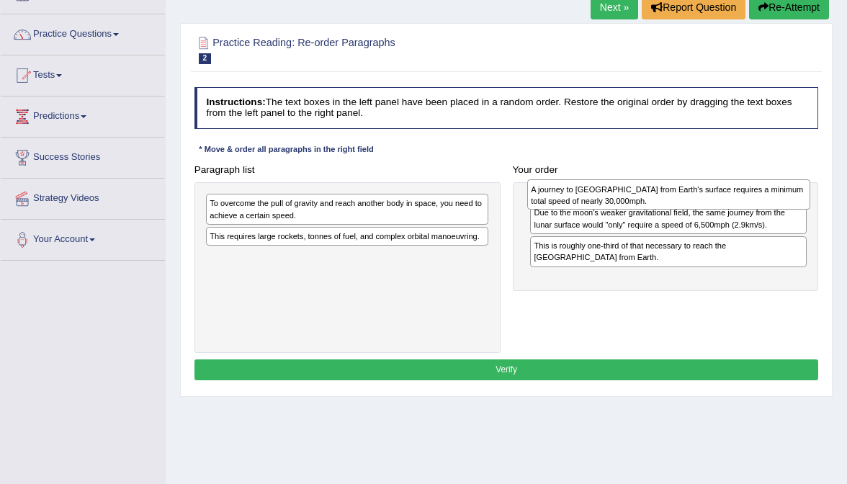
drag, startPoint x: 354, startPoint y: 243, endPoint x: 732, endPoint y: 189, distance: 381.8
click at [732, 189] on div "A journey to Mars from Earth's surface requires a minimum total speed of nearly…" at bounding box center [668, 194] width 283 height 30
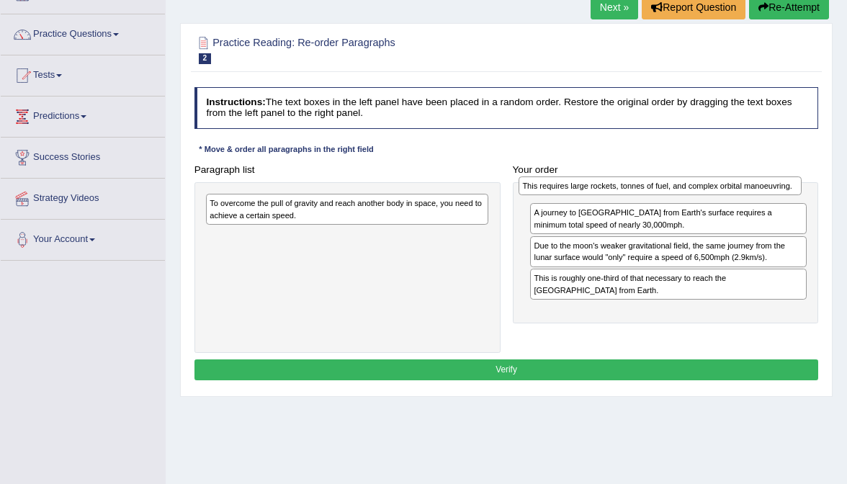
drag, startPoint x: 460, startPoint y: 235, endPoint x: 830, endPoint y: 179, distance: 374.3
click at [830, 179] on div "Practice Reading: Re-order Paragraphs 2 Mars From Earth Instructions: The text …" at bounding box center [506, 210] width 652 height 374
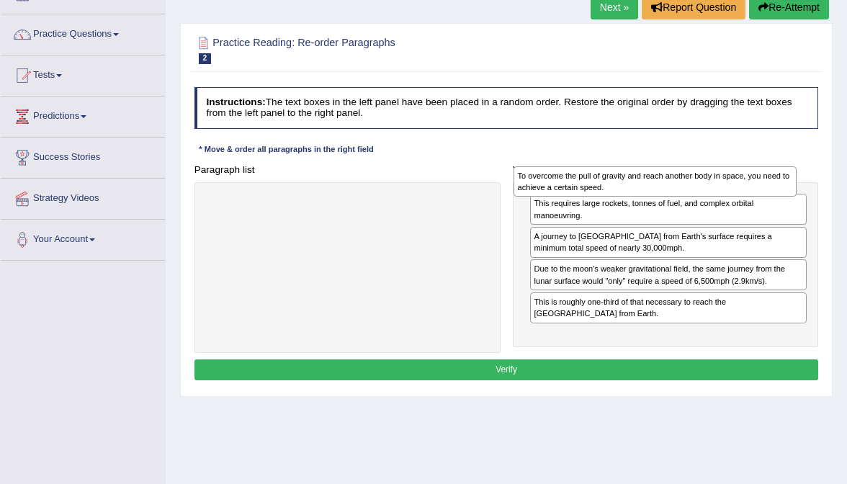
drag, startPoint x: 436, startPoint y: 204, endPoint x: 804, endPoint y: 180, distance: 368.0
click at [804, 180] on div "Paragraph list To overcome the pull of gravity and reach another body in space,…" at bounding box center [506, 256] width 636 height 194
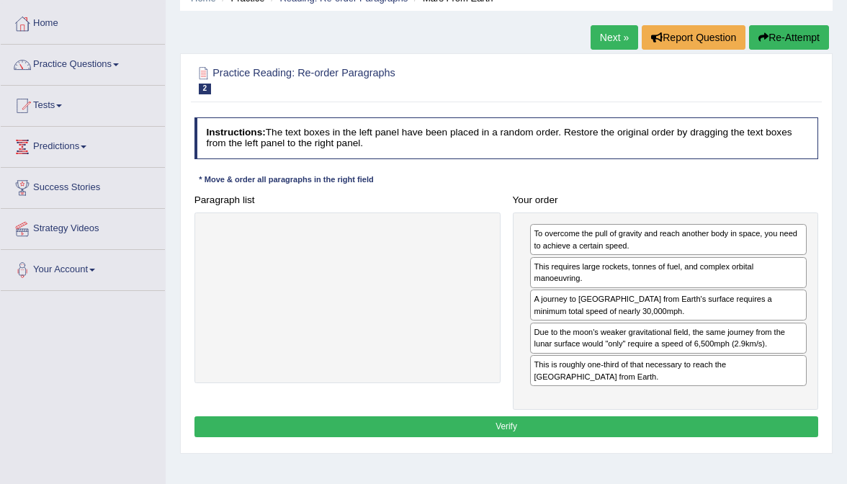
scroll to position [69, 0]
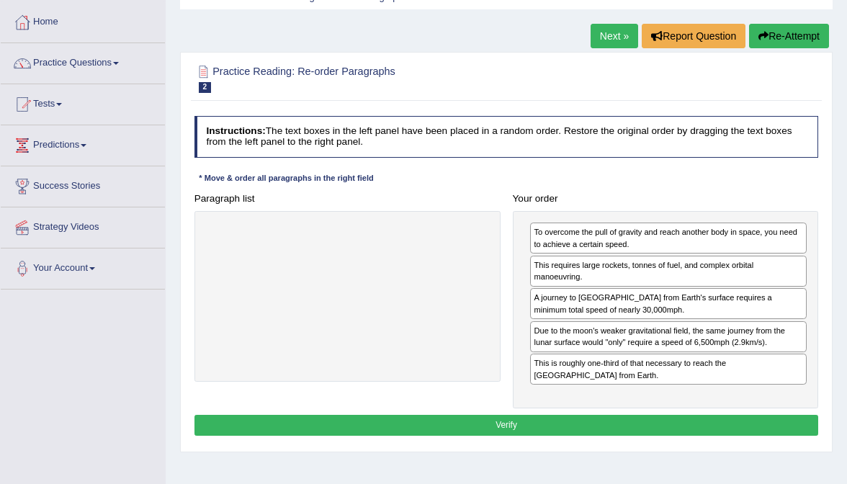
click at [495, 418] on button "Verify" at bounding box center [506, 425] width 624 height 21
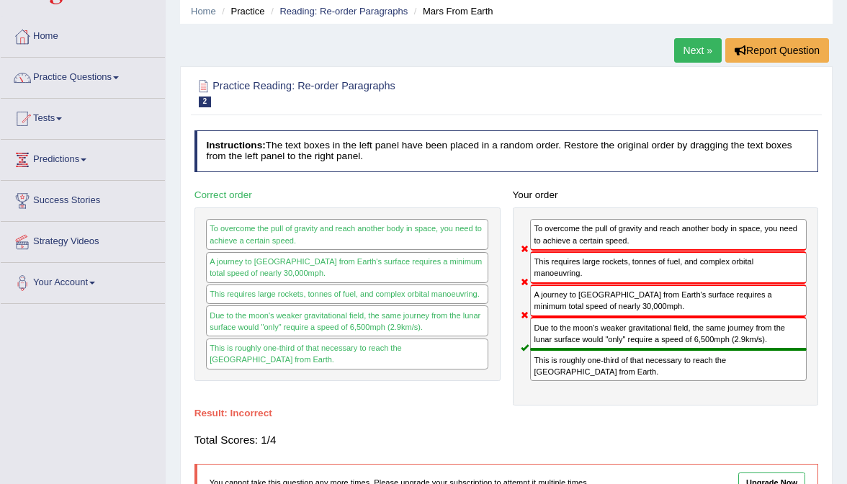
scroll to position [55, 0]
click at [701, 58] on link "Next »" at bounding box center [698, 50] width 48 height 24
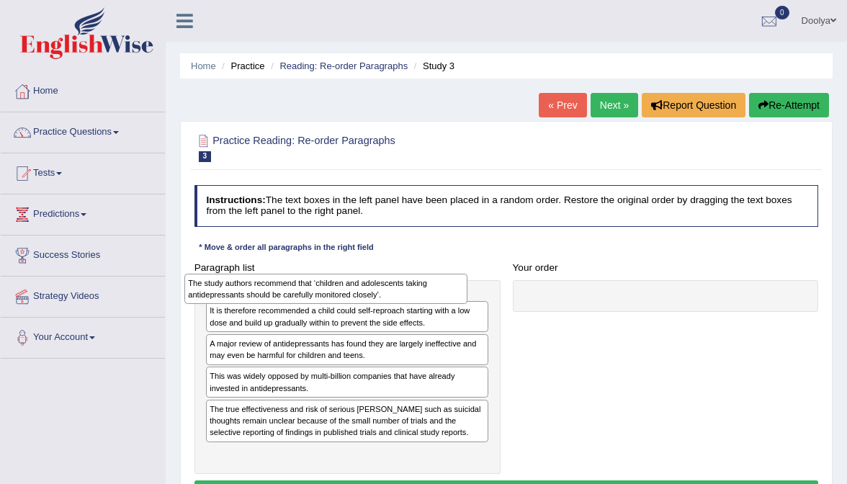
drag, startPoint x: 372, startPoint y: 306, endPoint x: 351, endPoint y: 282, distance: 31.7
click at [351, 282] on div "The study authors recommend that ‘children and adolescents taking antidepressan…" at bounding box center [325, 289] width 283 height 30
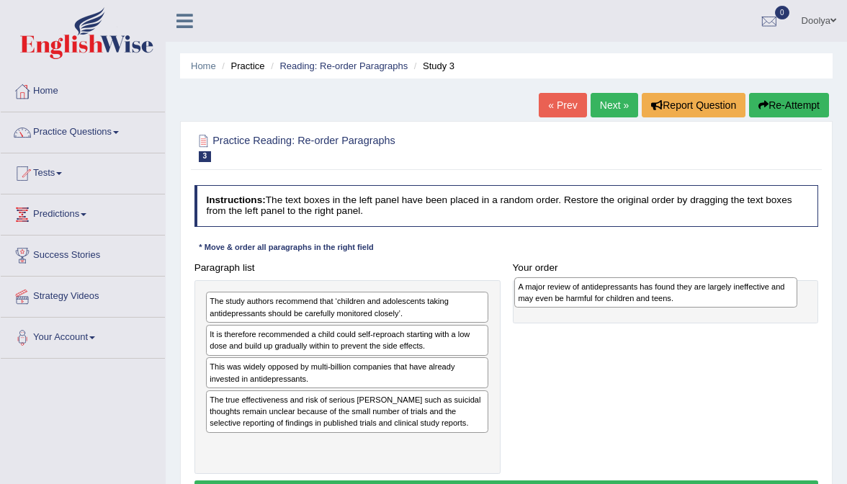
drag, startPoint x: 406, startPoint y: 372, endPoint x: 772, endPoint y: 277, distance: 377.7
click at [772, 278] on div "A major review of antidepressants has found they are largely ineffective and ma…" at bounding box center [655, 292] width 283 height 30
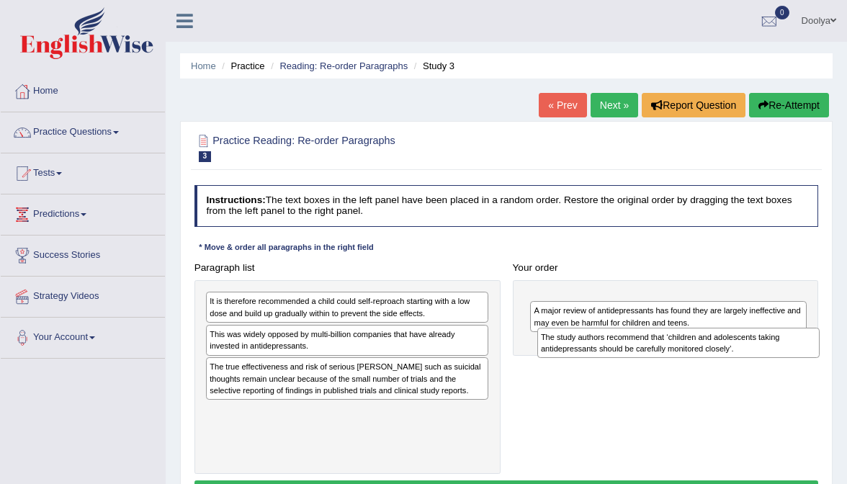
drag, startPoint x: 400, startPoint y: 312, endPoint x: 788, endPoint y: 355, distance: 390.4
click at [791, 356] on div "The study authors recommend that ‘children and adolescents taking antidepressan…" at bounding box center [678, 343] width 283 height 30
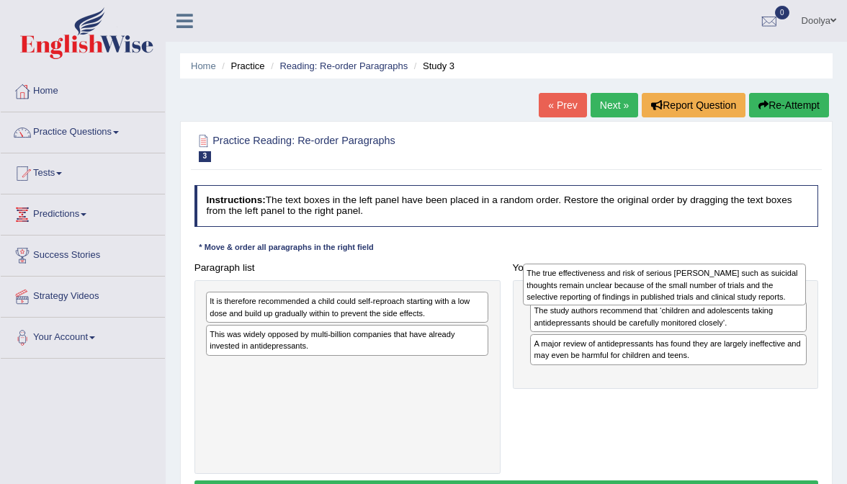
drag, startPoint x: 338, startPoint y: 374, endPoint x: 711, endPoint y: 266, distance: 388.3
click at [711, 266] on div "The true effectiveness and risk of serious harms such as suicidal thoughts rema…" at bounding box center [664, 285] width 283 height 42
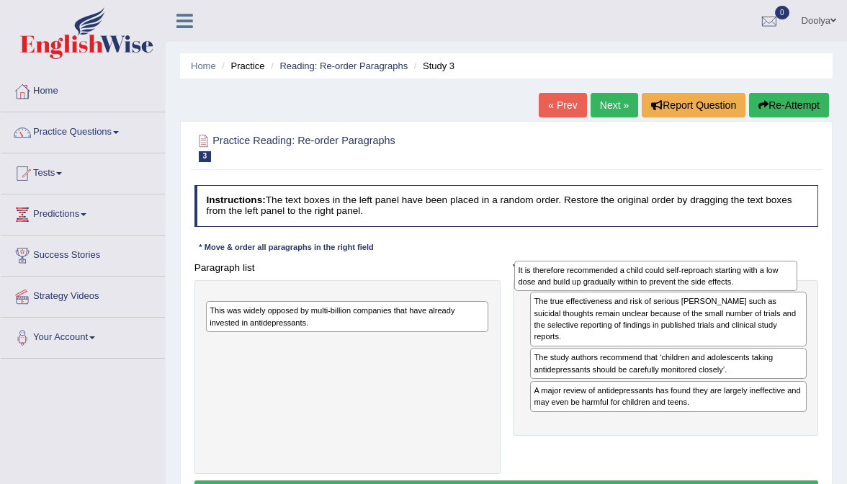
drag, startPoint x: 417, startPoint y: 306, endPoint x: 778, endPoint y: 274, distance: 362.9
click at [779, 274] on div "It is therefore recommended a child could self-reproach starting with a low dos…" at bounding box center [655, 276] width 283 height 30
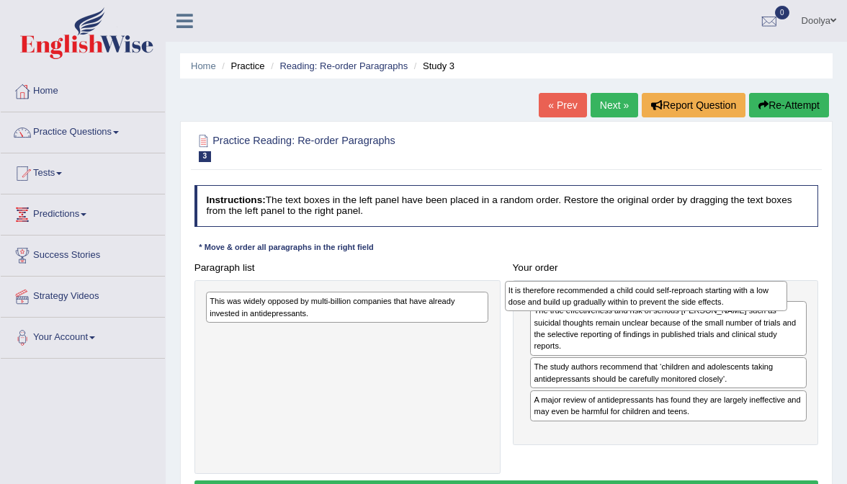
drag, startPoint x: 464, startPoint y: 297, endPoint x: 822, endPoint y: 282, distance: 357.5
click at [821, 283] on div "Paragraph list It is therefore recommended a child could self-reproach starting…" at bounding box center [506, 365] width 636 height 217
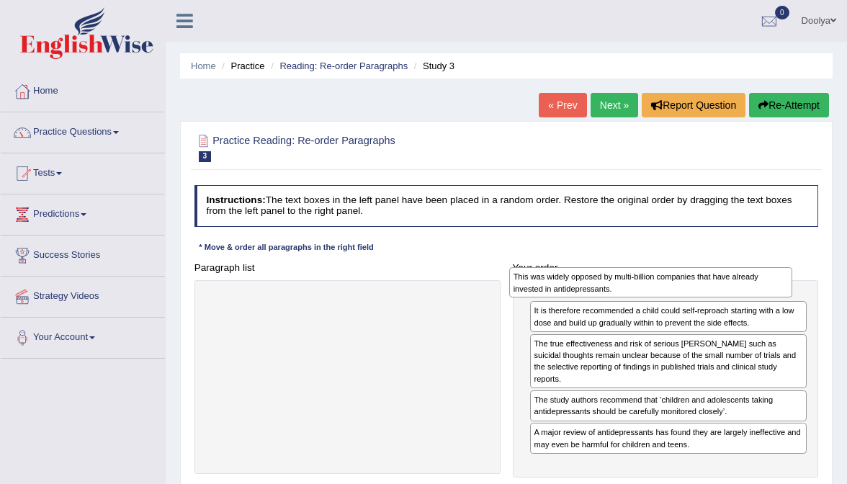
drag, startPoint x: 458, startPoint y: 305, endPoint x: 825, endPoint y: 279, distance: 368.1
click at [825, 279] on div "Practice Reading: Re-order Paragraphs 3 Study 3 Instructions: The text boxes in…" at bounding box center [506, 321] width 652 height 400
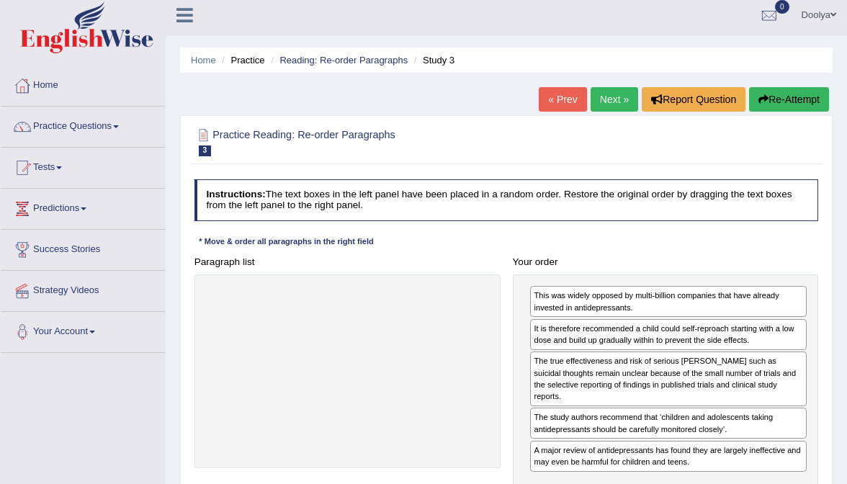
scroll to position [8, 0]
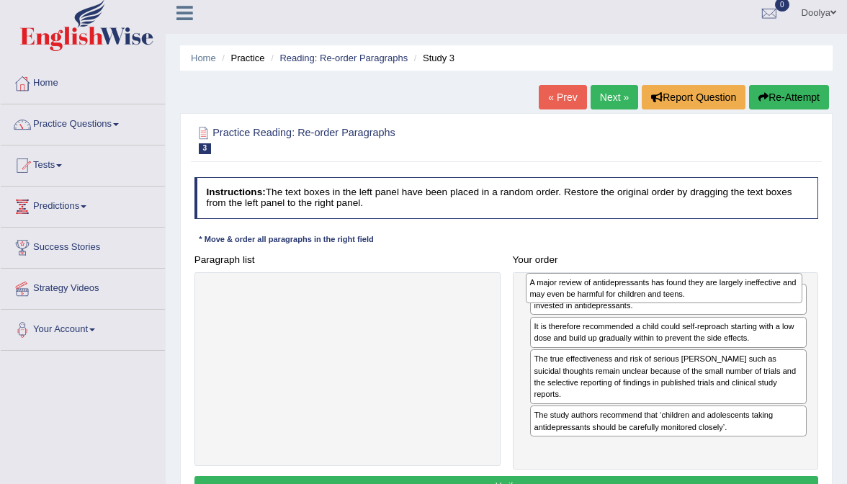
drag, startPoint x: 577, startPoint y: 436, endPoint x: 572, endPoint y: 260, distance: 175.8
click at [572, 258] on div "Your order This was widely opposed by multi-billion companies that have already…" at bounding box center [665, 359] width 318 height 221
drag, startPoint x: 537, startPoint y: 426, endPoint x: 529, endPoint y: 242, distance: 183.8
click at [529, 242] on div "Instructions: The text boxes in the left panel have been placed in a random ord…" at bounding box center [506, 339] width 630 height 336
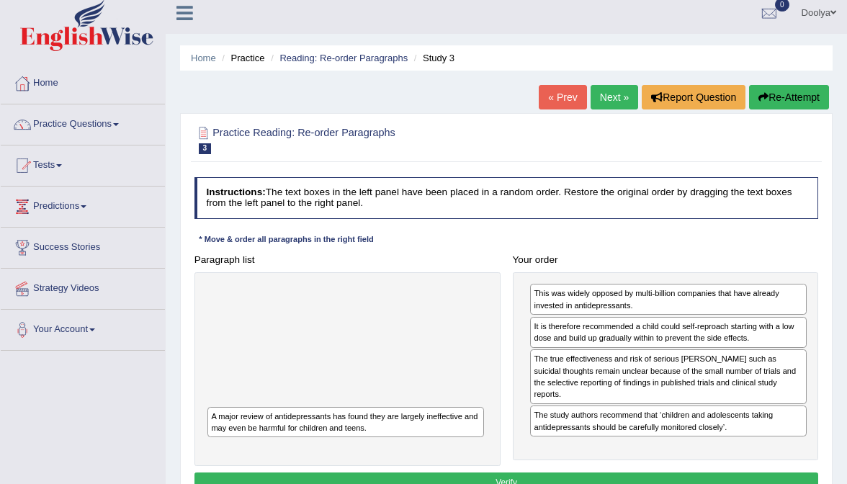
drag, startPoint x: 551, startPoint y: 436, endPoint x: 172, endPoint y: 418, distance: 379.1
click at [172, 418] on div "Home Practice Reading: Re-order Paragraphs Study 3 « Prev Next » Report Questio…" at bounding box center [506, 352] width 681 height 720
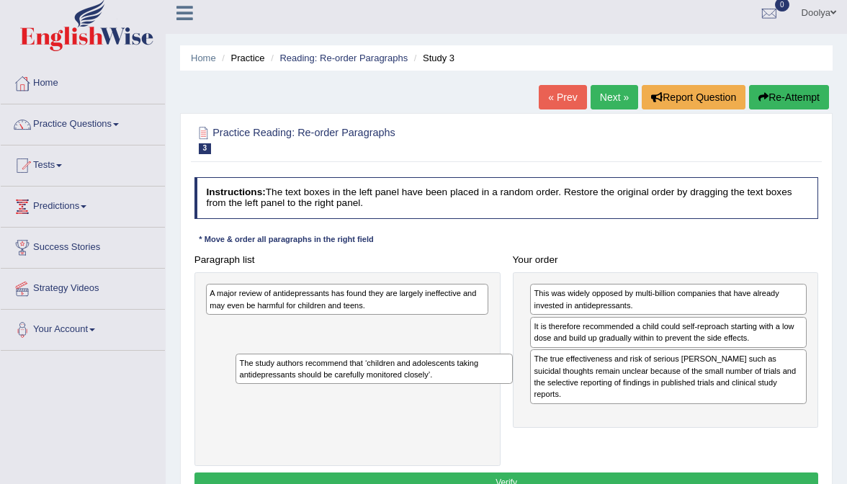
drag, startPoint x: 572, startPoint y: 404, endPoint x: 222, endPoint y: 359, distance: 352.0
click at [222, 359] on div "Paragraph list A major review of antidepressants has found they are largely ine…" at bounding box center [506, 357] width 636 height 217
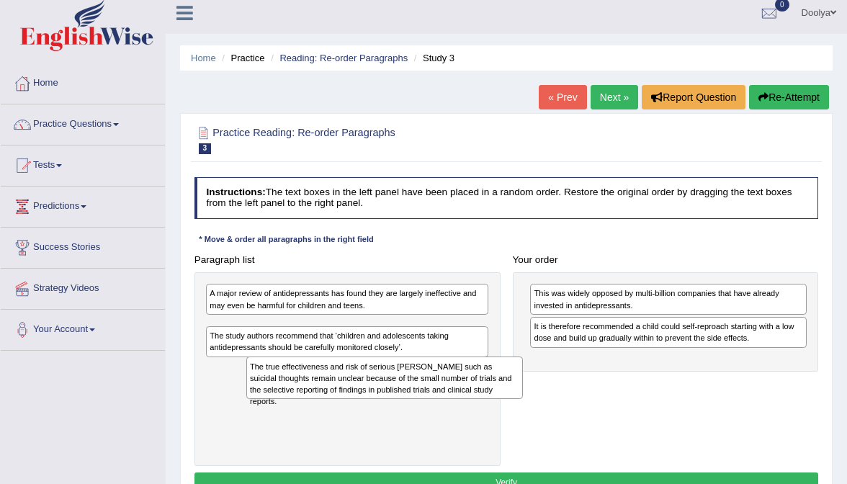
drag, startPoint x: 576, startPoint y: 362, endPoint x: 217, endPoint y: 377, distance: 358.8
click at [217, 377] on div "Paragraph list A major review of antidepressants has found they are largely ine…" at bounding box center [506, 357] width 636 height 217
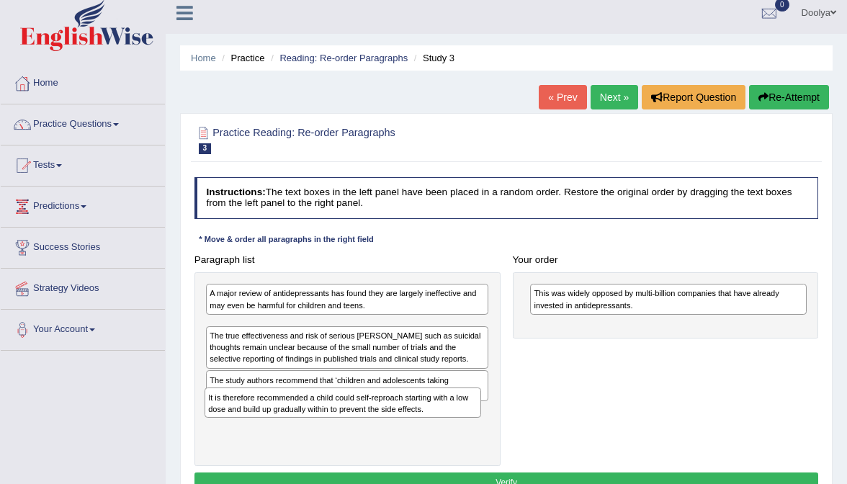
drag, startPoint x: 553, startPoint y: 330, endPoint x: 170, endPoint y: 414, distance: 392.2
click at [170, 414] on div "Home Practice Reading: Re-order Paragraphs Study 3 « Prev Next » Report Questio…" at bounding box center [506, 352] width 681 height 720
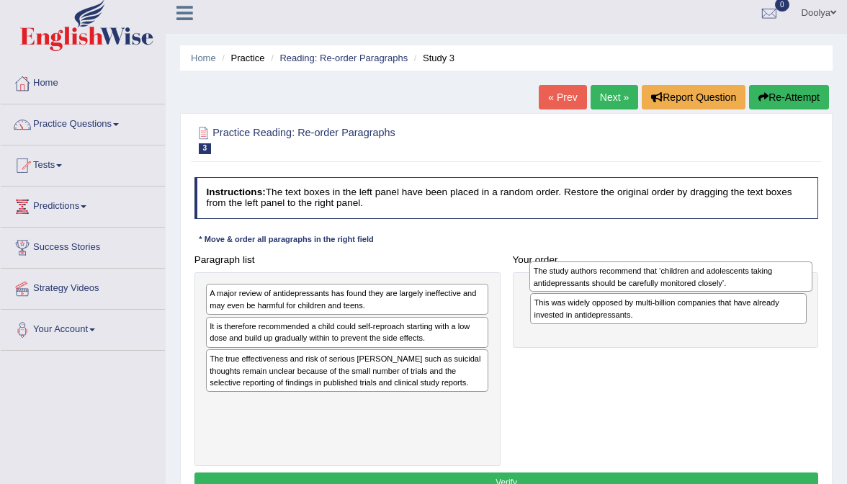
drag, startPoint x: 354, startPoint y: 405, endPoint x: 734, endPoint y: 256, distance: 407.9
click at [734, 256] on div "Paragraph list A major review of antidepressants has found they are largely ine…" at bounding box center [506, 357] width 636 height 217
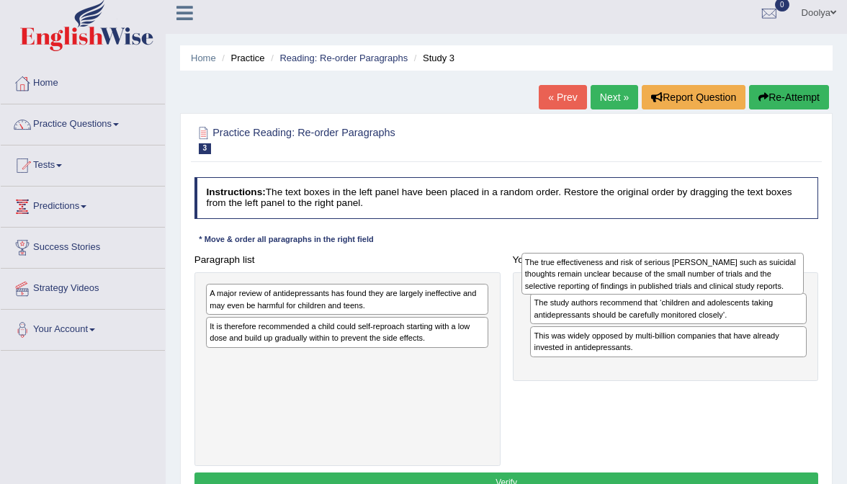
drag, startPoint x: 393, startPoint y: 375, endPoint x: 764, endPoint y: 266, distance: 386.6
click at [764, 266] on div "The true effectiveness and risk of serious [PERSON_NAME] such as suicidal thoug…" at bounding box center [662, 274] width 283 height 42
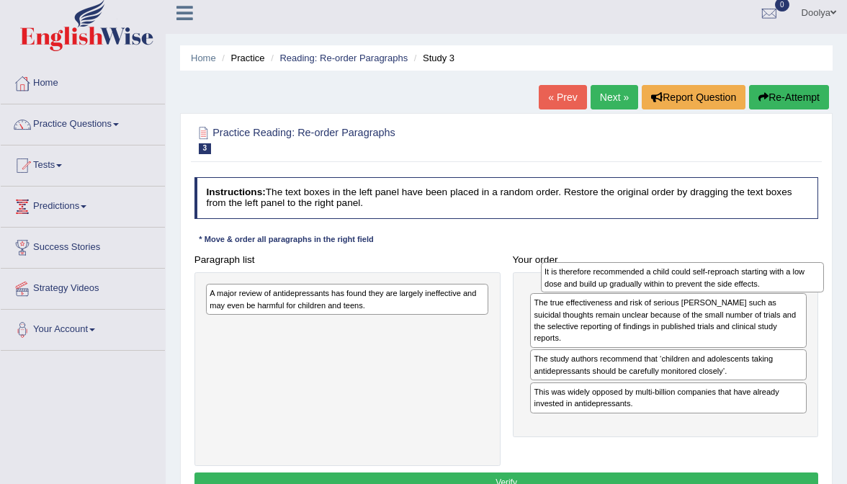
drag, startPoint x: 452, startPoint y: 325, endPoint x: 846, endPoint y: 263, distance: 398.7
click at [846, 263] on div "Home Practice Reading: Re-order Paragraphs Study 3 « Prev Next » Report Questio…" at bounding box center [506, 352] width 681 height 720
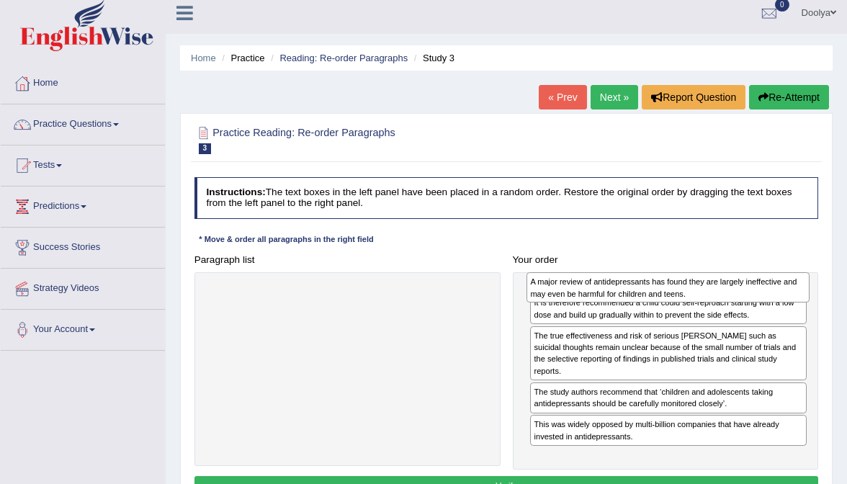
drag, startPoint x: 467, startPoint y: 307, endPoint x: 842, endPoint y: 279, distance: 376.9
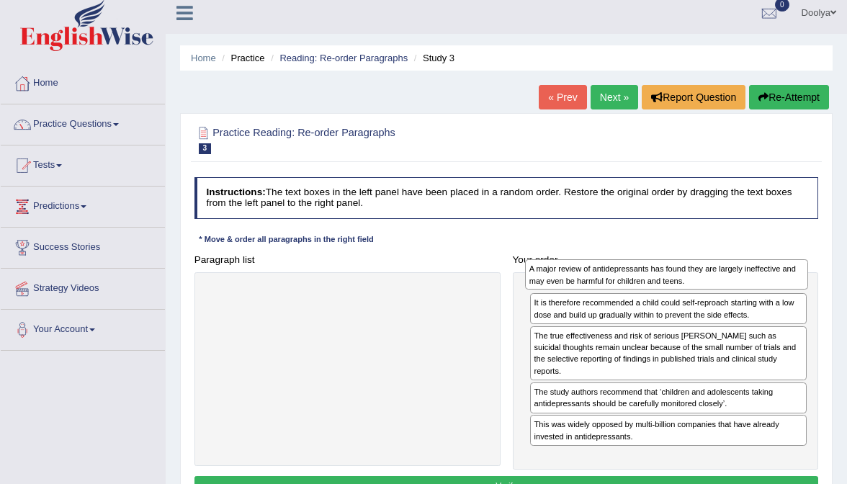
click at [842, 279] on div "Home Practice Reading: Re-order Paragraphs Study 3 « Prev Next » Report Questio…" at bounding box center [506, 352] width 681 height 720
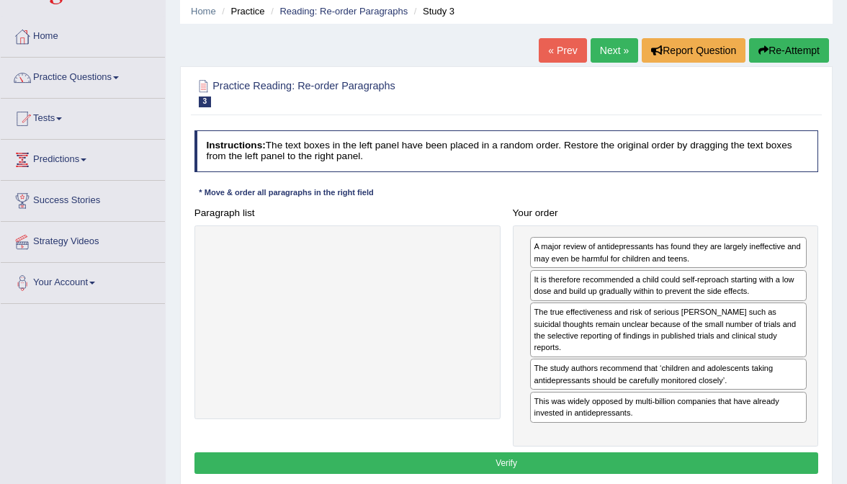
scroll to position [58, 0]
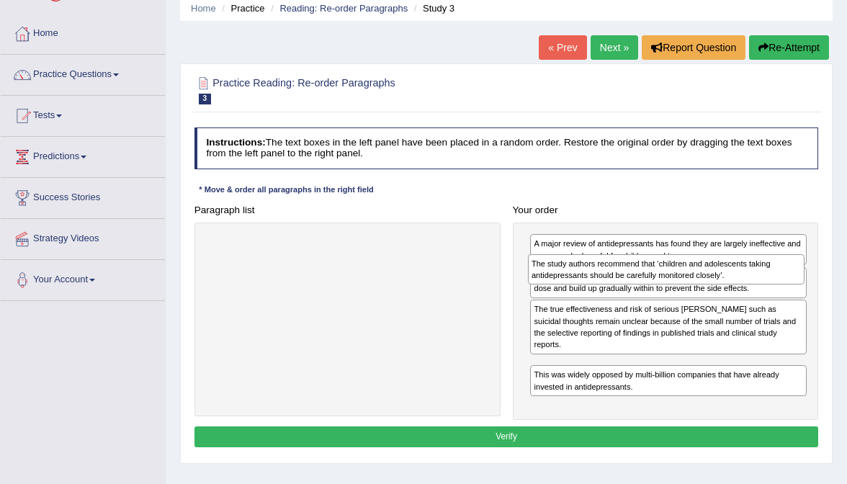
drag, startPoint x: 571, startPoint y: 359, endPoint x: 567, endPoint y: 256, distance: 103.0
click at [568, 256] on div "The study authors recommend that ‘children and adolescents taking antidepressan…" at bounding box center [666, 269] width 276 height 30
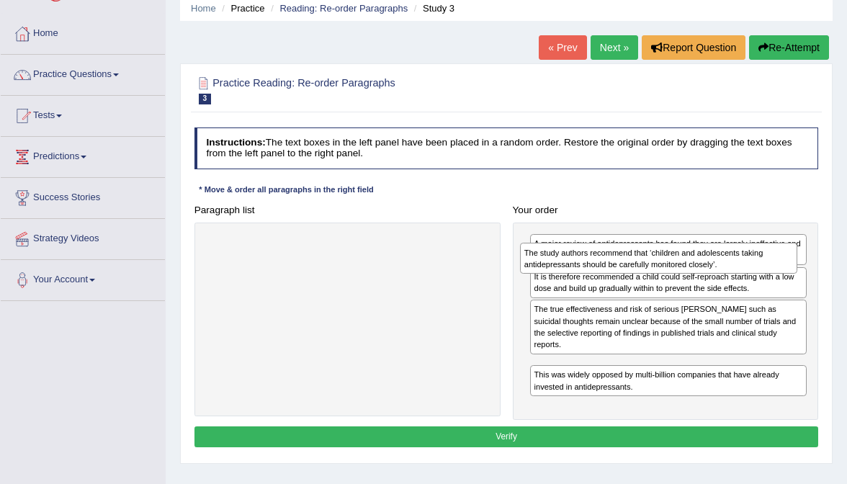
drag, startPoint x: 554, startPoint y: 360, endPoint x: 543, endPoint y: 244, distance: 116.5
click at [543, 244] on div "The study authors recommend that ‘children and adolescents taking antidepressan…" at bounding box center [658, 258] width 276 height 30
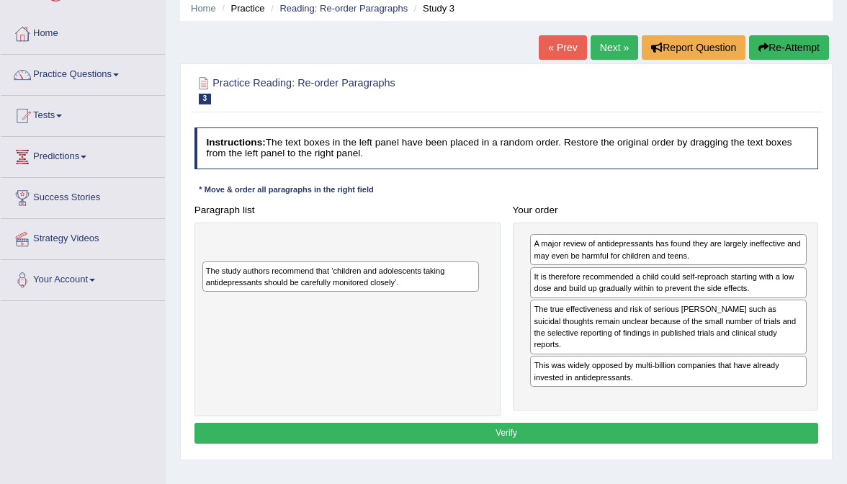
drag, startPoint x: 559, startPoint y: 348, endPoint x: 173, endPoint y: 254, distance: 397.3
click at [173, 254] on div "Home Practice Reading: Re-order Paragraphs Study 3 « Prev Next » Report Questio…" at bounding box center [506, 302] width 681 height 720
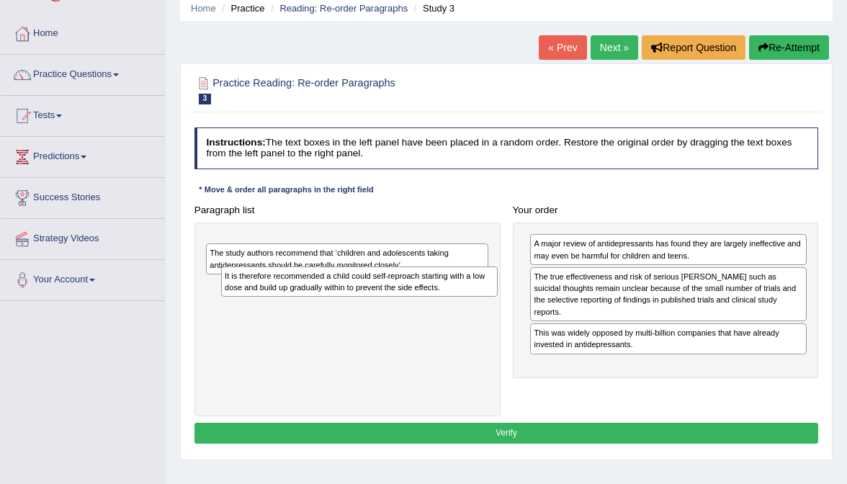
drag, startPoint x: 551, startPoint y: 282, endPoint x: 187, endPoint y: 283, distance: 363.6
click at [188, 283] on div "Paragraph list The study authors recommend that ‘children and adolescents takin…" at bounding box center [506, 307] width 636 height 217
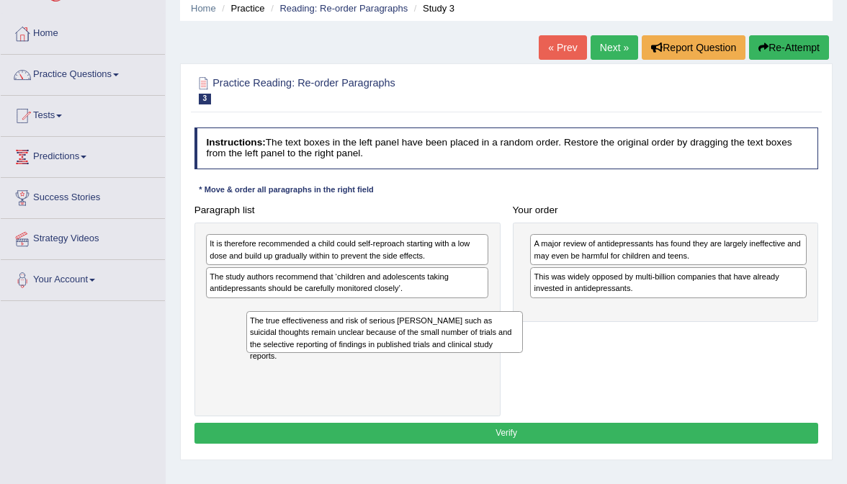
drag, startPoint x: 553, startPoint y: 300, endPoint x: 219, endPoint y: 353, distance: 338.3
click at [219, 353] on div "Paragraph list It is therefore recommended a child could self-reproach starting…" at bounding box center [506, 307] width 636 height 217
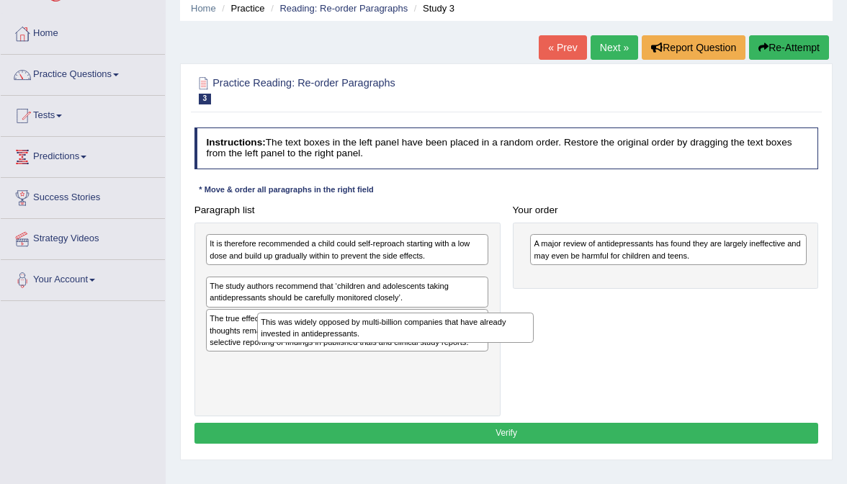
drag, startPoint x: 552, startPoint y: 287, endPoint x: 210, endPoint y: 351, distance: 348.1
click at [210, 351] on div "Paragraph list It is therefore recommended a child could self-reproach starting…" at bounding box center [506, 307] width 636 height 217
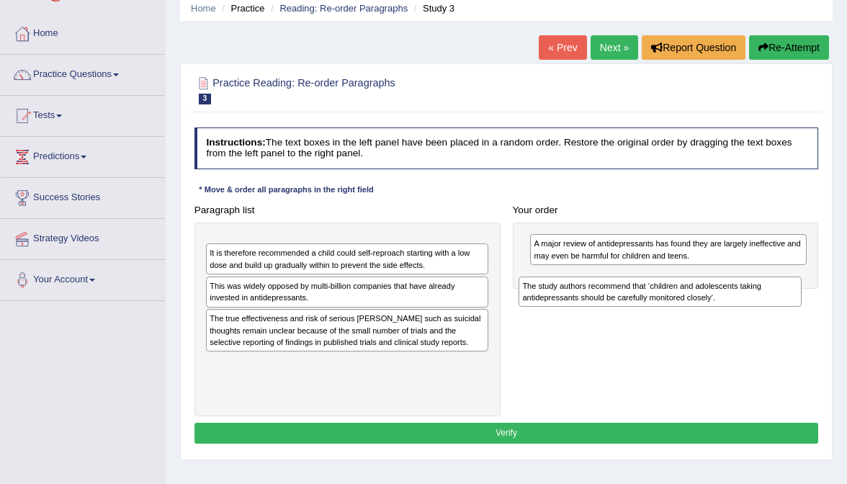
drag, startPoint x: 263, startPoint y: 311, endPoint x: 634, endPoint y: 283, distance: 371.9
click at [634, 283] on div "The study authors recommend that ‘children and adolescents taking antidepressan…" at bounding box center [659, 291] width 283 height 30
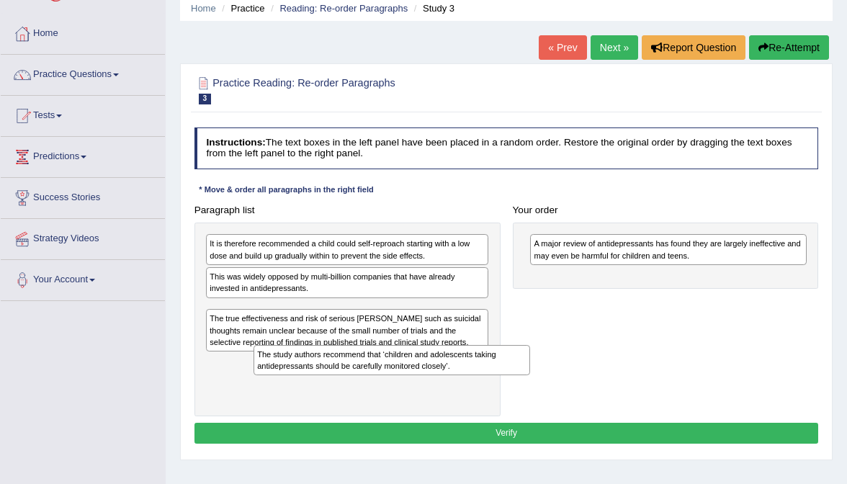
drag, startPoint x: 566, startPoint y: 282, endPoint x: 240, endPoint y: 374, distance: 338.4
click at [240, 374] on div "Paragraph list It is therefore recommended a child could self-reproach starting…" at bounding box center [506, 307] width 636 height 217
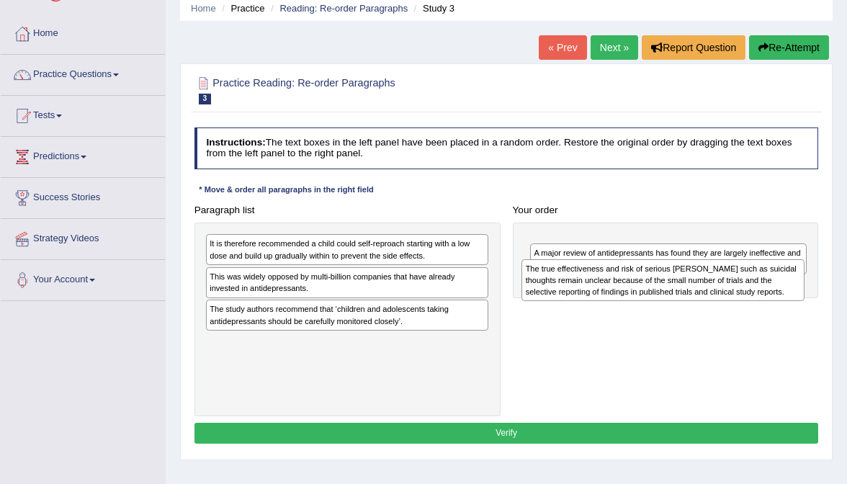
drag, startPoint x: 302, startPoint y: 351, endPoint x: 674, endPoint y: 268, distance: 380.8
click at [674, 268] on div "The true effectiveness and risk of serious harms such as suicidal thoughts rema…" at bounding box center [662, 280] width 283 height 42
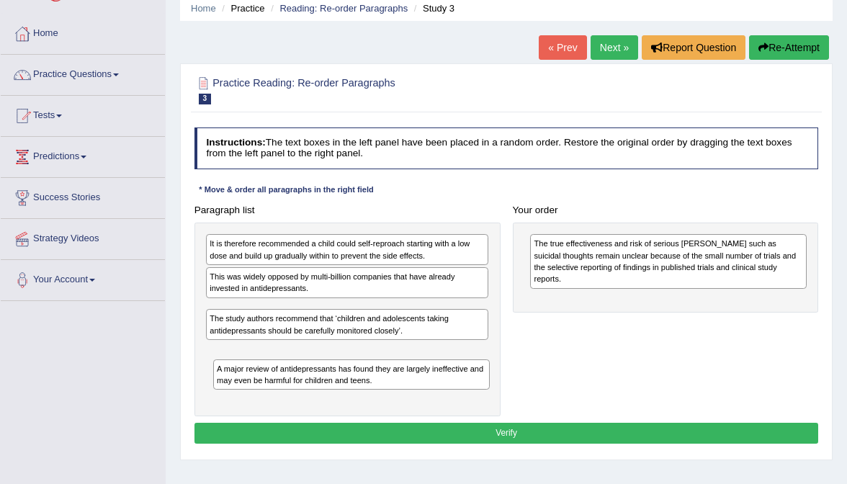
drag, startPoint x: 640, startPoint y: 284, endPoint x: 240, endPoint y: 372, distance: 409.0
click at [240, 372] on div "A major review of antidepressants has found they are largely ineffective and ma…" at bounding box center [351, 374] width 276 height 30
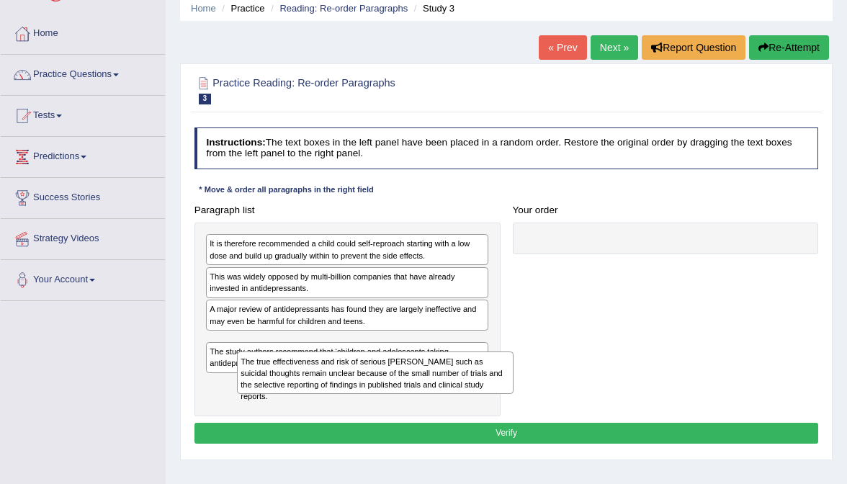
drag, startPoint x: 552, startPoint y: 269, endPoint x: 208, endPoint y: 408, distance: 371.2
click at [208, 408] on div "Paragraph list It is therefore recommended a child could self-reproach starting…" at bounding box center [506, 307] width 636 height 217
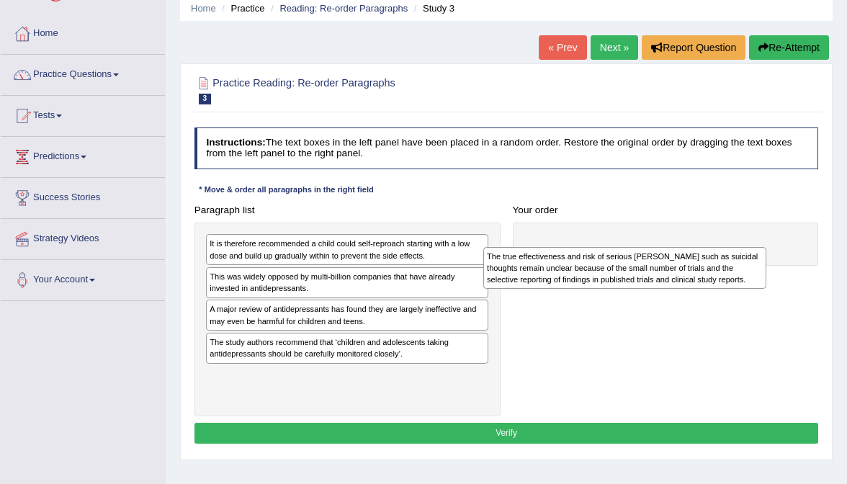
drag, startPoint x: 333, startPoint y: 343, endPoint x: 660, endPoint y: 245, distance: 340.5
click at [660, 247] on div "The true effectiveness and risk of serious harms such as suicidal thoughts rema…" at bounding box center [624, 268] width 283 height 42
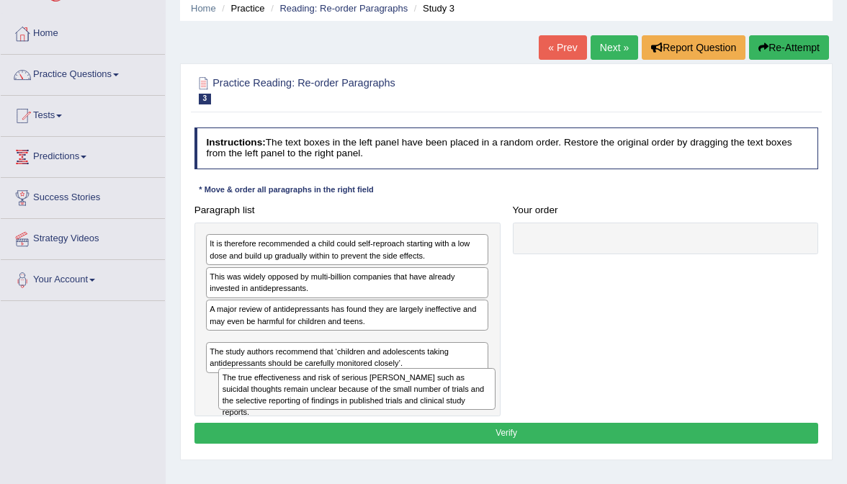
drag, startPoint x: 634, startPoint y: 243, endPoint x: 267, endPoint y: 400, distance: 399.0
click at [267, 400] on div "The true effectiveness and risk of serious harms such as suicidal thoughts rema…" at bounding box center [356, 389] width 276 height 42
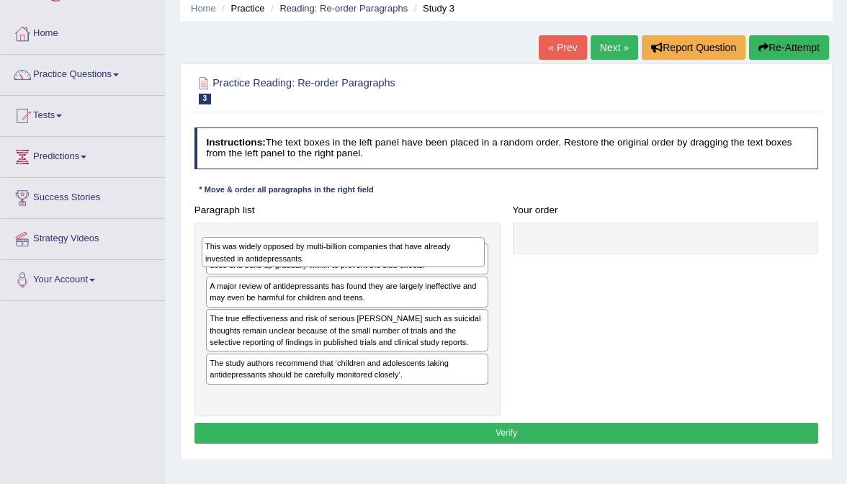
drag, startPoint x: 305, startPoint y: 289, endPoint x: 300, endPoint y: 255, distance: 34.2
click at [300, 255] on div "This was widely opposed by multi-billion companies that have already invested i…" at bounding box center [343, 252] width 283 height 30
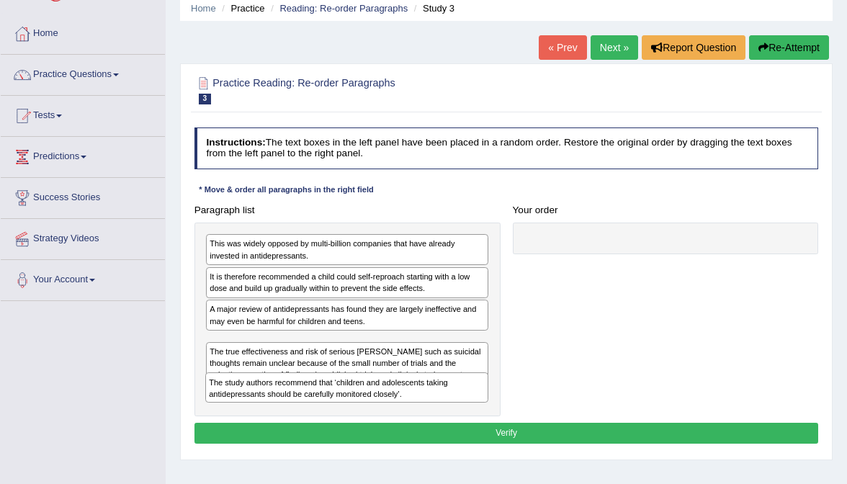
click at [293, 387] on div "The study authors recommend that ‘children and adolescents taking antidepressan…" at bounding box center [346, 387] width 283 height 30
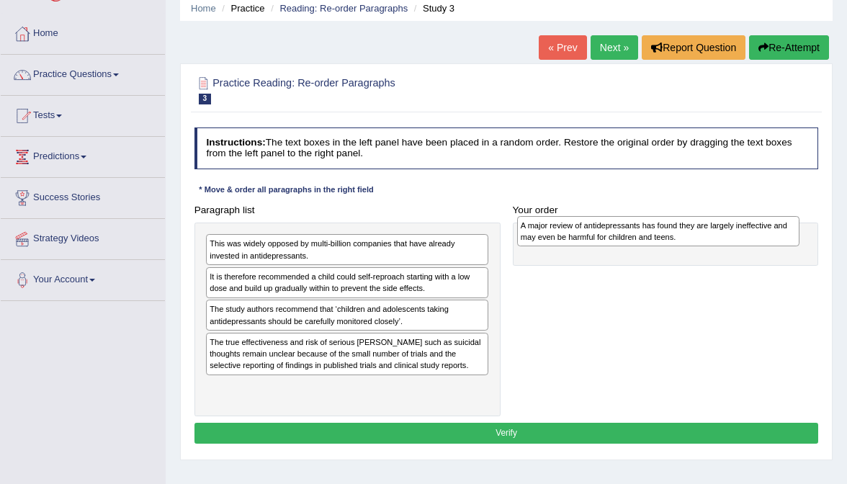
drag, startPoint x: 333, startPoint y: 320, endPoint x: 698, endPoint y: 225, distance: 376.5
click at [698, 225] on div "A major review of antidepressants has found they are largely ineffective and ma…" at bounding box center [658, 231] width 283 height 30
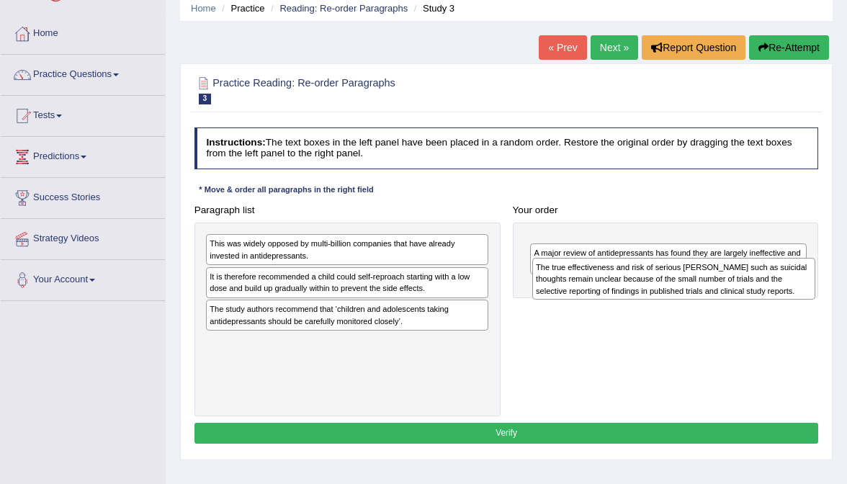
drag, startPoint x: 345, startPoint y: 348, endPoint x: 729, endPoint y: 267, distance: 392.3
click at [729, 267] on div "The true effectiveness and risk of serious harms such as suicidal thoughts rema…" at bounding box center [673, 279] width 283 height 42
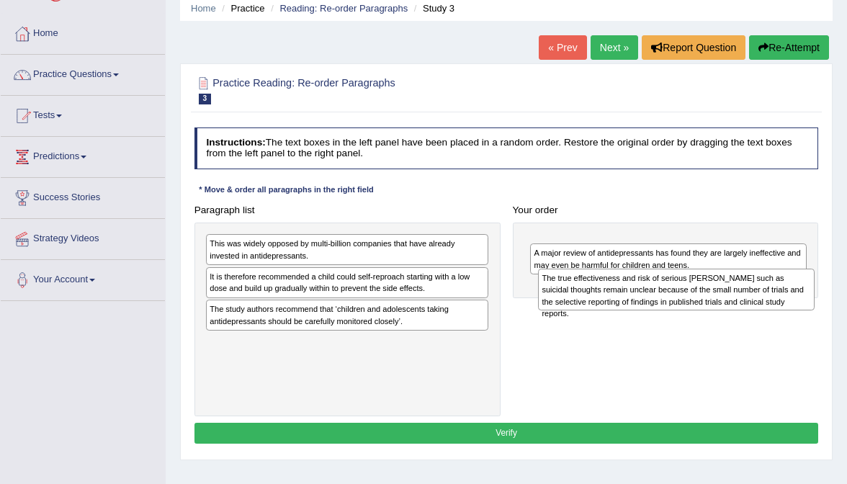
drag, startPoint x: 679, startPoint y: 261, endPoint x: 687, endPoint y: 305, distance: 44.6
click at [688, 304] on div "The true effectiveness and risk of serious harms such as suicidal thoughts rema…" at bounding box center [676, 290] width 276 height 42
drag, startPoint x: 675, startPoint y: 251, endPoint x: 669, endPoint y: 292, distance: 41.4
click at [669, 292] on div "The true effectiveness and risk of serious harms such as suicidal thoughts rema…" at bounding box center [659, 291] width 276 height 42
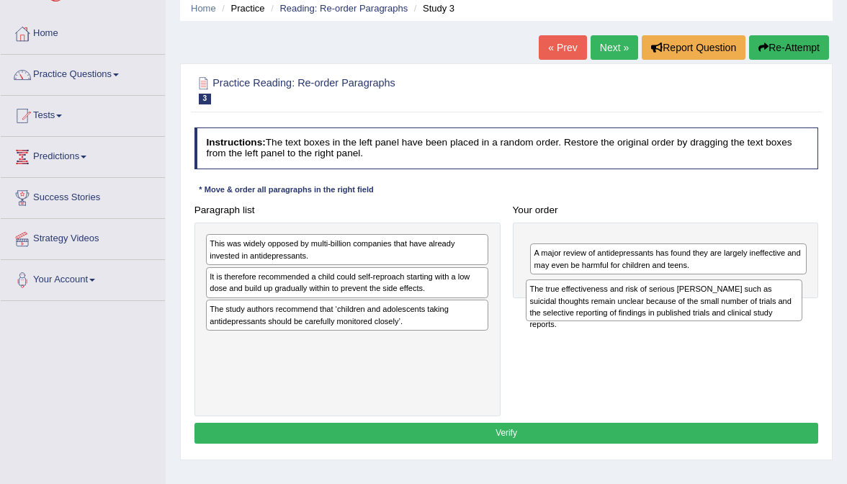
drag, startPoint x: 665, startPoint y: 260, endPoint x: 660, endPoint y: 311, distance: 51.4
click at [660, 311] on div "The true effectiveness and risk of serious harms such as suicidal thoughts rema…" at bounding box center [664, 300] width 276 height 42
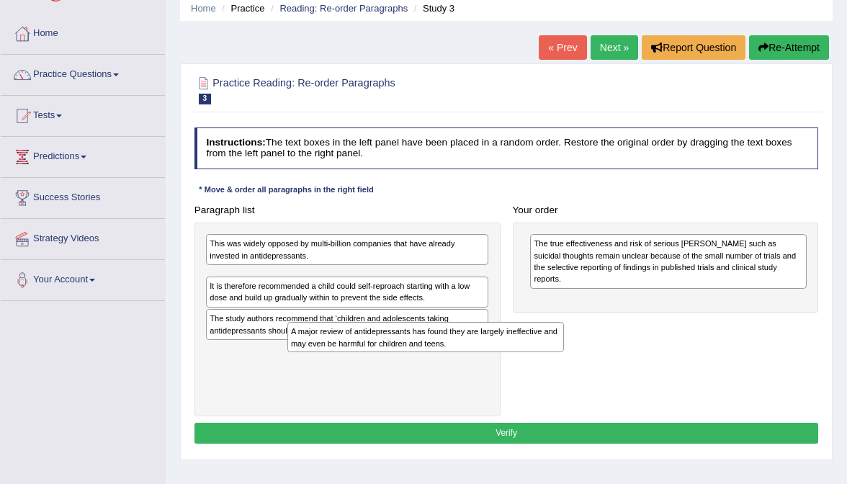
drag, startPoint x: 624, startPoint y: 286, endPoint x: 322, endPoint y: 341, distance: 307.4
click at [323, 341] on div "A major review of antidepressants has found they are largely ineffective and ma…" at bounding box center [425, 337] width 276 height 30
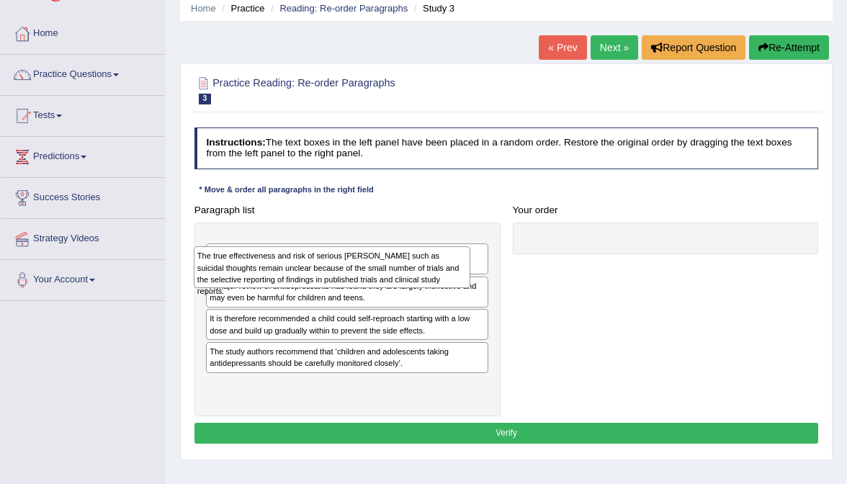
drag, startPoint x: 589, startPoint y: 248, endPoint x: 193, endPoint y: 263, distance: 396.3
click at [194, 263] on div "The true effectiveness and risk of serious harms such as suicidal thoughts rema…" at bounding box center [332, 267] width 276 height 42
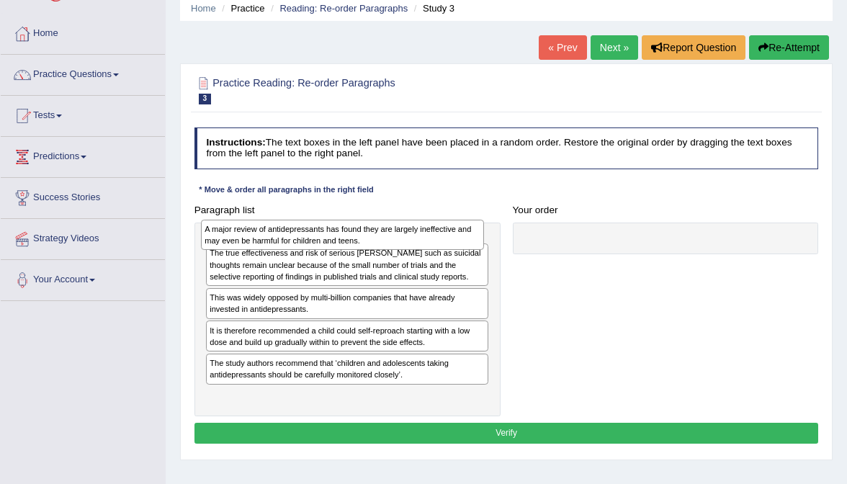
drag, startPoint x: 282, startPoint y: 320, endPoint x: 276, endPoint y: 214, distance: 106.0
click at [276, 214] on div "Paragraph list The true effectiveness and risk of serious harms such as suicida…" at bounding box center [347, 307] width 318 height 217
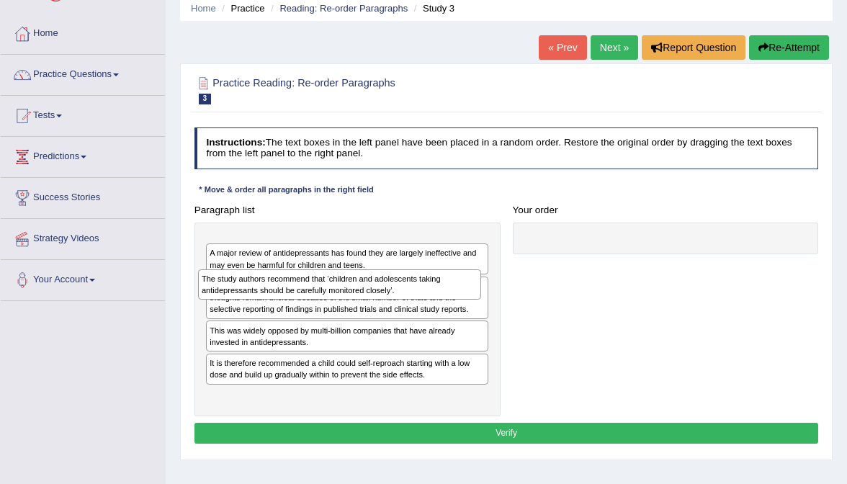
drag, startPoint x: 371, startPoint y: 392, endPoint x: 360, endPoint y: 269, distance: 122.9
click at [361, 269] on div "The study authors recommend that ‘children and adolescents taking antidepressan…" at bounding box center [339, 284] width 283 height 30
drag, startPoint x: 356, startPoint y: 245, endPoint x: 353, endPoint y: 288, distance: 43.3
click at [353, 288] on div "The study authors recommend that ‘children and adolescents taking antidepressan…" at bounding box center [344, 285] width 283 height 30
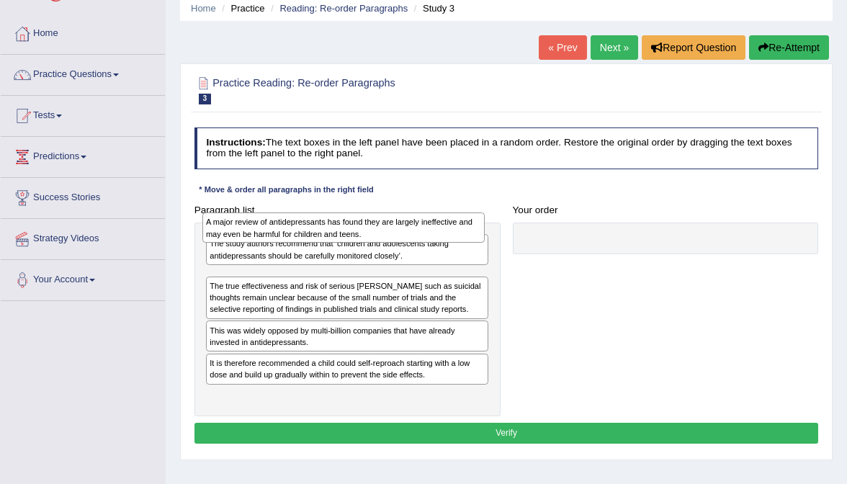
drag, startPoint x: 350, startPoint y: 276, endPoint x: 343, endPoint y: 213, distance: 63.0
click at [343, 213] on div "A major review of antidepressants has found they are largely ineffective and ma…" at bounding box center [343, 227] width 283 height 30
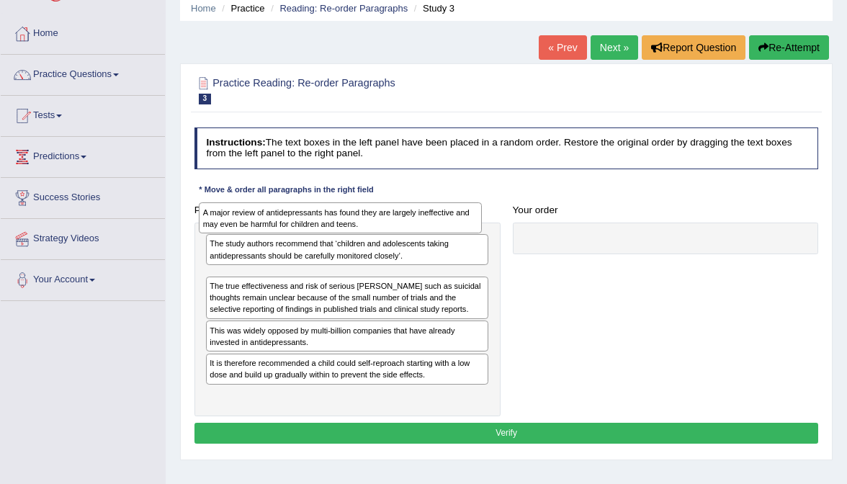
drag, startPoint x: 323, startPoint y: 282, endPoint x: 312, endPoint y: 204, distance: 77.7
click at [312, 204] on div "A major review of antidepressants has found they are largely ineffective and ma…" at bounding box center [340, 217] width 283 height 30
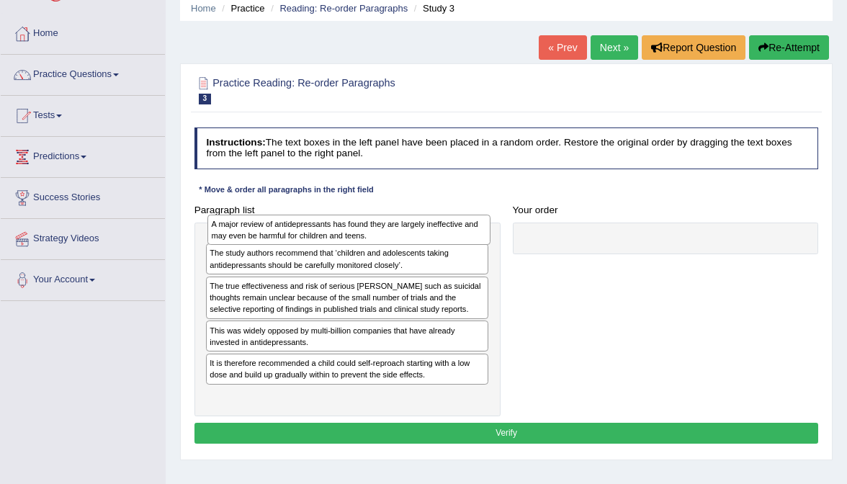
drag, startPoint x: 286, startPoint y: 284, endPoint x: 288, endPoint y: 223, distance: 60.5
click at [288, 223] on div "A major review of antidepressants has found they are largely ineffective and ma…" at bounding box center [348, 230] width 283 height 30
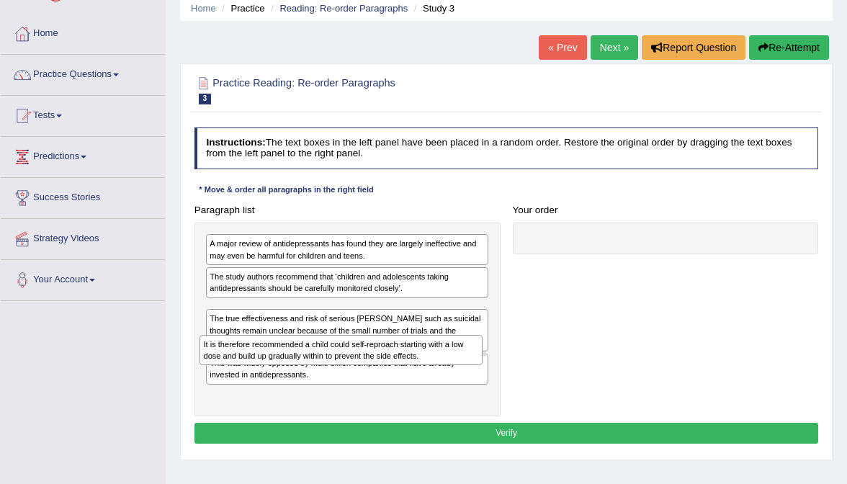
drag, startPoint x: 398, startPoint y: 393, endPoint x: 391, endPoint y: 347, distance: 46.6
click at [391, 347] on div "It is therefore recommended a child could self-reproach starting with a low dos…" at bounding box center [340, 350] width 283 height 30
drag, startPoint x: 393, startPoint y: 310, endPoint x: 382, endPoint y: 356, distance: 48.2
click at [382, 356] on div "It is therefore recommended a child could self-reproach starting with a low dos…" at bounding box center [337, 353] width 283 height 30
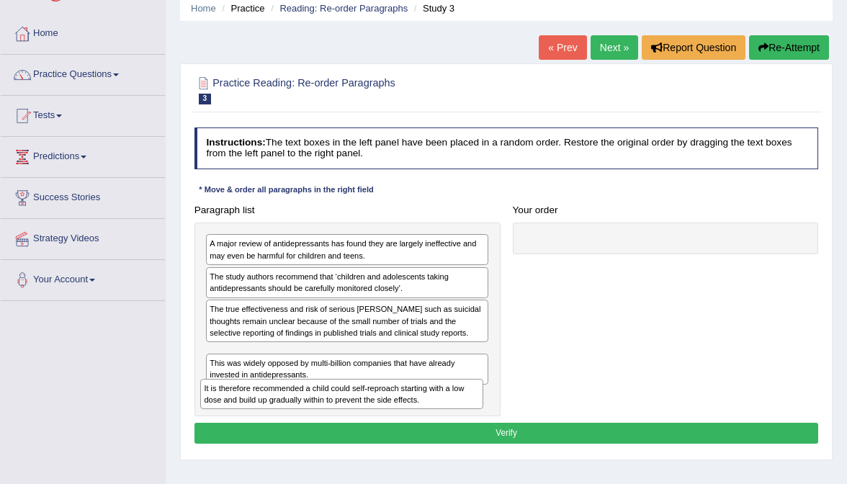
drag, startPoint x: 395, startPoint y: 310, endPoint x: 389, endPoint y: 405, distance: 95.3
click at [389, 405] on div "It is therefore recommended a child could self-reproach starting with a low dos…" at bounding box center [341, 394] width 283 height 30
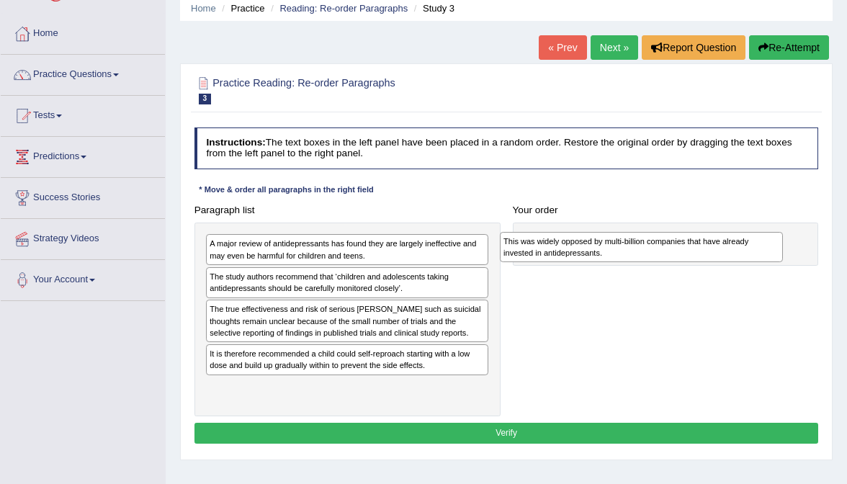
drag, startPoint x: 341, startPoint y: 397, endPoint x: 686, endPoint y: 230, distance: 383.8
click at [686, 232] on div "This was widely opposed by multi-billion companies that have already invested i…" at bounding box center [641, 247] width 283 height 30
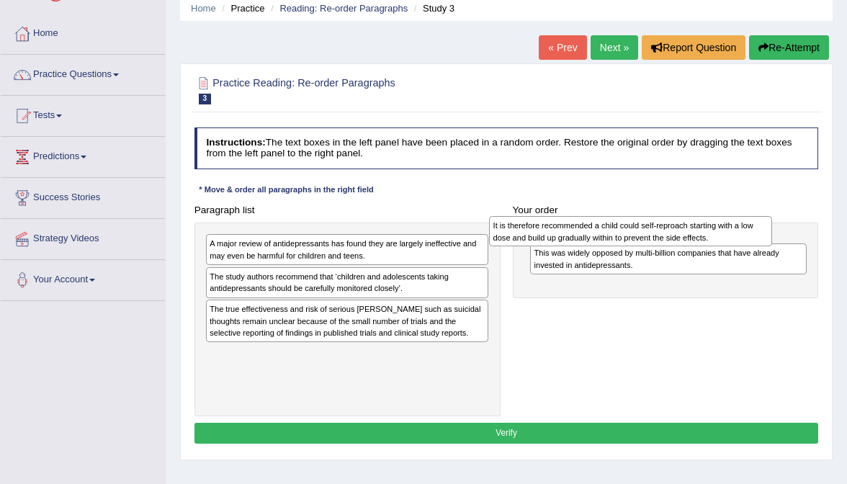
drag, startPoint x: 337, startPoint y: 363, endPoint x: 668, endPoint y: 215, distance: 362.6
click at [669, 216] on div "It is therefore recommended a child could self-reproach starting with a low dos…" at bounding box center [630, 231] width 283 height 30
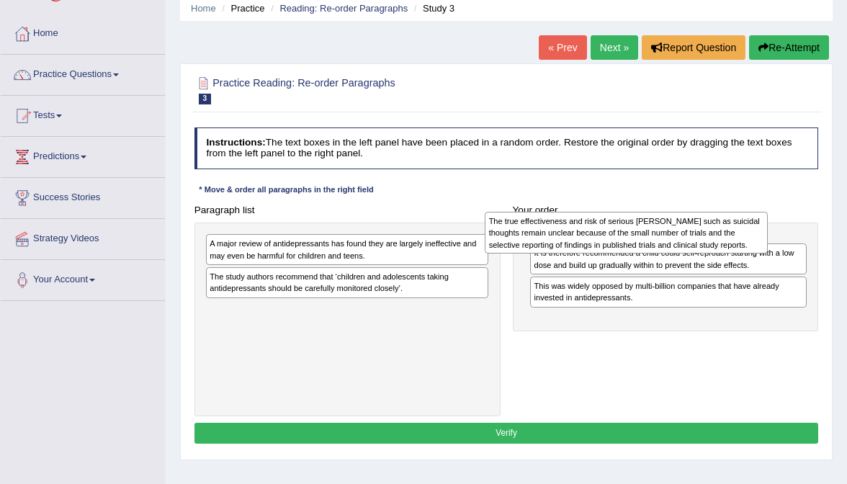
drag, startPoint x: 352, startPoint y: 327, endPoint x: 680, endPoint y: 225, distance: 343.9
click at [680, 225] on div "The true effectiveness and risk of serious harms such as suicidal thoughts rema…" at bounding box center [626, 233] width 283 height 42
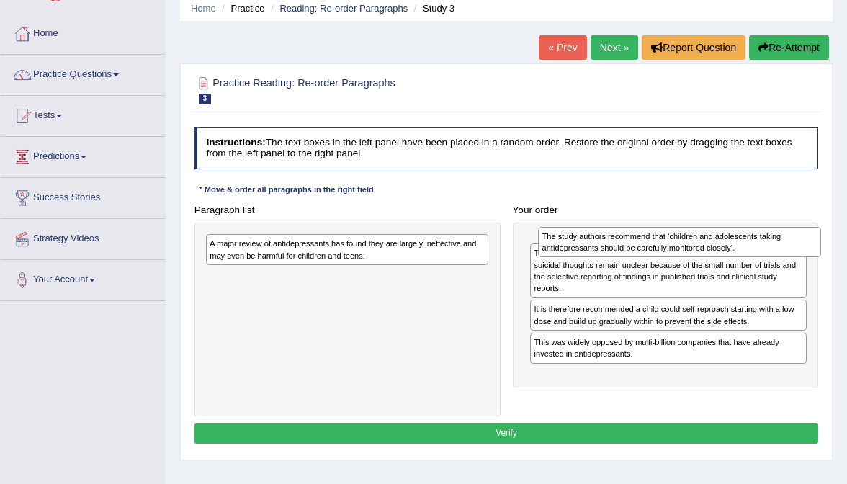
drag, startPoint x: 372, startPoint y: 282, endPoint x: 761, endPoint y: 236, distance: 391.5
click at [762, 236] on div "The study authors recommend that ‘children and adolescents taking antidepressan…" at bounding box center [679, 242] width 283 height 30
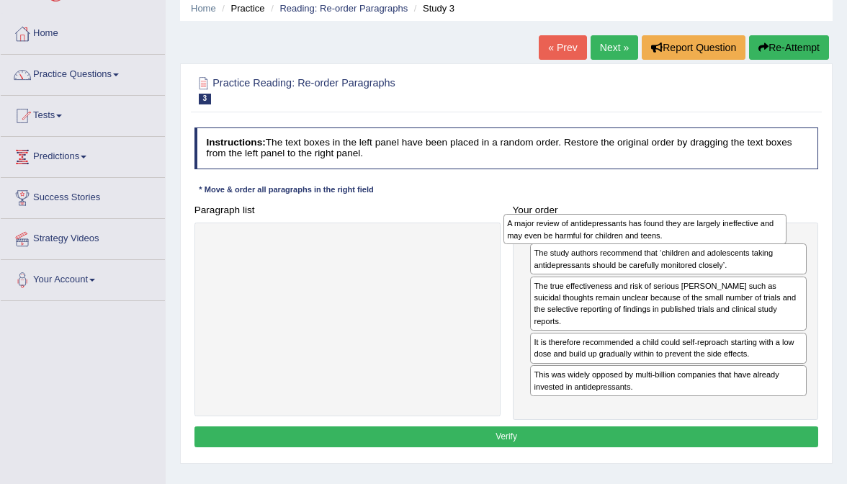
drag, startPoint x: 380, startPoint y: 240, endPoint x: 729, endPoint y: 217, distance: 350.0
click at [729, 217] on div "A major review of antidepressants has found they are largely ineffective and ma…" at bounding box center [644, 229] width 283 height 30
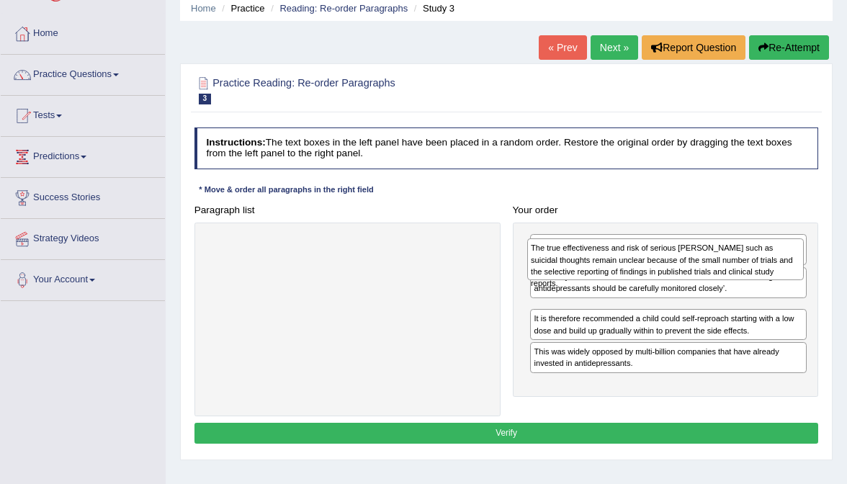
drag, startPoint x: 585, startPoint y: 314, endPoint x: 582, endPoint y: 246, distance: 67.8
click at [582, 246] on div "The true effectiveness and risk of serious harms such as suicidal thoughts rema…" at bounding box center [665, 259] width 276 height 42
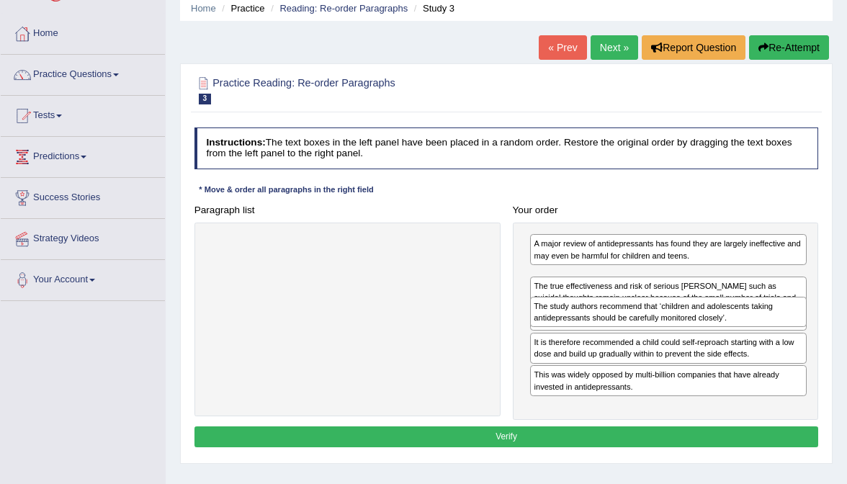
drag, startPoint x: 585, startPoint y: 279, endPoint x: 585, endPoint y: 315, distance: 36.0
click at [585, 315] on div "The study authors recommend that ‘children and adolescents taking antidepressan…" at bounding box center [668, 312] width 276 height 30
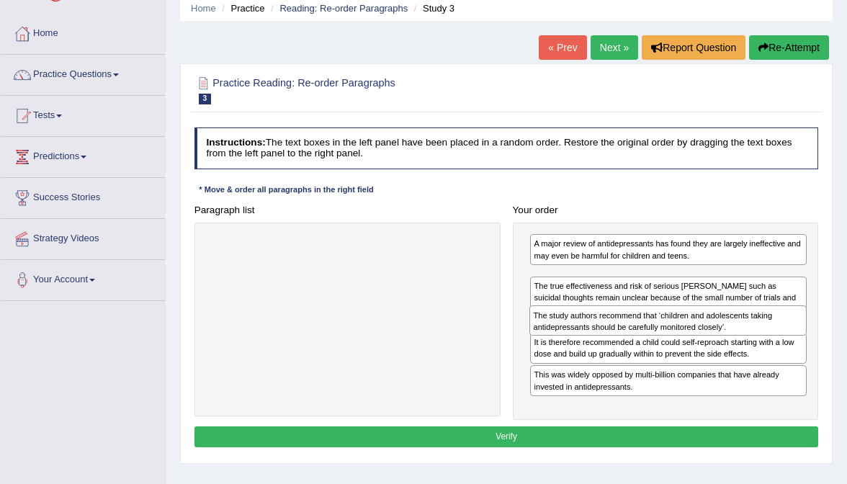
drag, startPoint x: 589, startPoint y: 268, endPoint x: 588, endPoint y: 314, distance: 46.1
click at [588, 314] on div "The study authors recommend that ‘children and adolescents taking antidepressan…" at bounding box center [667, 320] width 276 height 30
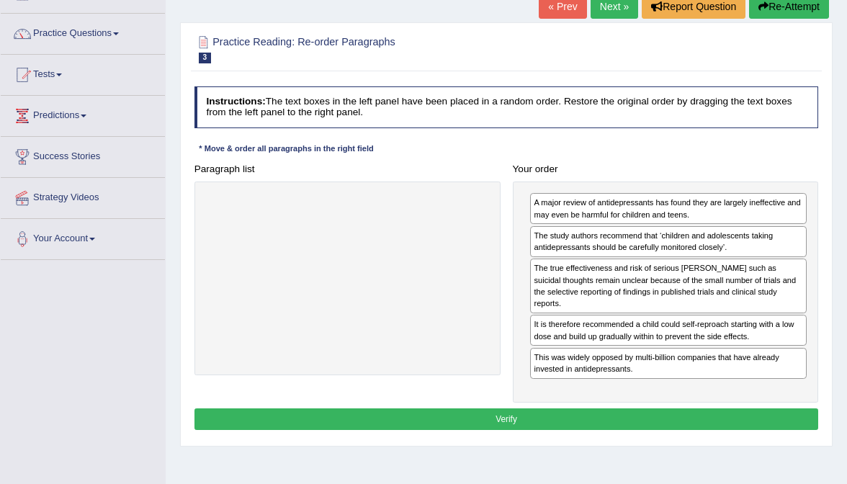
scroll to position [99, 0]
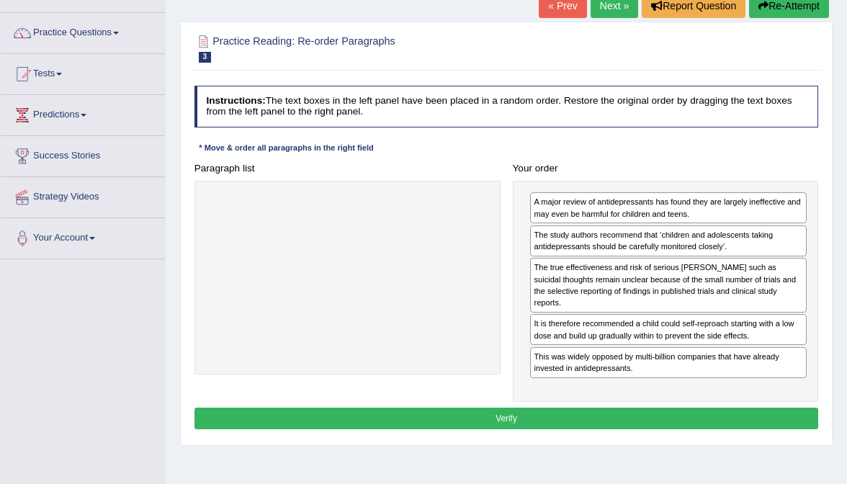
click at [581, 413] on div "Instructions: The text boxes in the left panel have been placed in a random ord…" at bounding box center [506, 259] width 630 height 359
click at [585, 408] on button "Verify" at bounding box center [506, 418] width 624 height 21
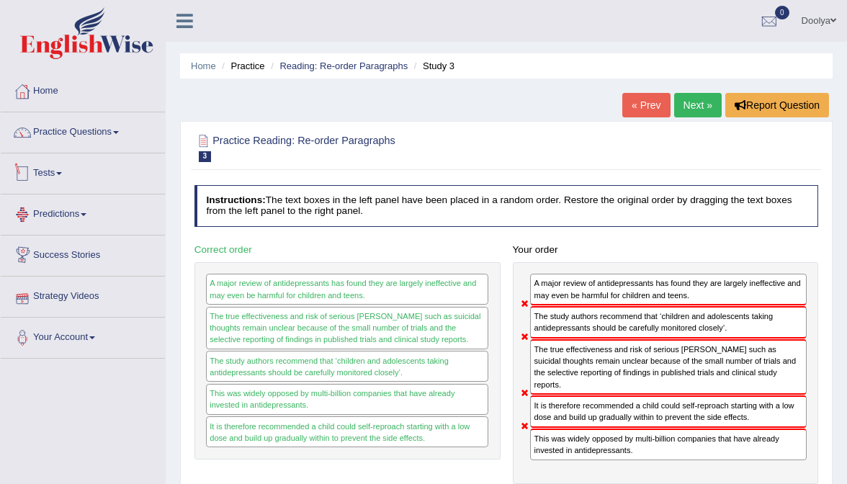
scroll to position [0, 0]
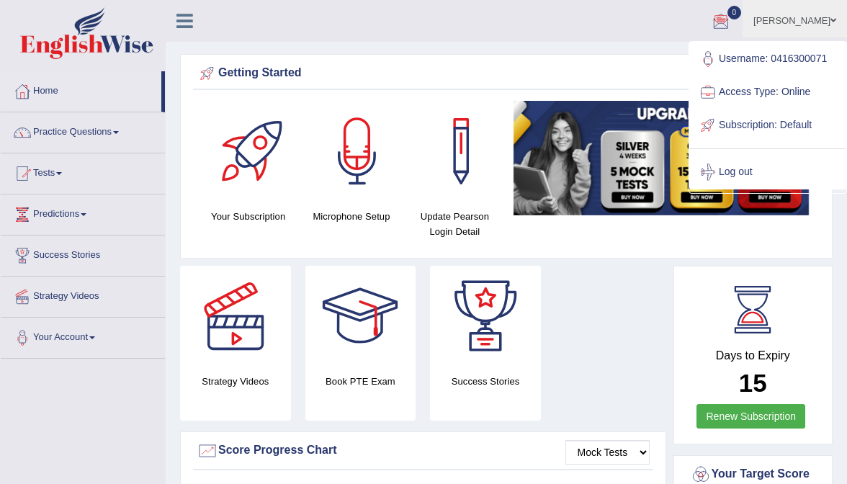
click at [360, 102] on div at bounding box center [357, 151] width 101 height 101
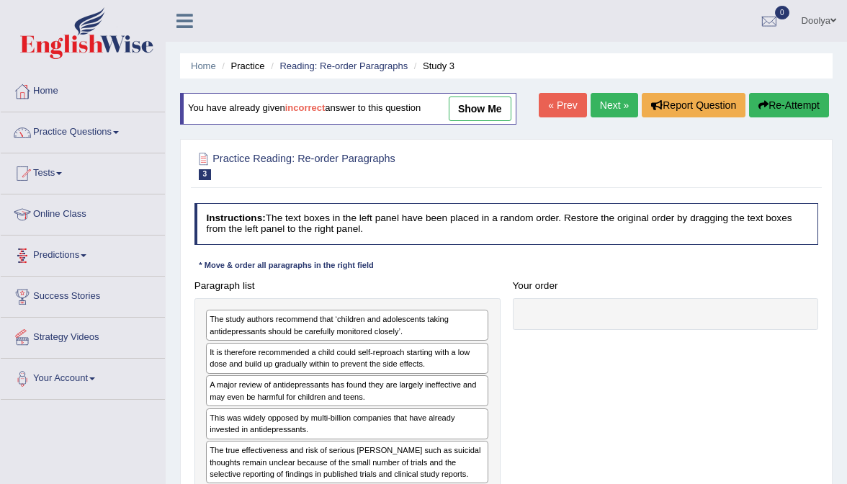
click at [55, 212] on link "Online Class" at bounding box center [83, 212] width 164 height 36
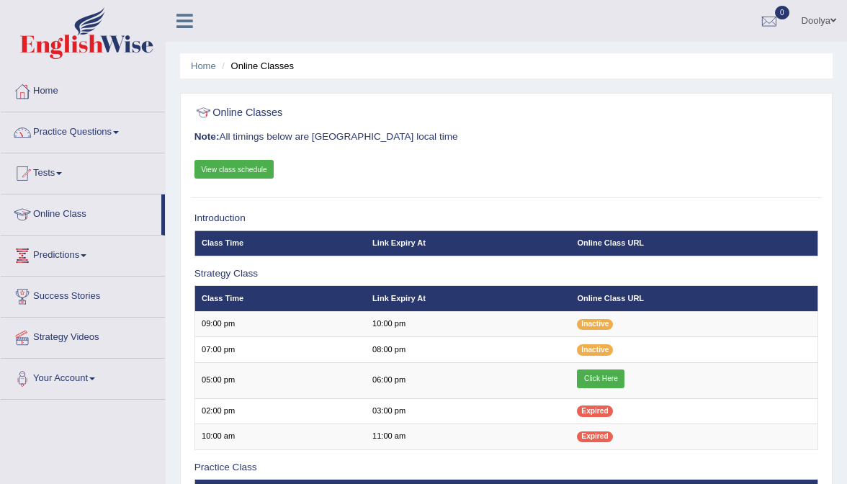
click at [245, 173] on link "View class schedule" at bounding box center [234, 169] width 80 height 19
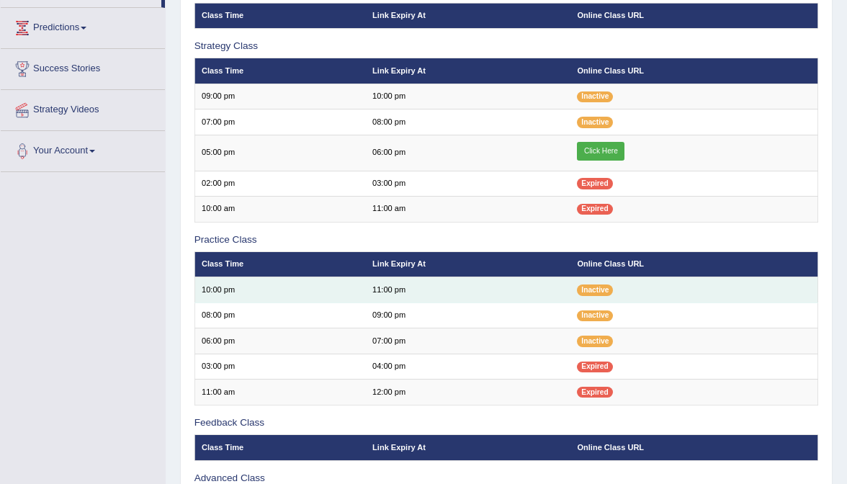
scroll to position [226, 0]
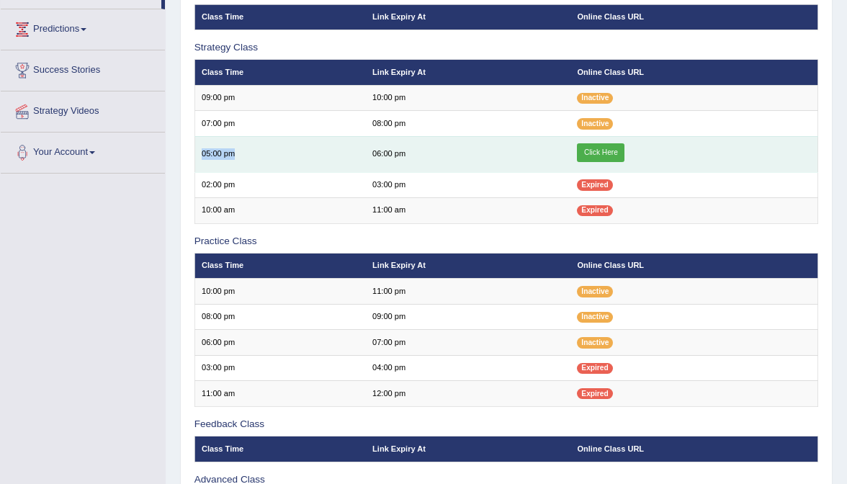
drag, startPoint x: 202, startPoint y: 148, endPoint x: 253, endPoint y: 150, distance: 51.9
click at [253, 150] on td "05:00 pm" at bounding box center [279, 154] width 171 height 36
